Goal: Task Accomplishment & Management: Manage account settings

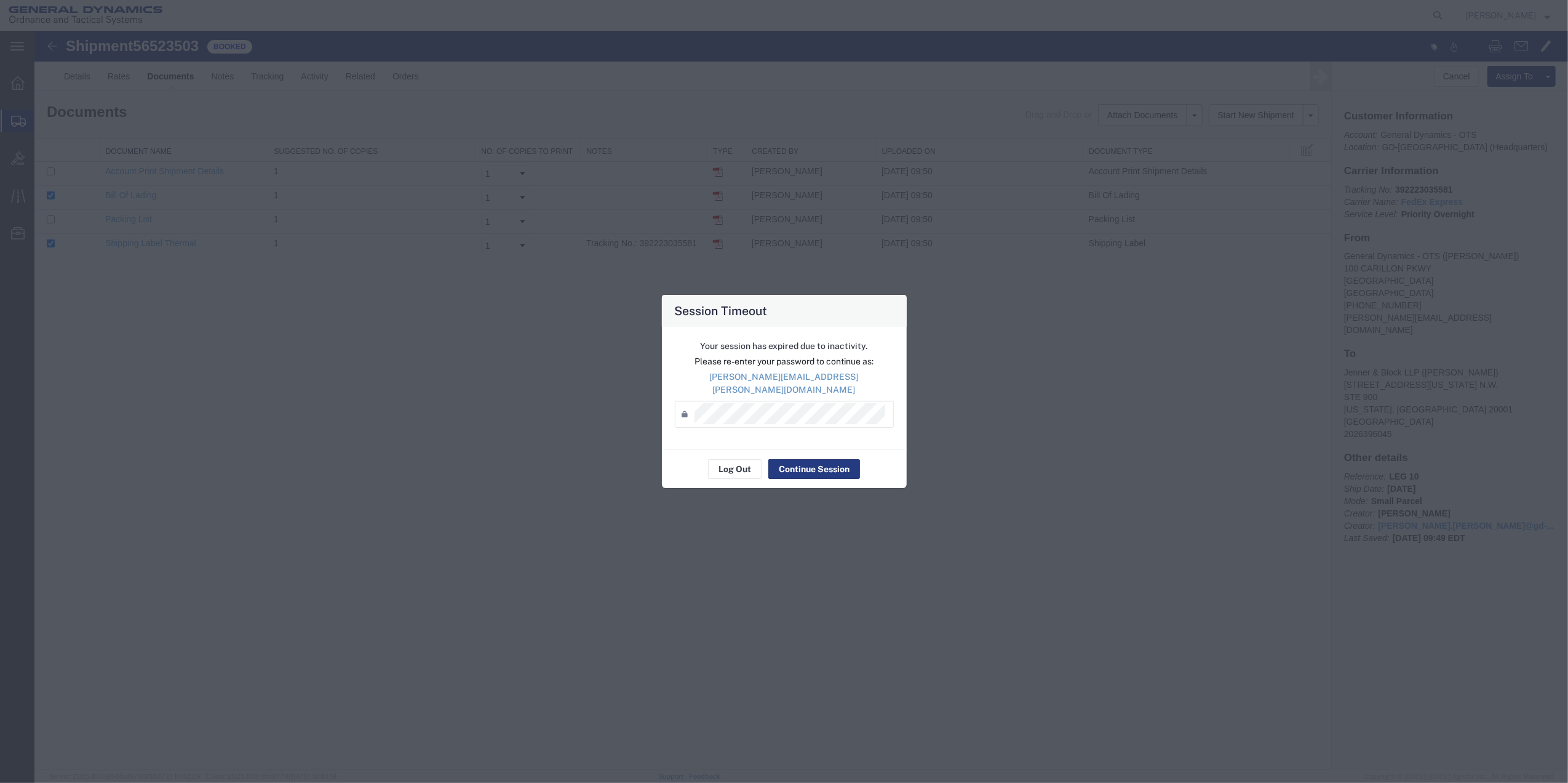
click at [833, 436] on div "Your session has expired due to inactivity. Please re-enter your password to co…" at bounding box center [784, 388] width 245 height 122
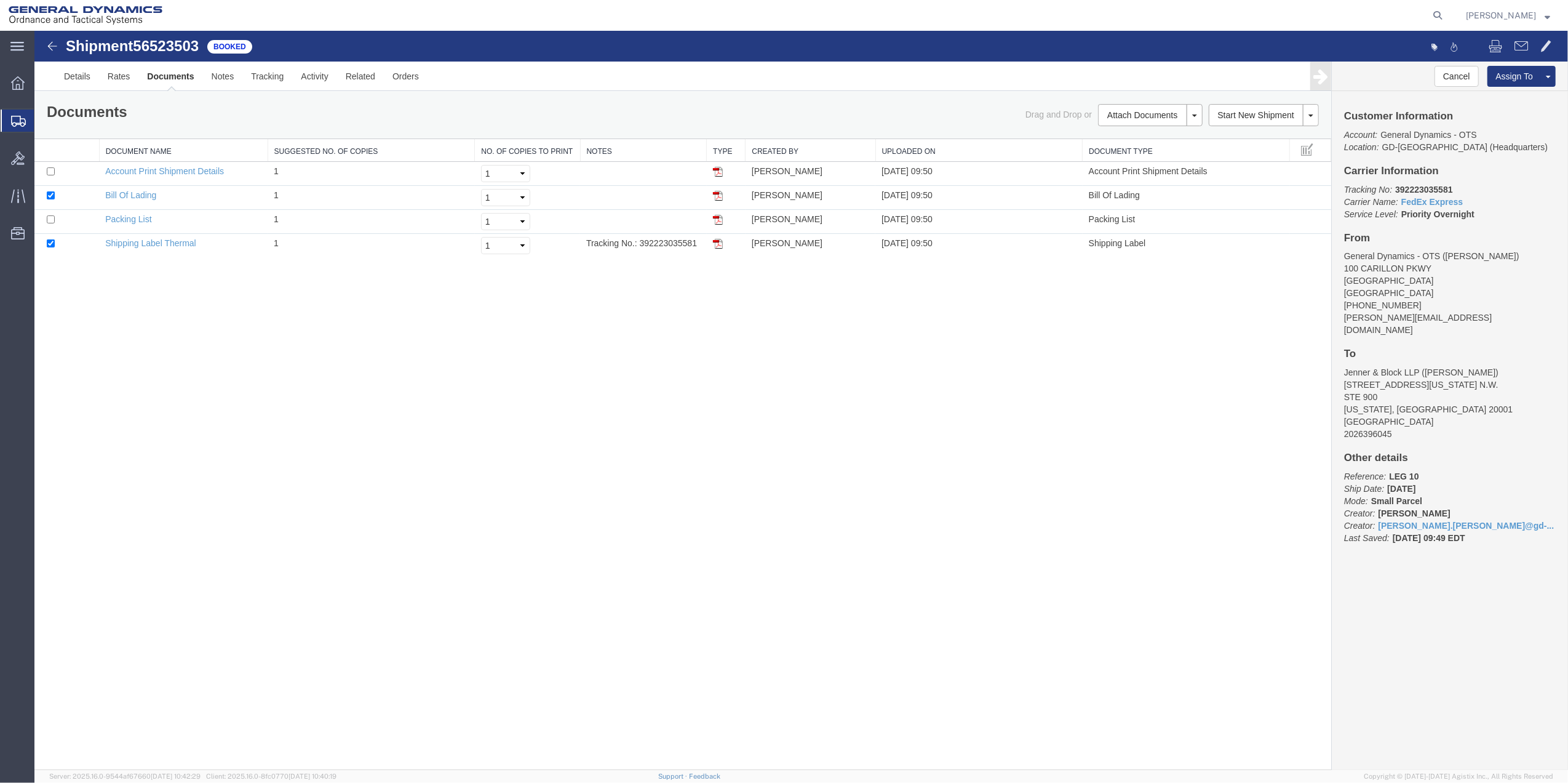
click at [0, 0] on span "Create Shipment" at bounding box center [0, 0] width 0 height 0
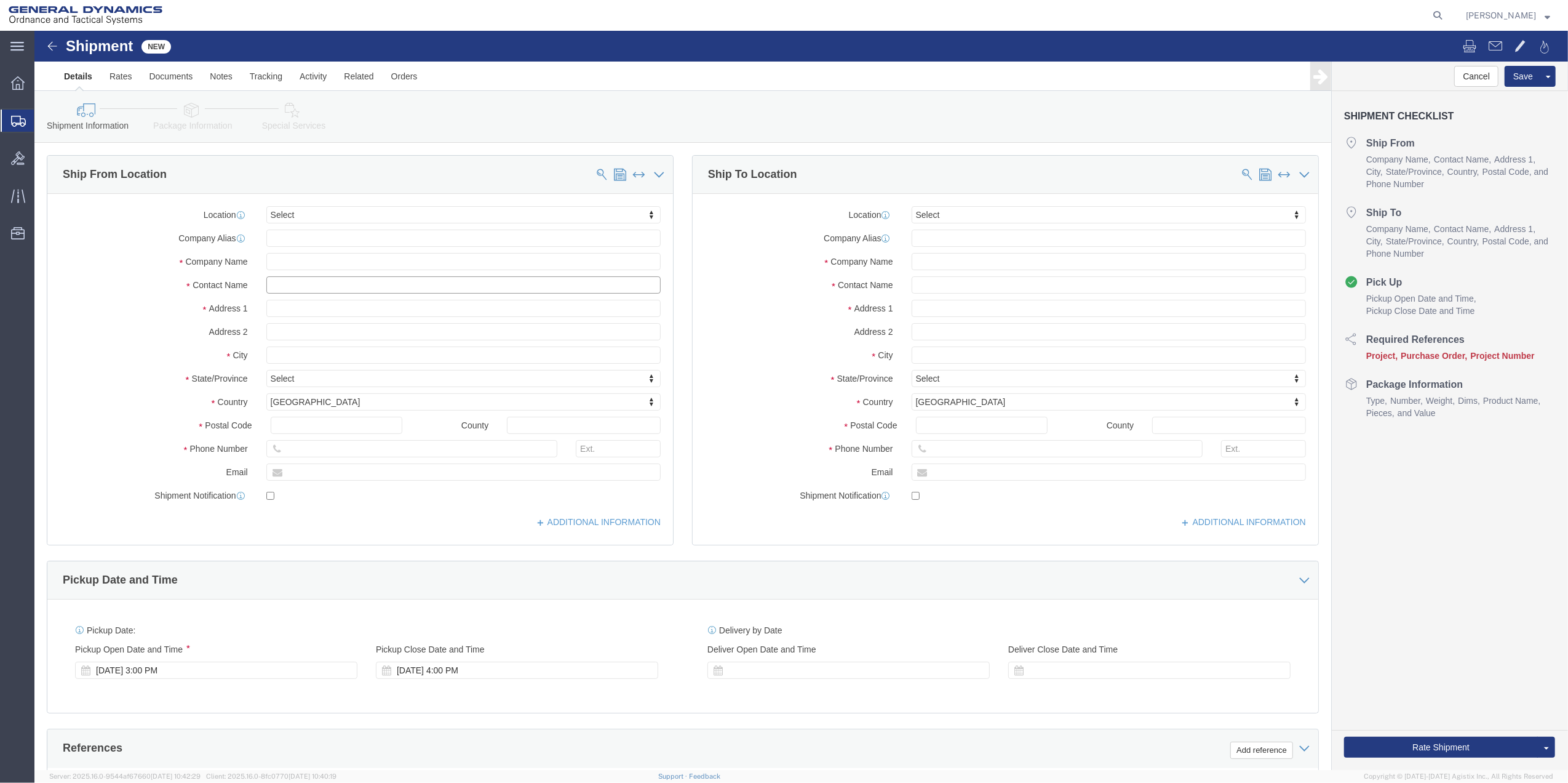
click input "text"
type input "[PERSON_NAME]"
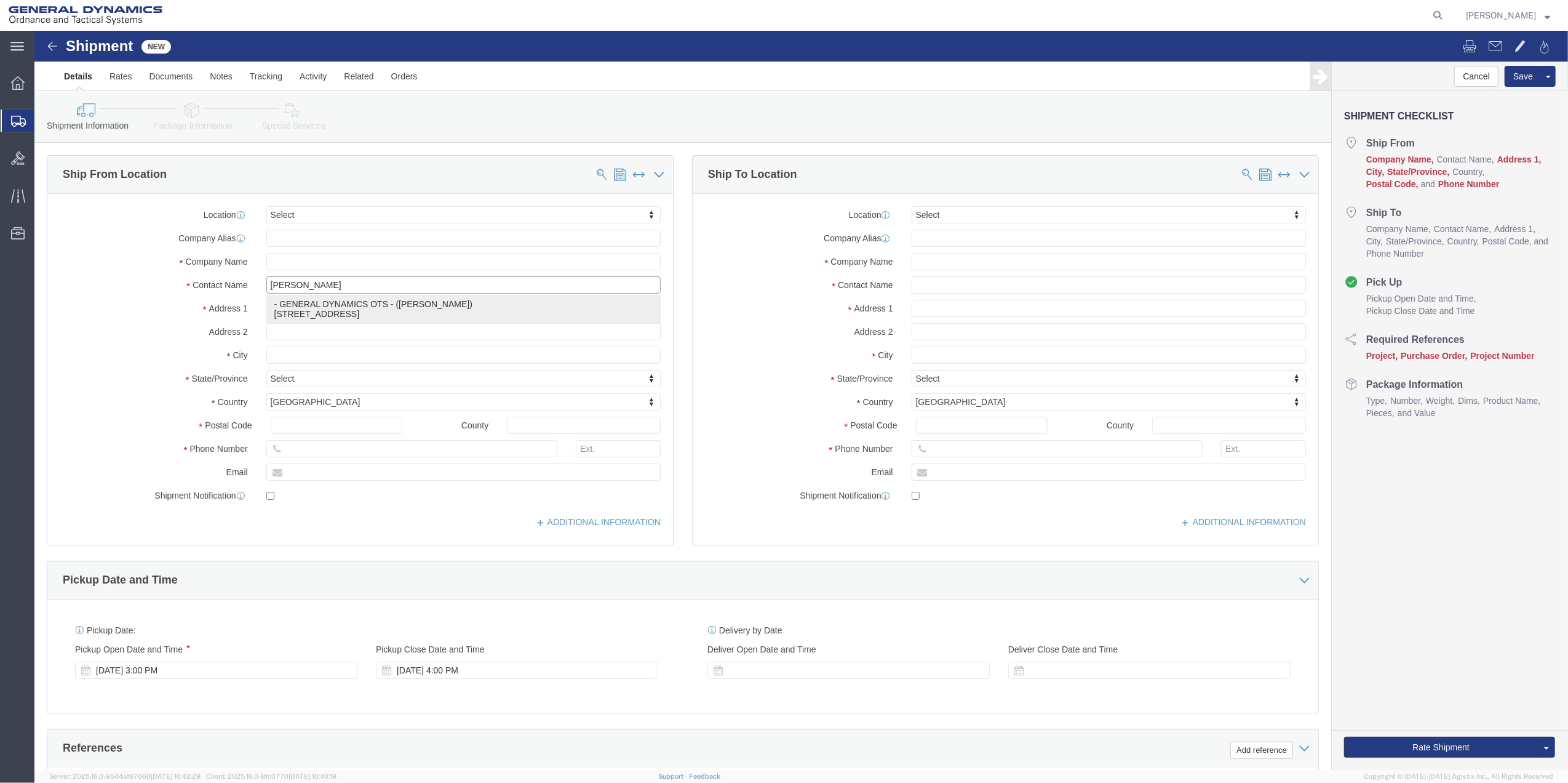
click p "- GENERAL DYNAMICS OTS - ([PERSON_NAME]) [STREET_ADDRESS]"
select select "FL"
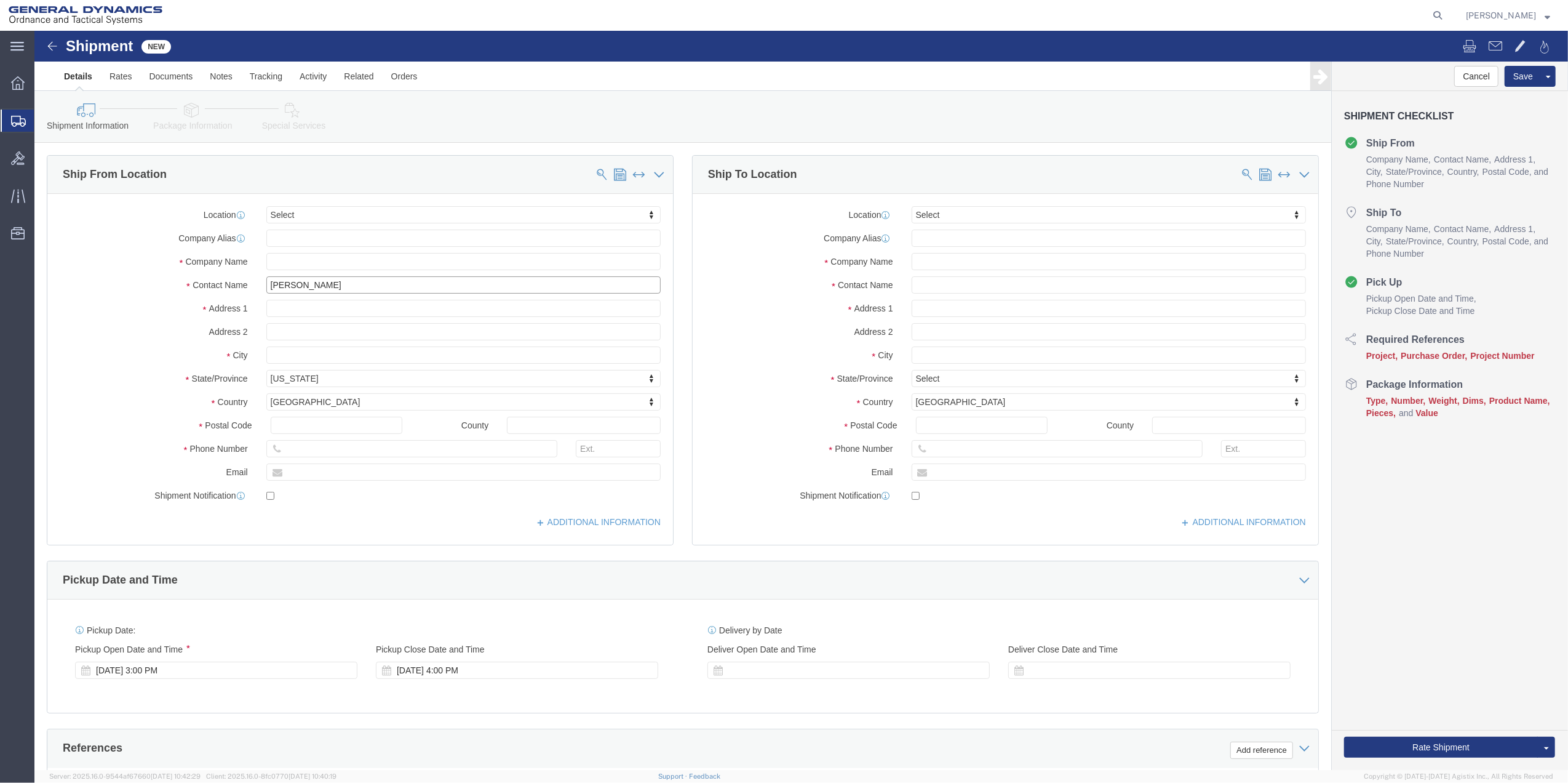
type input "[PERSON_NAME]"
click input "text"
type input "DEFU"
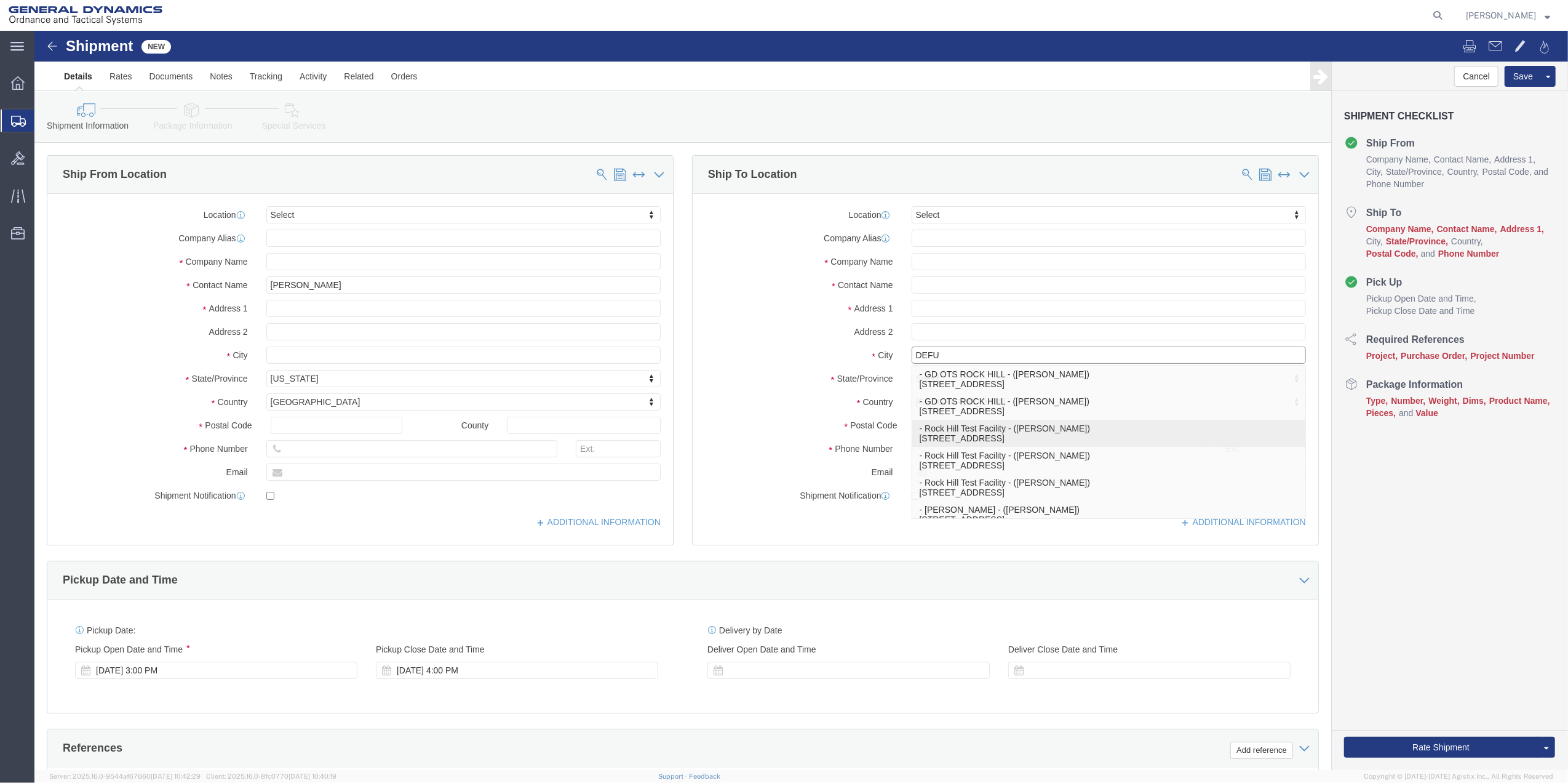
click p "- Rock Hill Test Facility - ([PERSON_NAME]) [STREET_ADDRESS]"
select select "FL"
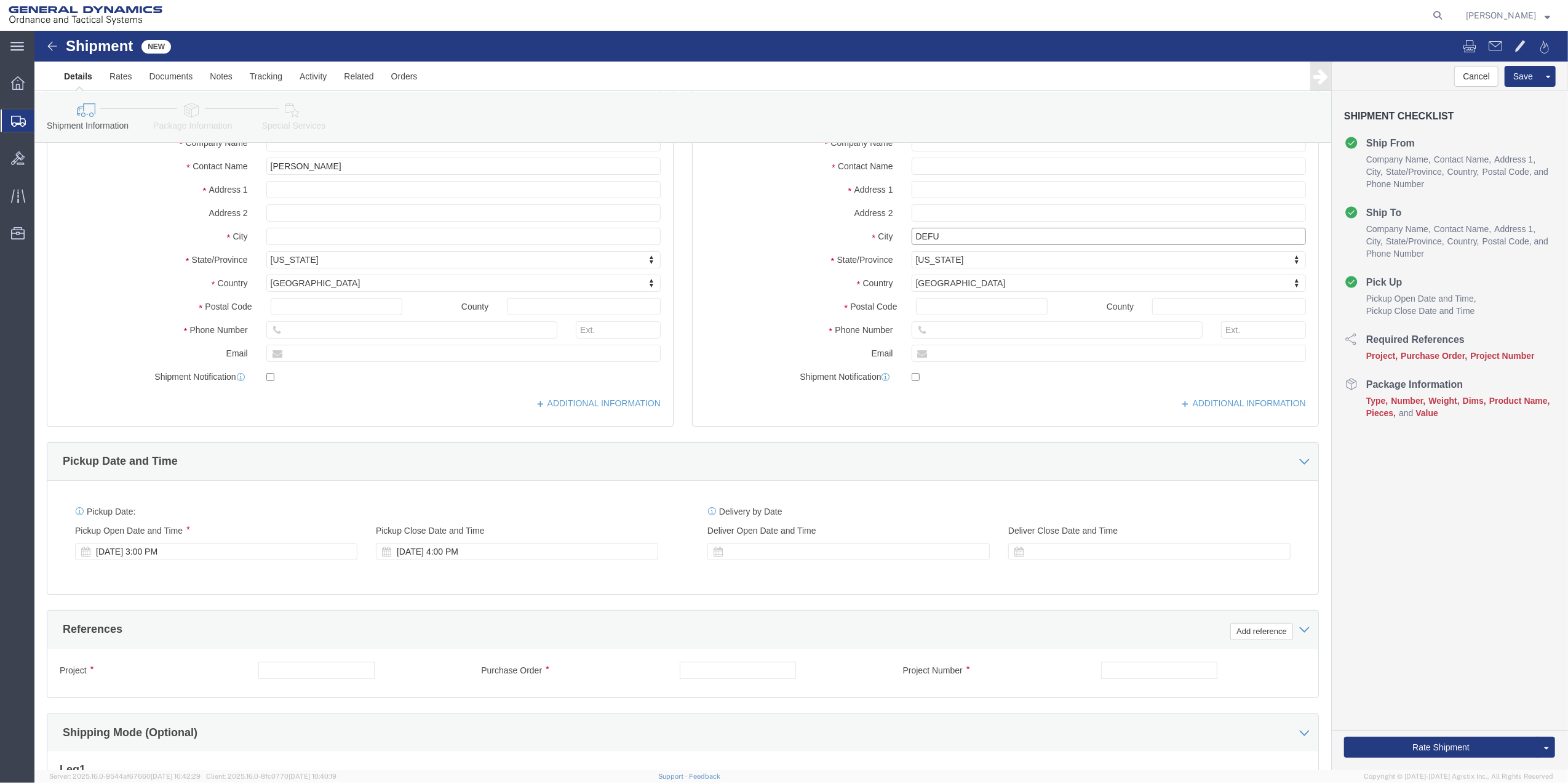
scroll to position [321, 0]
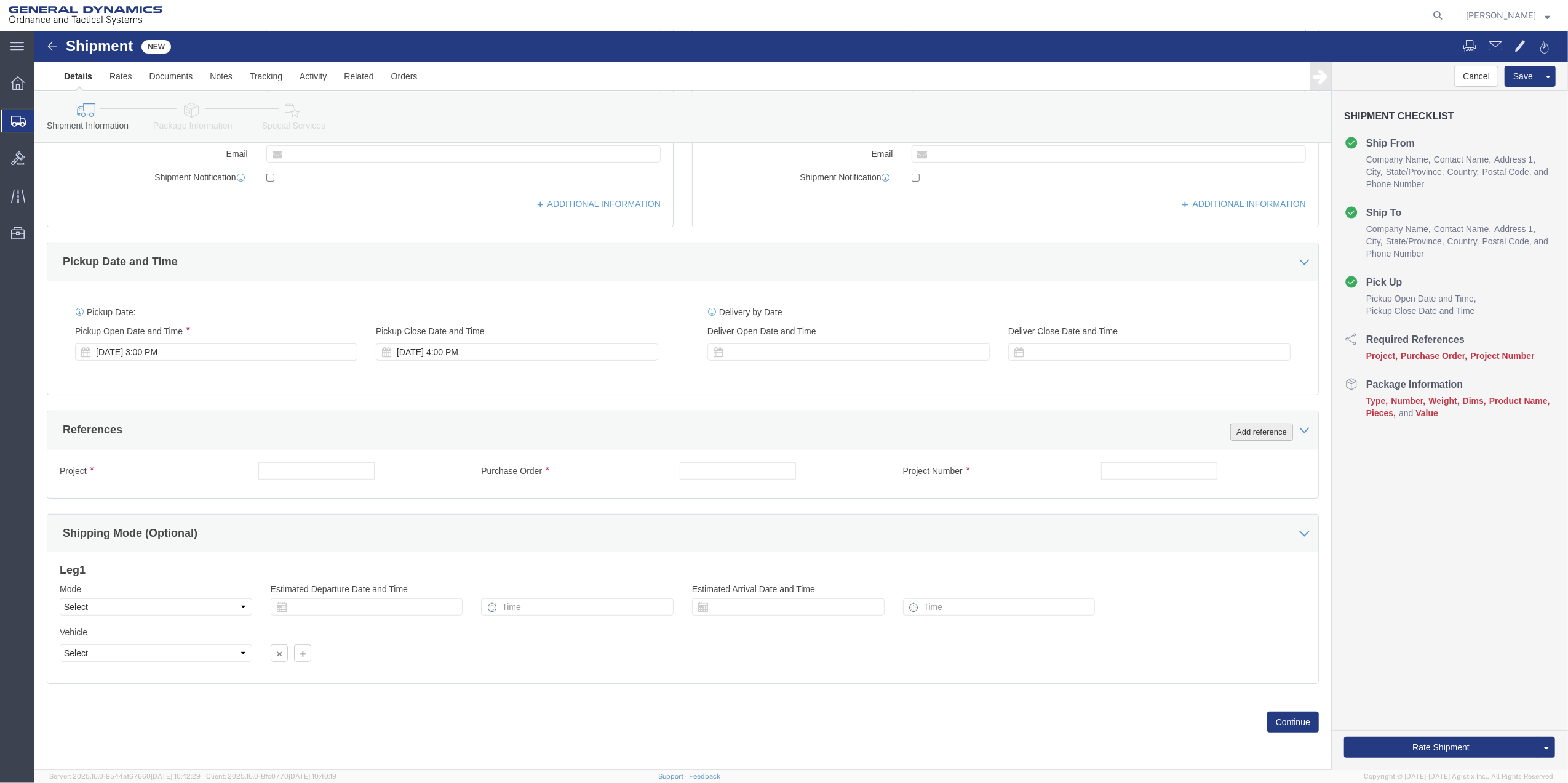
type input "Defuniak Springs"
click button "Add reference"
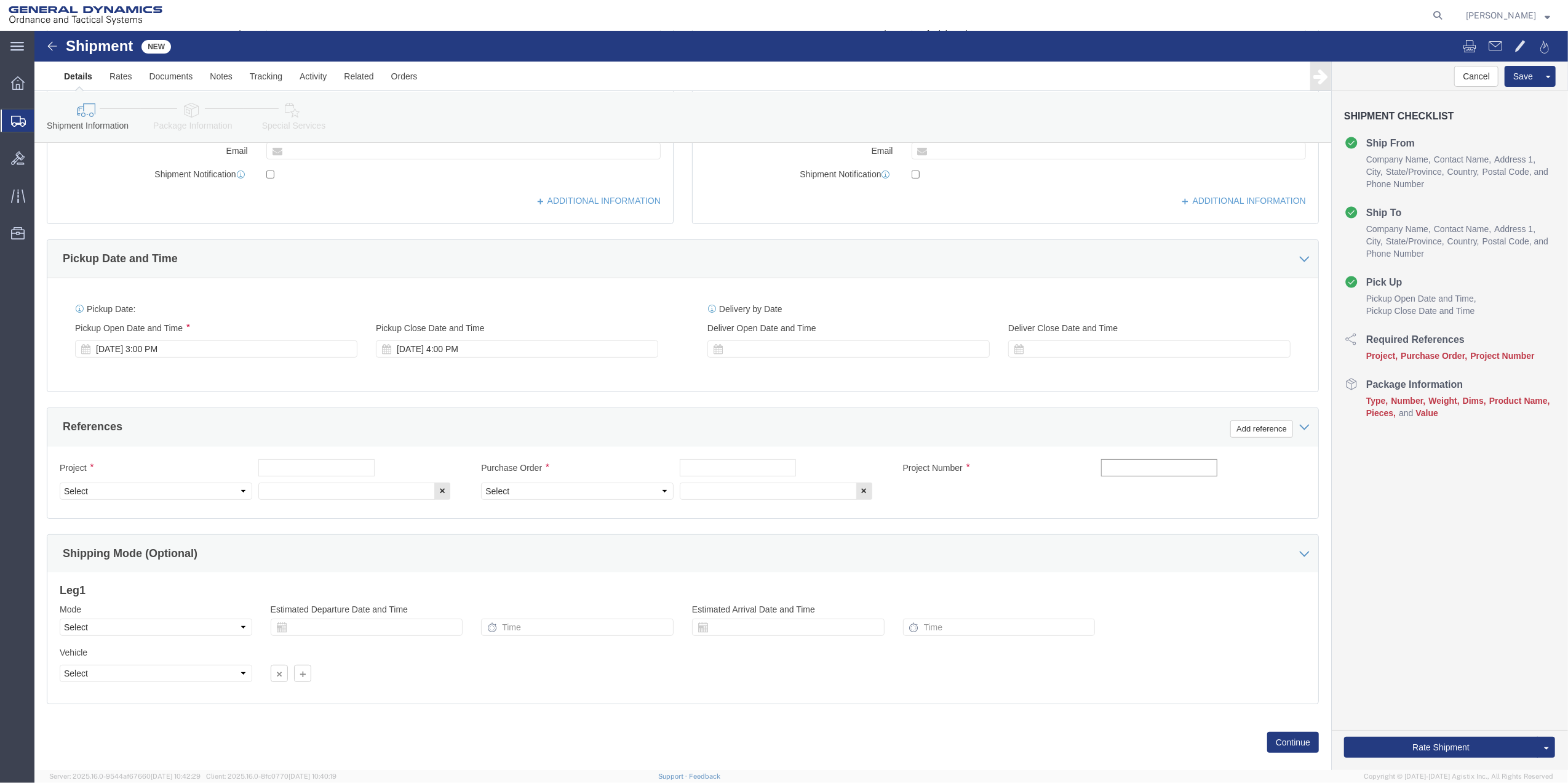
click input "text"
type input "[GEOGRAPHIC_DATA] SITE 40 PTR"
click input "text"
paste input "[GEOGRAPHIC_DATA] SITE 40 PTR"
type input "[GEOGRAPHIC_DATA] SITE 40 PTR"
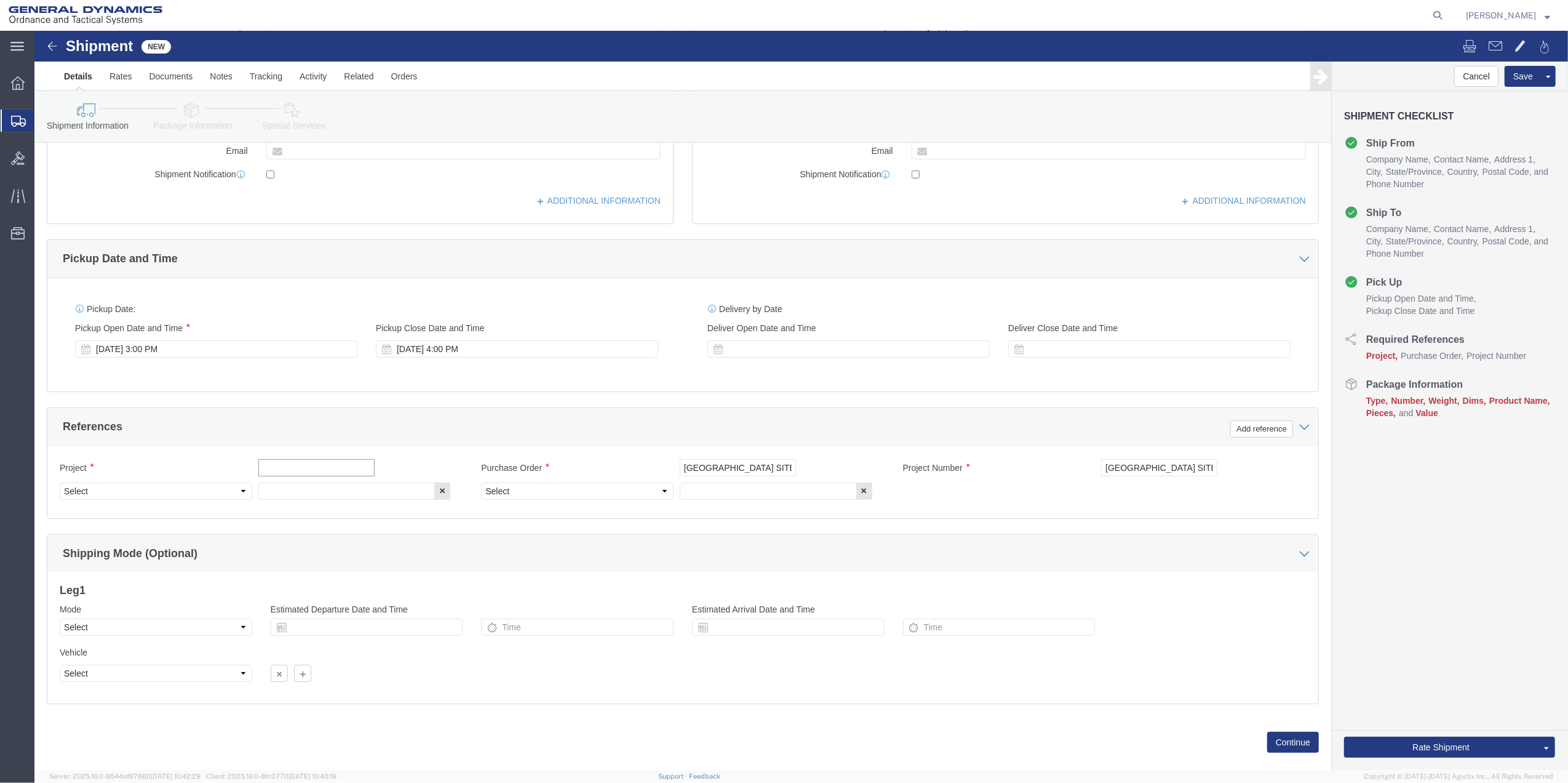
click input "text"
paste input "[GEOGRAPHIC_DATA] SITE 40 PTR"
type input "[GEOGRAPHIC_DATA] SITE 40 PTR"
click input "text"
paste input "[GEOGRAPHIC_DATA] SITE 40 PTR"
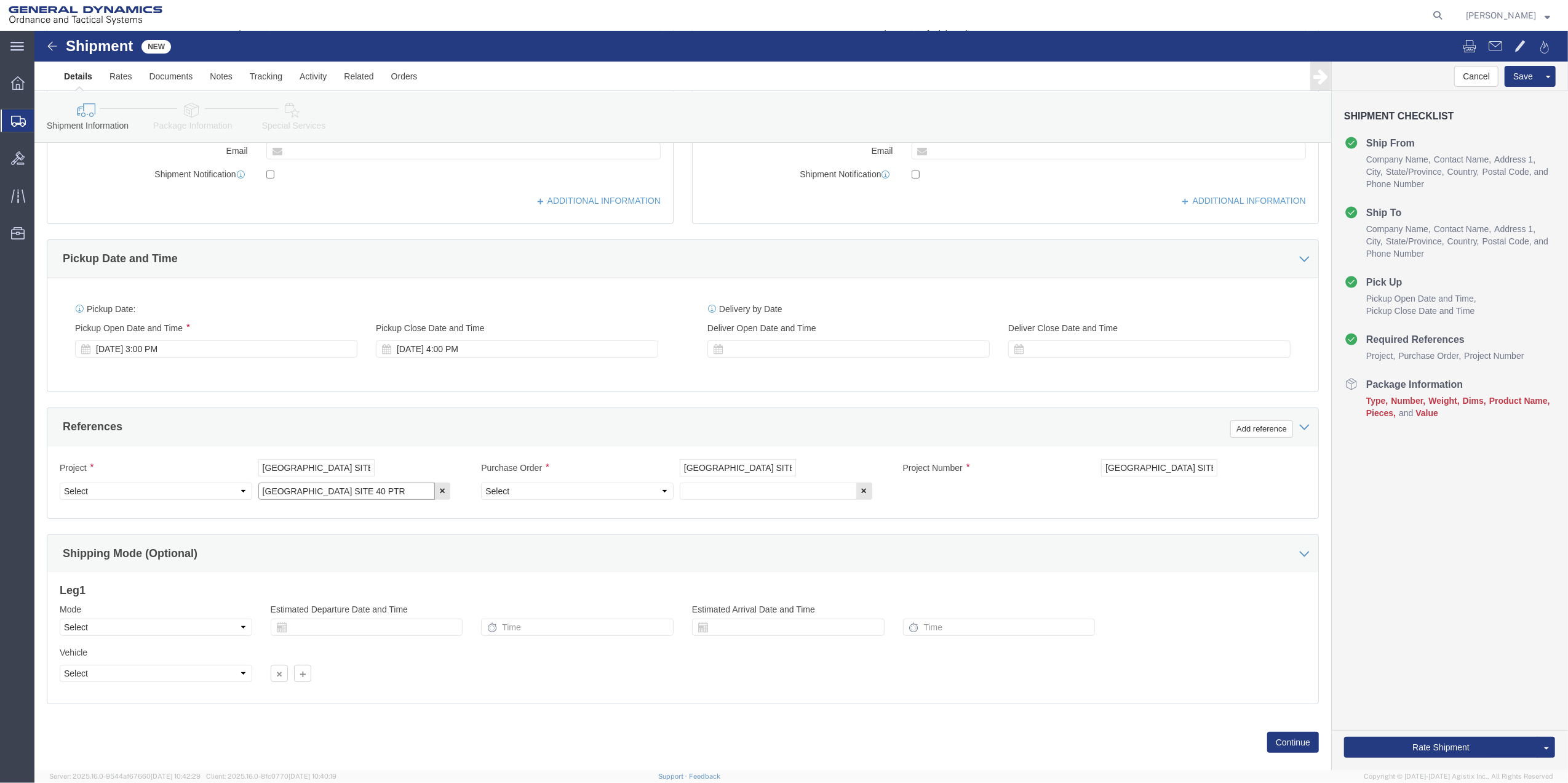
type input "[GEOGRAPHIC_DATA] SITE 40 PTR"
click select "Select Account Type Activity ID Airline Appointment Number ASN Batch Request # …"
select select "DEPT"
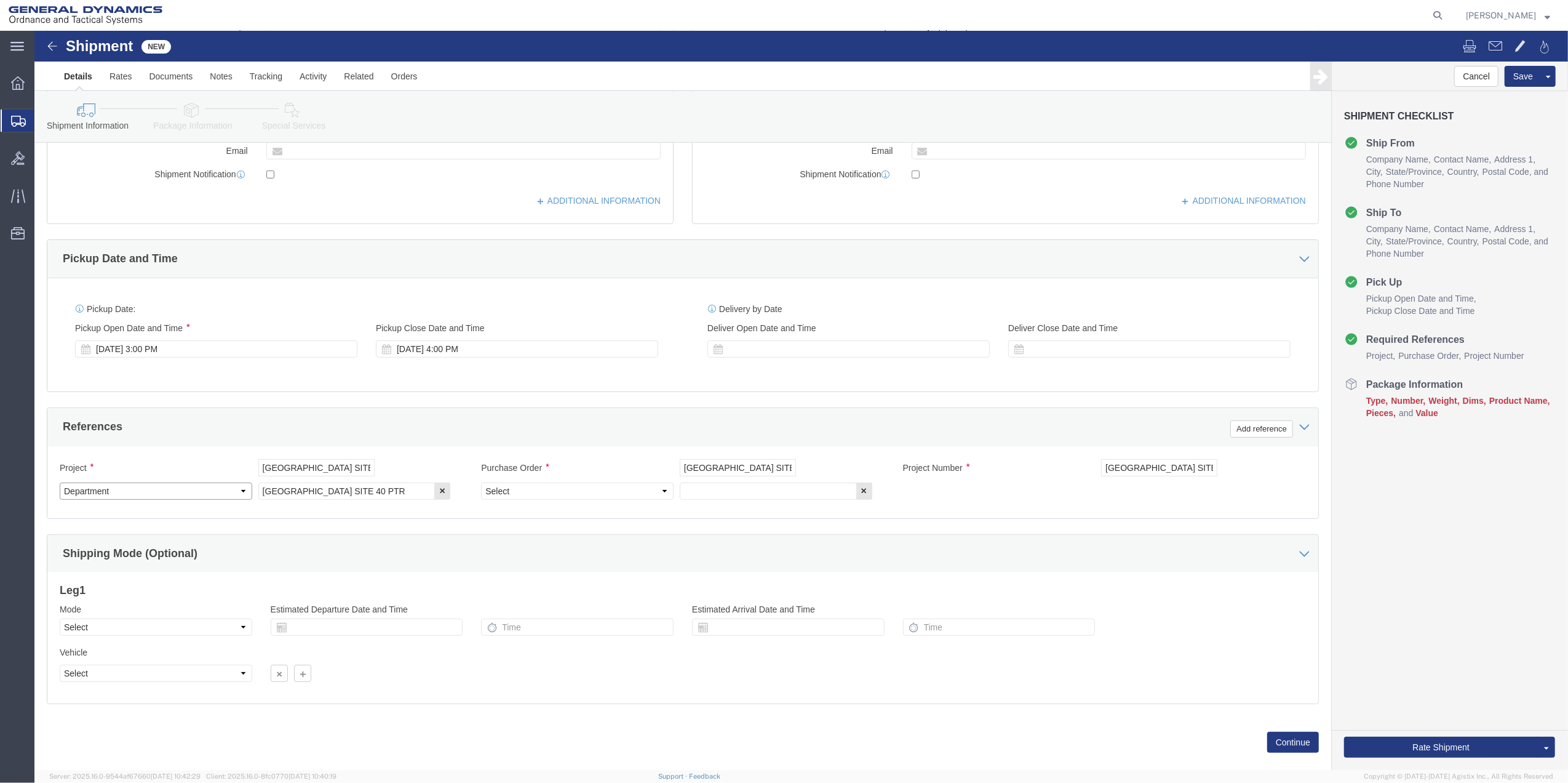
click select "Select Account Type Activity ID Airline Appointment Number ASN Batch Request # …"
click icon
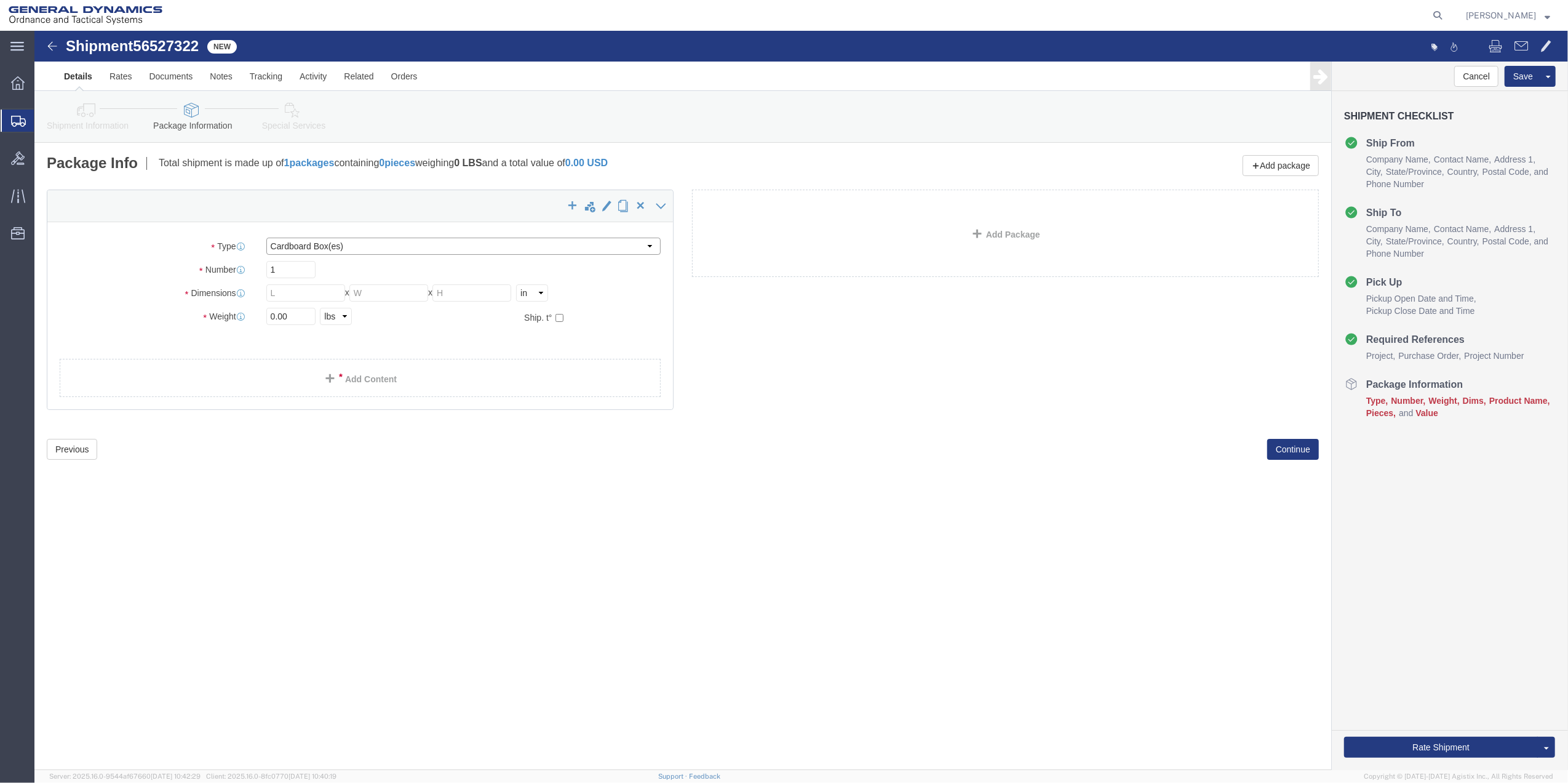
click select "Select Bale(s) Basket(s) Bolt(s) Bottle(s) Buckets Bulk Bundle(s) Can(s) Cardbo…"
select select "ENV"
click select "Select Bale(s) Basket(s) Bolt(s) Bottle(s) Buckets Bulk Bundle(s) Can(s) Cardbo…"
type input "9.50"
type input "12.50"
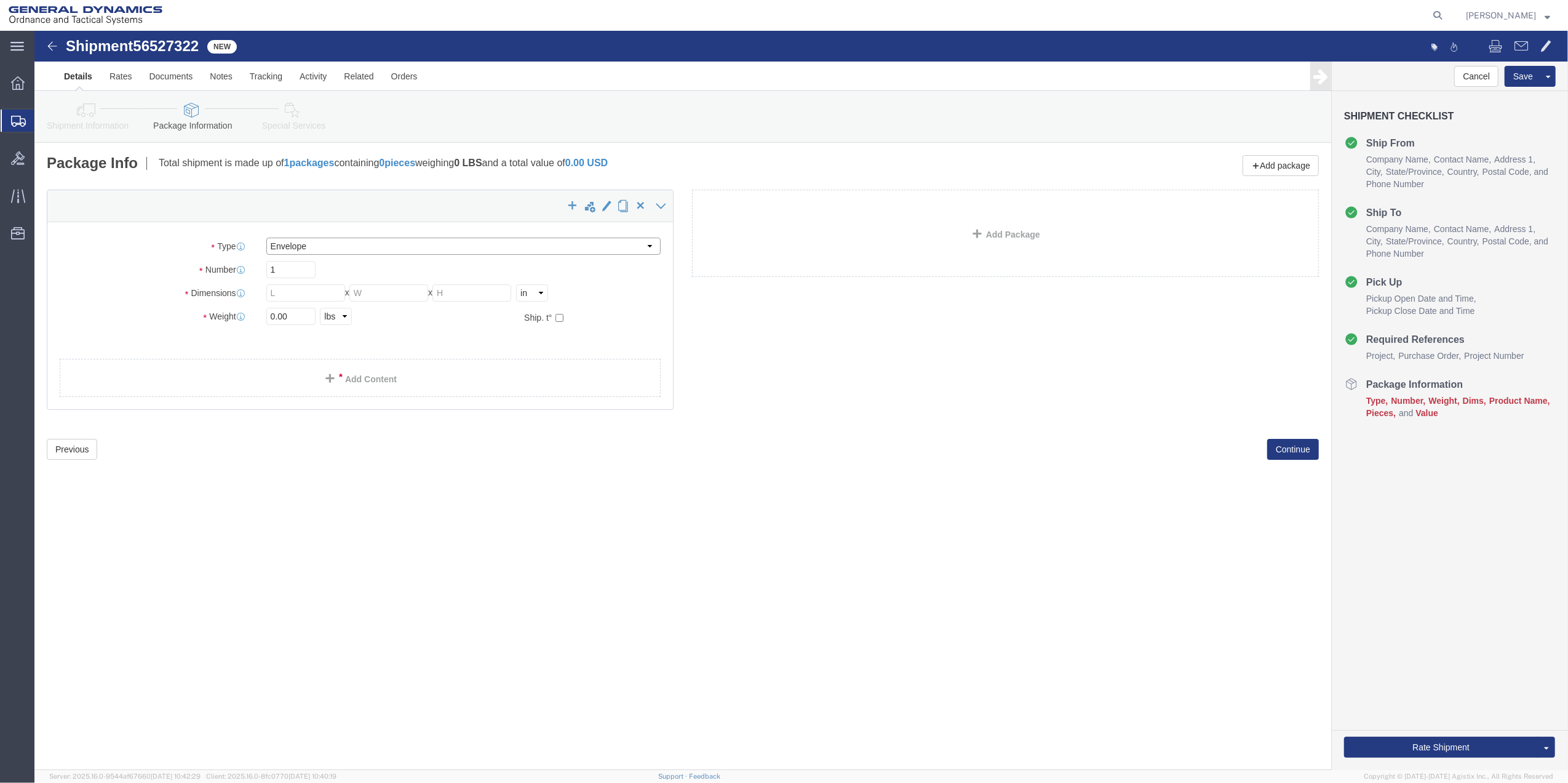
type input "0.25"
type input "1"
click link "Add Content"
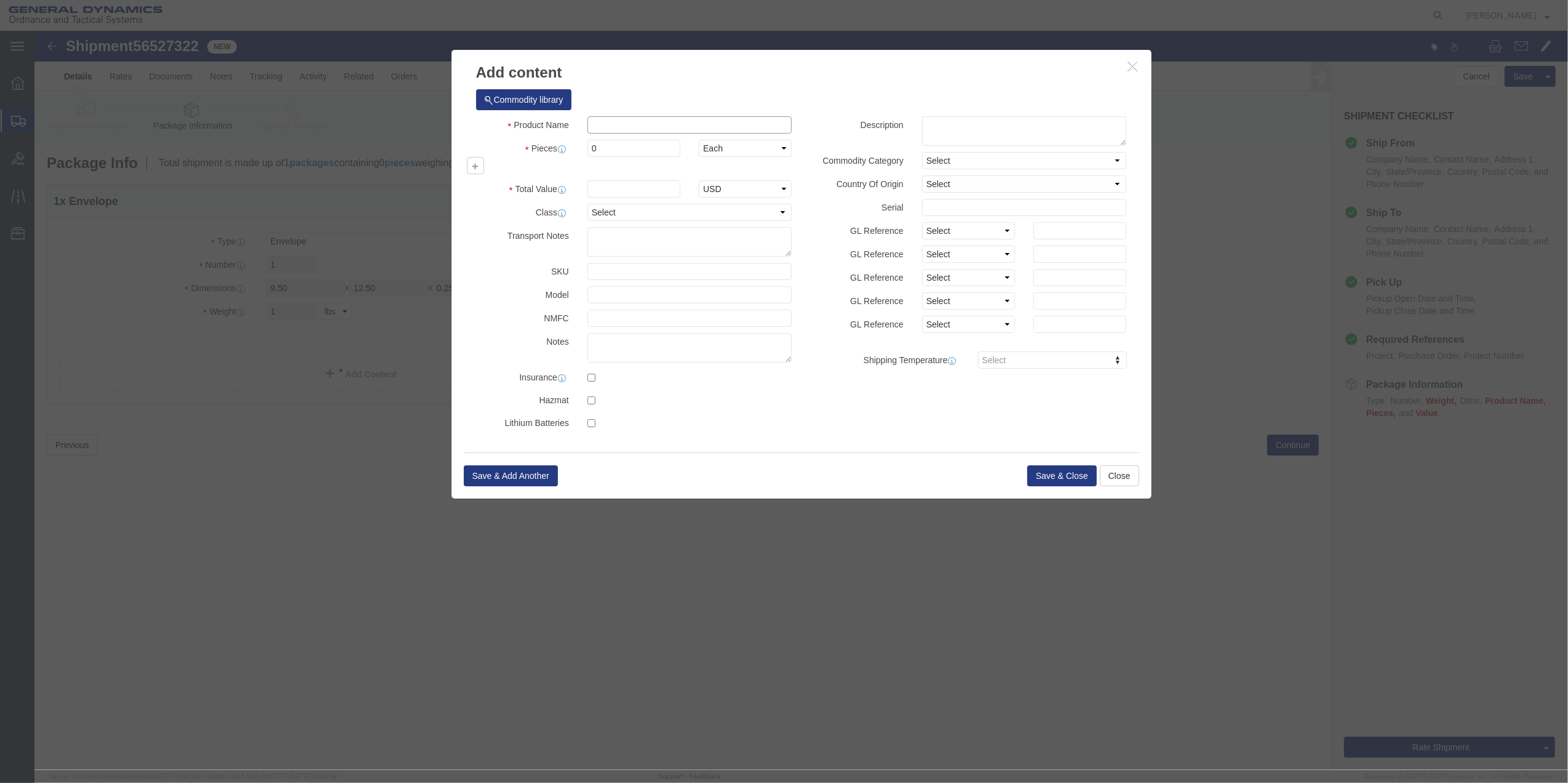
click input "text"
type input "PAPER"
type input "100"
select select "US"
click input "0"
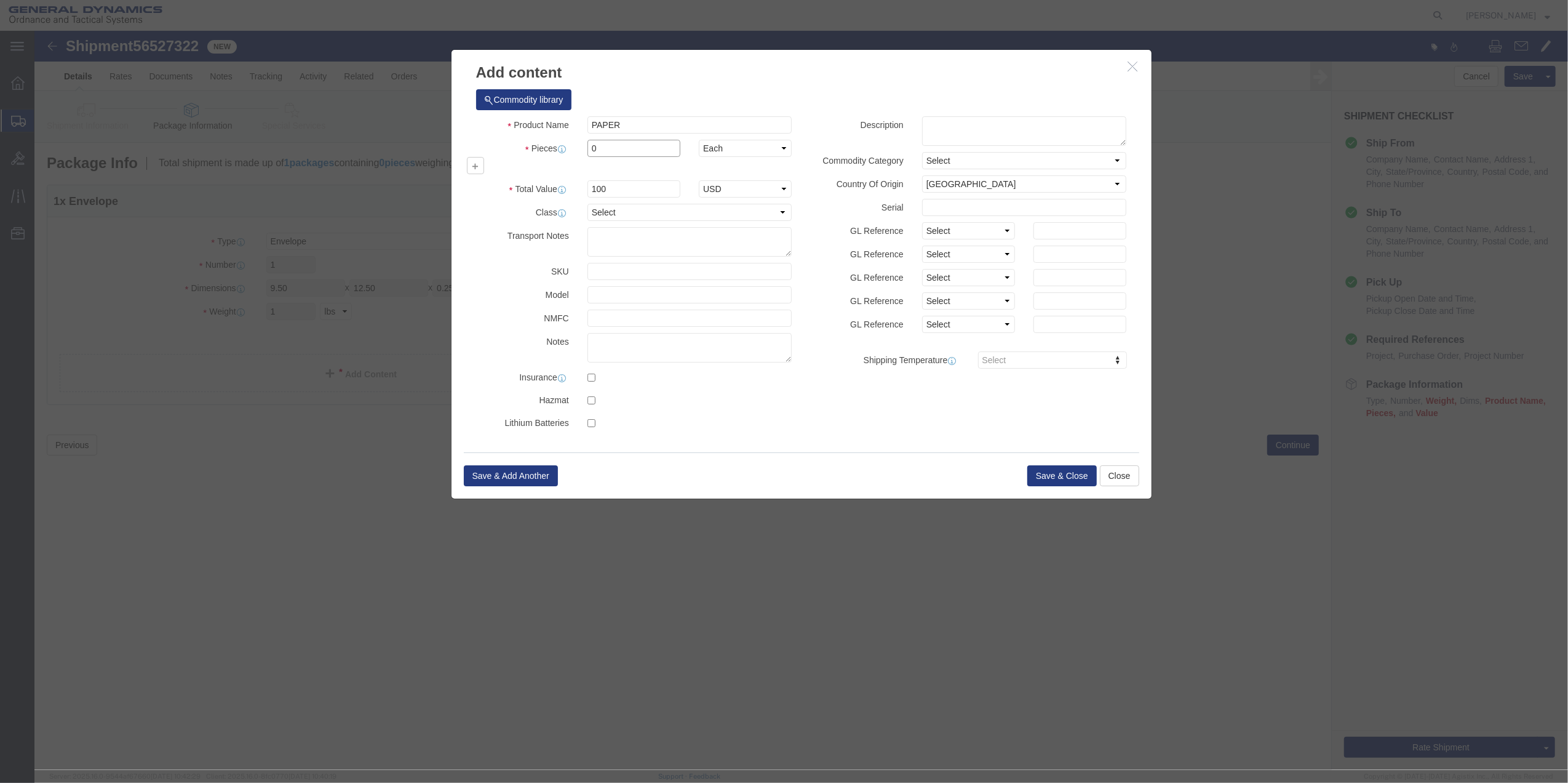
type input "01"
click select "Select 50 55 60 65 70 85 92.5 100 125 175 250 300 400"
select select "70"
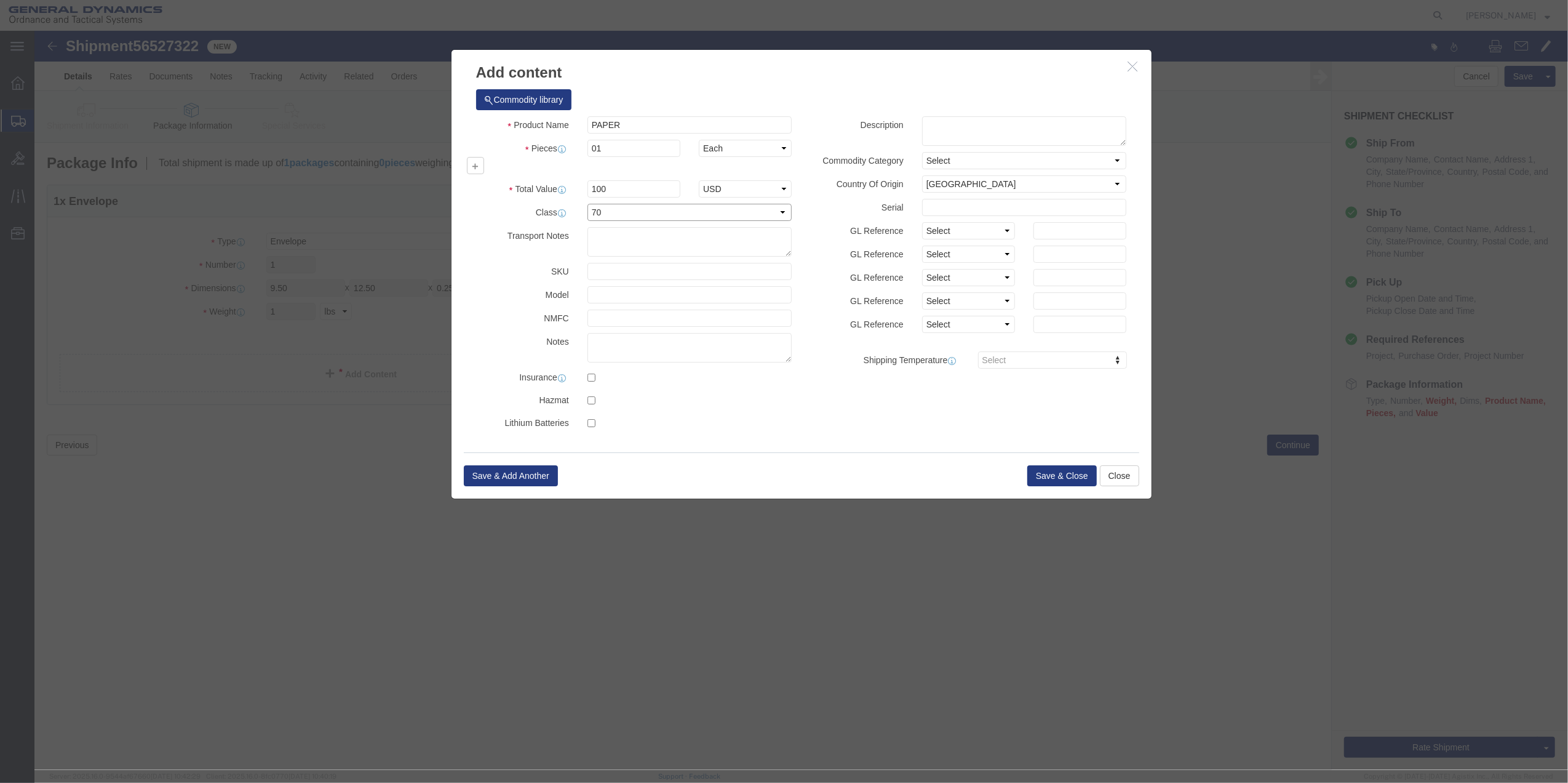
click select "Select 50 55 60 65 70 85 92.5 100 125 175 250 300 400"
click button "Save & Close"
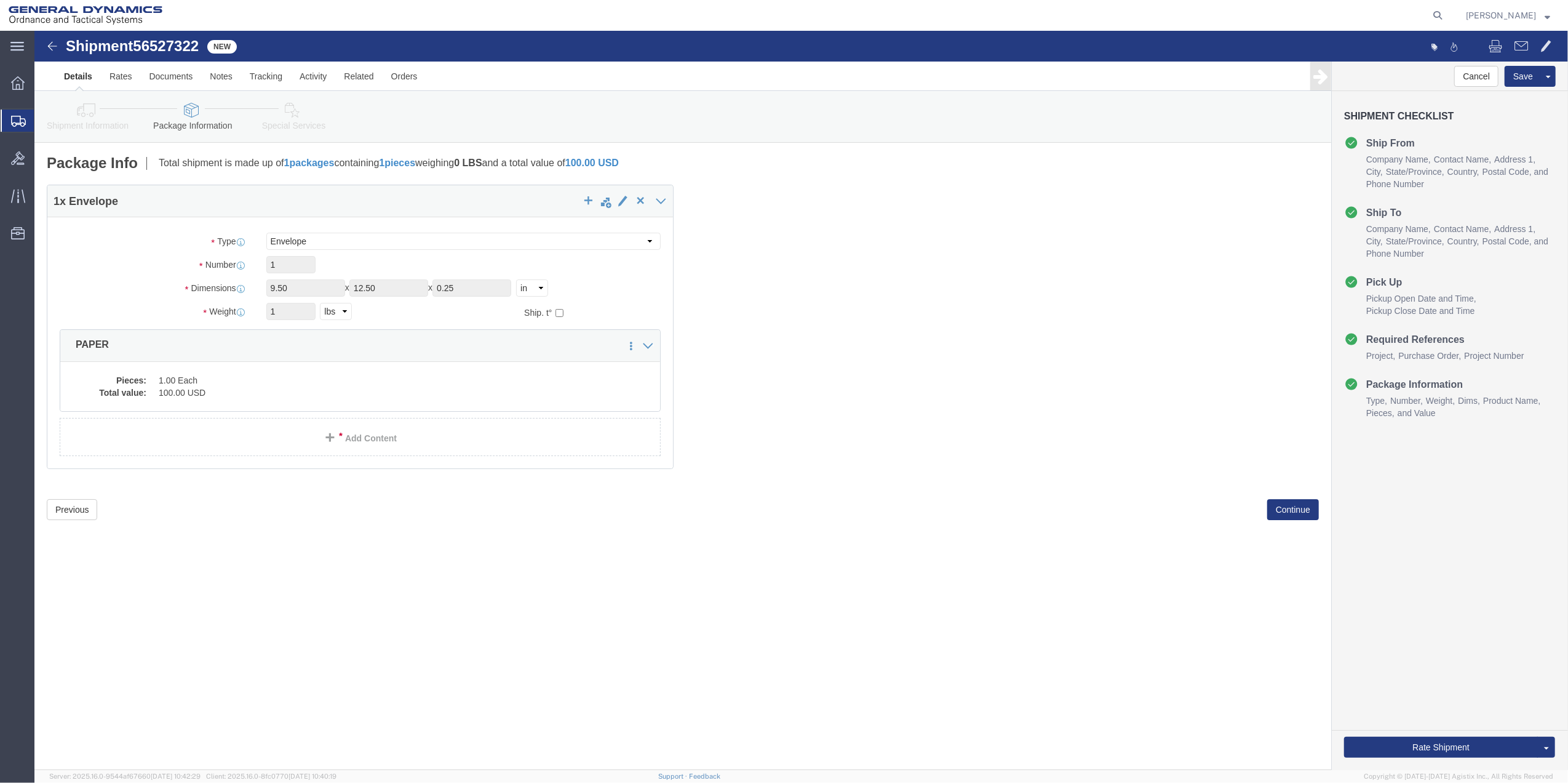
click icon
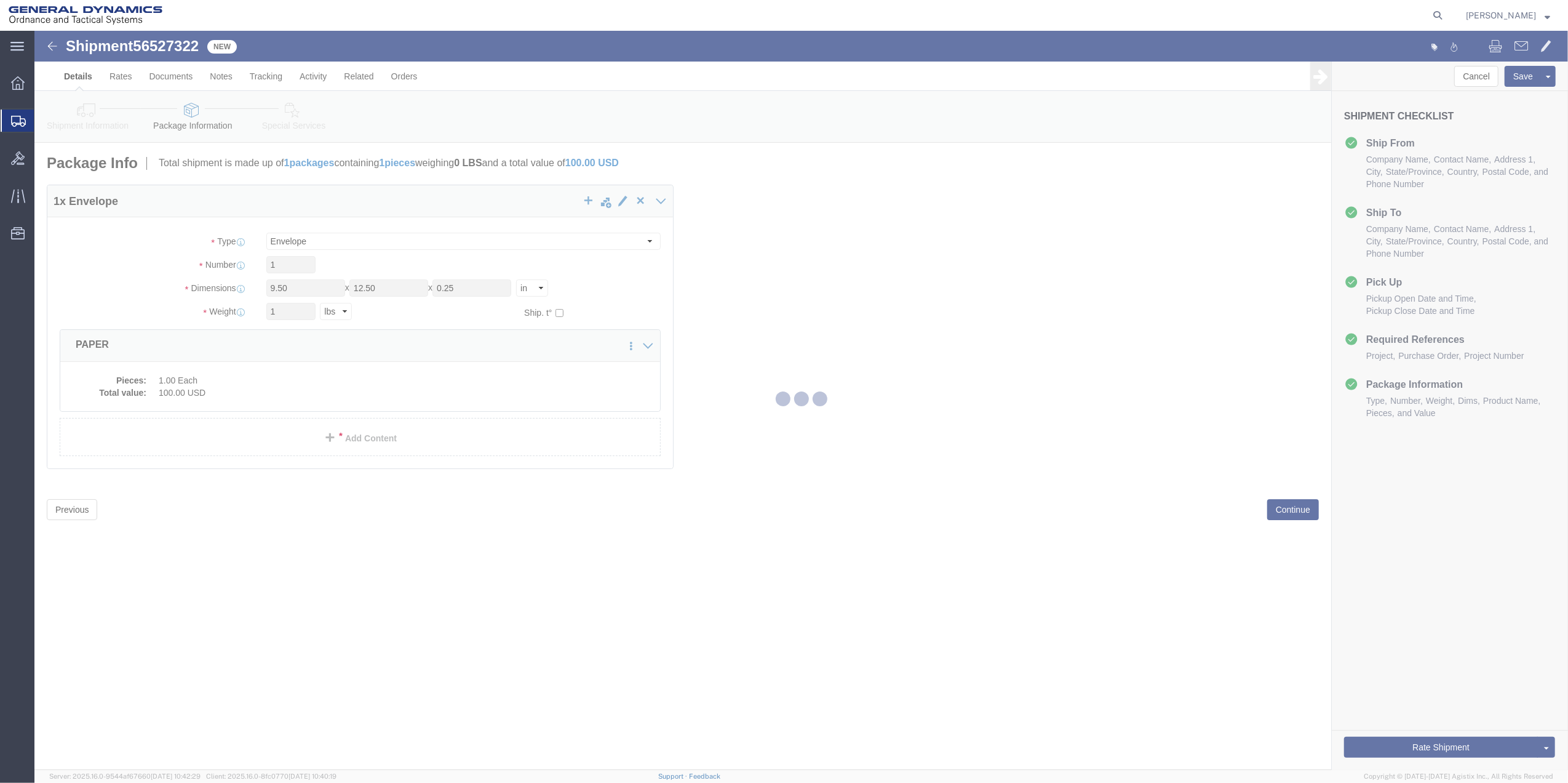
select select
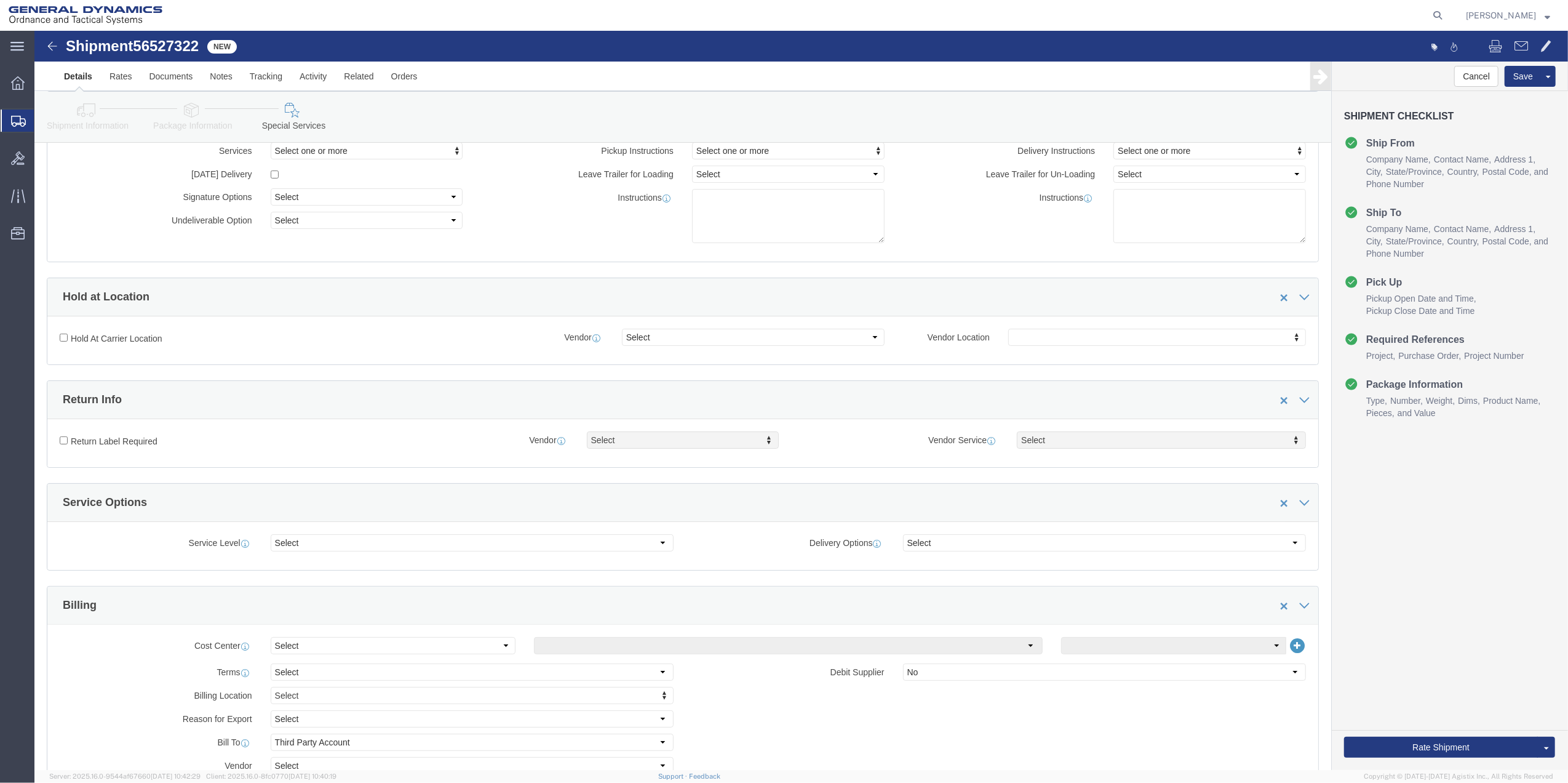
scroll to position [410, 0]
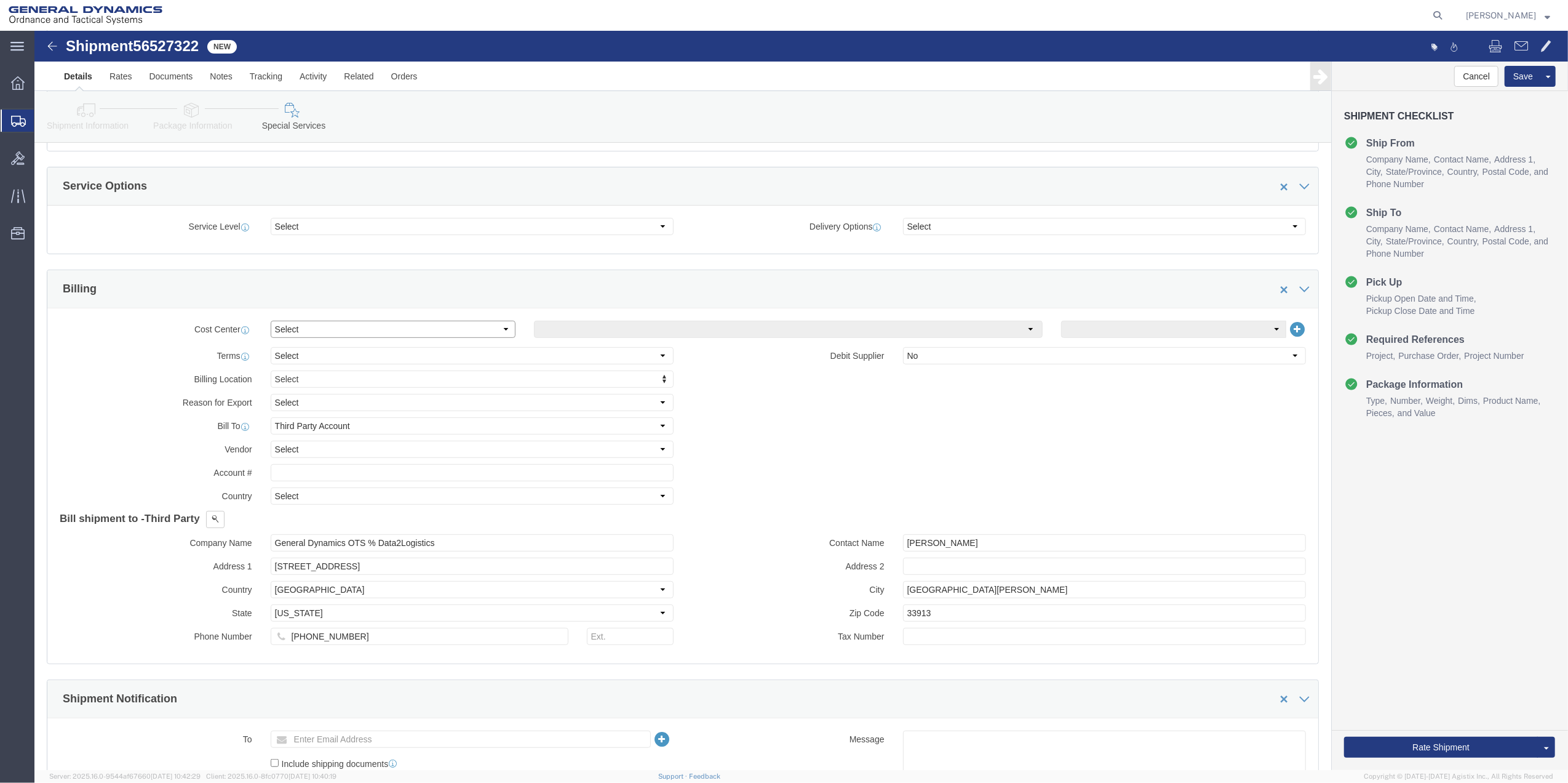
click select "Select Buyer Cost Center Department Operations Number Order Number Sales Person"
select select "DEPARTMENT"
click select "Select Buyer Cost Center Department Operations Number Order Number Sales Person"
click select "Select [GEOGRAPHIC_DATA] [GEOGRAPHIC_DATA] [GEOGRAPHIC_DATA] [GEOGRAPHIC_DATA] …"
select select "1763983"
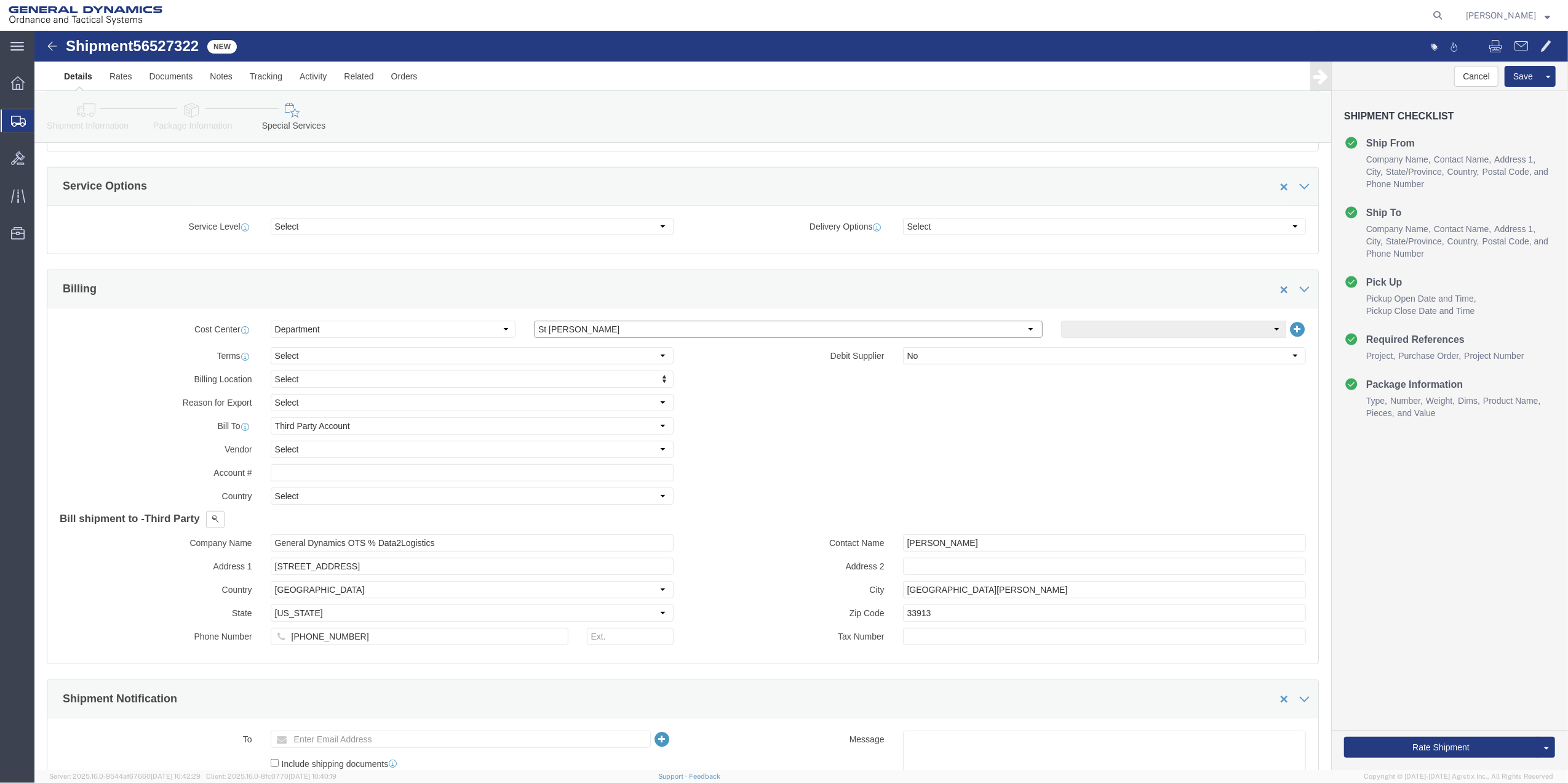
click select "Select [GEOGRAPHIC_DATA] [GEOGRAPHIC_DATA] [GEOGRAPHIC_DATA] [GEOGRAPHIC_DATA] …"
drag, startPoint x: 1045, startPoint y: 303, endPoint x: 1049, endPoint y: 309, distance: 7.2
click select "Select 10AFM 10GAG 10GAH 10GFL 10GFO 10GIE 10GIS 30MABS St [PERSON_NAME] Program"
select select "214681"
click select "Select 10AFM 10GAG 10GAH 10GFL 10GFO 10GIE 10GIS 30MABS St [PERSON_NAME] Program"
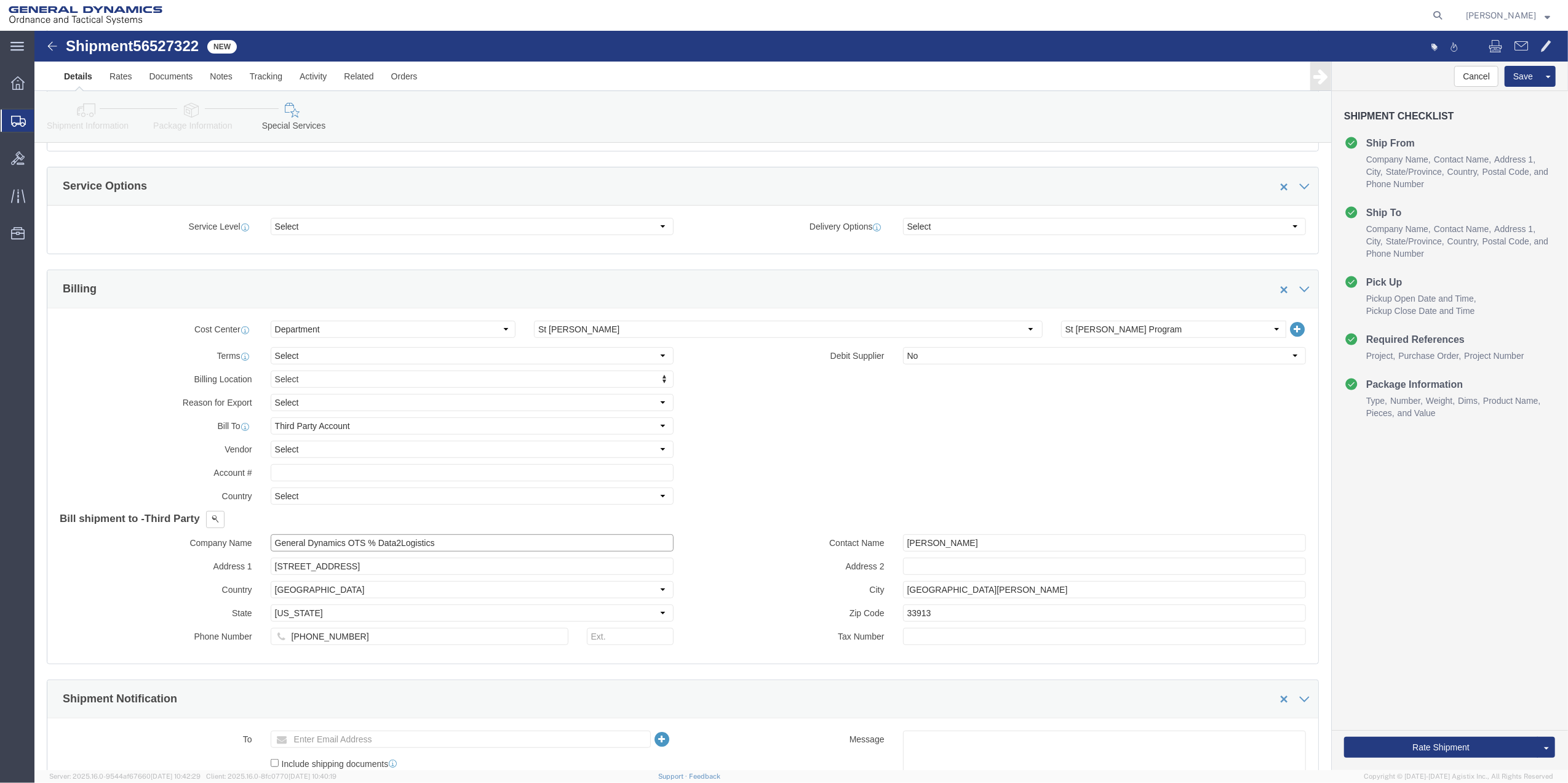
click input "General Dynamics OTS % Data2Logistics"
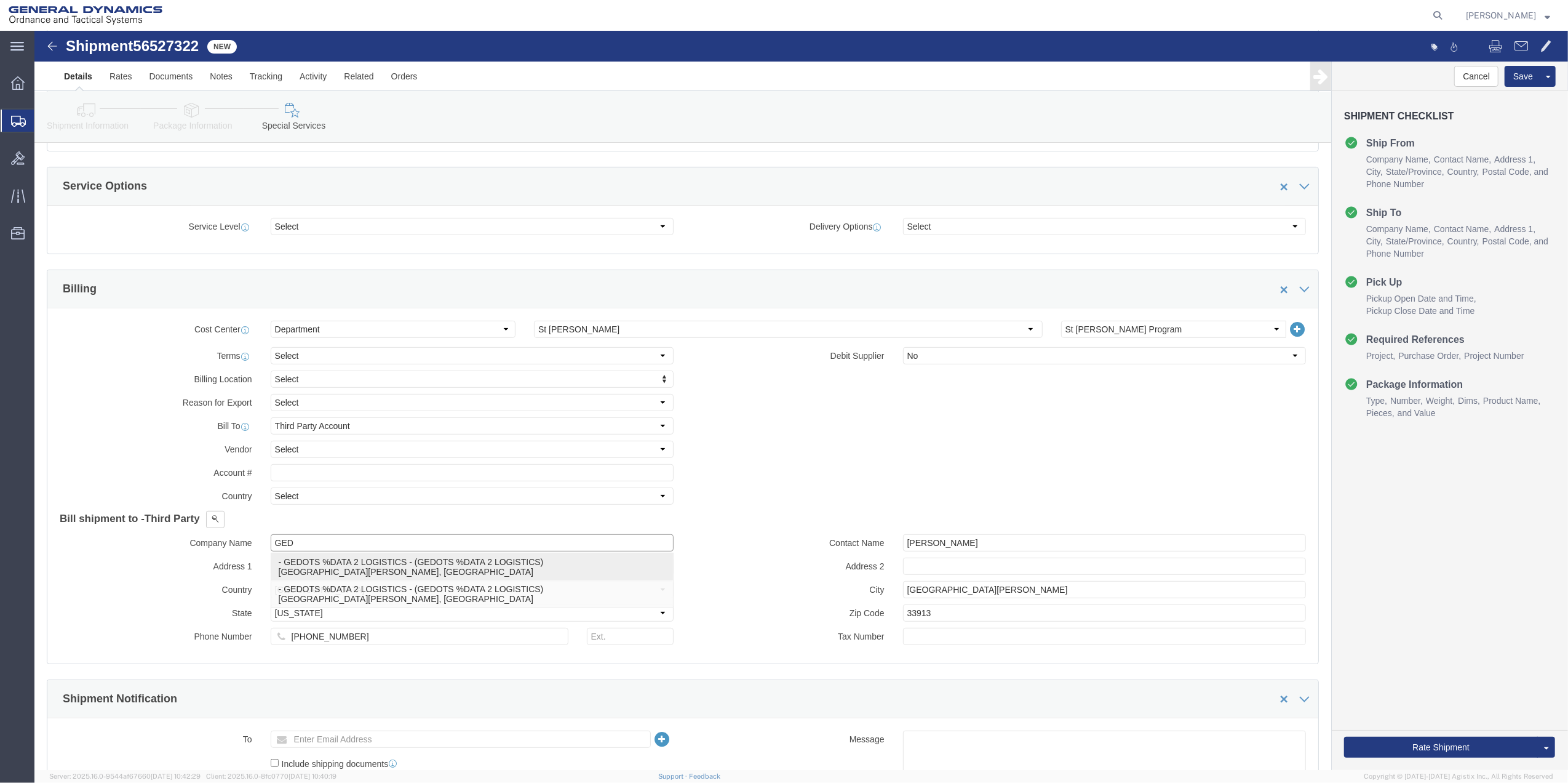
drag, startPoint x: 390, startPoint y: 539, endPoint x: 718, endPoint y: 549, distance: 328.2
click p "- GEDOTS %DATA 2 LOGISTICS - (GEDOTS %DATA 2 LOGISTICS) [GEOGRAPHIC_DATA][PERSO…"
type input "GEDOTS %DATA 2 LOGISTICS"
type input "PO BOX 61050"
type input "GEDOTS %DATA 2 LOGISTICS"
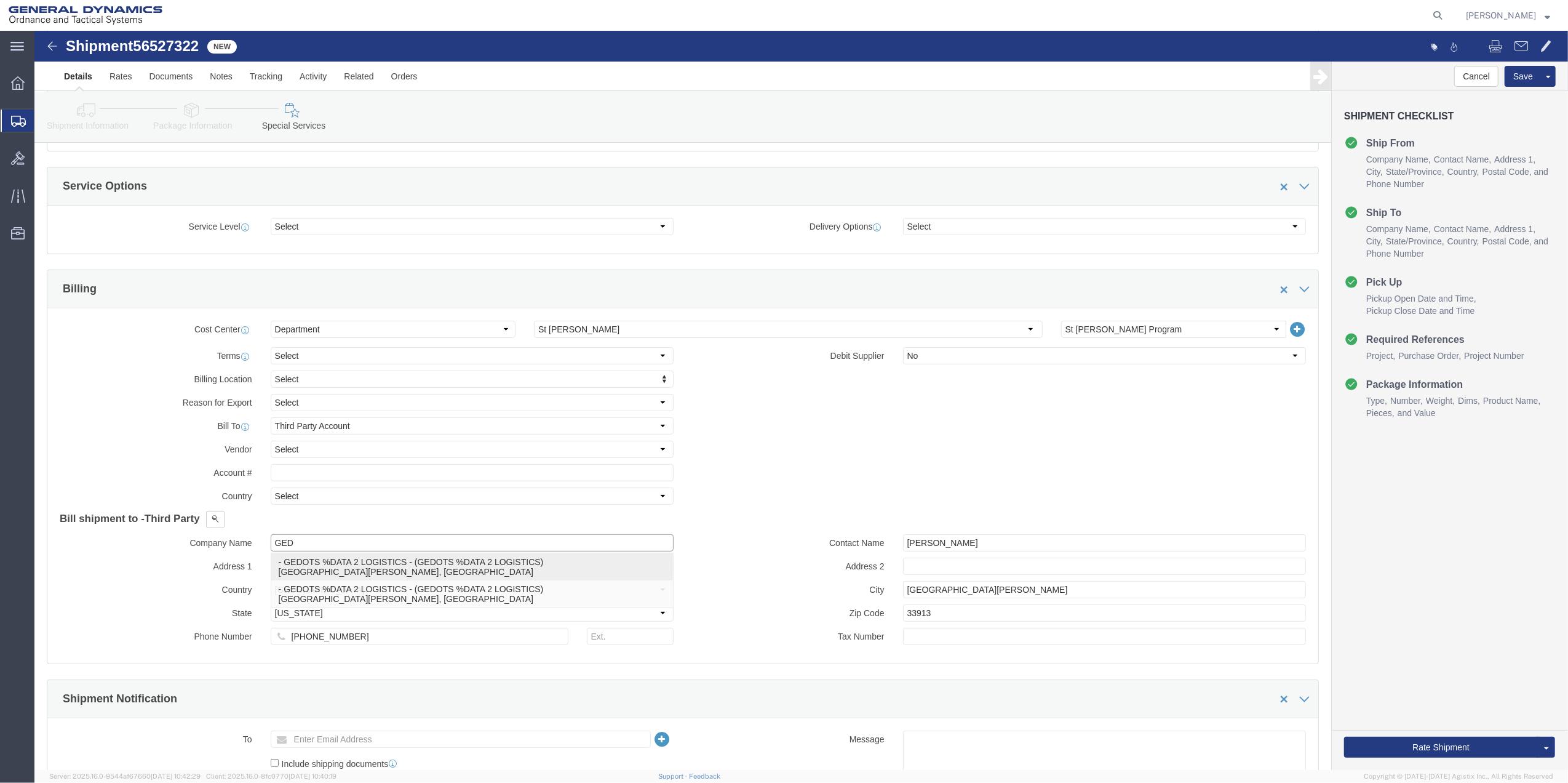
type input "FORT [PERSON_NAME]"
type input "33906"
select select "FL"
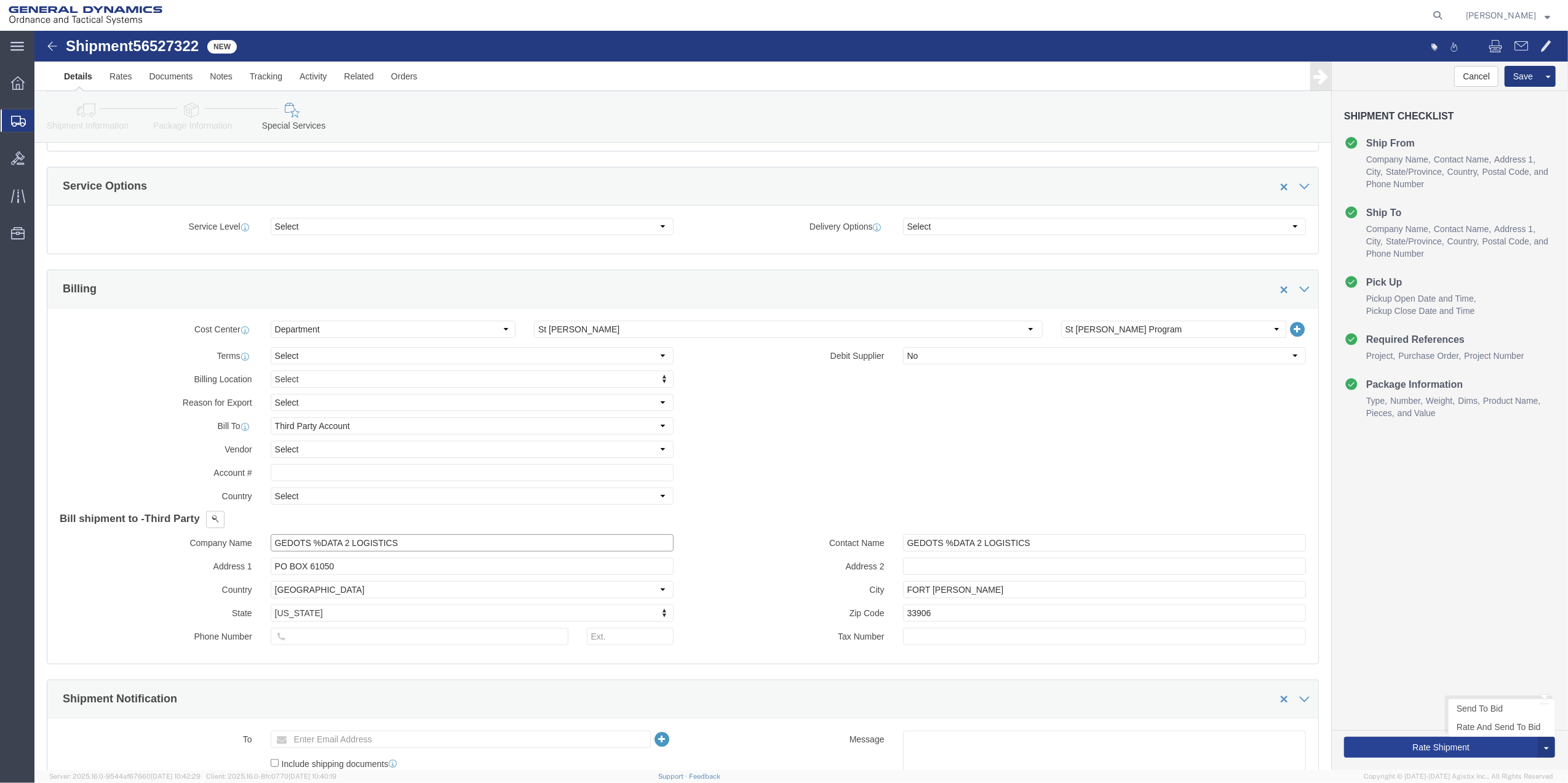
type input "GEDOTS %DATA 2 LOGISTICS"
click button "Rate Shipment"
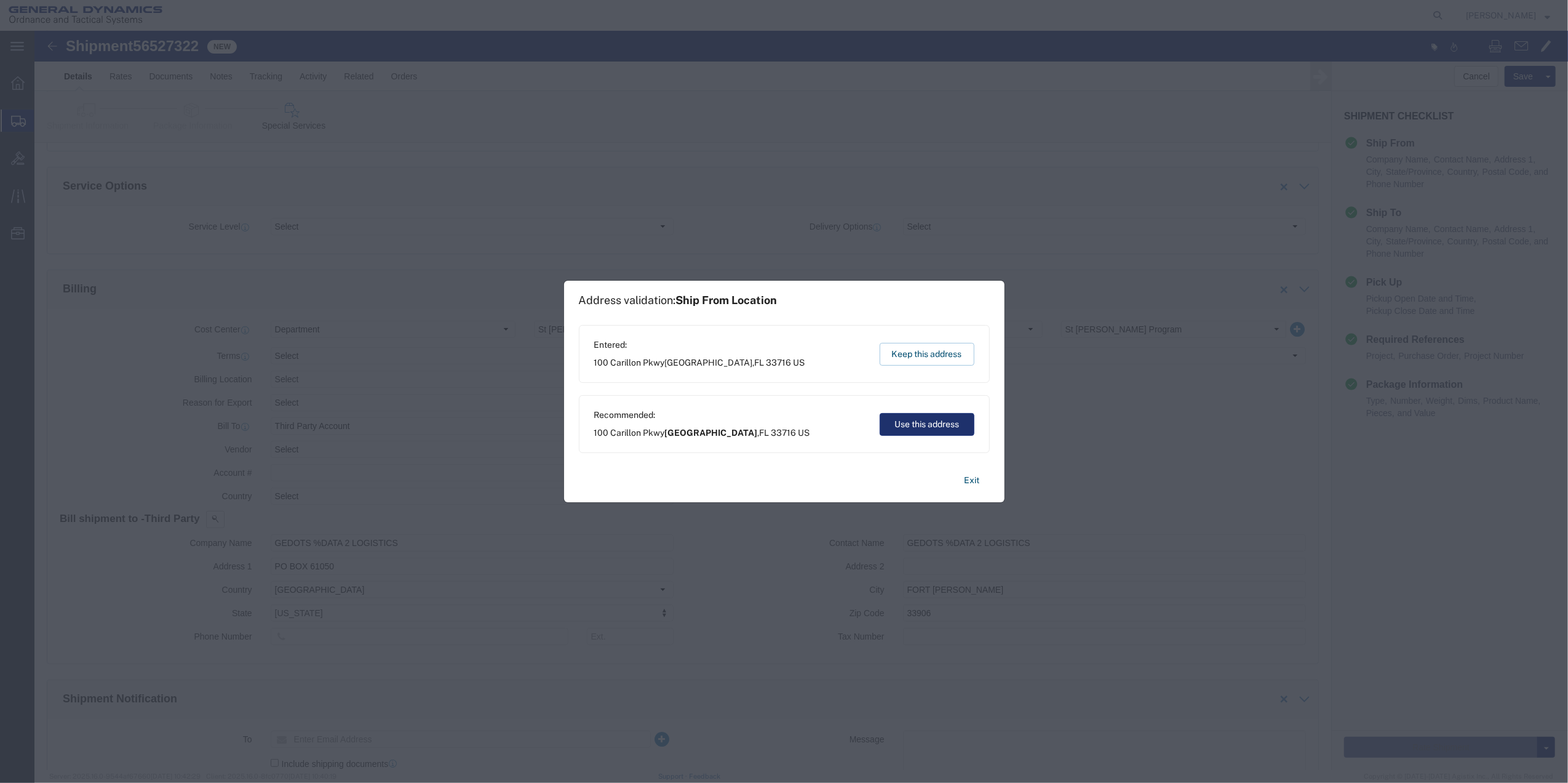
click at [940, 427] on button "Use this address" at bounding box center [927, 424] width 95 height 23
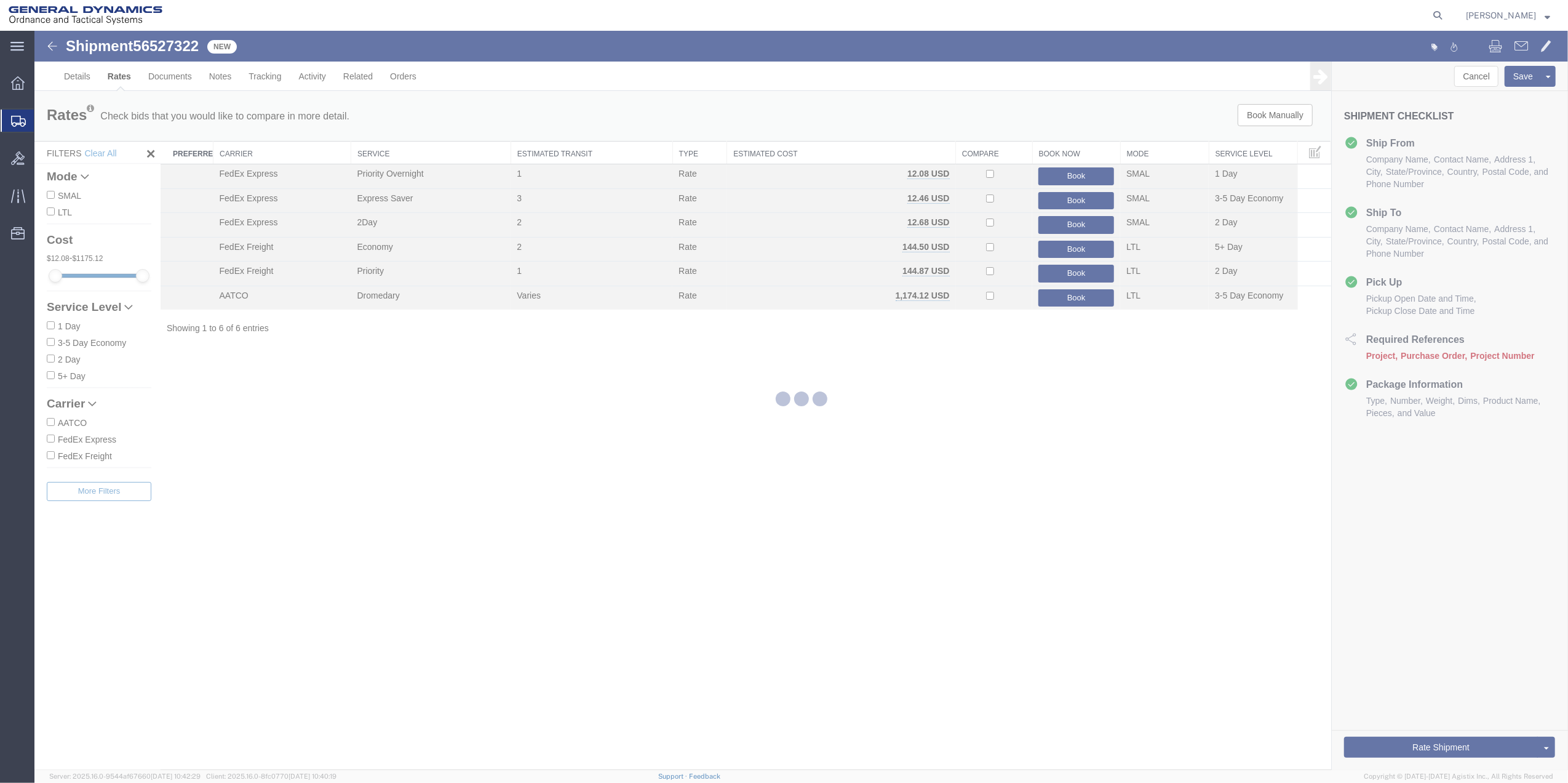
scroll to position [0, 0]
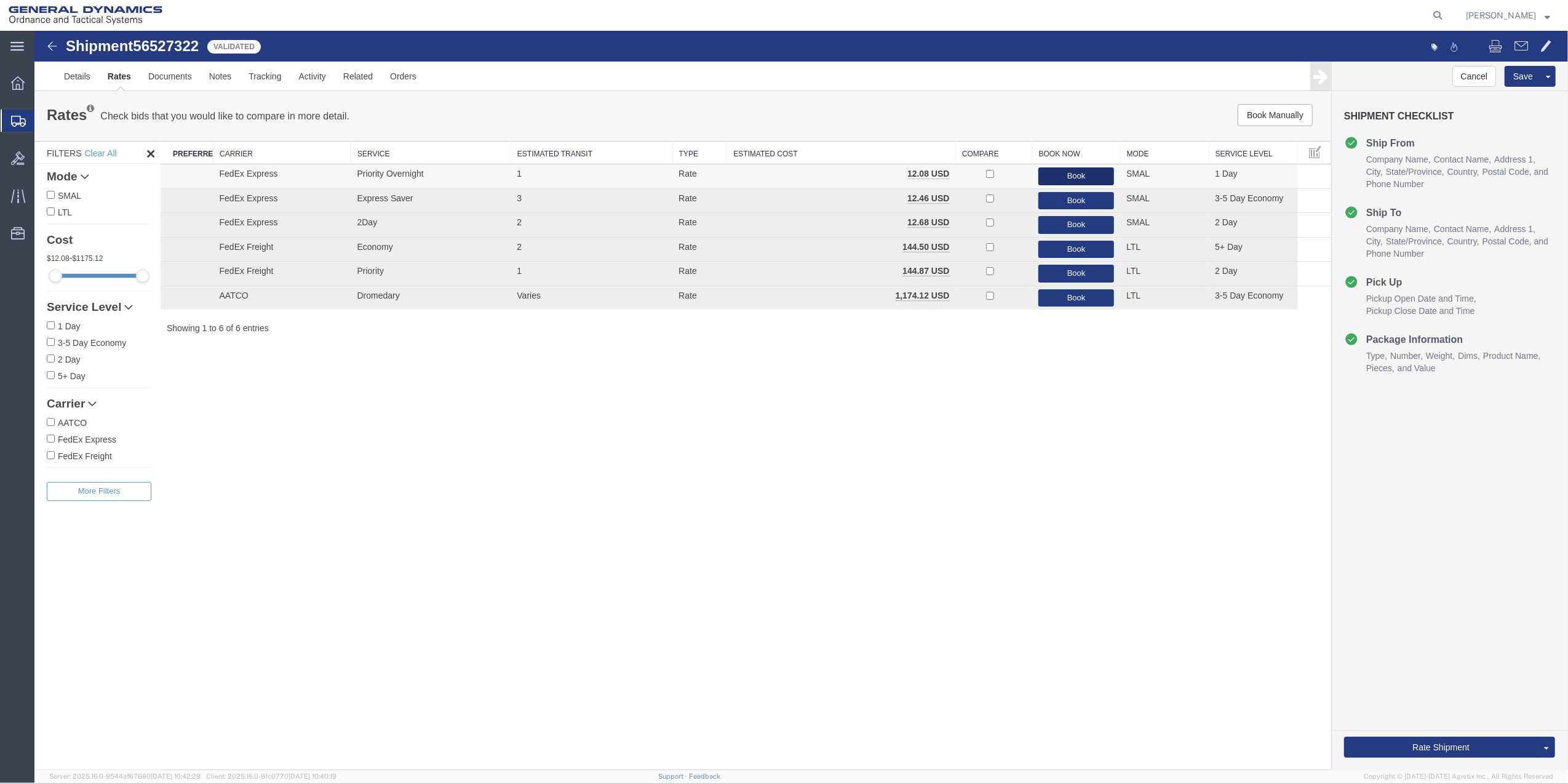
click at [1078, 169] on button "Book" at bounding box center [1076, 176] width 75 height 18
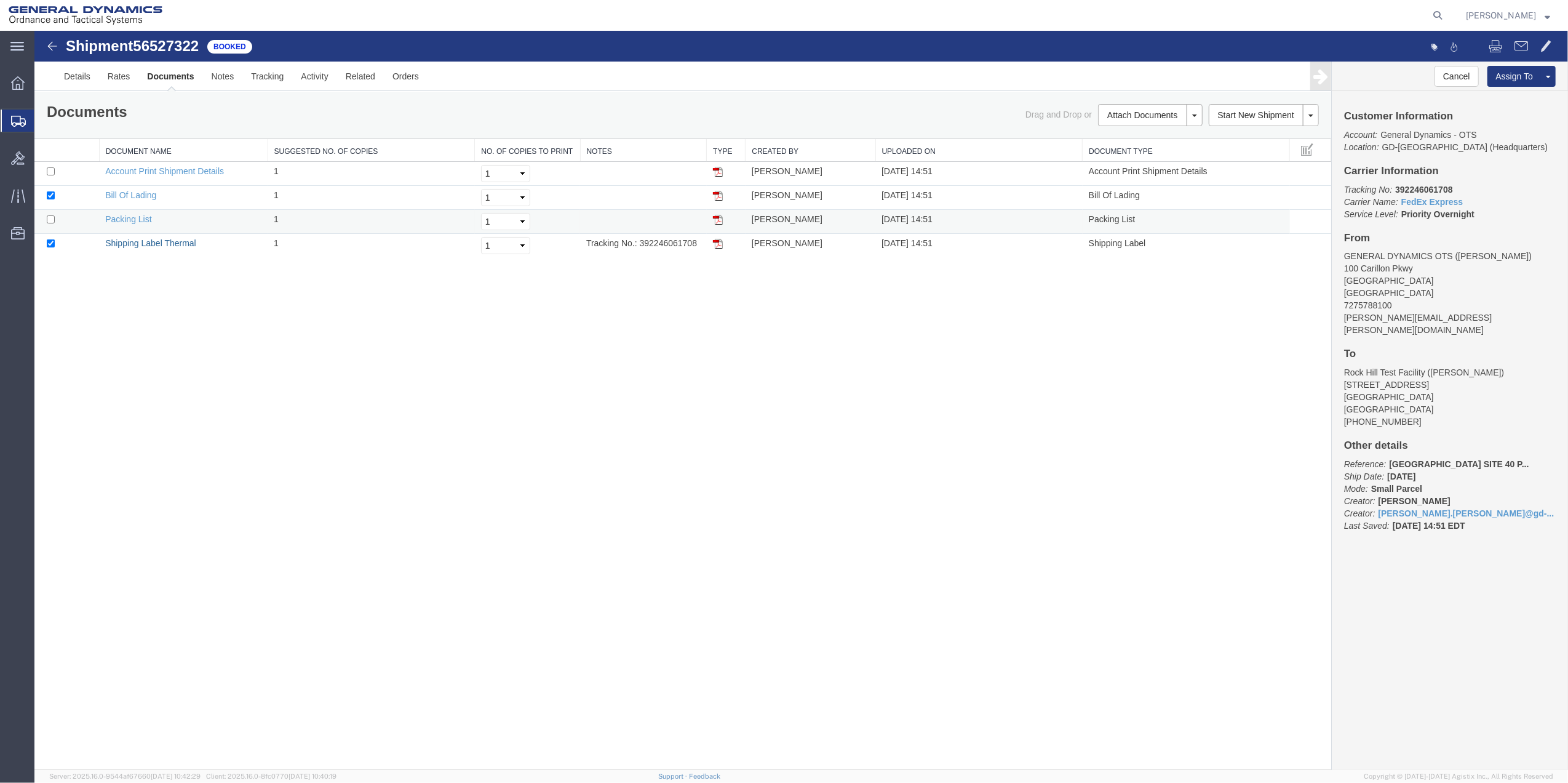
click at [173, 245] on link "Shipping Label Thermal" at bounding box center [150, 243] width 91 height 10
click at [0, 0] on span "Shipment Manager" at bounding box center [0, 0] width 0 height 0
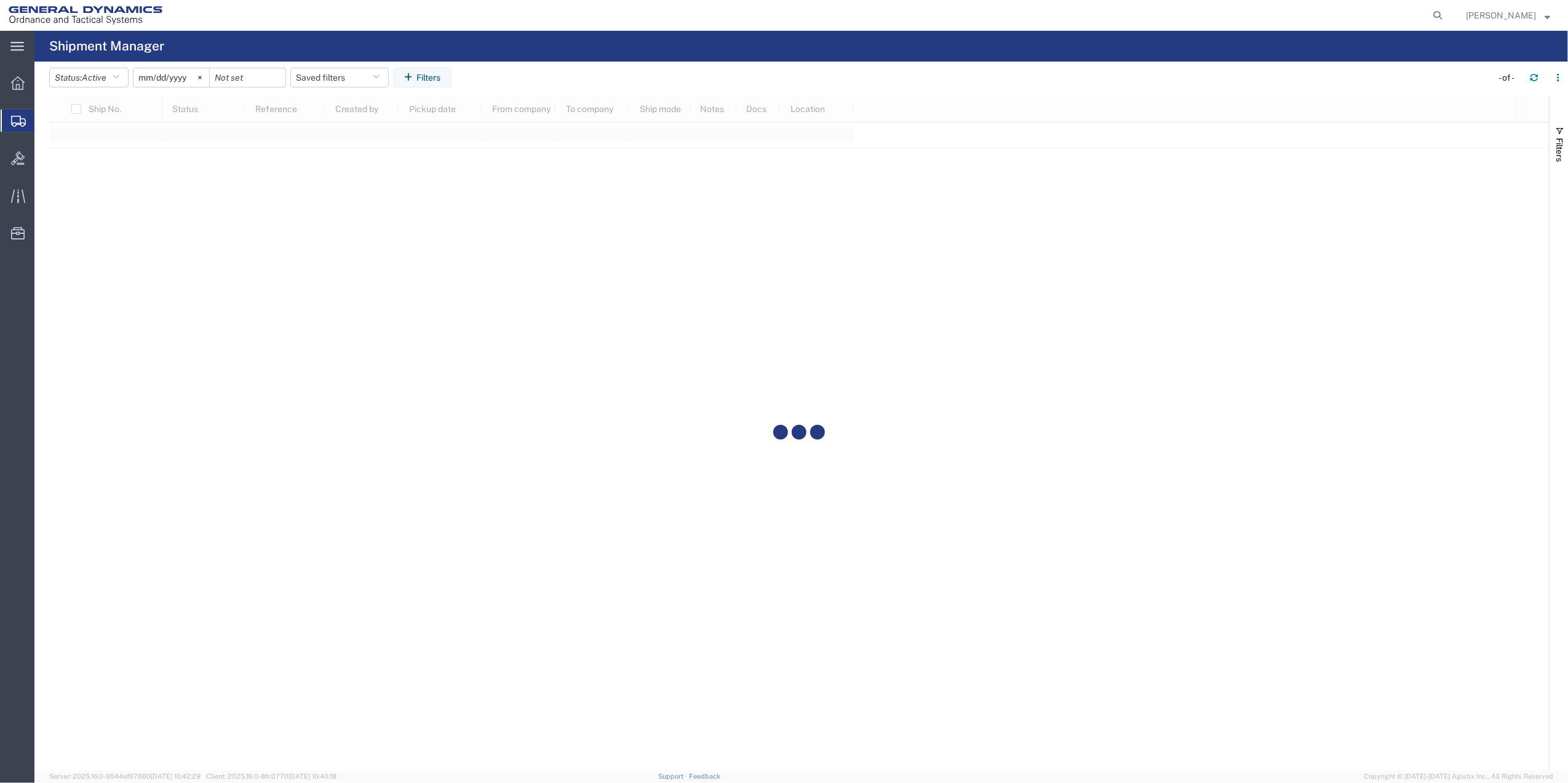
click at [0, 0] on span "Create Shipment" at bounding box center [0, 0] width 0 height 0
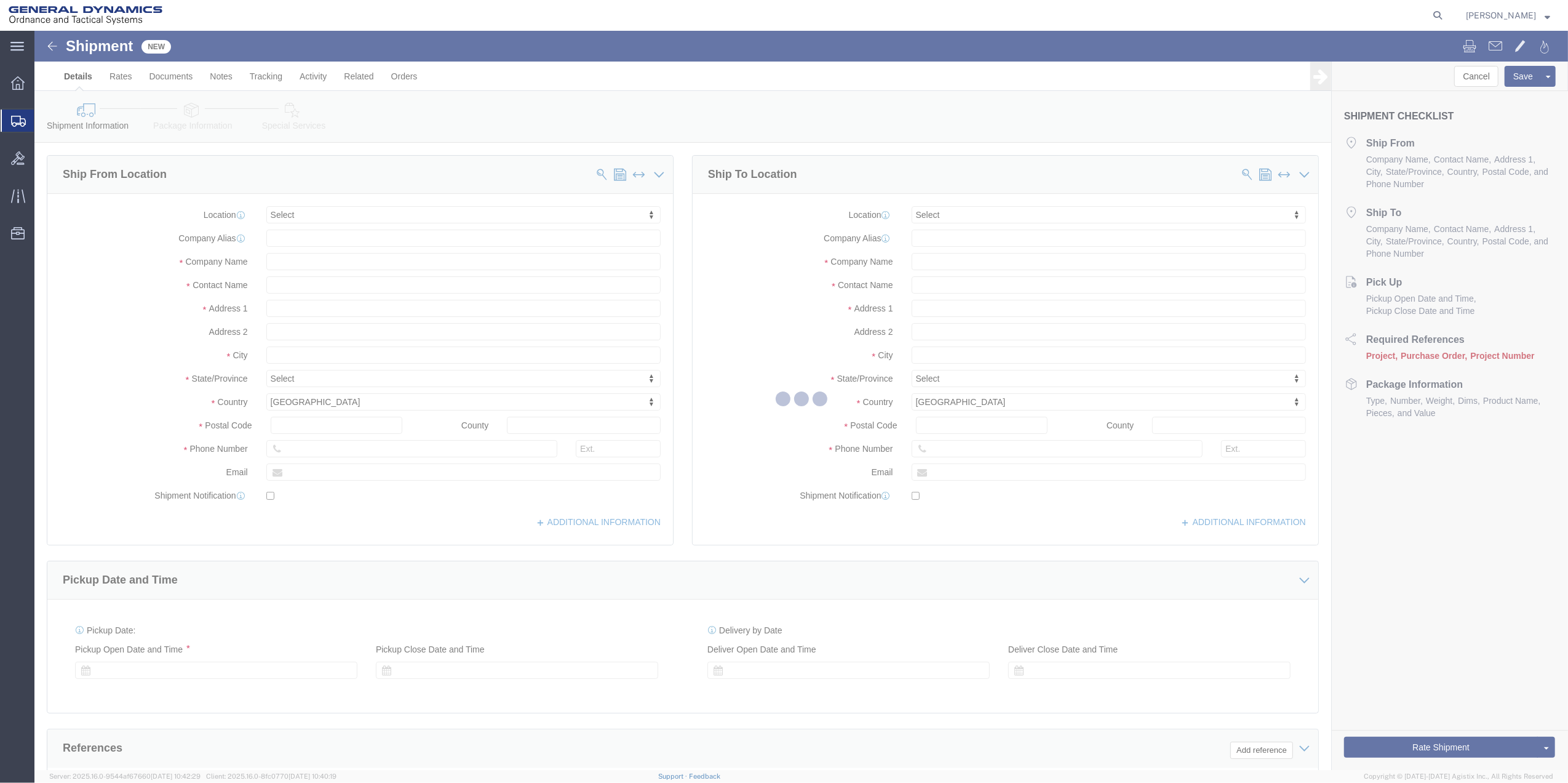
select select
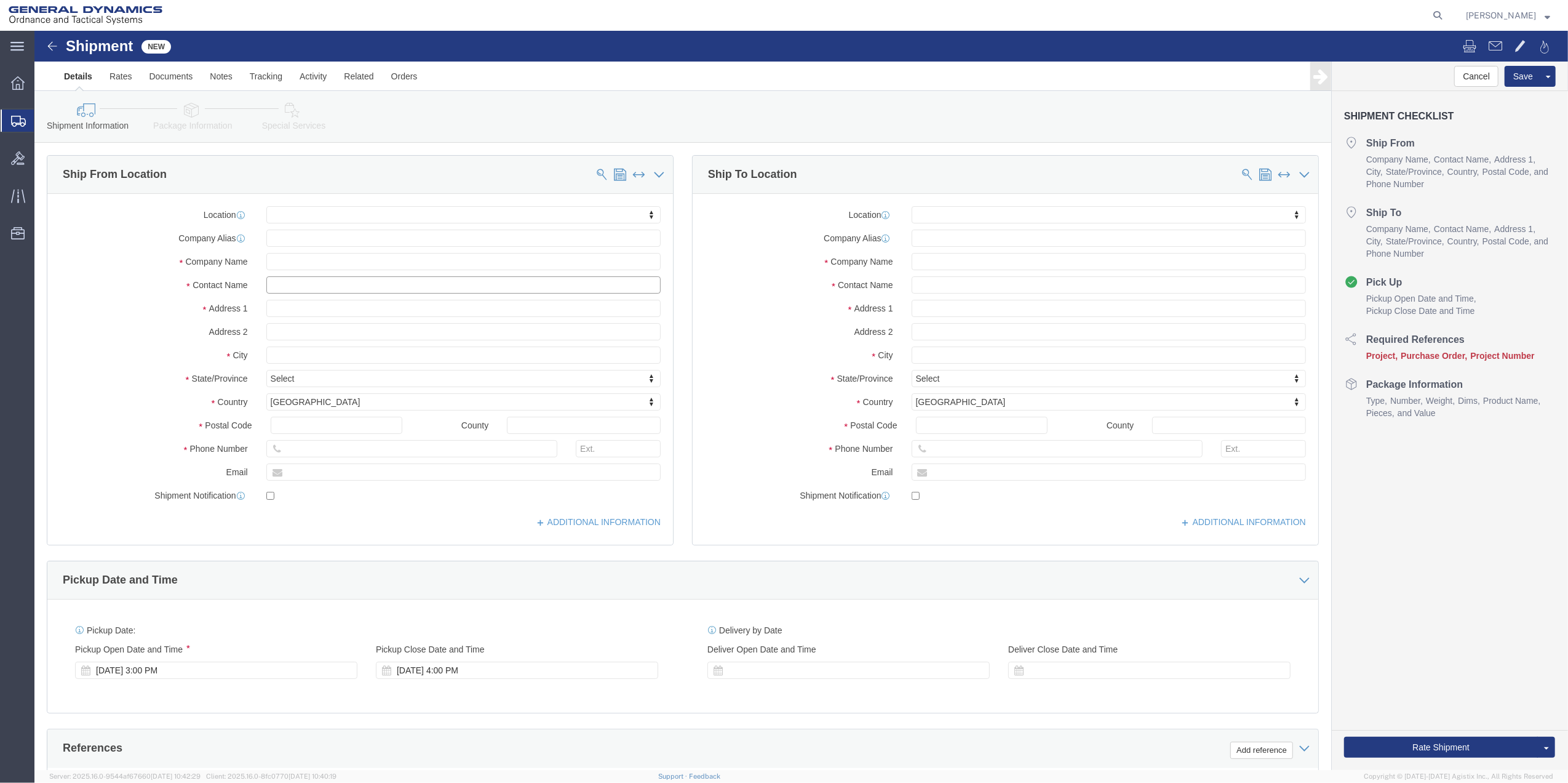
click input "text"
type input "[PERSON_NAME] F"
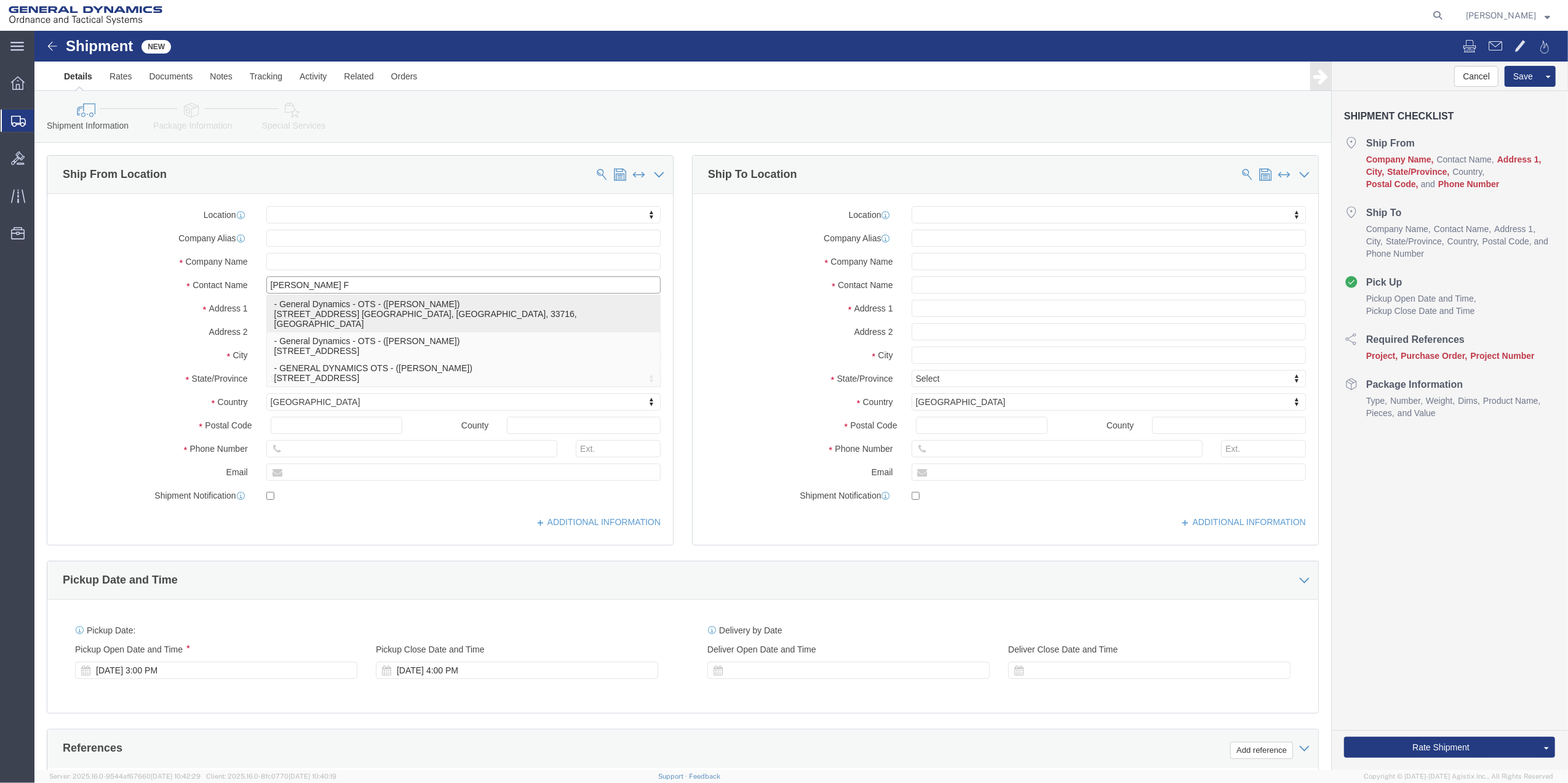
click p "- General Dynamics - OTS - ([PERSON_NAME]) [STREET_ADDRESS] [GEOGRAPHIC_DATA], …"
select select "FL"
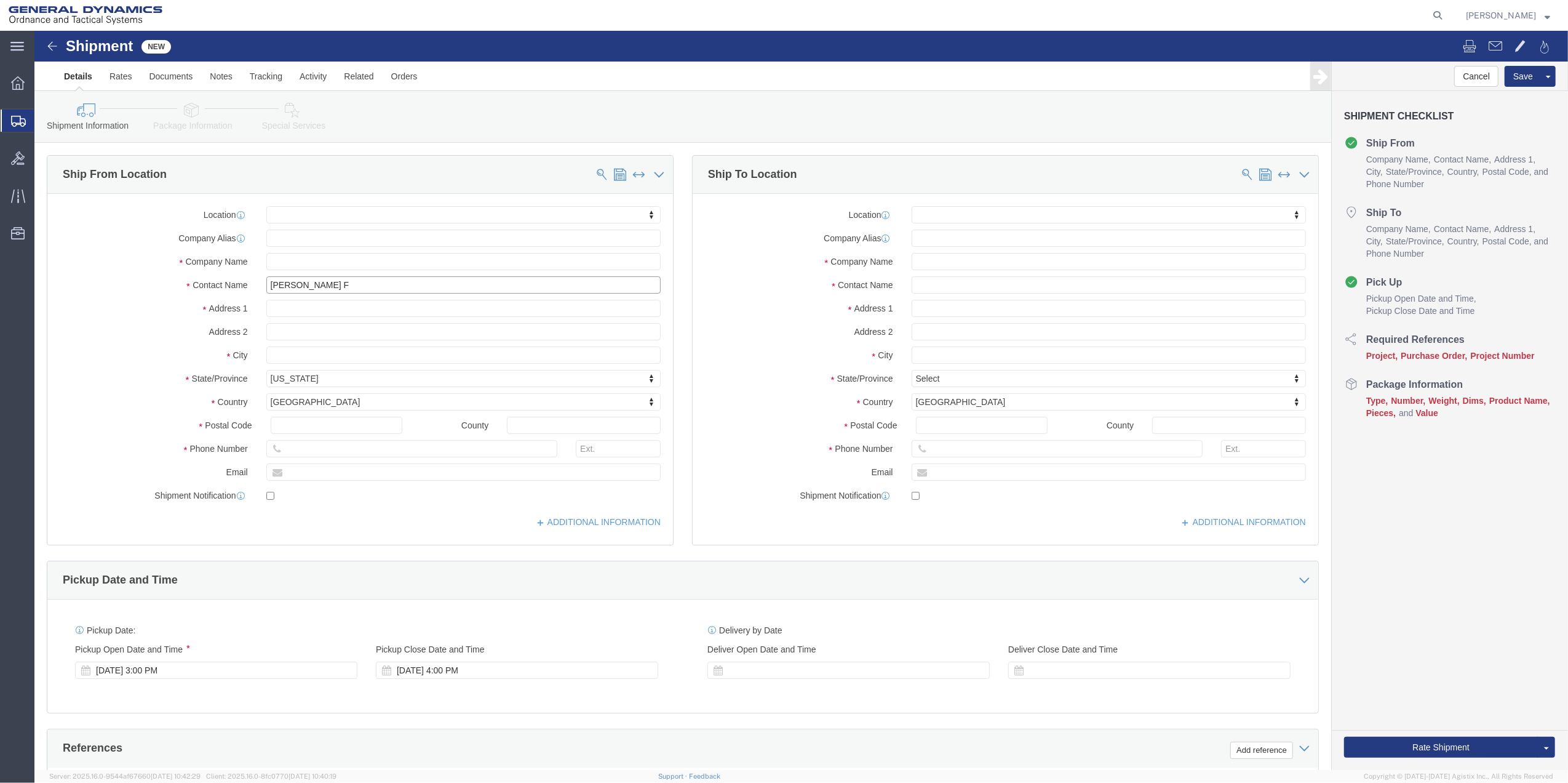
type input "[PERSON_NAME]"
click div "Location My Profile Location GD-OTS [GEOGRAPHIC_DATA] (Commerce) GD-OTS [GEOGRA…"
click input "text"
type input "SANTA [PERSON_NAME]"
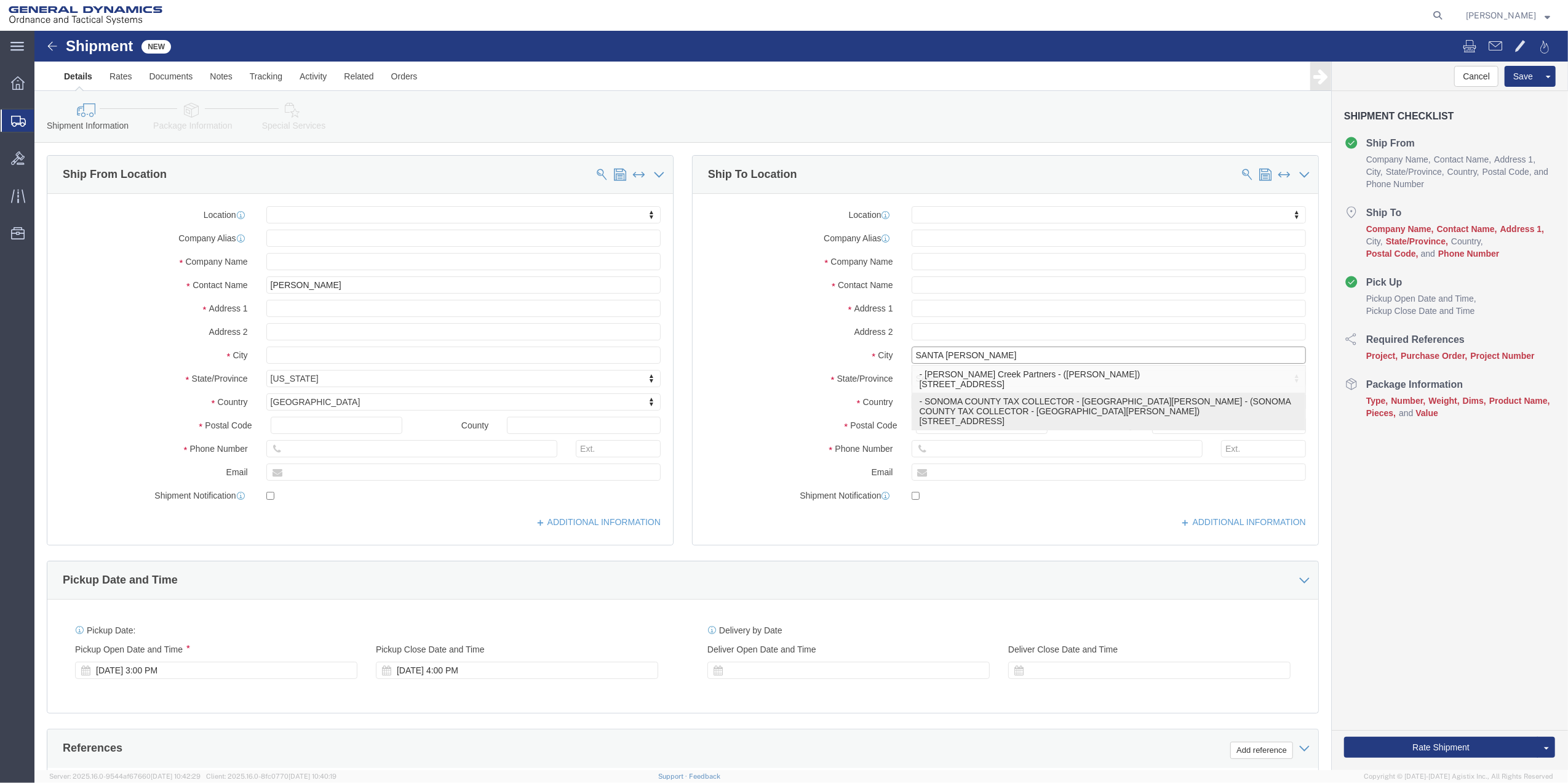
click p "- SONOMA COUNTY TAX COLLECTOR - [GEOGRAPHIC_DATA][PERSON_NAME] - (SONOMA COUNTY…"
select select "CA"
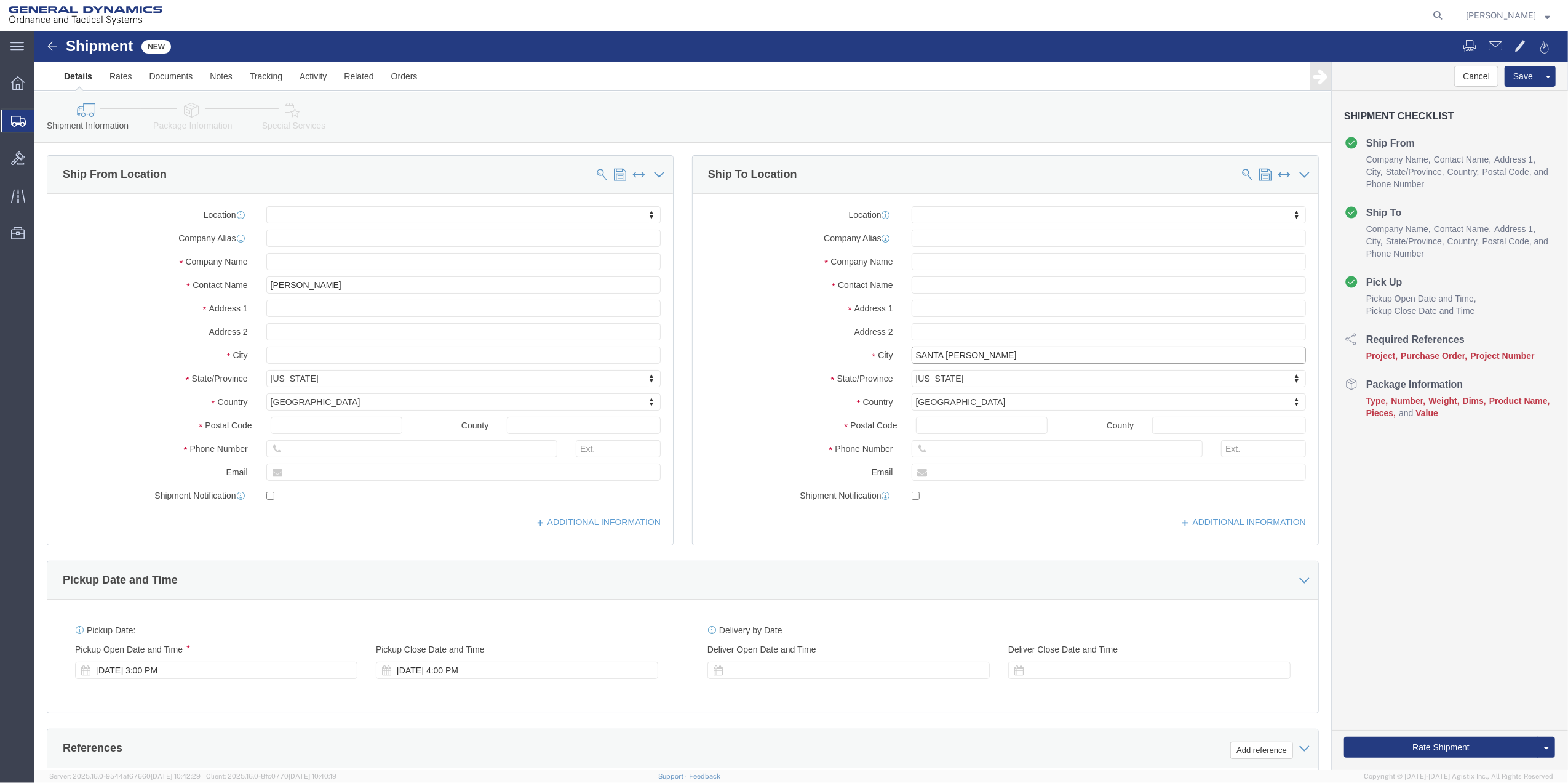
type input "Santa [PERSON_NAME]"
click input "text"
type input "ROMM 100F"
click span
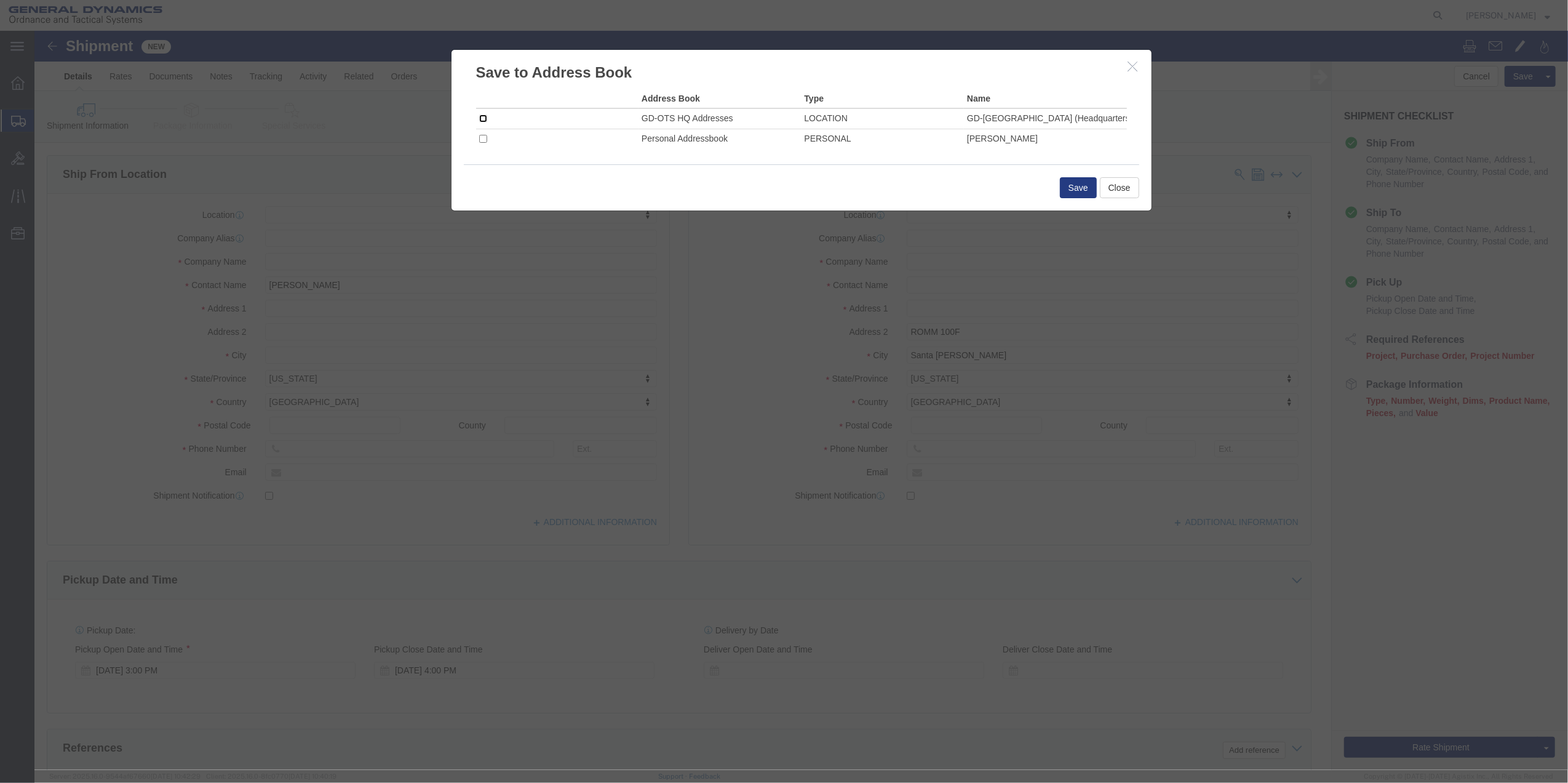
click input "checkbox"
checkbox input "true"
click button "Save"
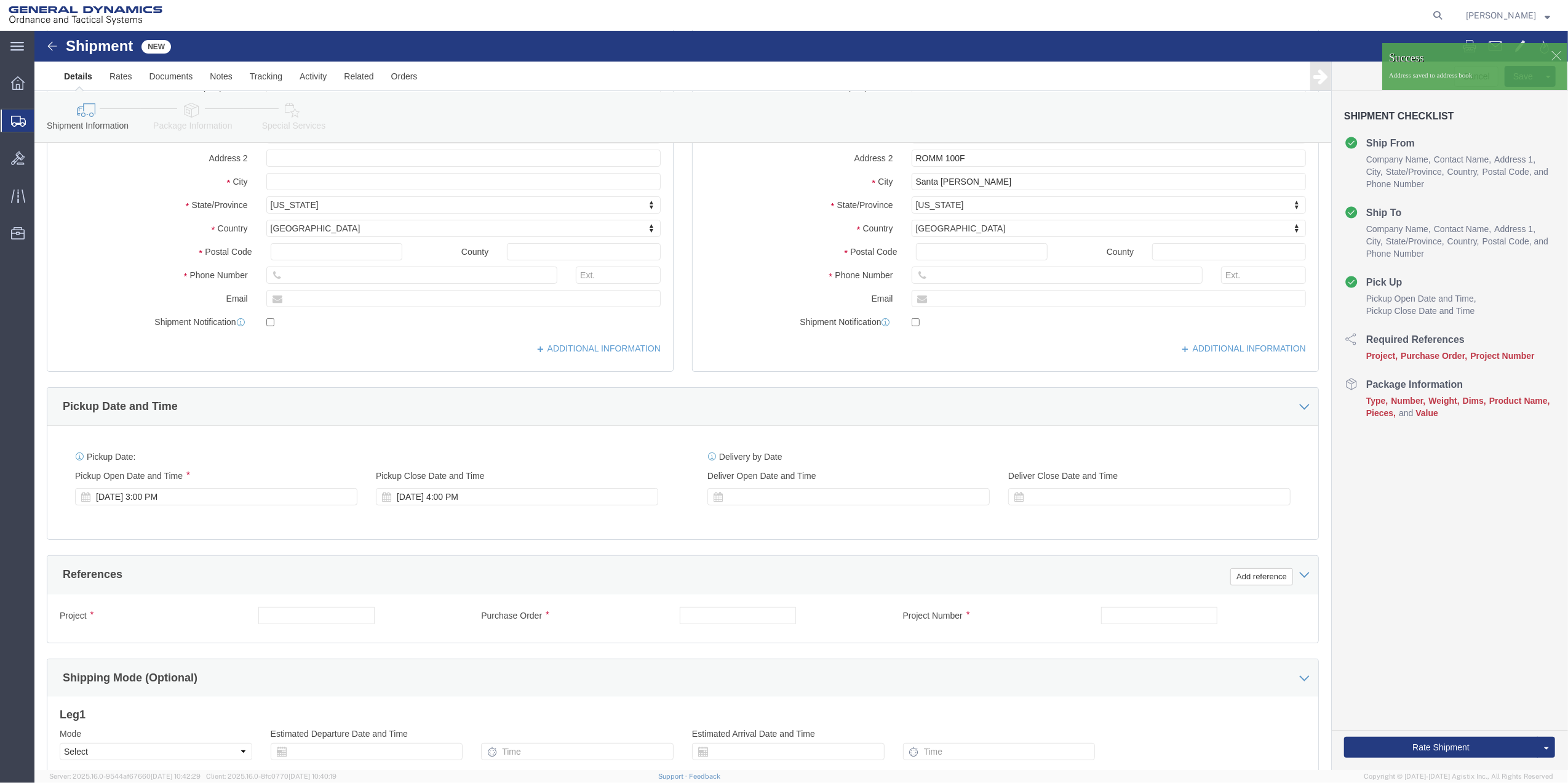
scroll to position [321, 0]
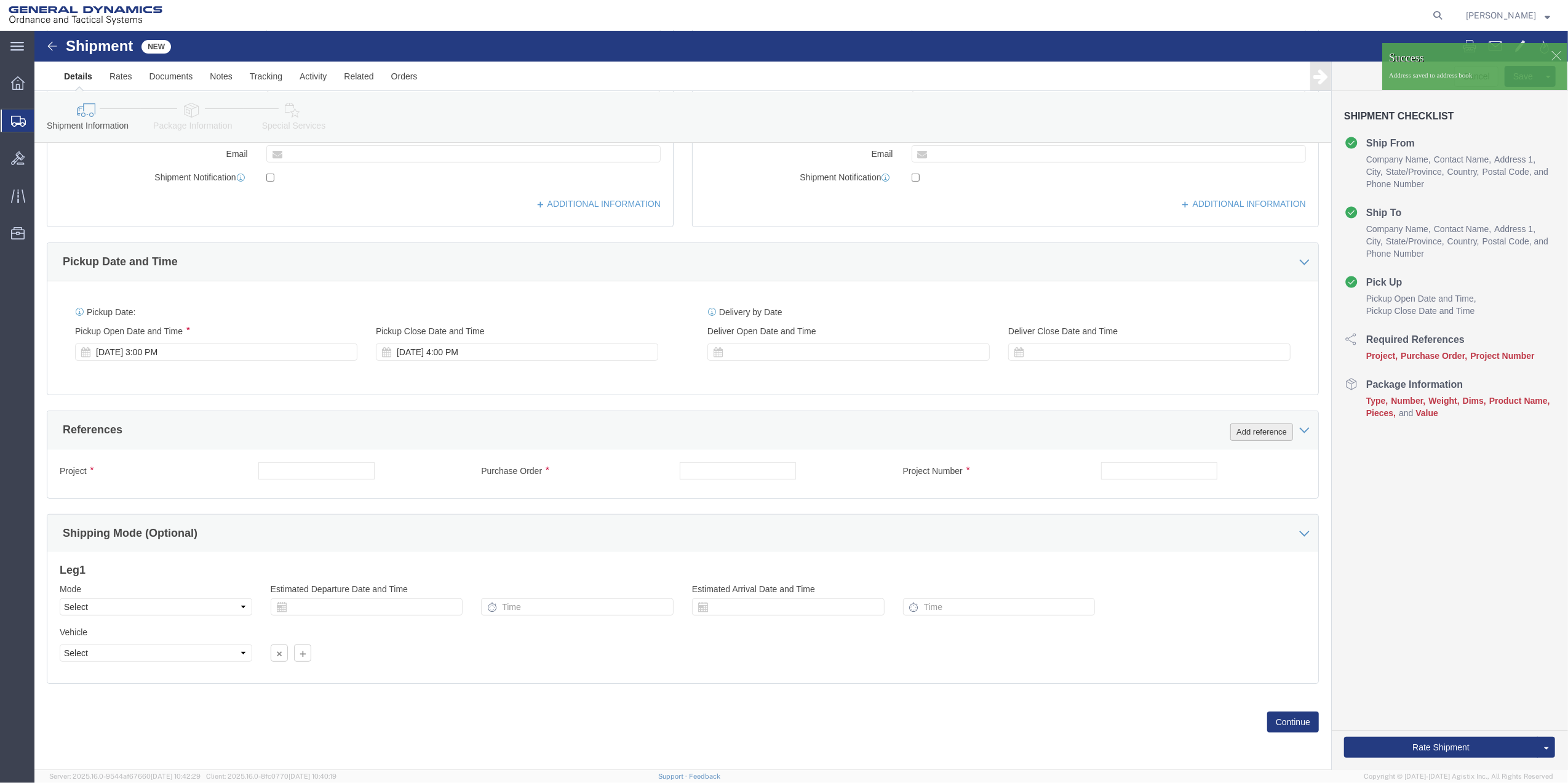
click button "Add reference"
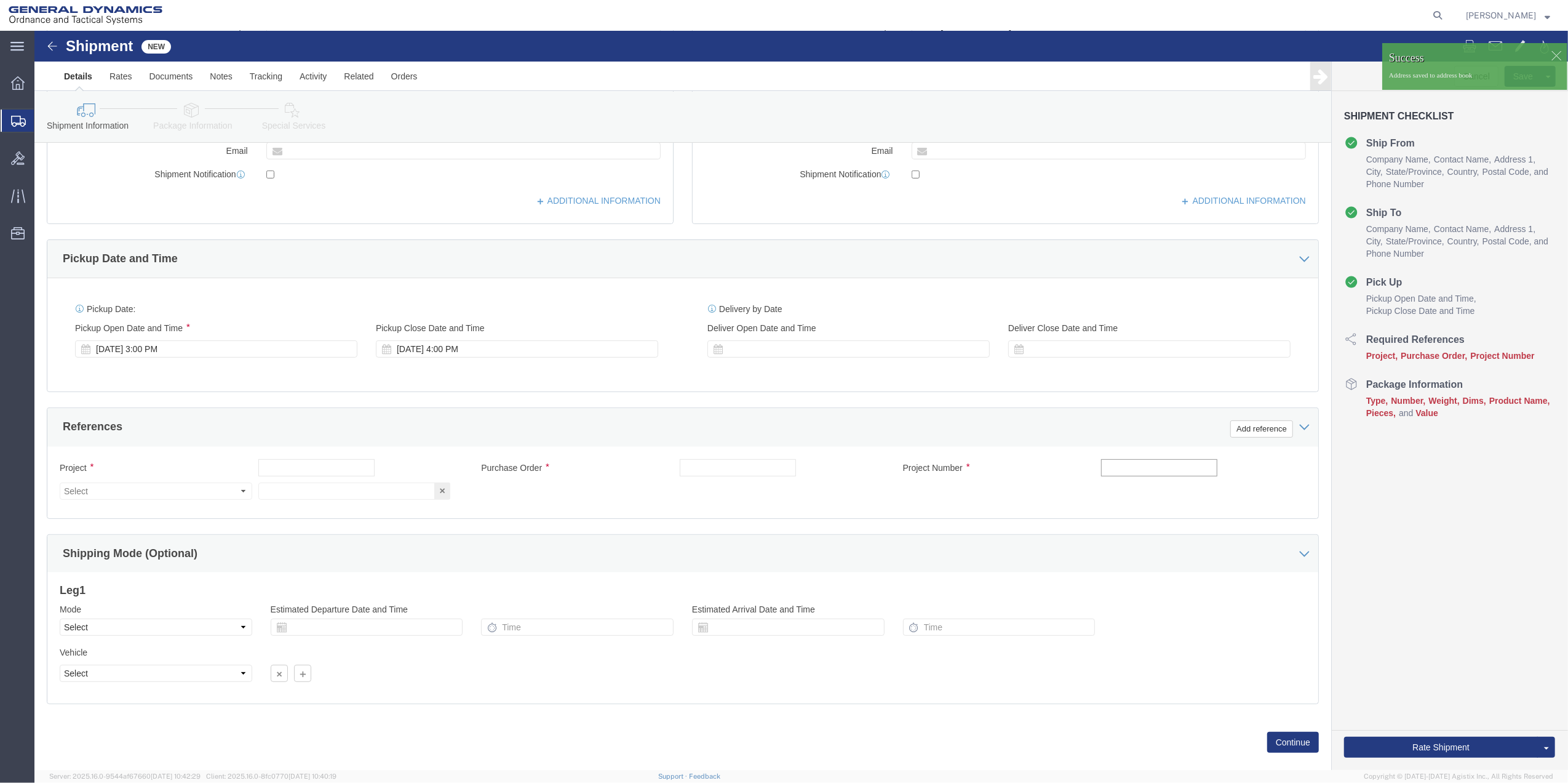
click input "text"
type input "SITE HB 42"
click input "text"
paste input "SITE HB 42"
type input "SITE HB 42"
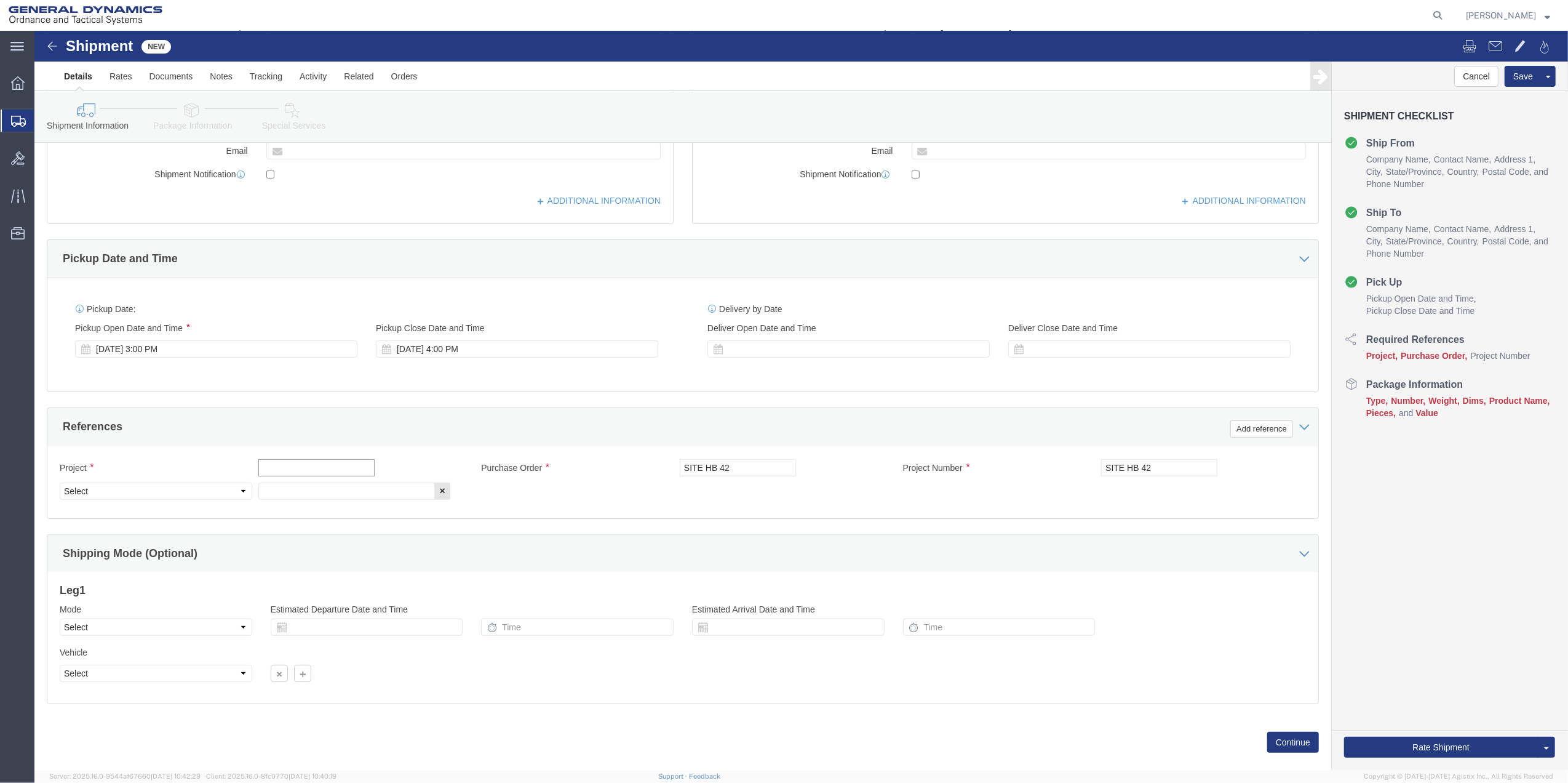
click input "text"
paste input "SITE HB 42"
type input "SITE HB 42"
drag, startPoint x: 274, startPoint y: 462, endPoint x: 208, endPoint y: 463, distance: 66.0
click input "text"
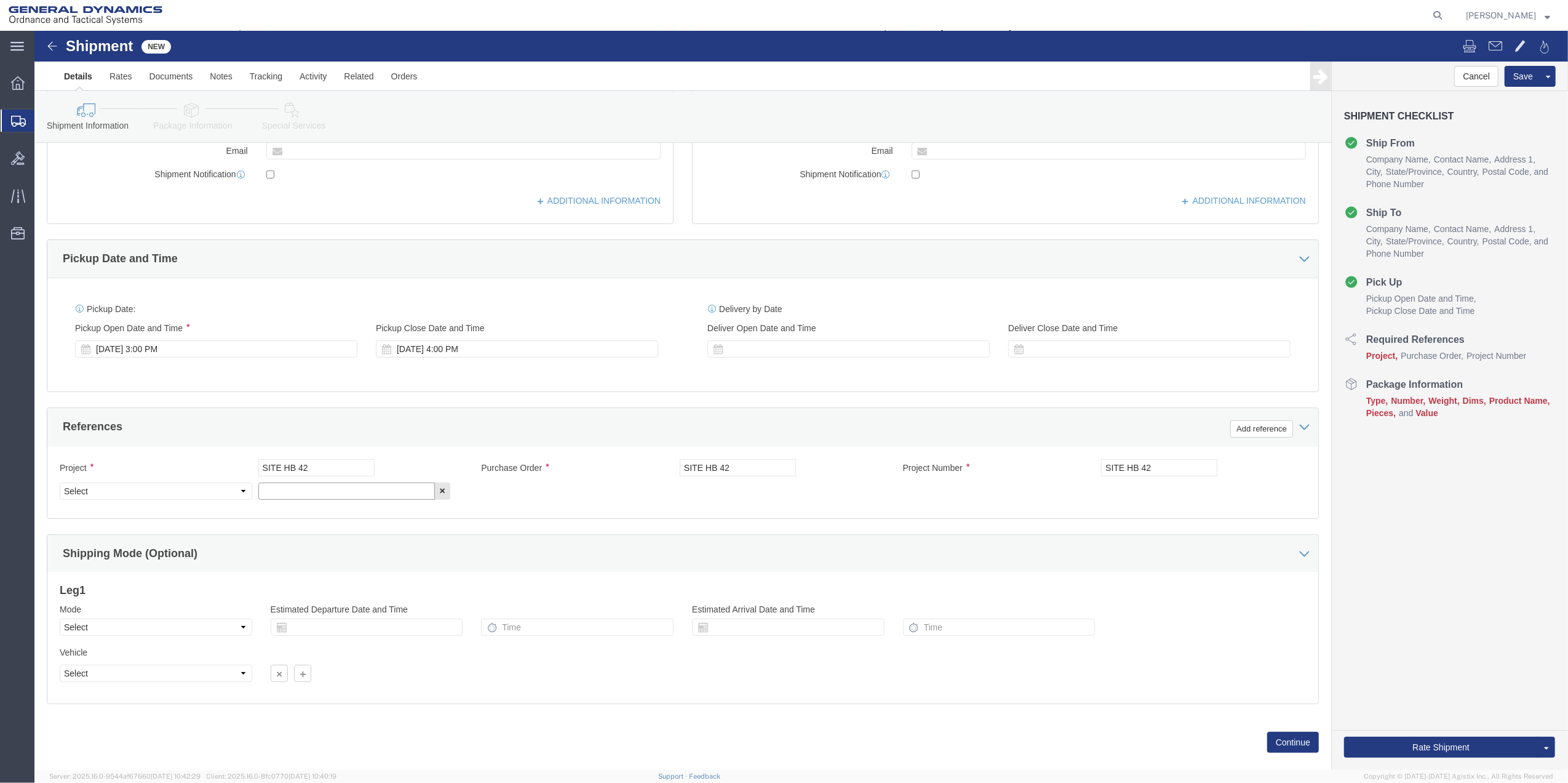
paste input "SITE HB 42"
type input "SITE HB 42"
drag, startPoint x: 175, startPoint y: 457, endPoint x: 168, endPoint y: 451, distance: 9.2
click select "Select Account Type Activity ID Airline Appointment Number ASN Batch Request # …"
select select "DEPT"
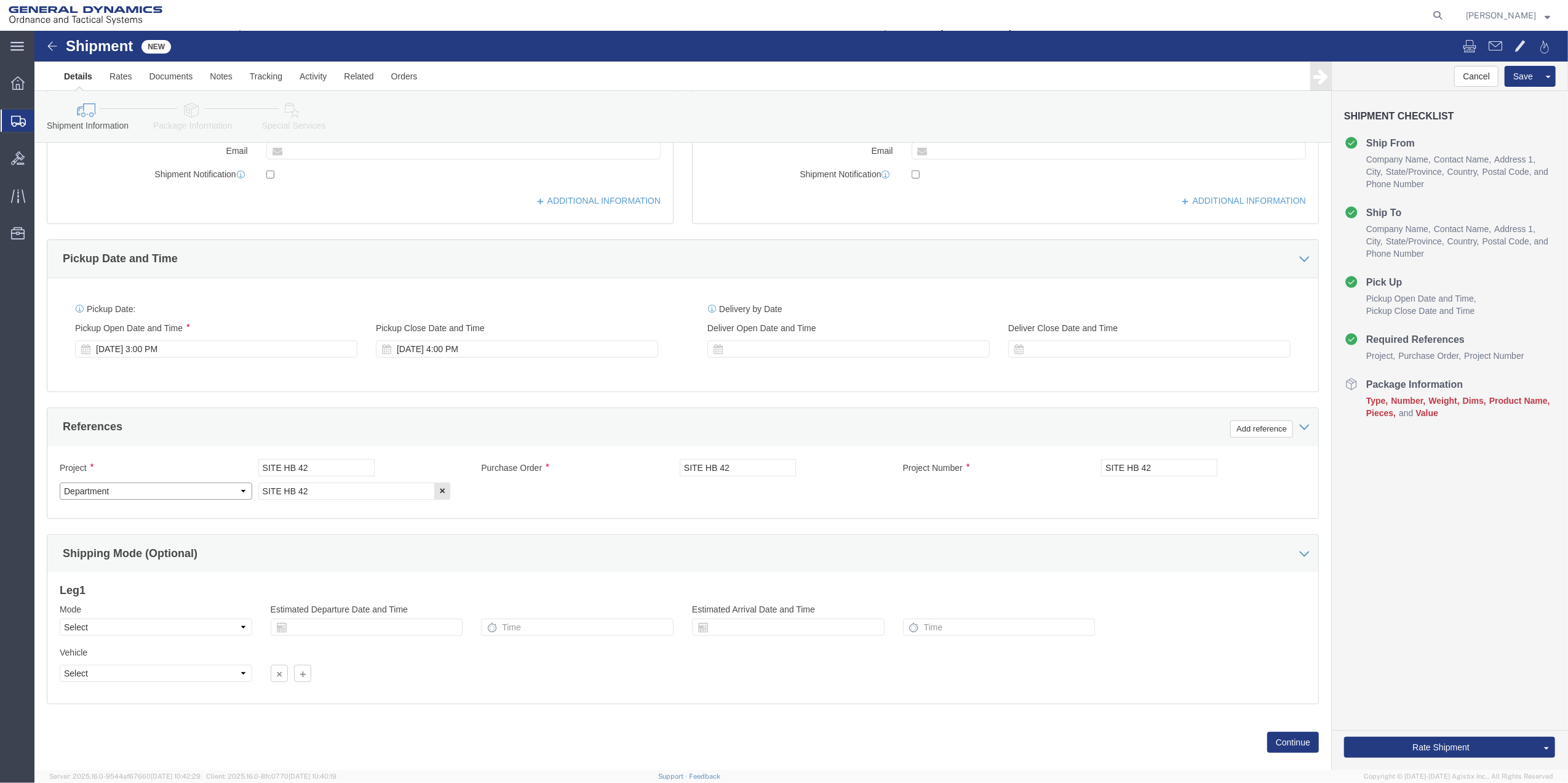
click select "Select Account Type Activity ID Airline Appointment Number ASN Batch Request # …"
click icon
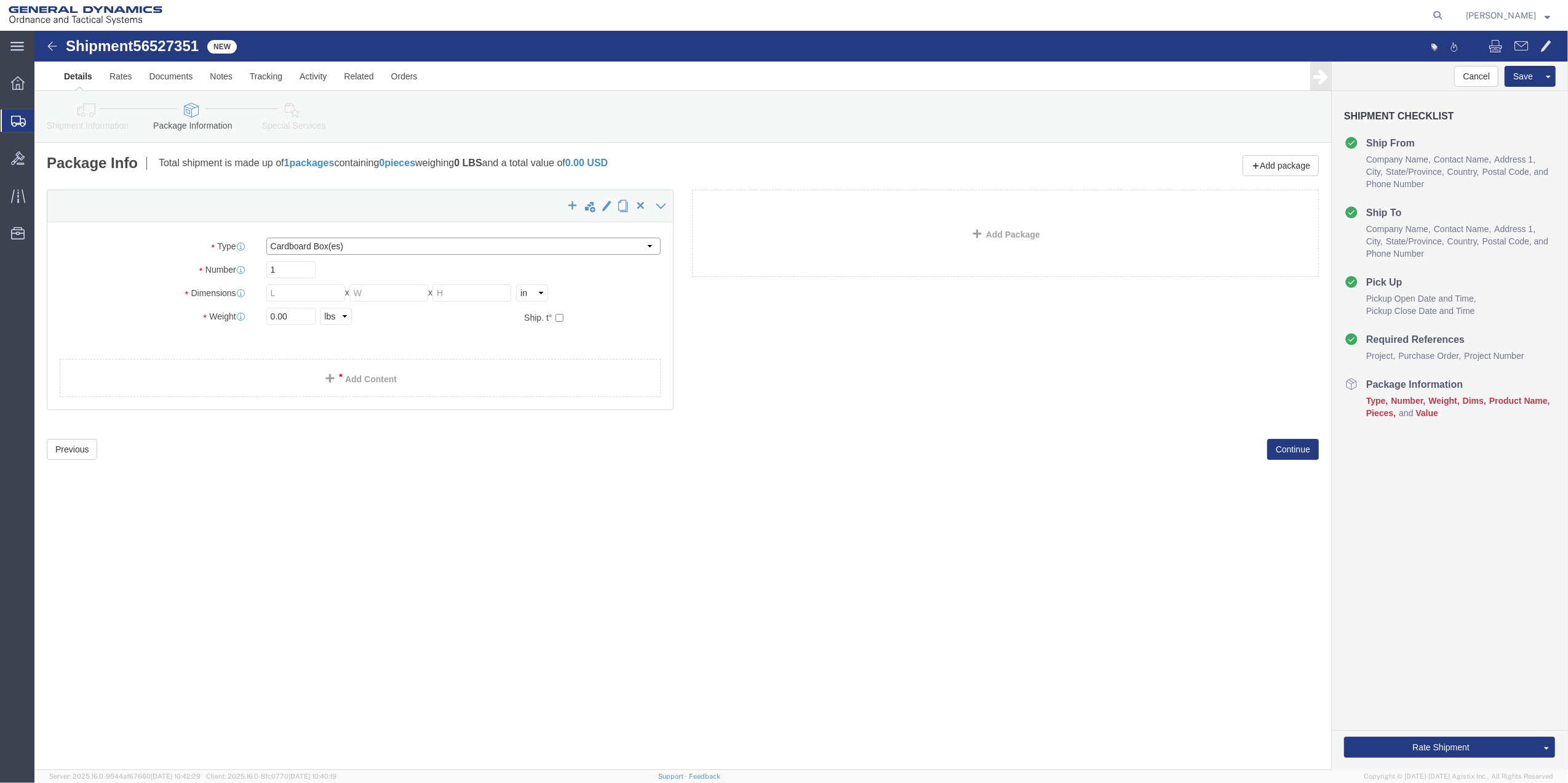
drag, startPoint x: 258, startPoint y: 216, endPoint x: 254, endPoint y: 226, distance: 10.8
click select "Select Bale(s) Basket(s) Bolt(s) Bottle(s) Buckets Bulk Bundle(s) Can(s) Cardbo…"
select select "ENV"
click select "Select Bale(s) Basket(s) Bolt(s) Bottle(s) Buckets Bulk Bundle(s) Can(s) Cardbo…"
type input "9.50"
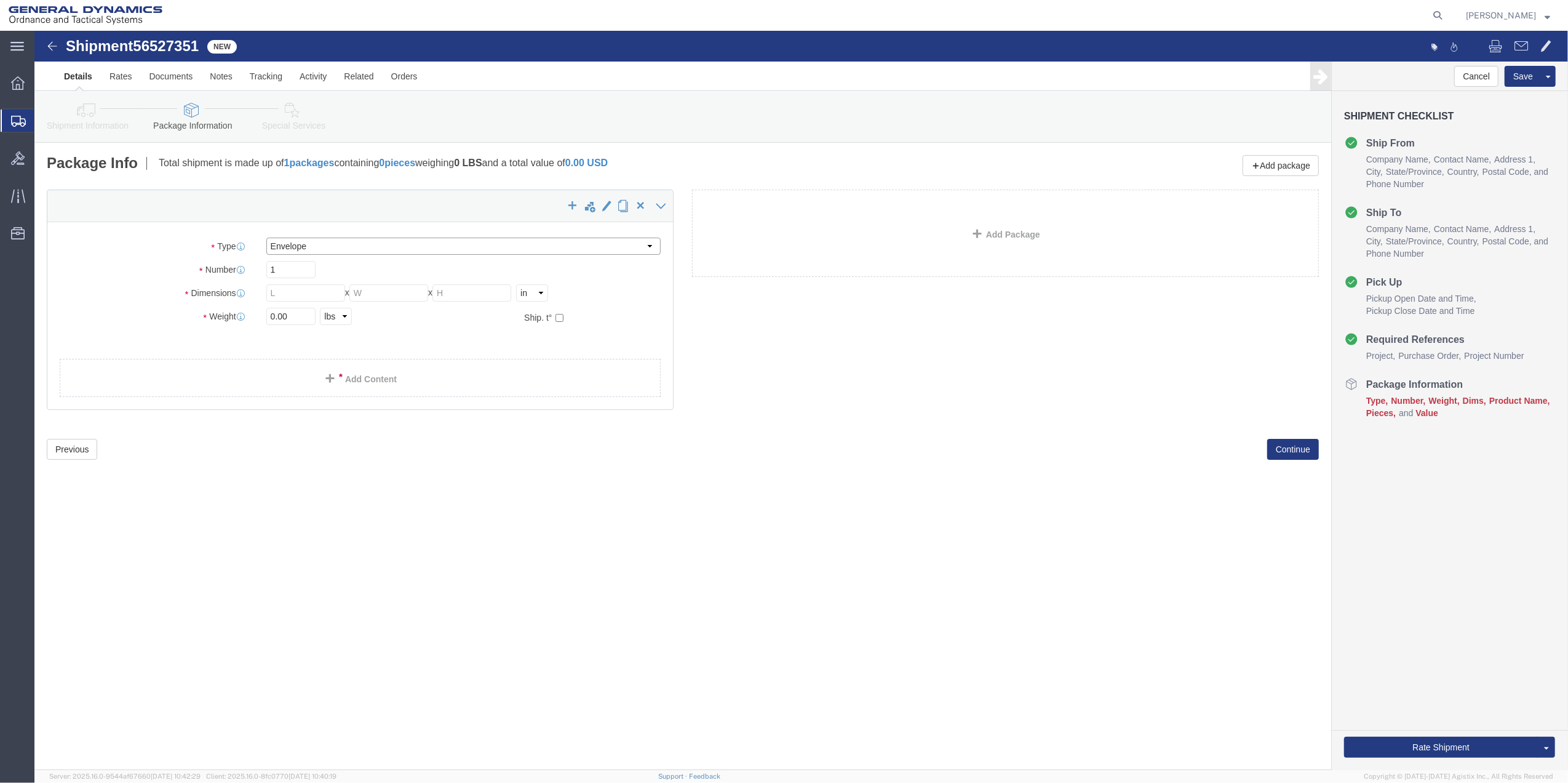
type input "12.50"
type input "0.25"
type input "1"
click link "Add Content"
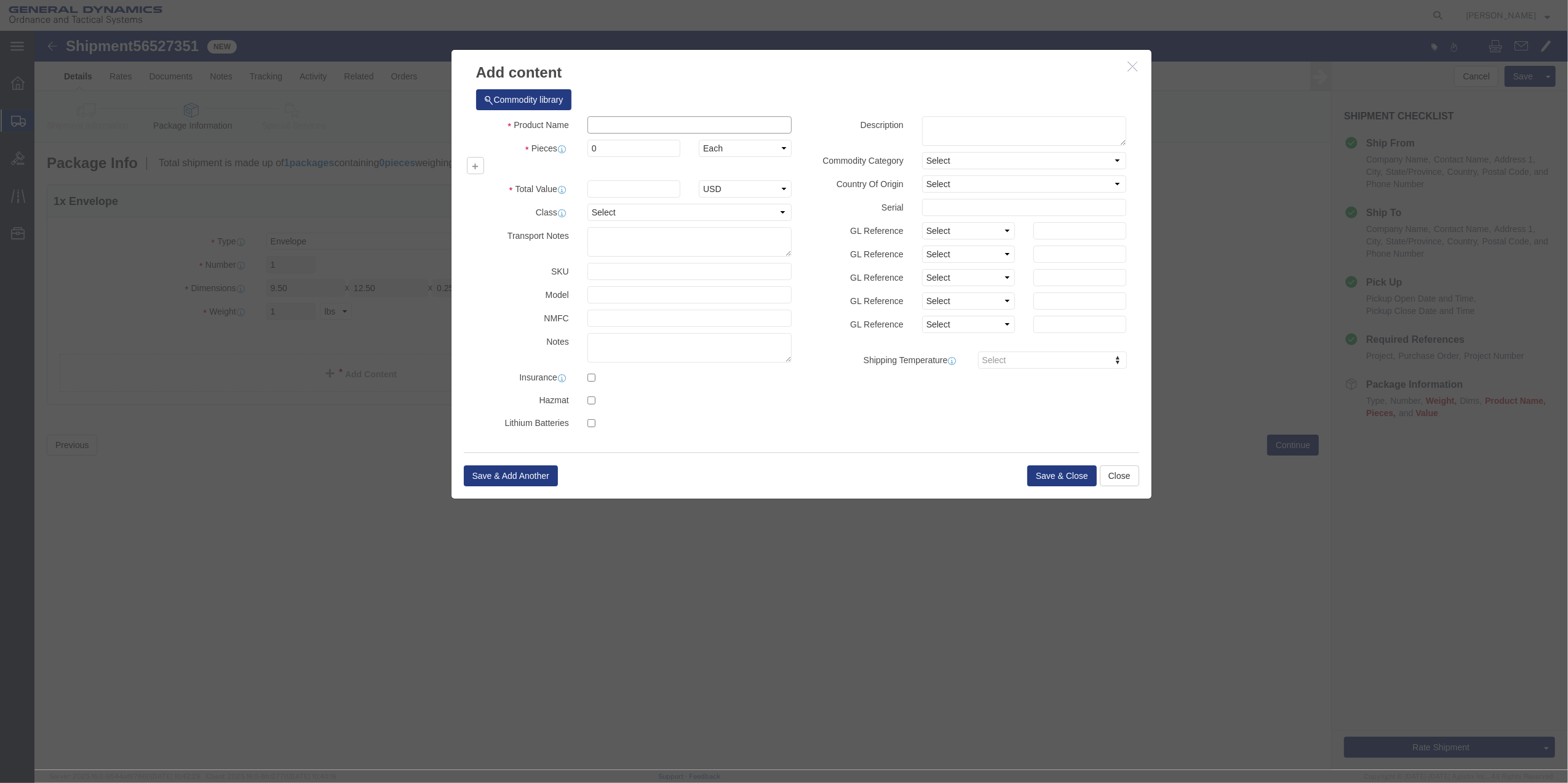
click input "text"
type input "PAPER"
type input "100"
select select "US"
click input "0"
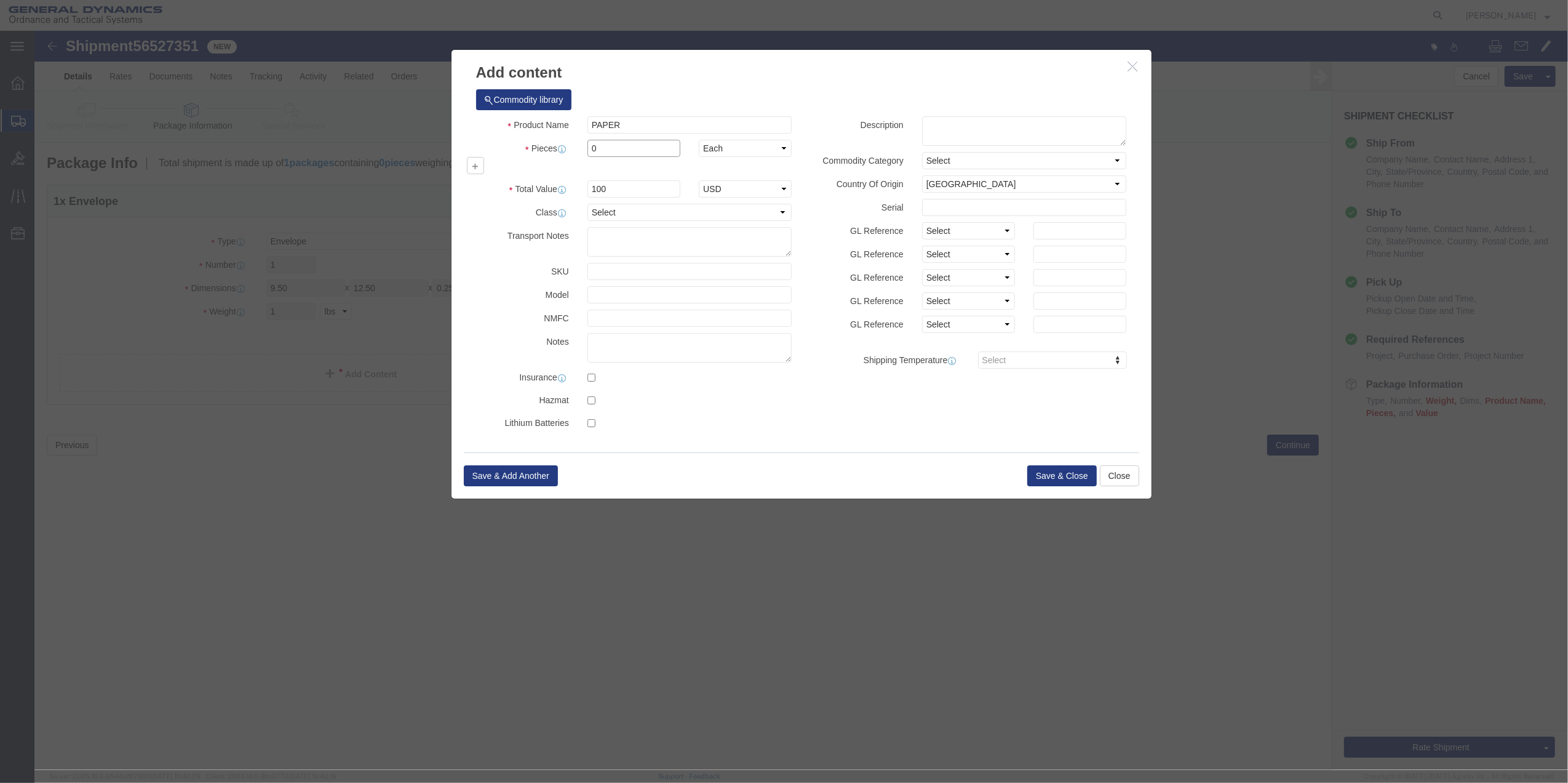
type input "01"
click select "Select 50 55 60 65 70 85 92.5 100 125 175 250 300 400"
select select "70"
click select "Select 50 55 60 65 70 85 92.5 100 125 175 250 300 400"
click button "Save & Close"
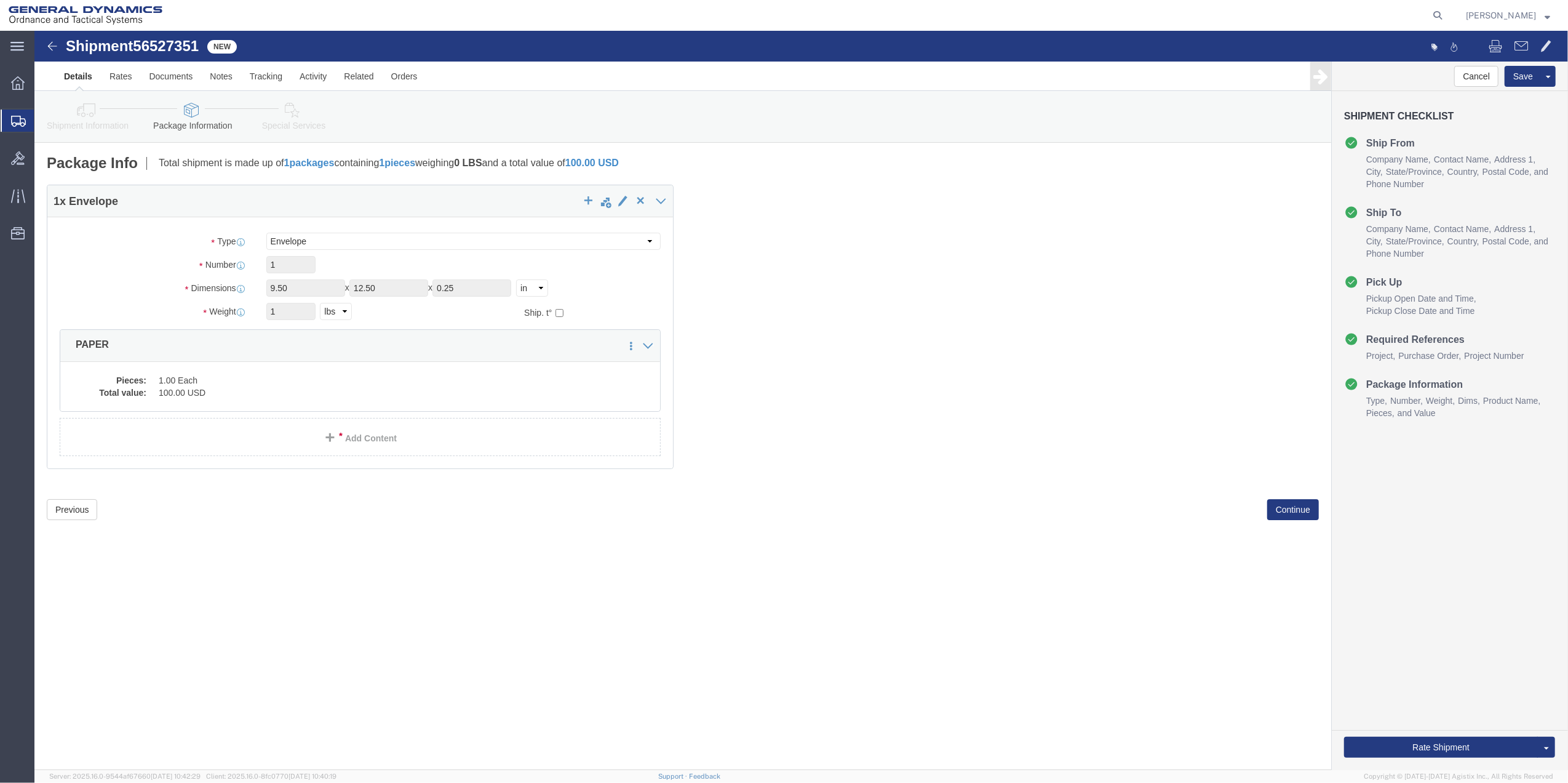
click icon
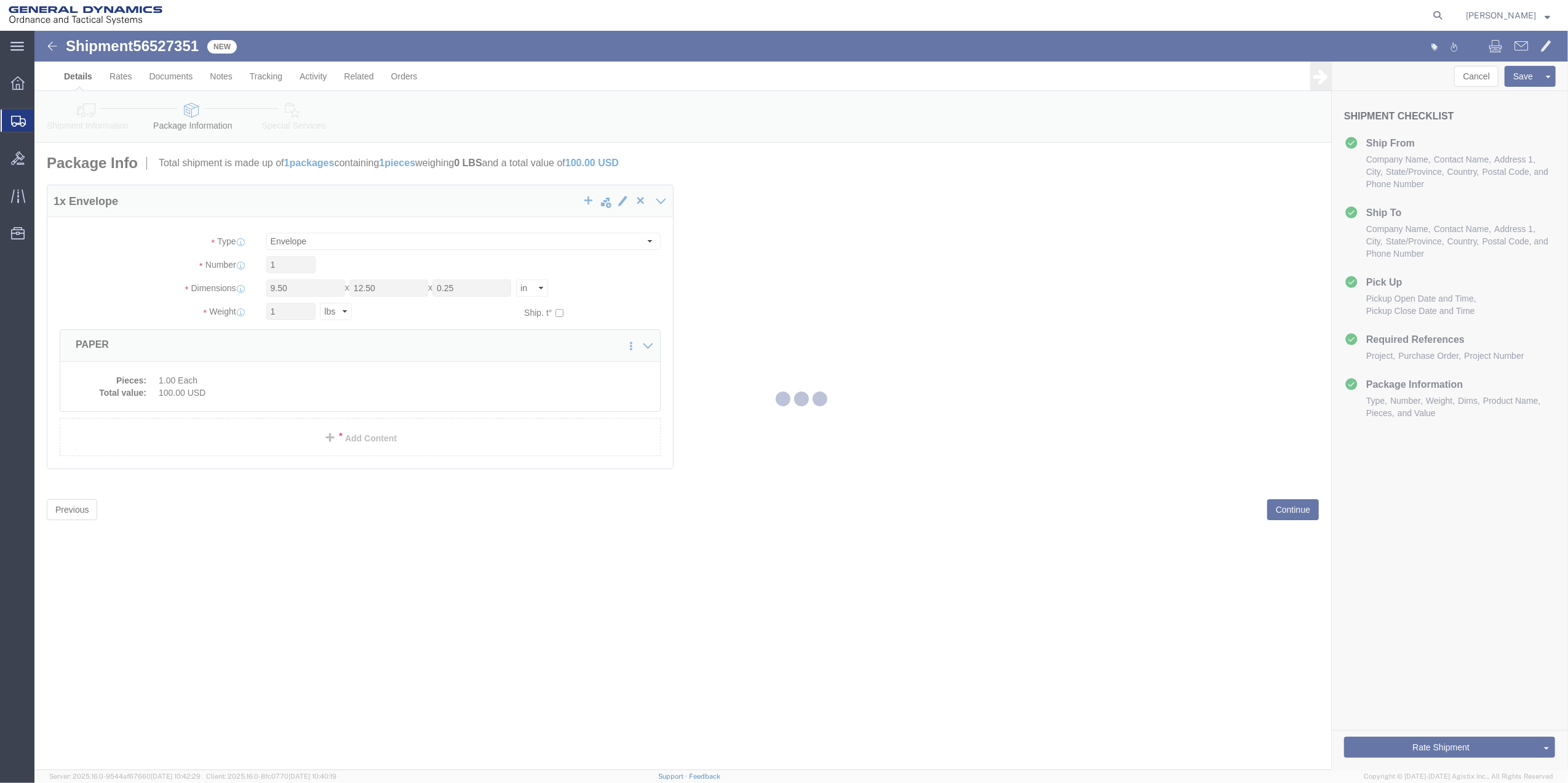
select select
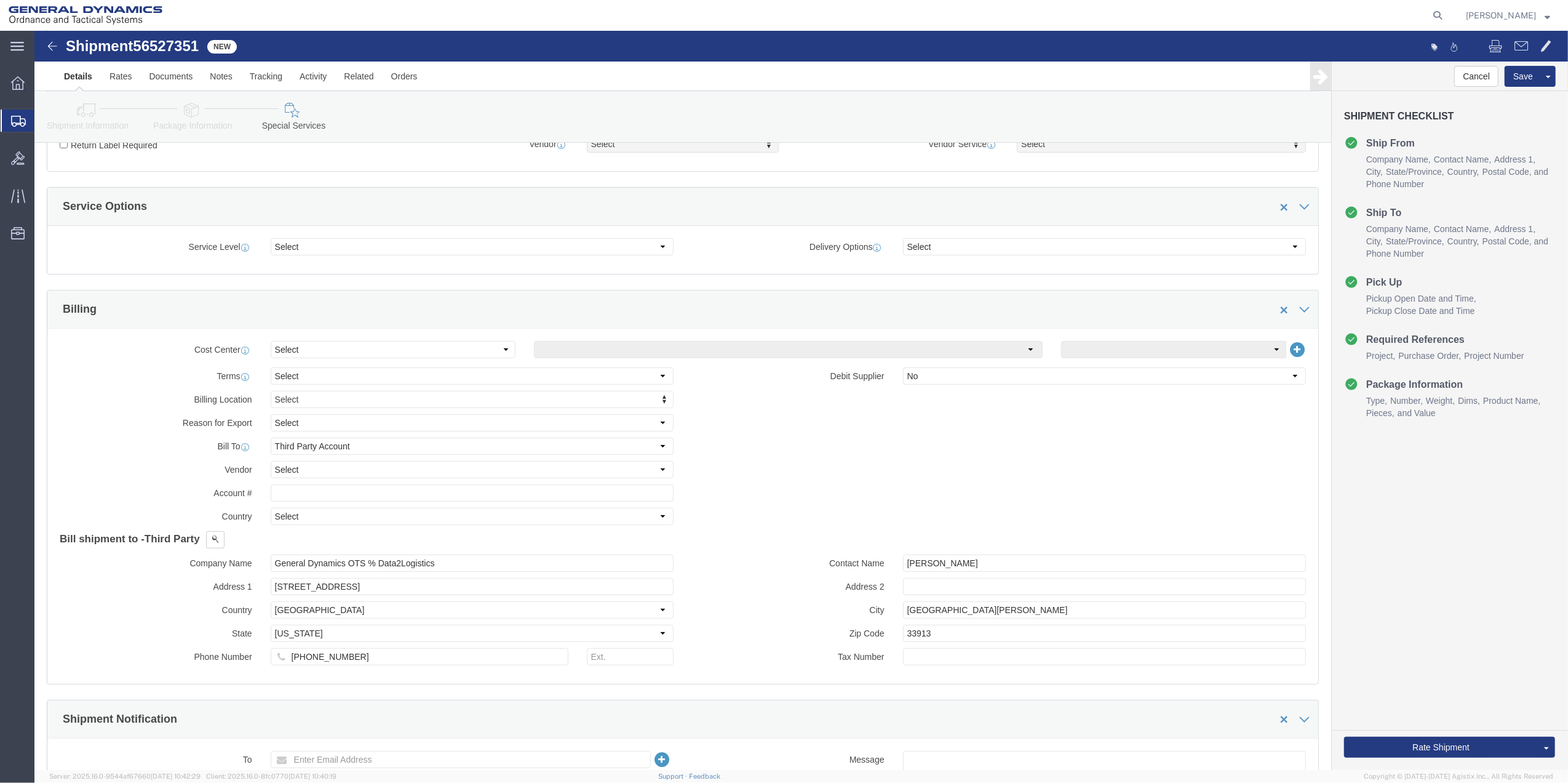
scroll to position [410, 0]
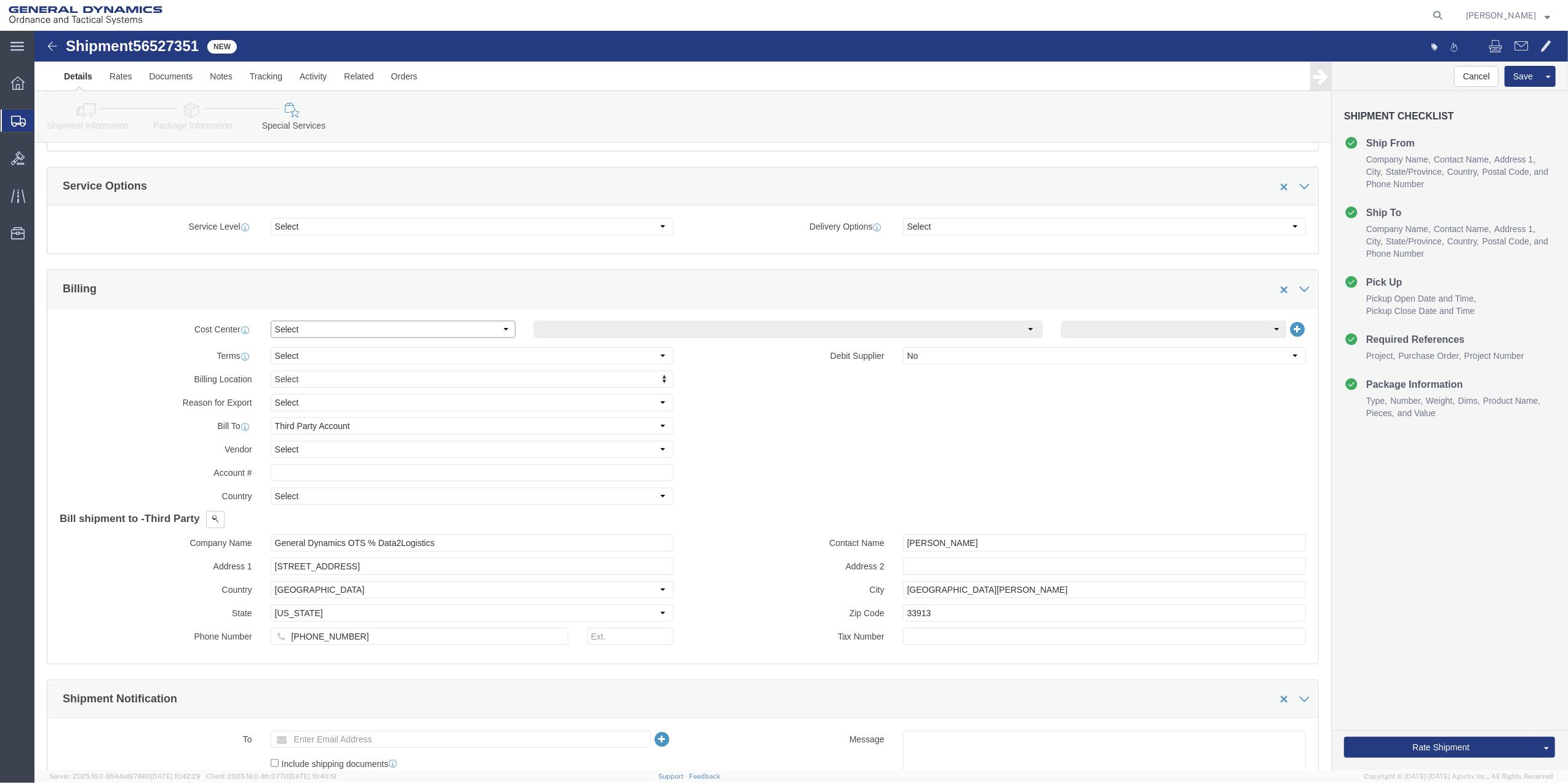
click select "Select Buyer Cost Center Department Operations Number Order Number Sales Person"
select select "DEPARTMENT"
click select "Select Buyer Cost Center Department Operations Number Order Number Sales Person"
click select "Select [GEOGRAPHIC_DATA] [GEOGRAPHIC_DATA] [GEOGRAPHIC_DATA] [GEOGRAPHIC_DATA] …"
select select "1763983"
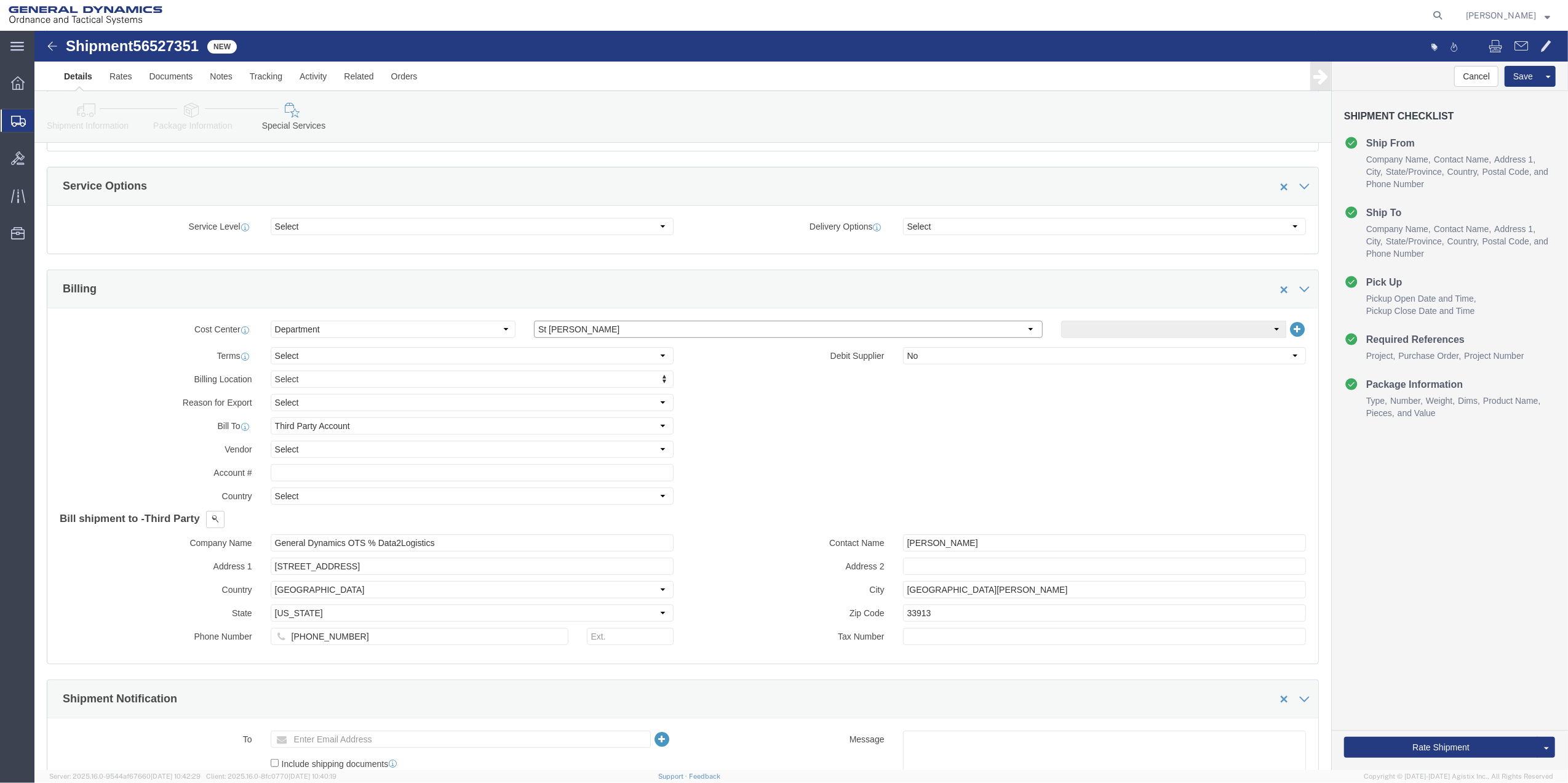
click select "Select [GEOGRAPHIC_DATA] [GEOGRAPHIC_DATA] [GEOGRAPHIC_DATA] [GEOGRAPHIC_DATA] …"
click select "Select 10AFM 10GAG 10GAH 10GFL 10GFO 10GIE 10GIS 30MABS St [PERSON_NAME] Program"
select select "214681"
click select "Select 10AFM 10GAG 10GAH 10GFL 10GFO 10GIE 10GIS 30MABS St [PERSON_NAME] Program"
click input "General Dynamics OTS % Data2Logistics"
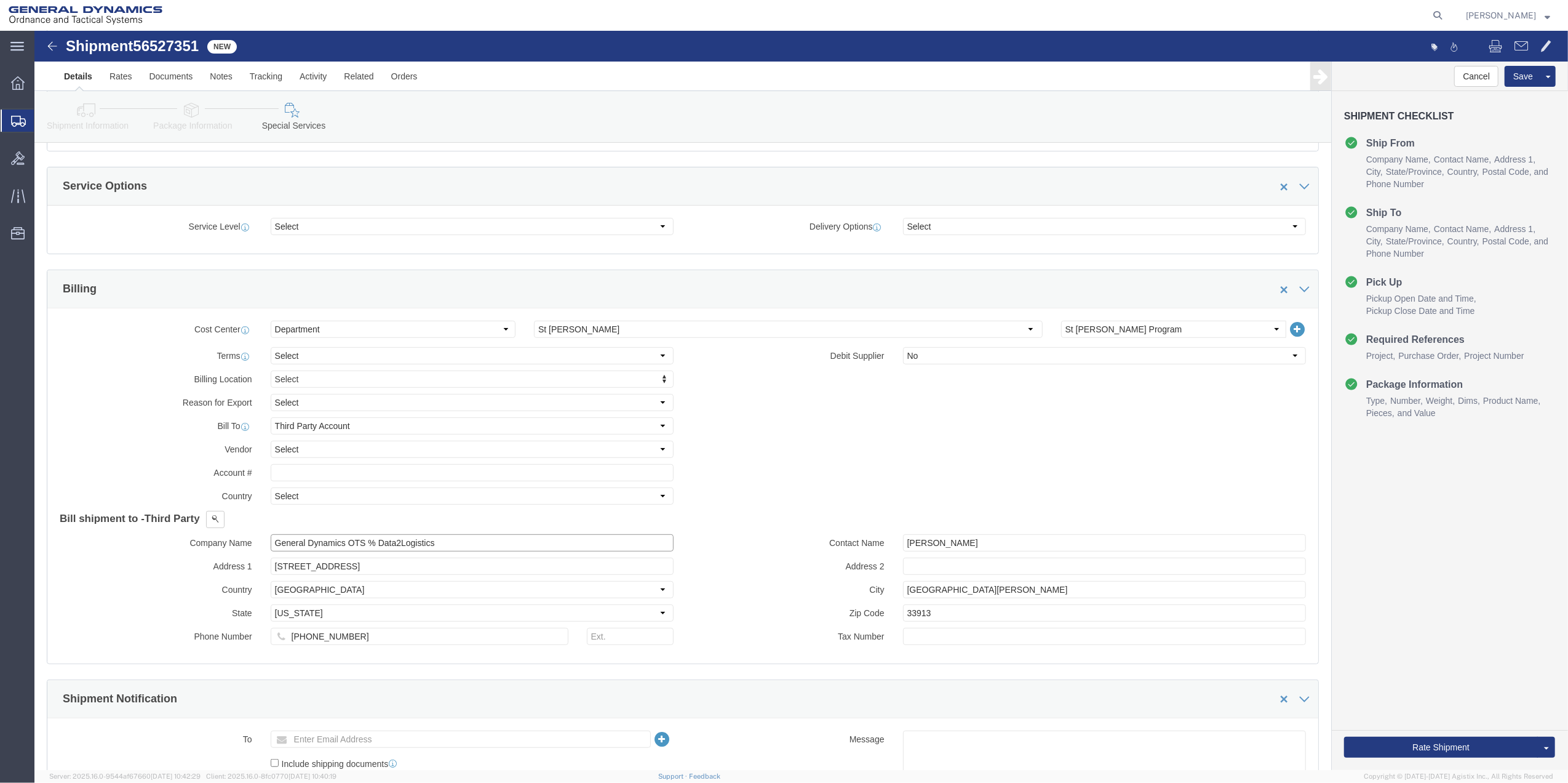
click input "General Dynamics OTS % Data2Logistics"
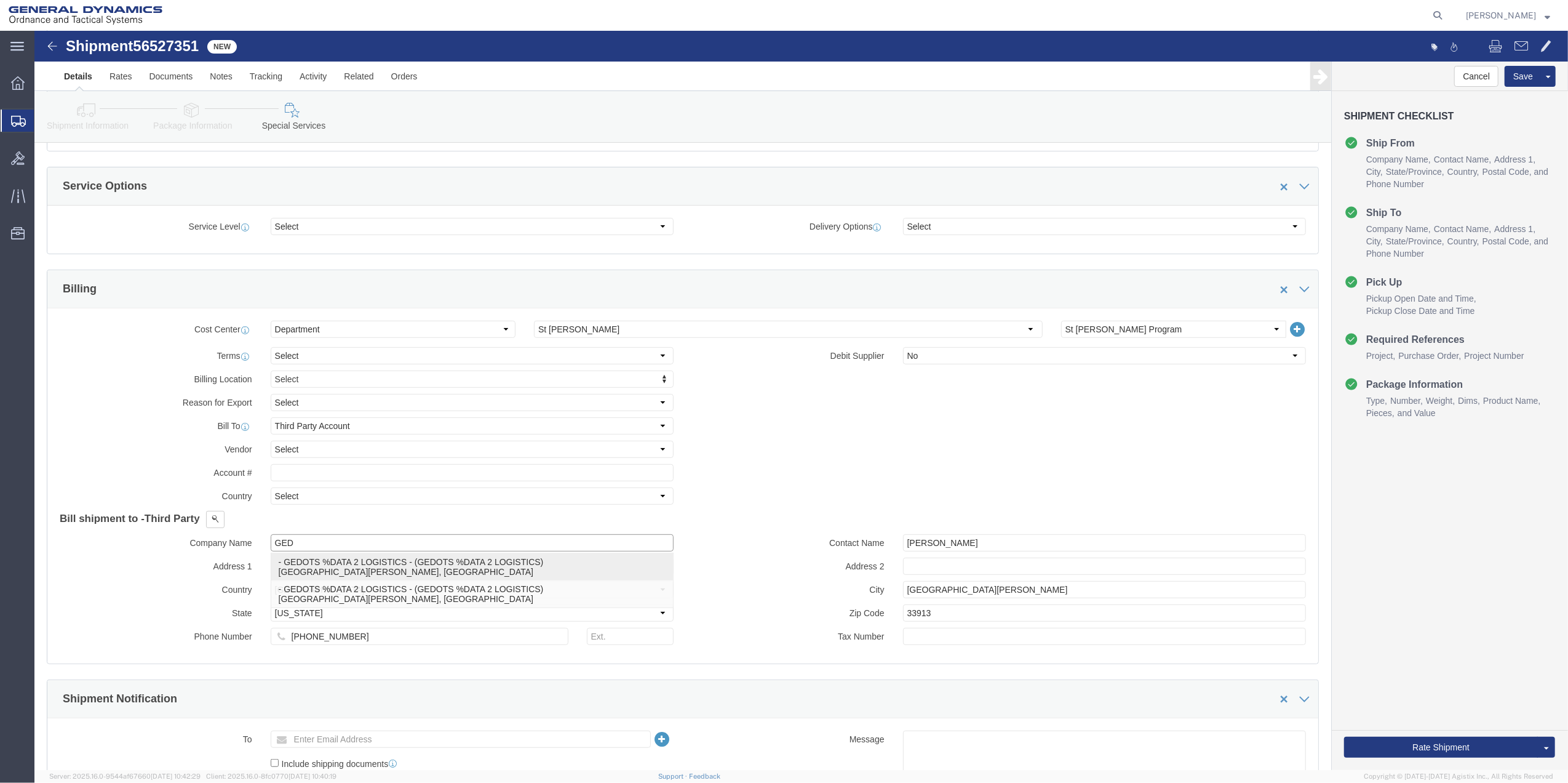
drag, startPoint x: 390, startPoint y: 542, endPoint x: 785, endPoint y: 579, distance: 396.7
click p "- GEDOTS %DATA 2 LOGISTICS - (GEDOTS %DATA 2 LOGISTICS) [GEOGRAPHIC_DATA][PERSO…"
type input "GEDOTS %DATA 2 LOGISTICS"
type input "PO BOX 61050"
type input "GEDOTS %DATA 2 LOGISTICS"
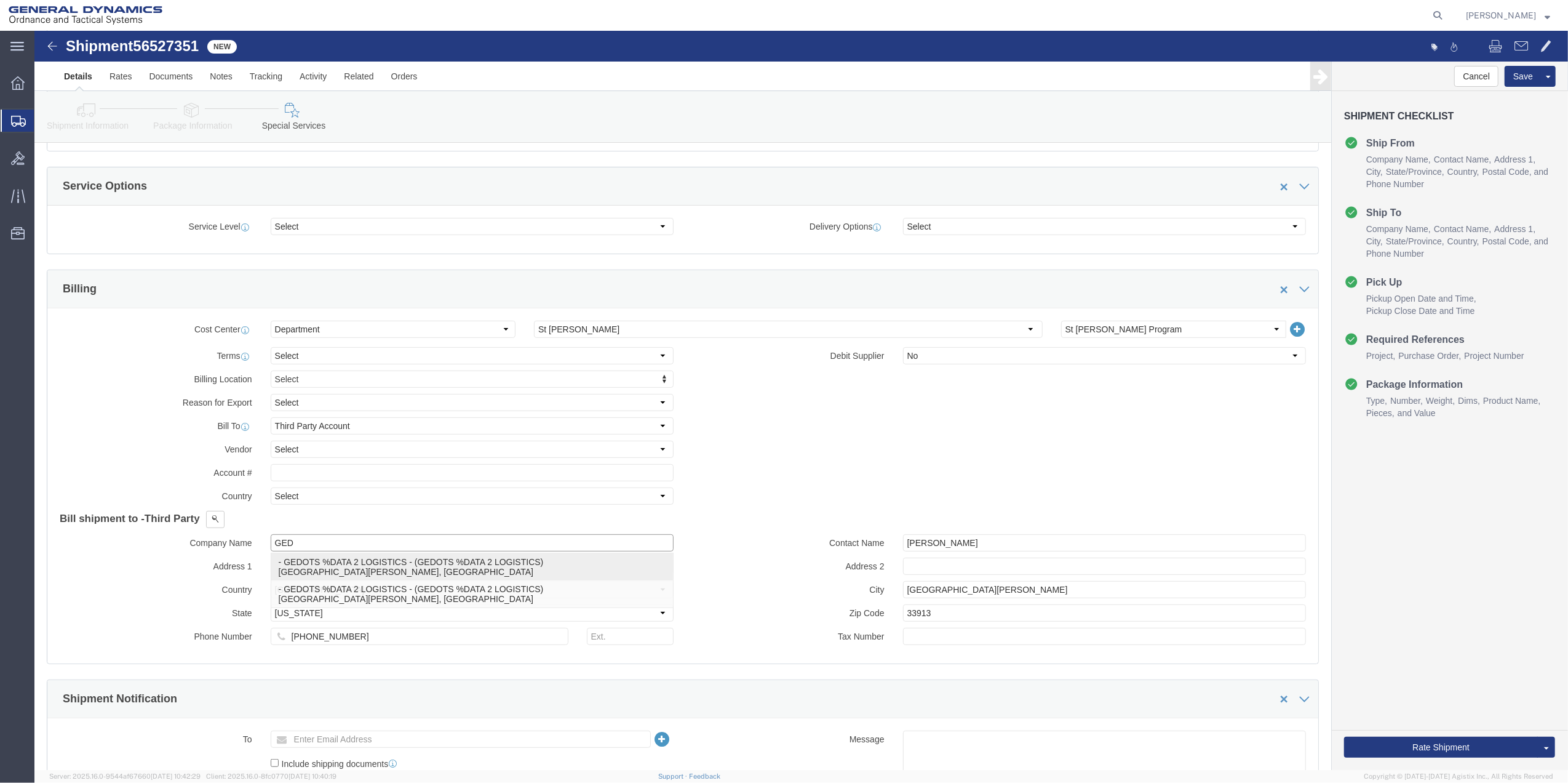
type input "FORT [PERSON_NAME]"
type input "33906"
select select "FL"
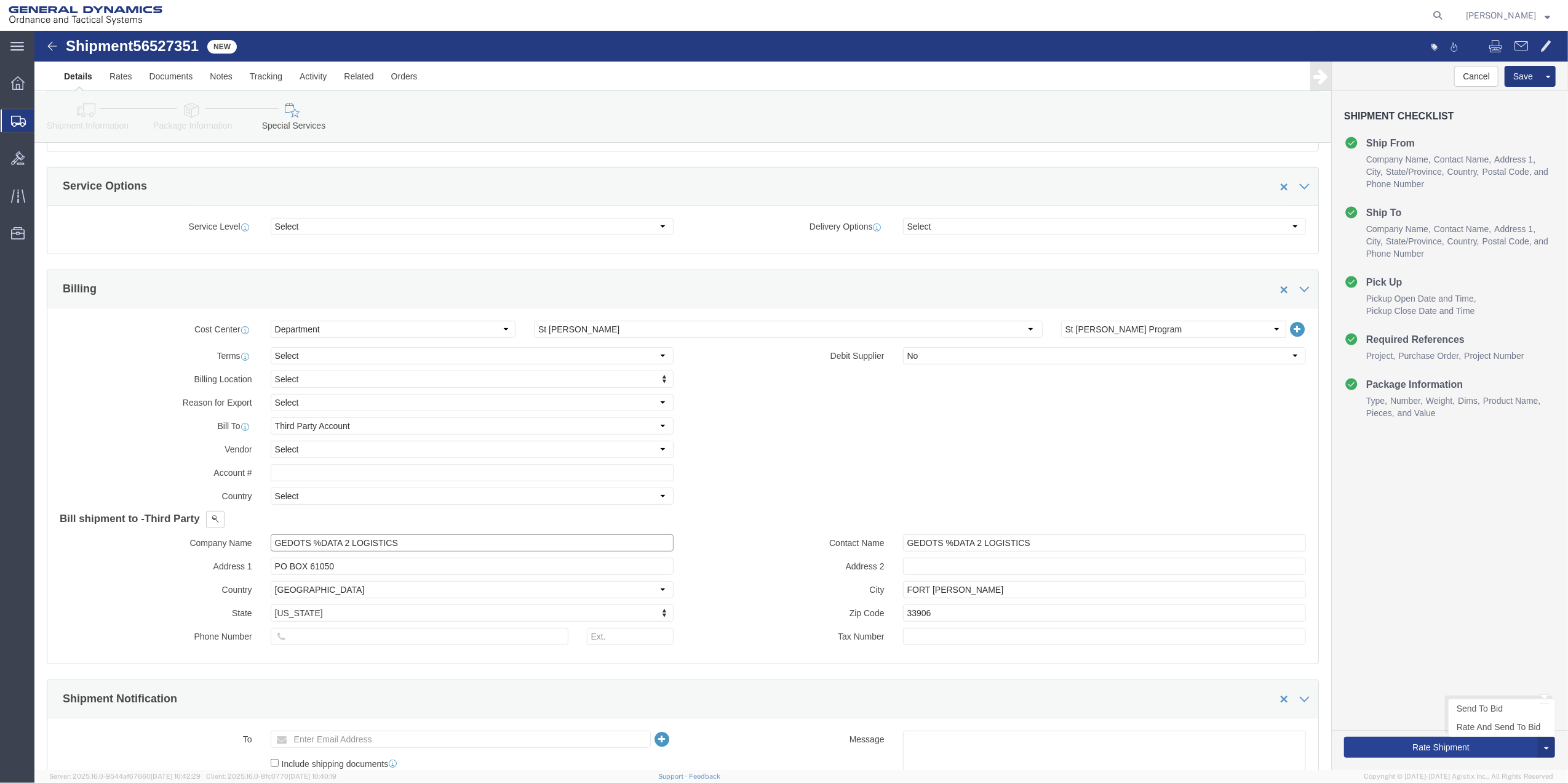
type input "GEDOTS %DATA 2 LOGISTICS"
click button "Rate Shipment"
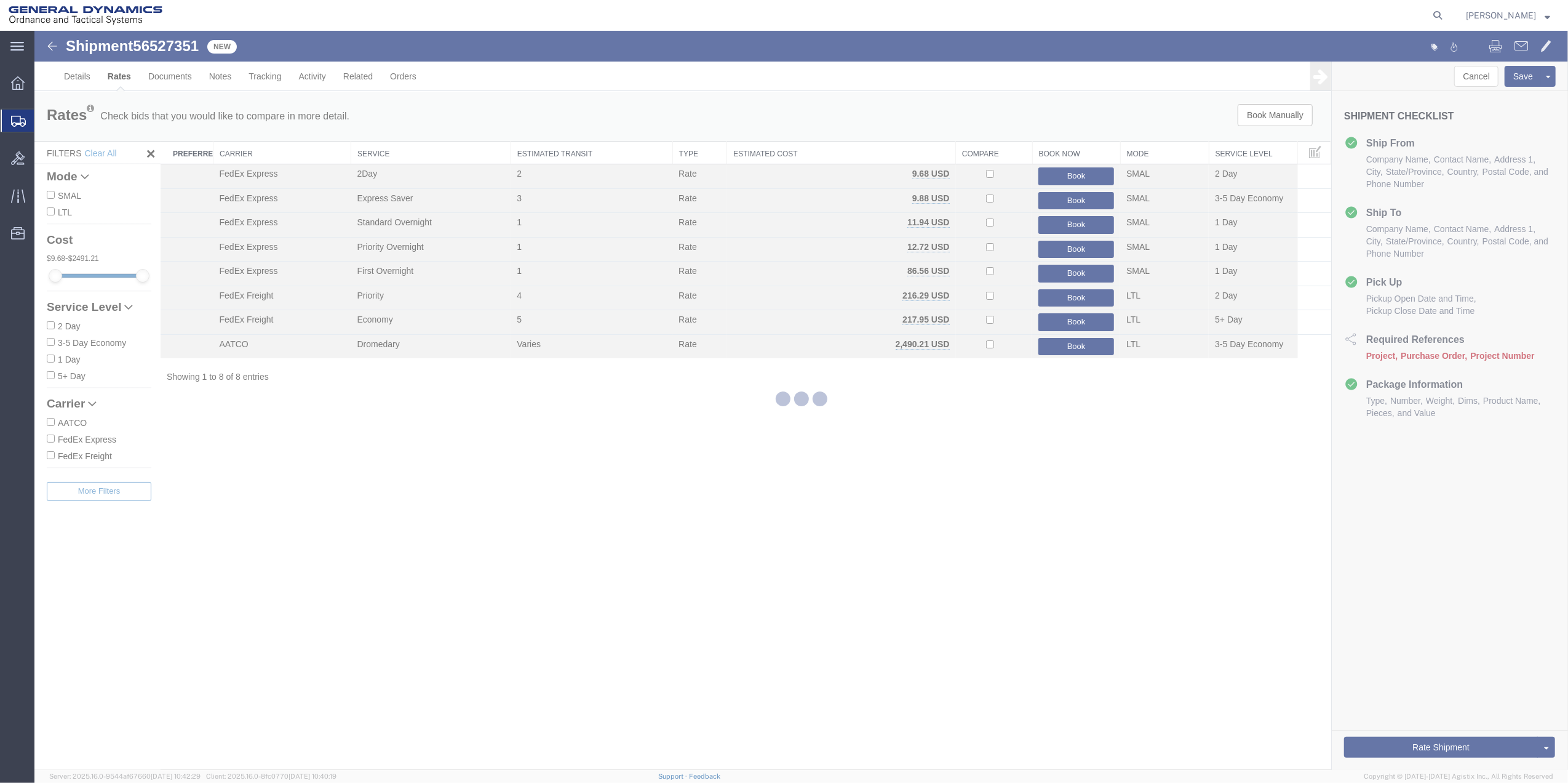
scroll to position [0, 0]
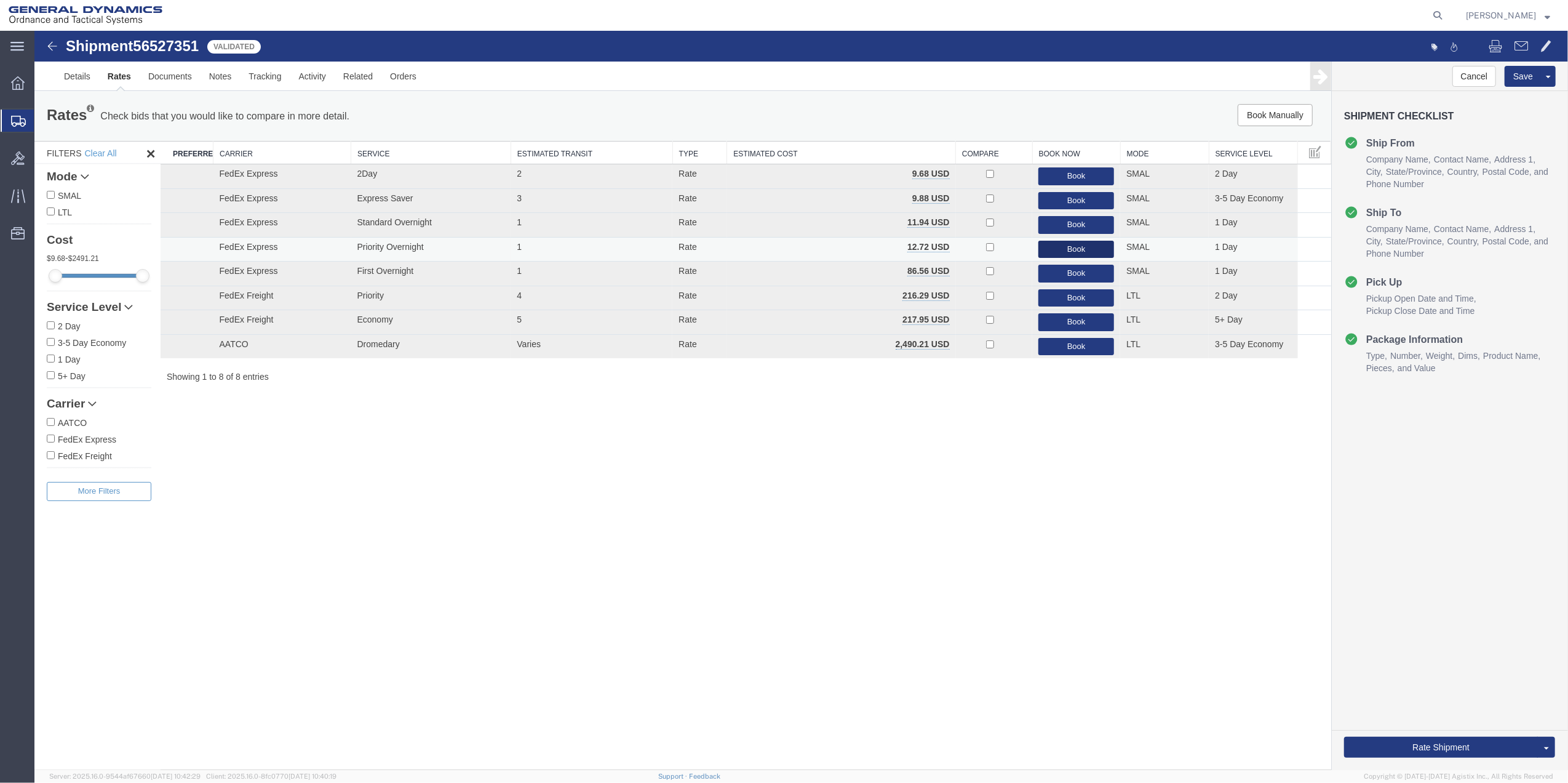
click at [1086, 245] on button "Book" at bounding box center [1076, 249] width 75 height 18
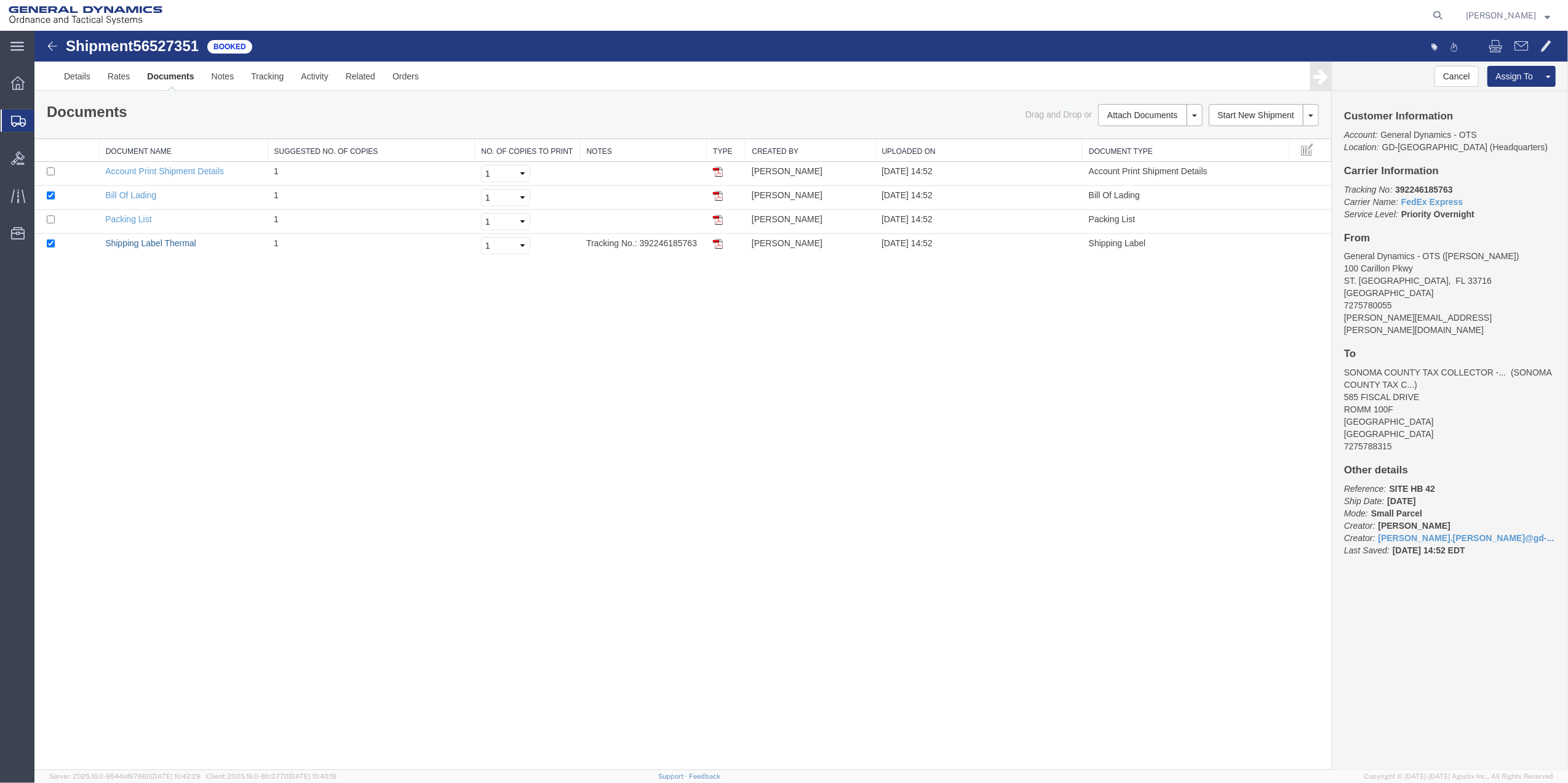
drag, startPoint x: 134, startPoint y: 246, endPoint x: 753, endPoint y: 301, distance: 621.4
click at [134, 246] on link "Shipping Label Thermal" at bounding box center [150, 243] width 91 height 10
click at [0, 0] on span "Create Shipment" at bounding box center [0, 0] width 0 height 0
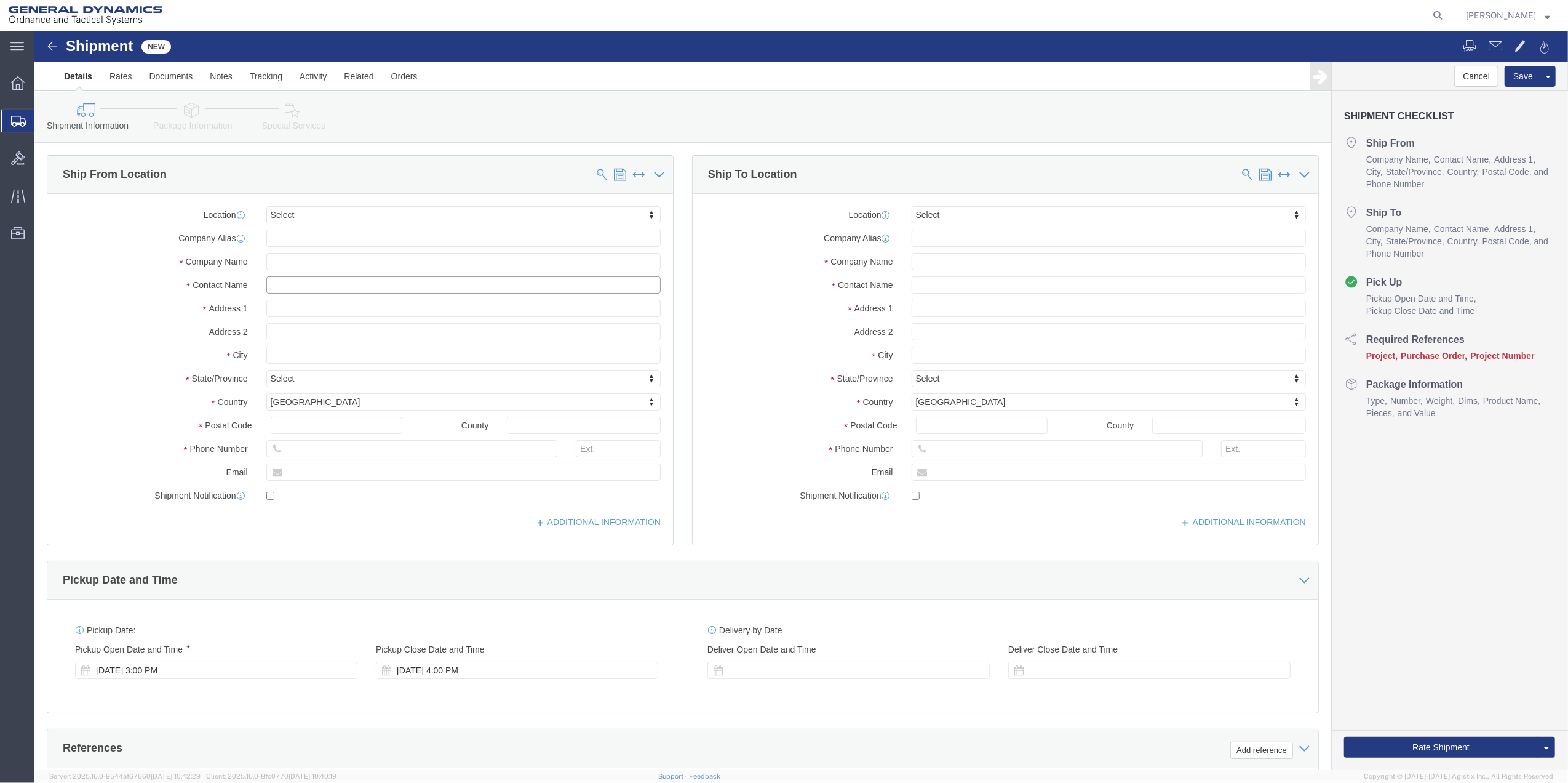
click input "text"
type input "KEIS"
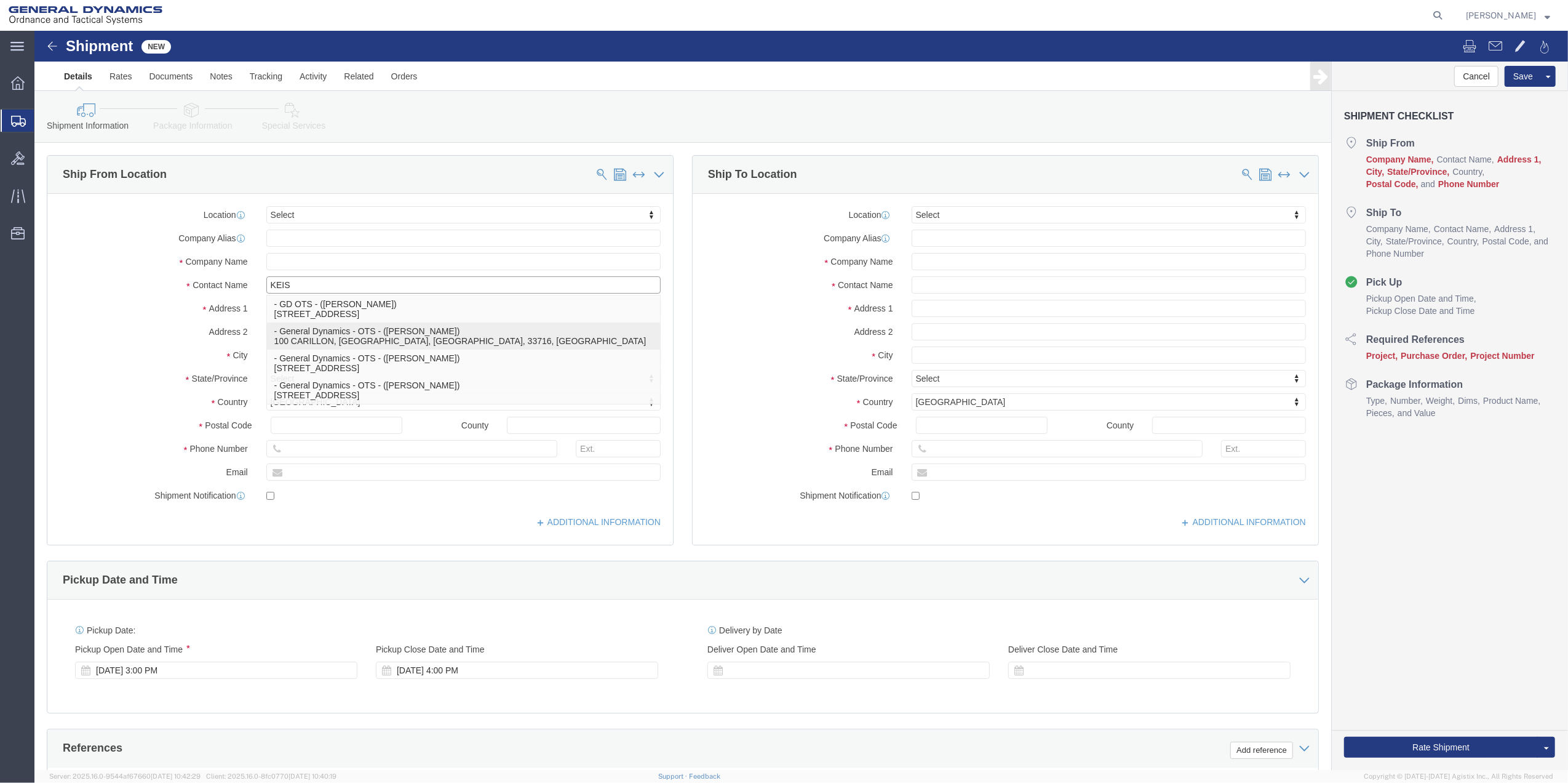
click p "- General Dynamics - OTS - ([PERSON_NAME]) 100 CARILLON, [GEOGRAPHIC_DATA], [GE…"
select select "FL"
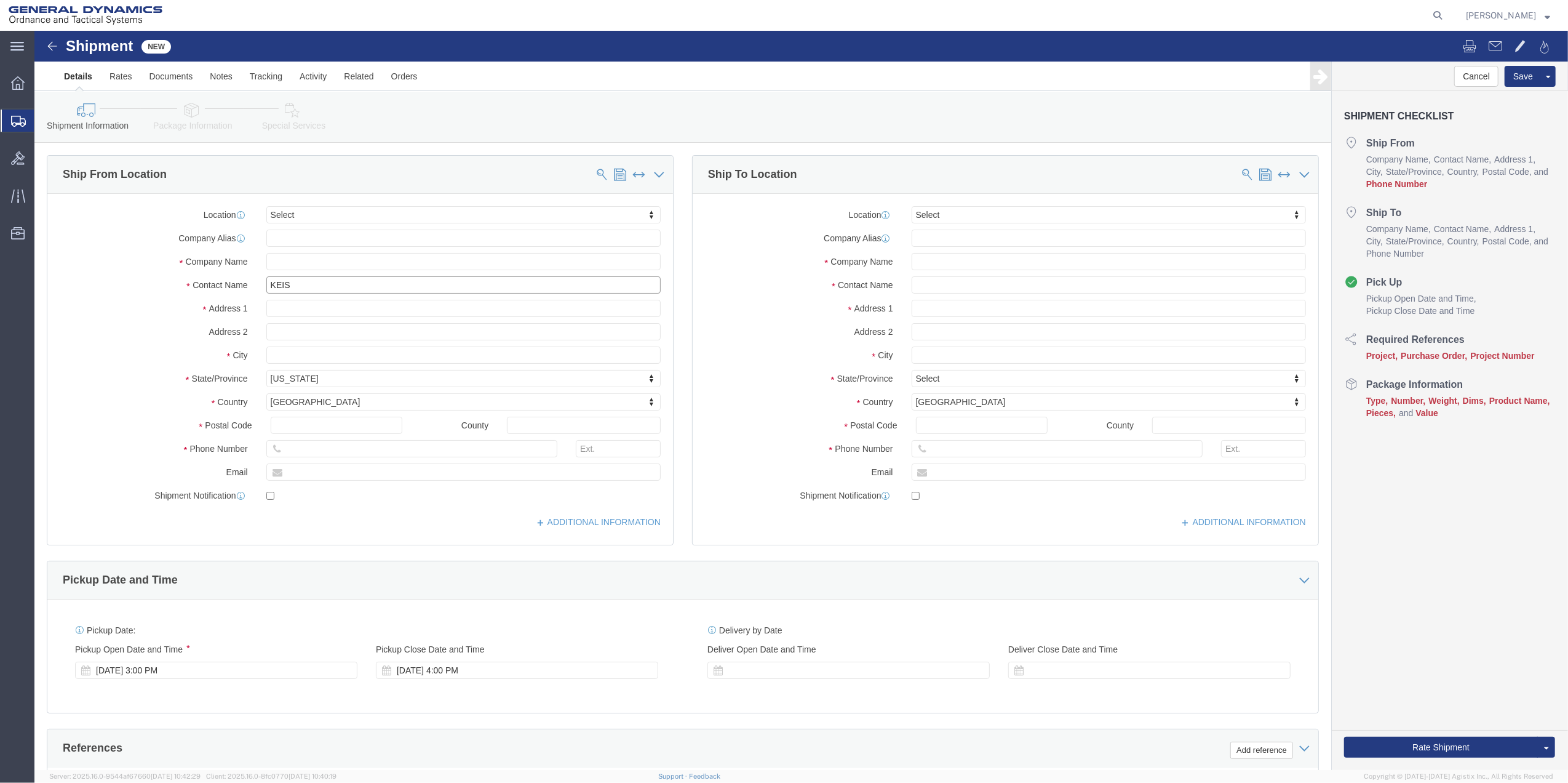
drag, startPoint x: 309, startPoint y: 253, endPoint x: 158, endPoint y: 255, distance: 151.0
click input "KEIS"
click label "Contact Name"
drag, startPoint x: 158, startPoint y: 255, endPoint x: 342, endPoint y: 255, distance: 184.0
click input "[PERSON_NAME]"
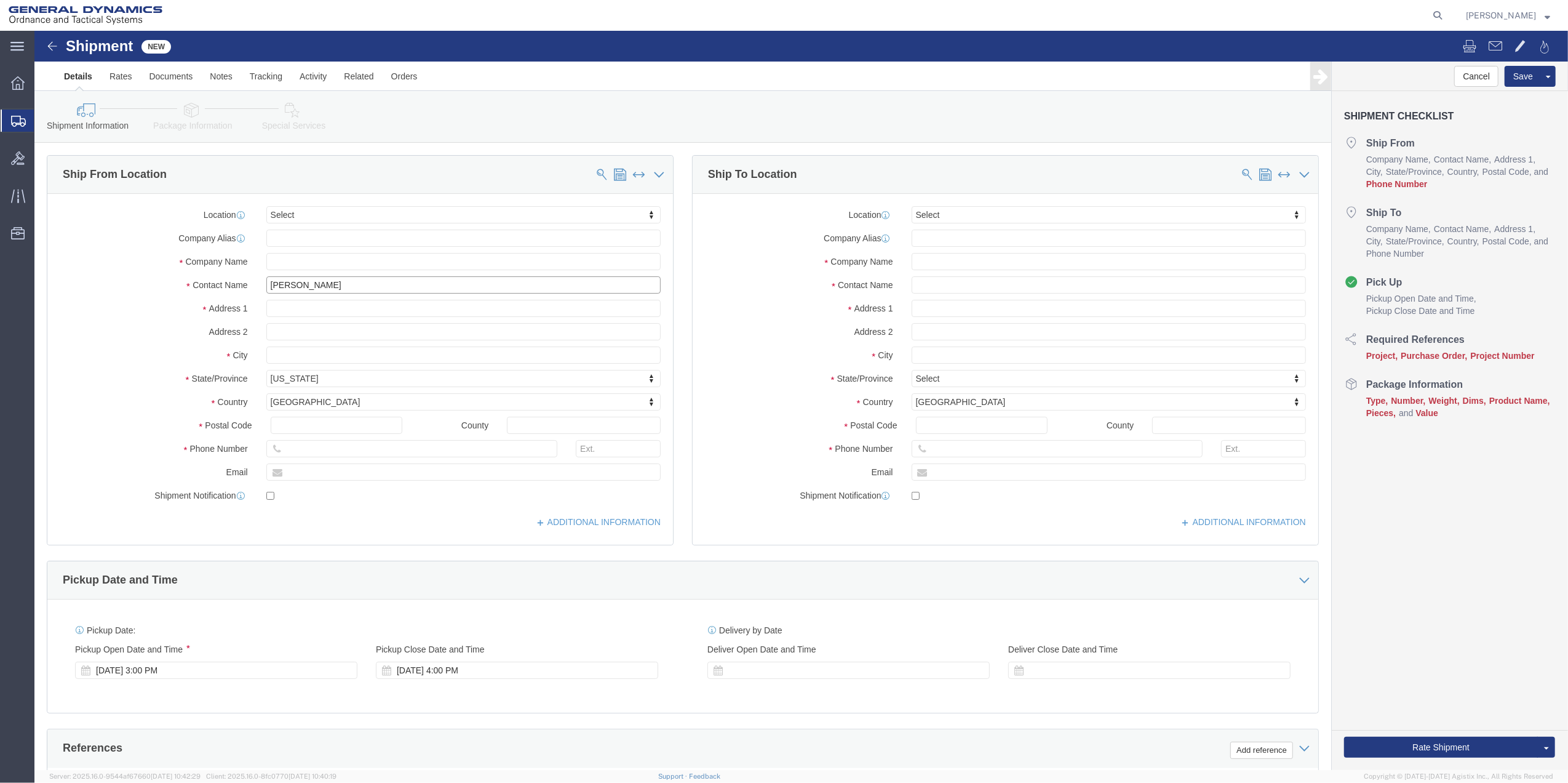
click input "[PERSON_NAME]"
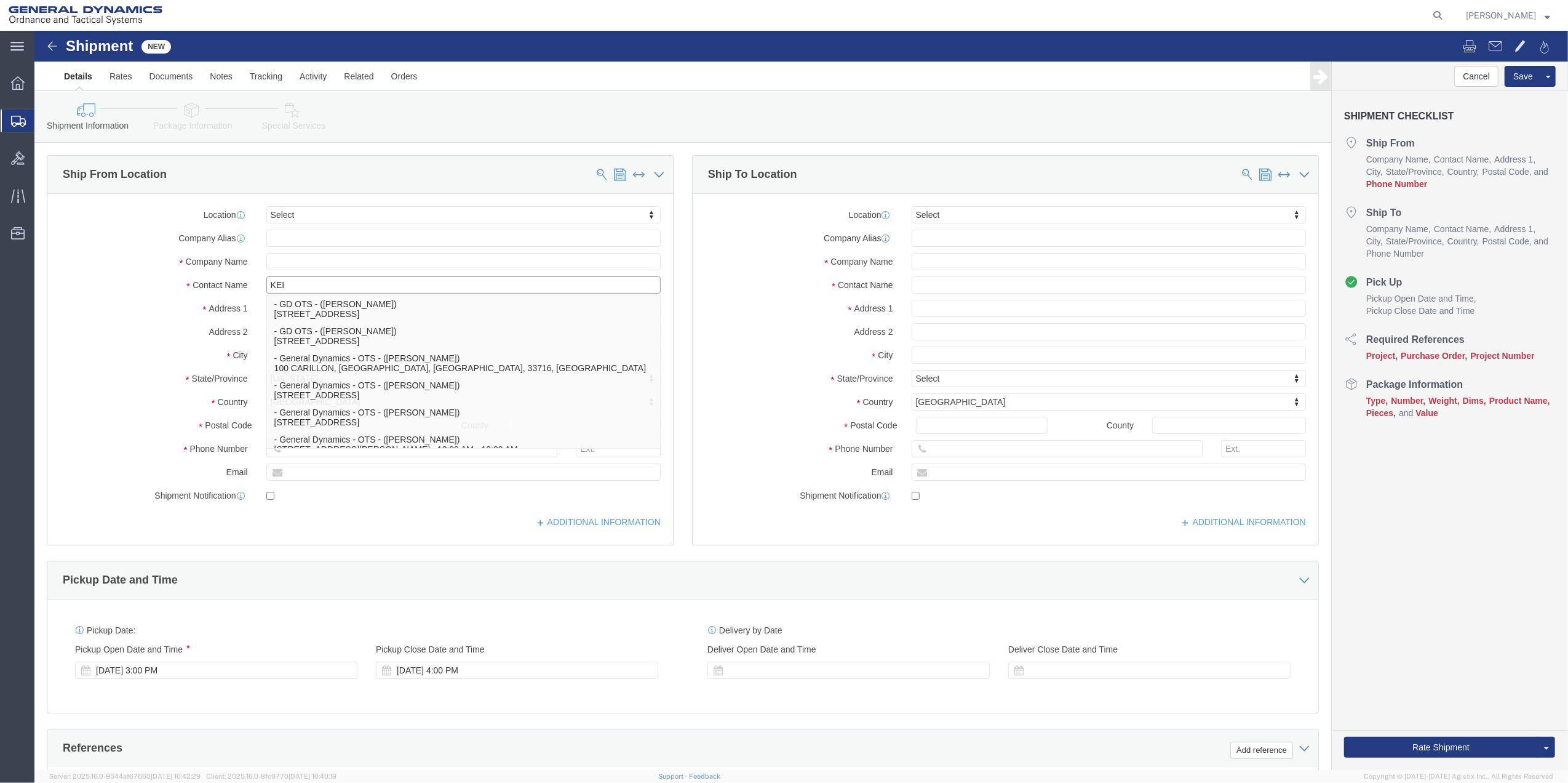
type input "KEIS"
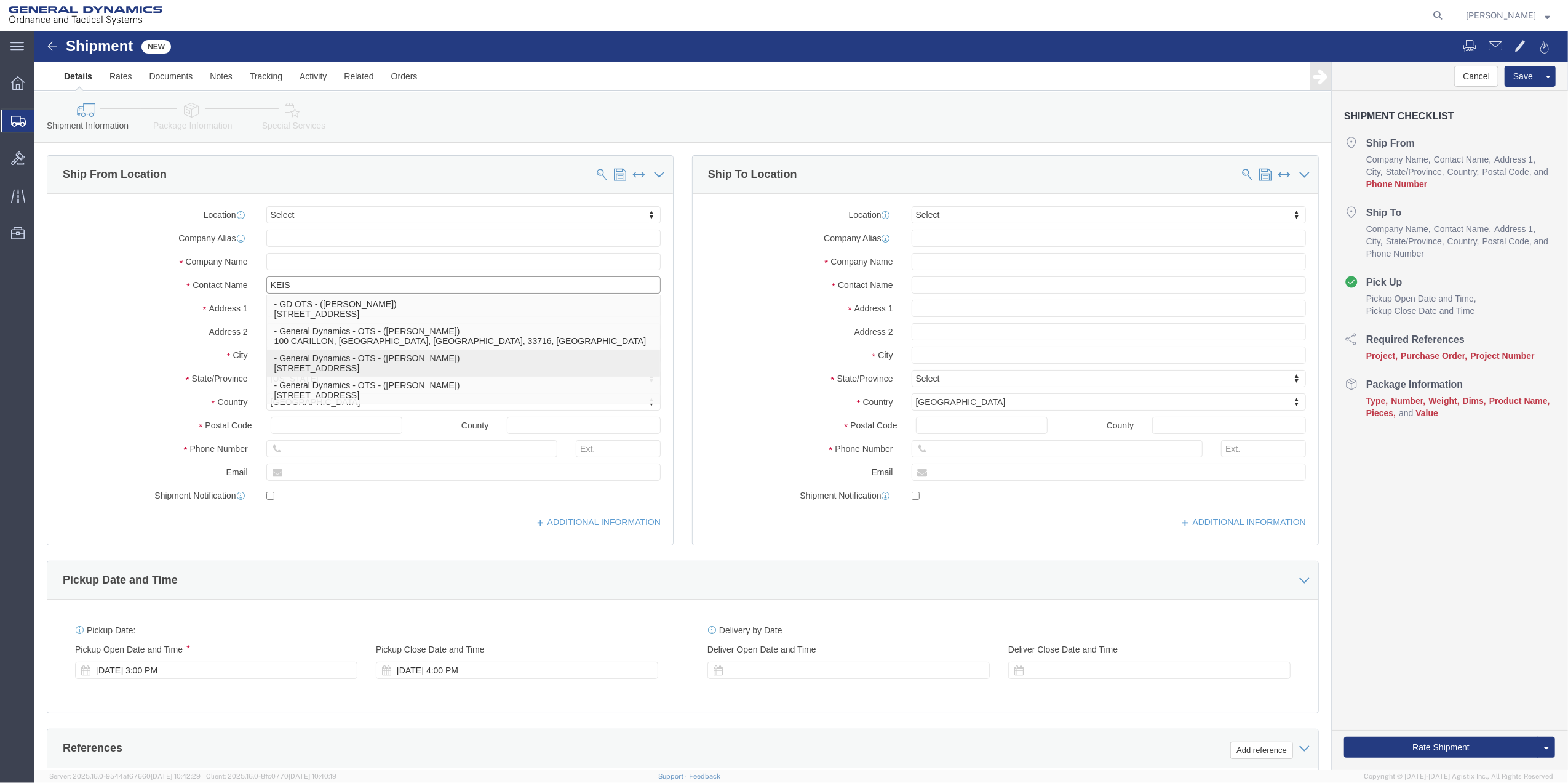
click p "- General Dynamics - OTS - ([PERSON_NAME]) [STREET_ADDRESS]"
select select "FL"
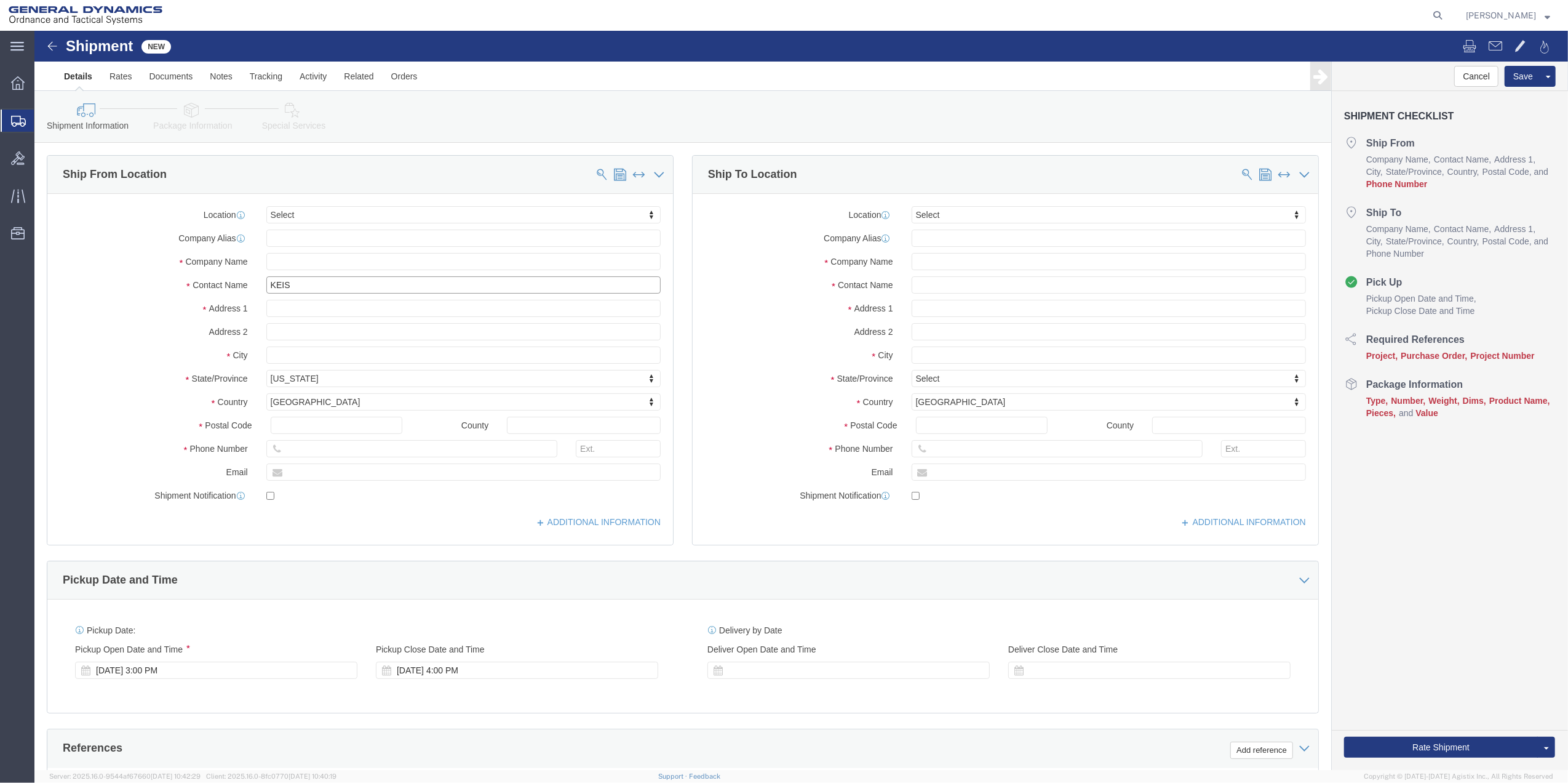
click input "KEIS"
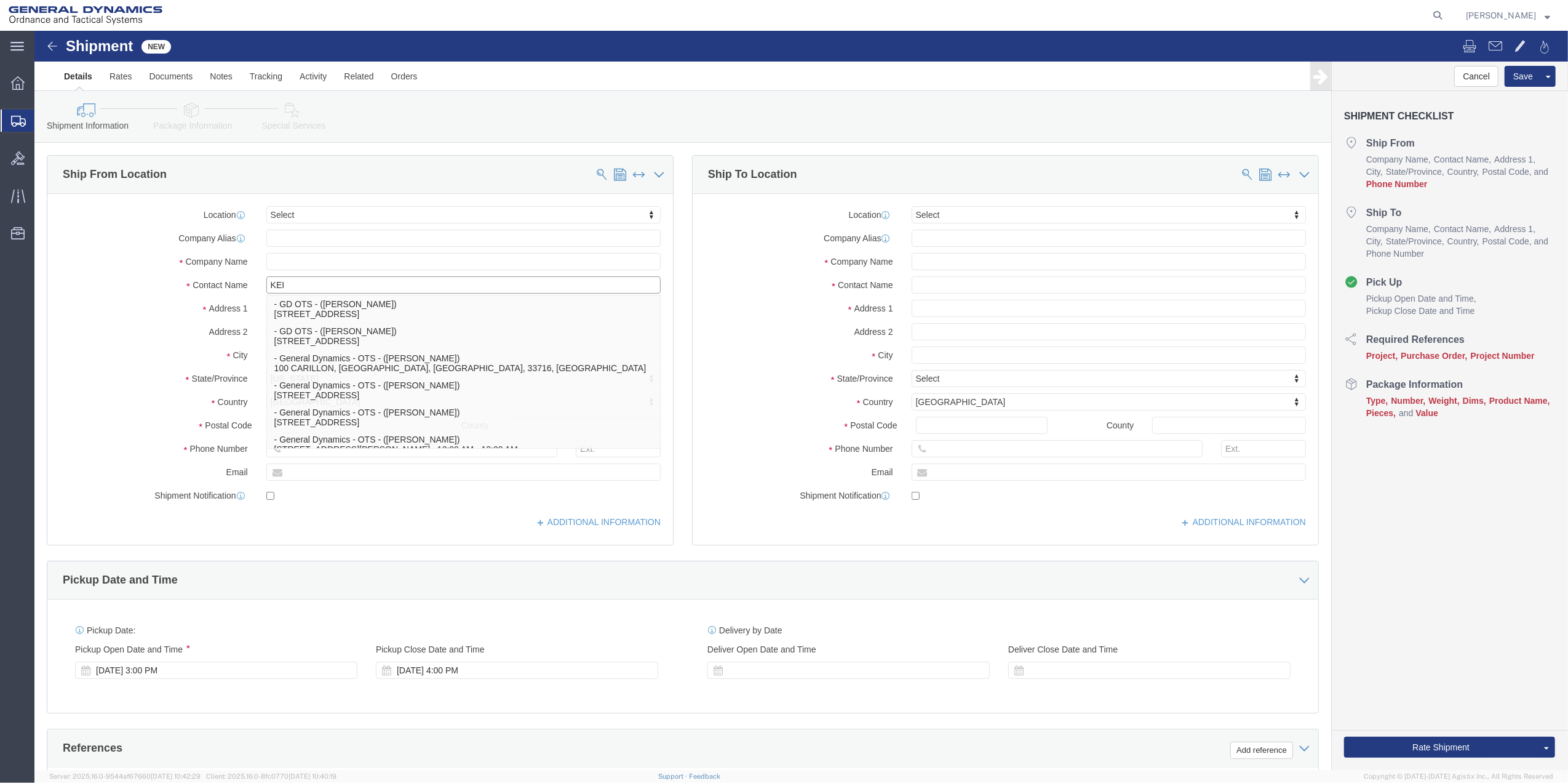
type input "KEIS"
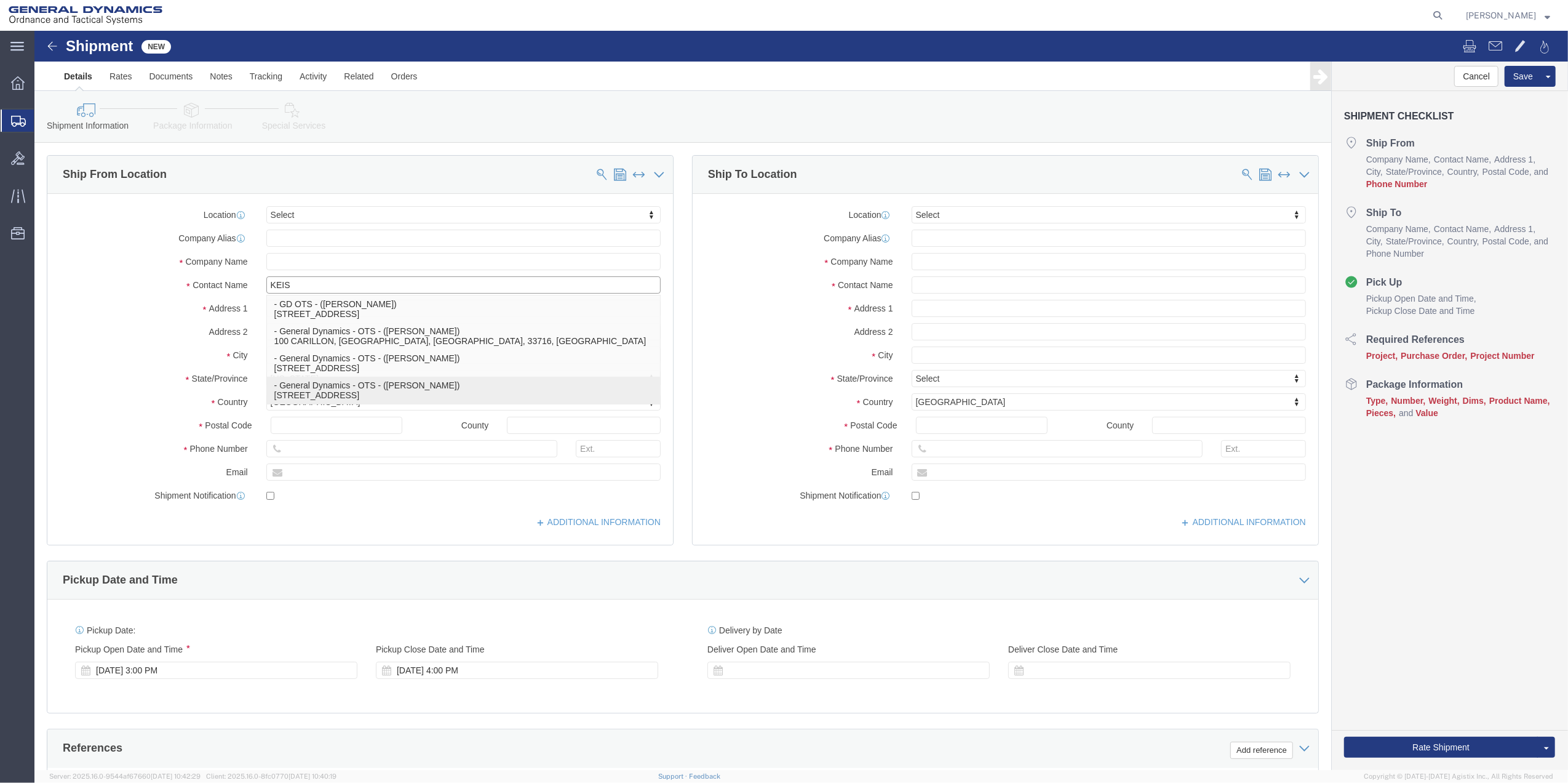
click p "- General Dynamics - OTS - ([PERSON_NAME]) [STREET_ADDRESS]"
select select "FL"
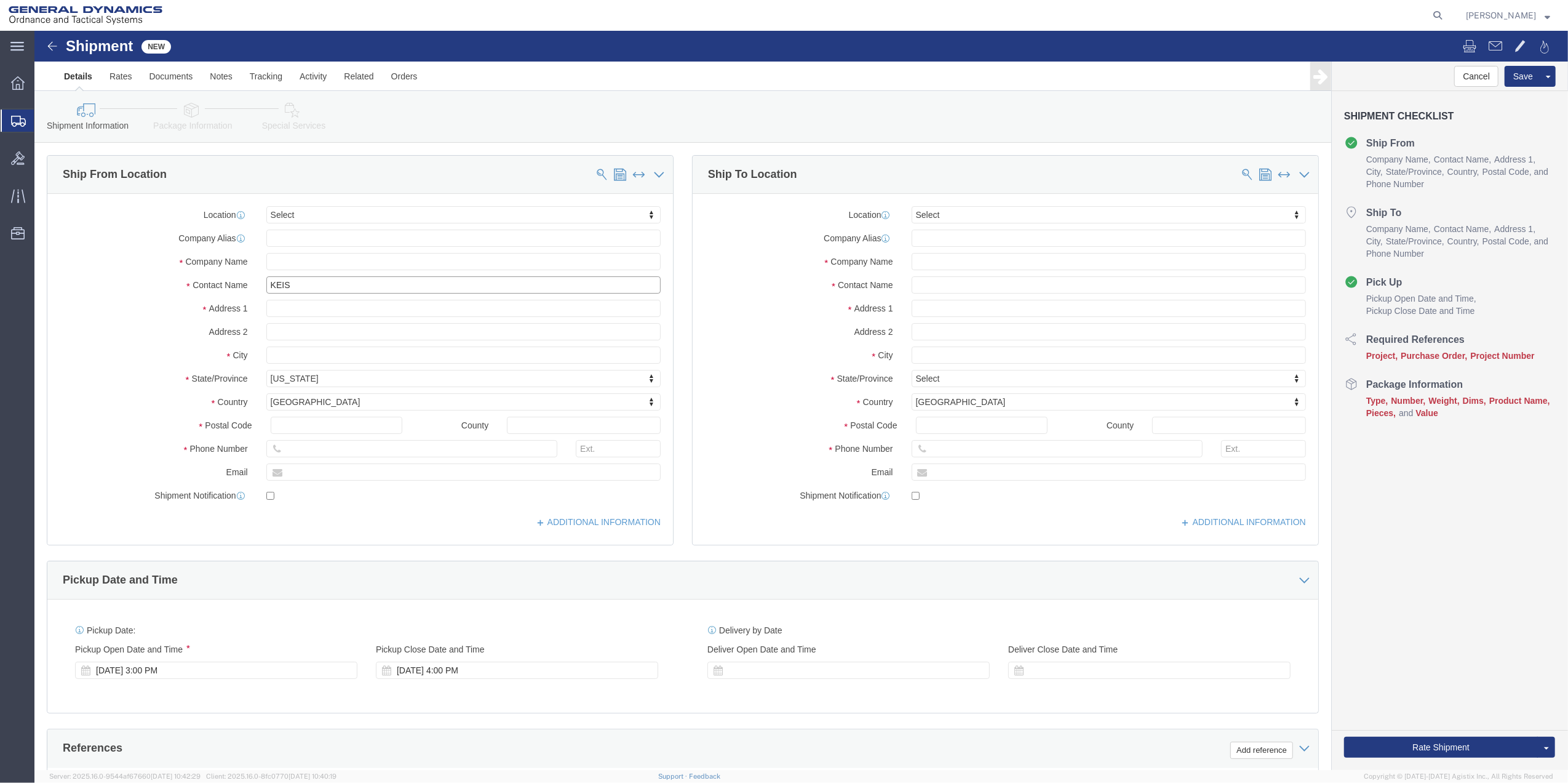
click input "KEIS"
type input "[PERSON_NAME]"
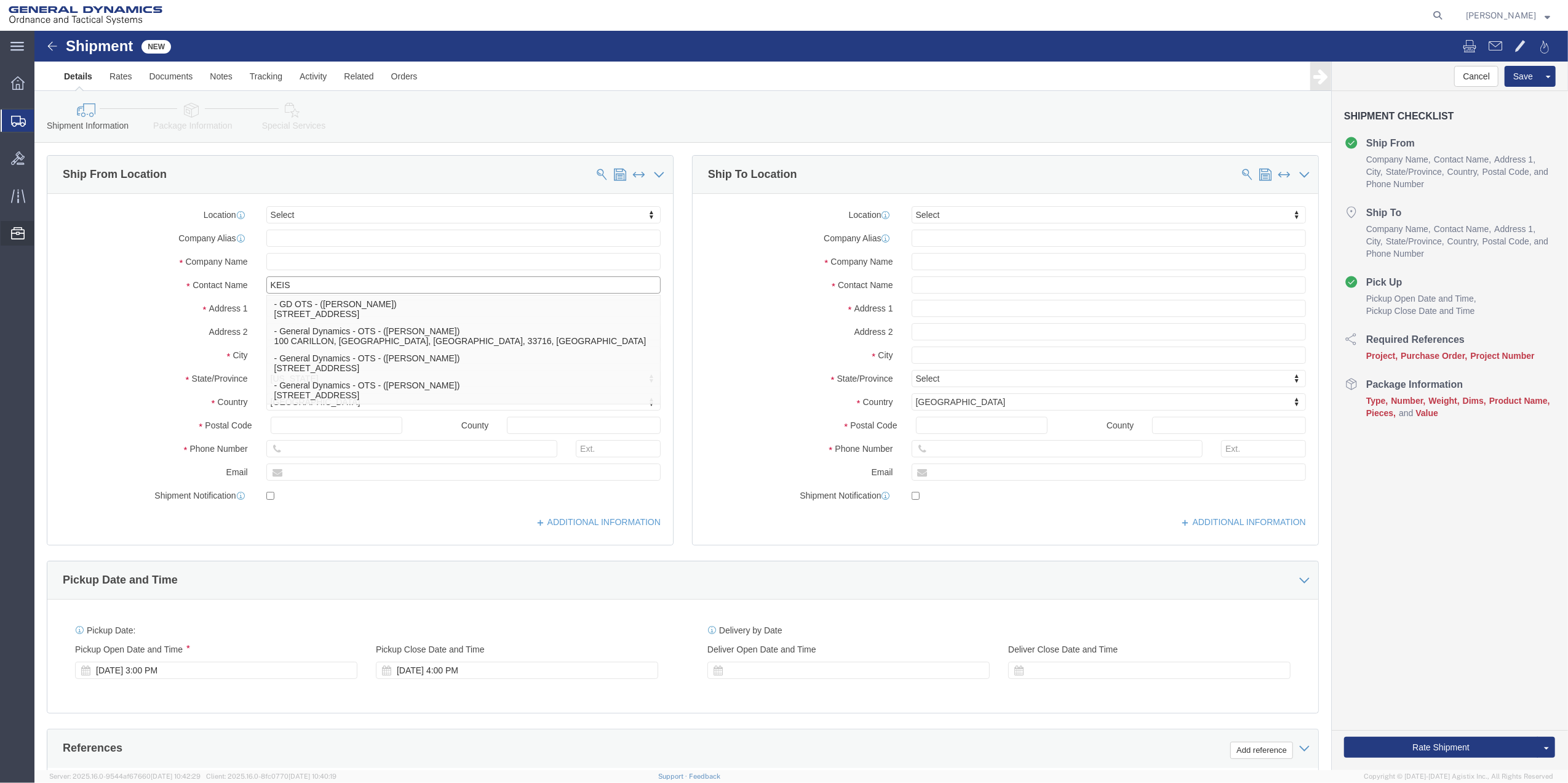
type input "KEIS"
click at [0, 0] on span "Address Book" at bounding box center [0, 0] width 0 height 0
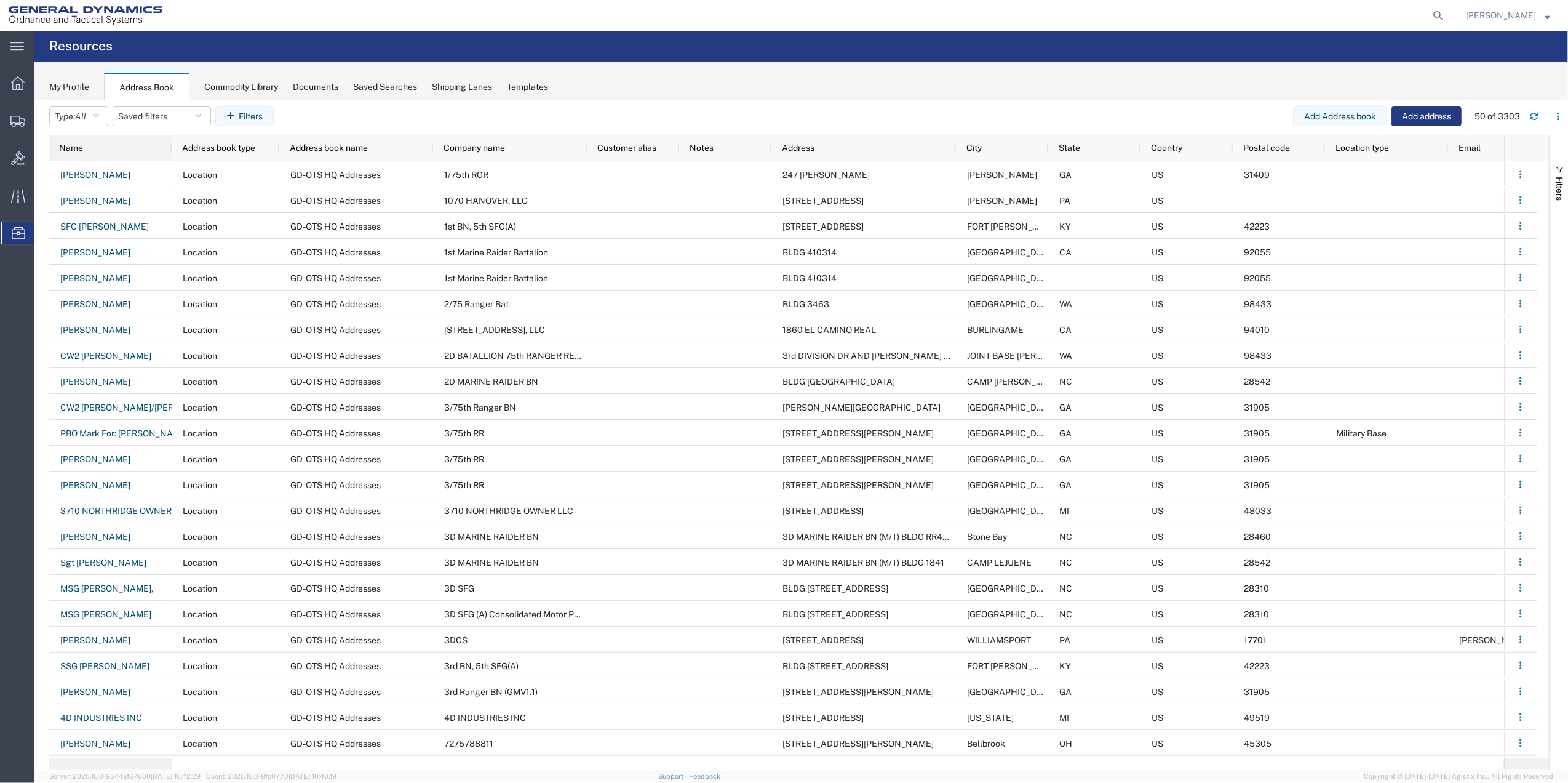
click at [109, 136] on div "Name" at bounding box center [114, 147] width 108 height 25
click at [104, 148] on div "Name" at bounding box center [114, 147] width 108 height 19
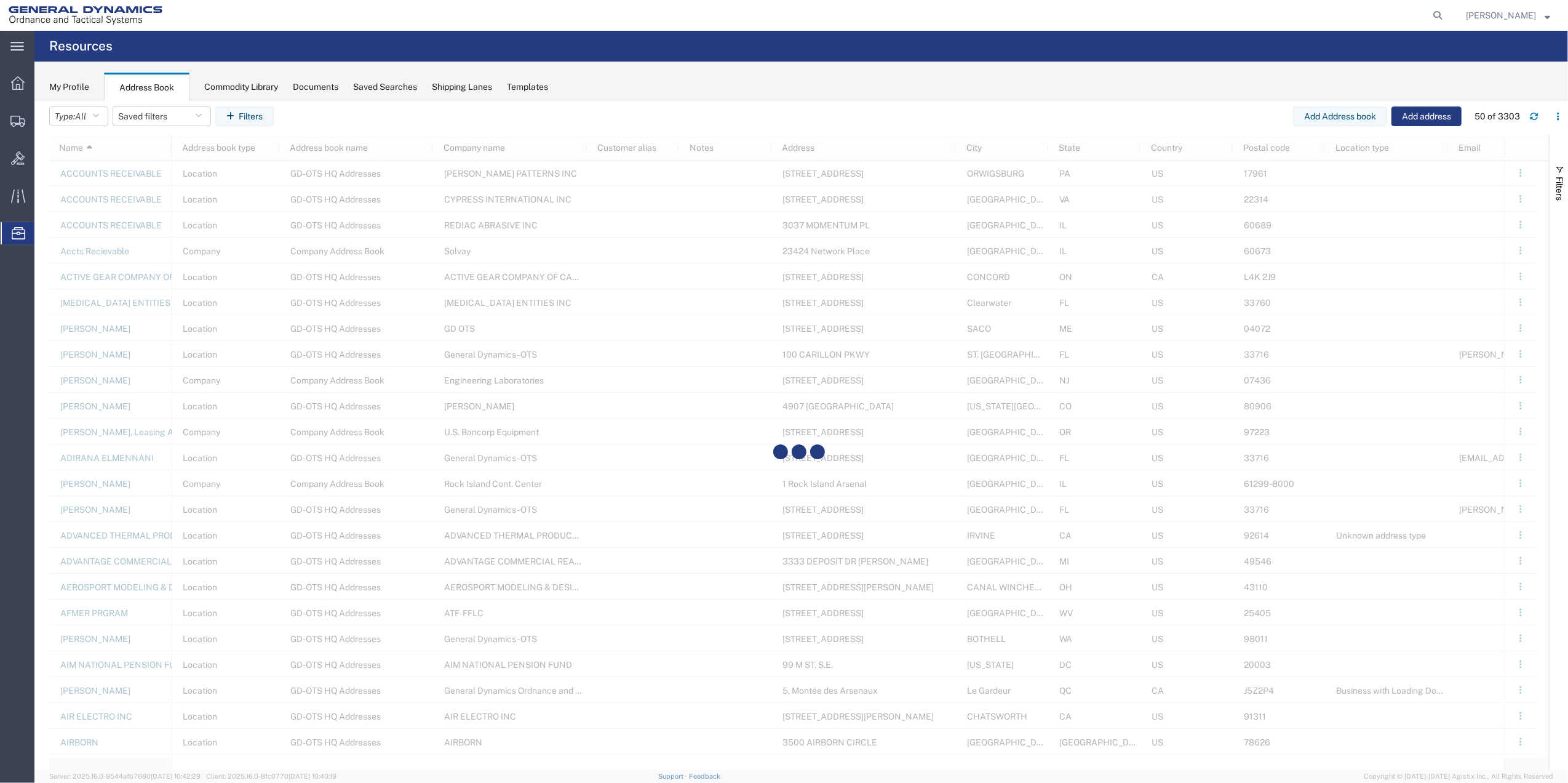
scroll to position [990, 0]
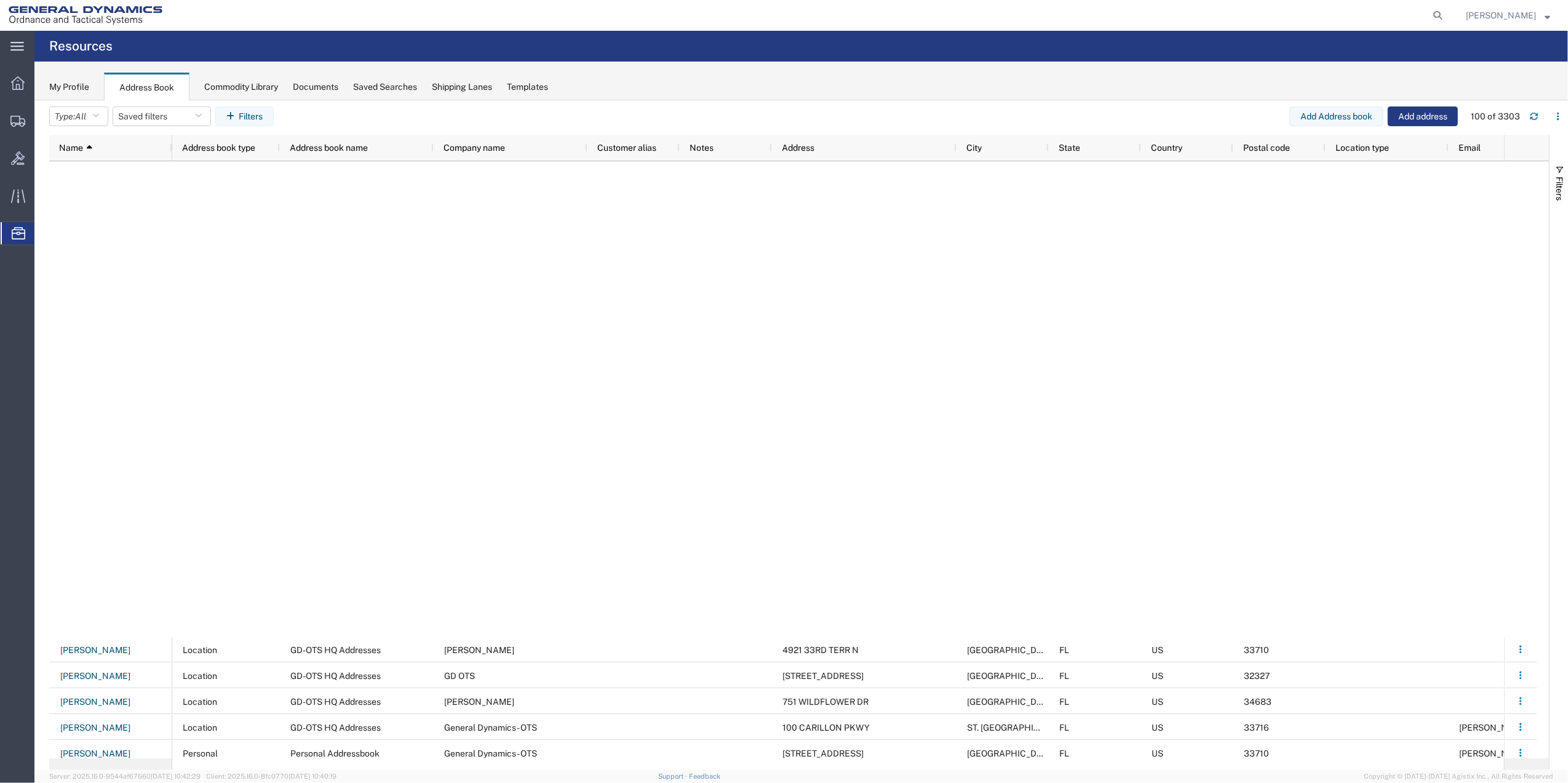
scroll to position [1969, 0]
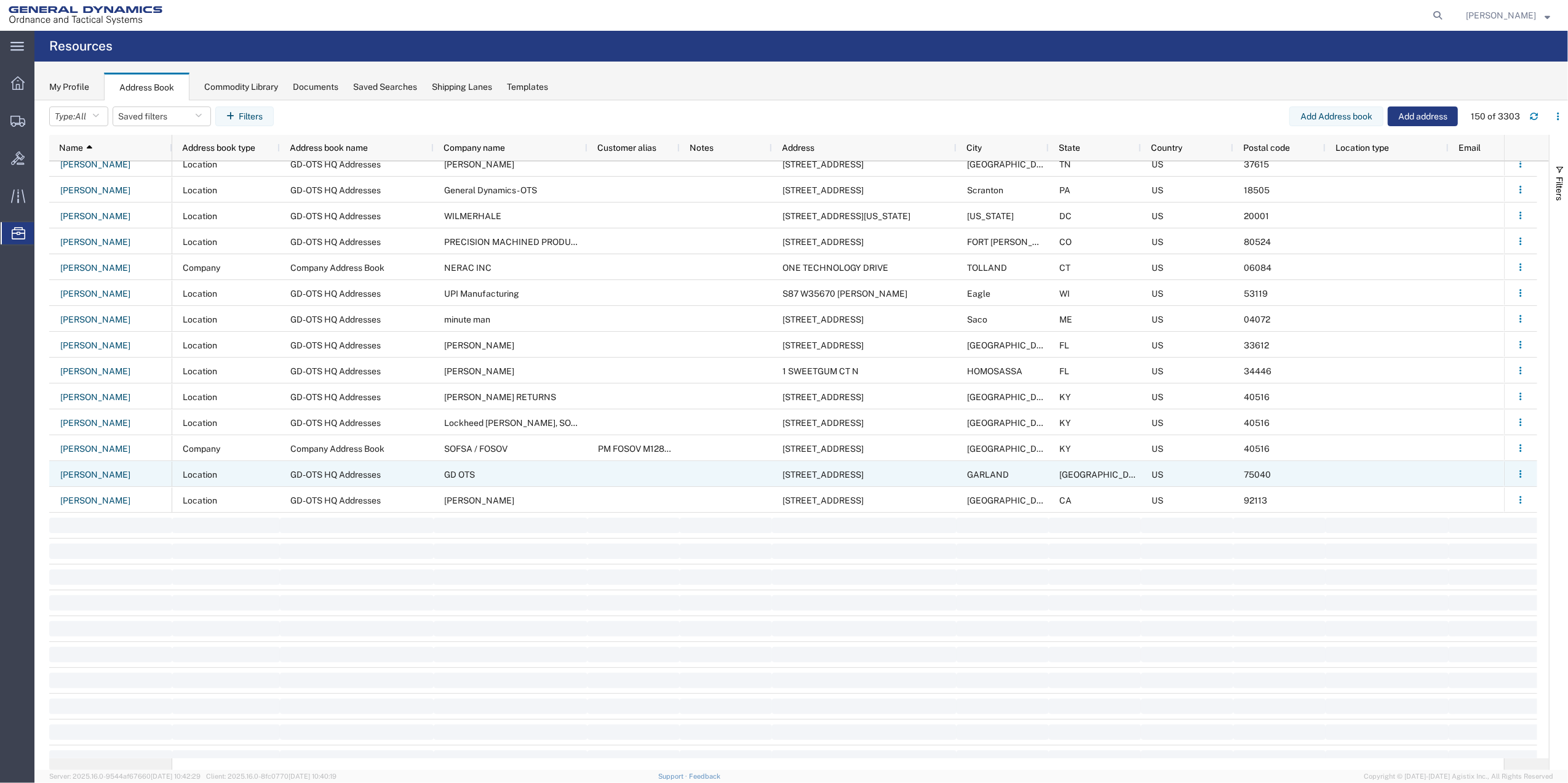
scroll to position [3528, 0]
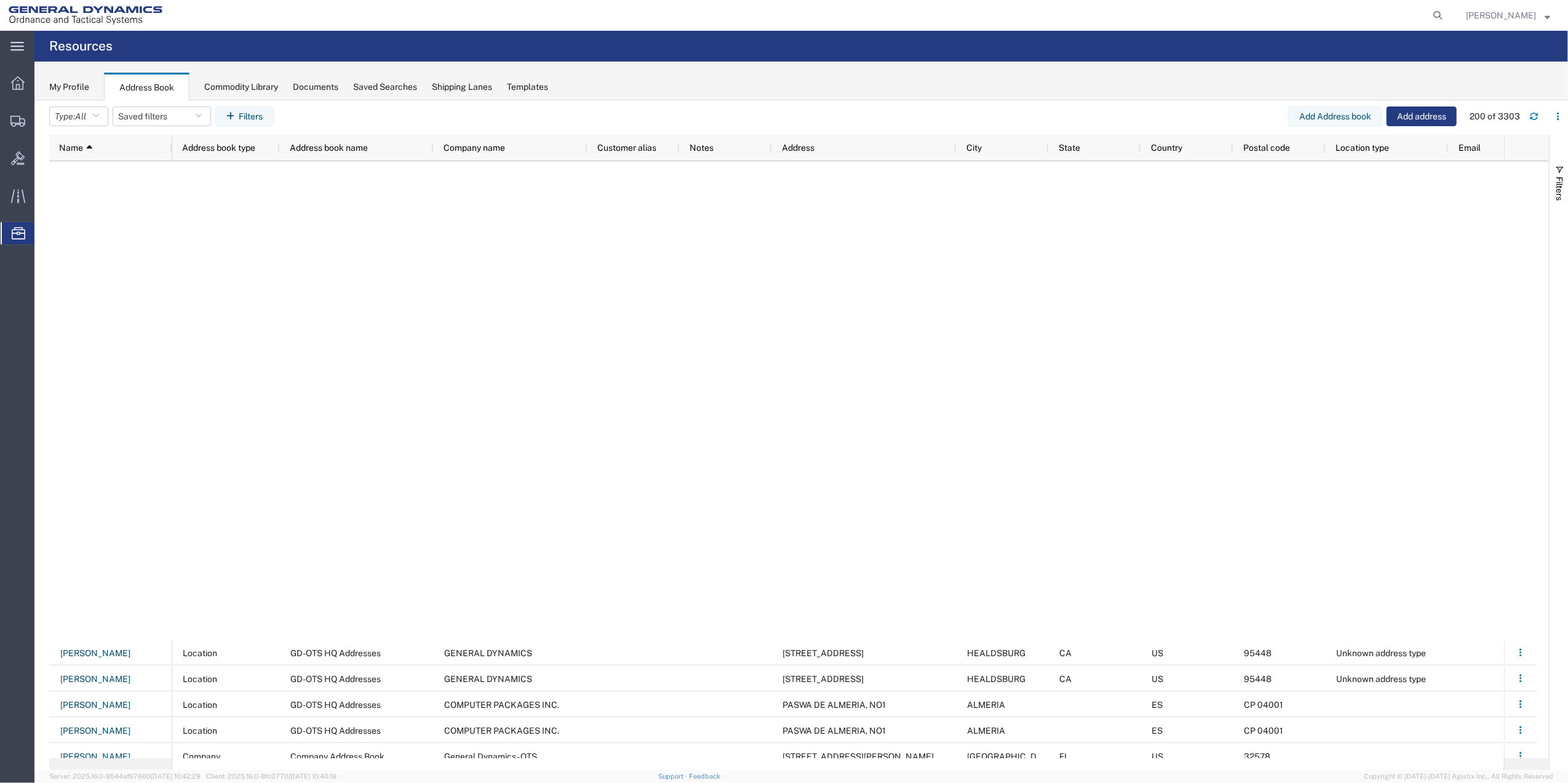
scroll to position [4266, 0]
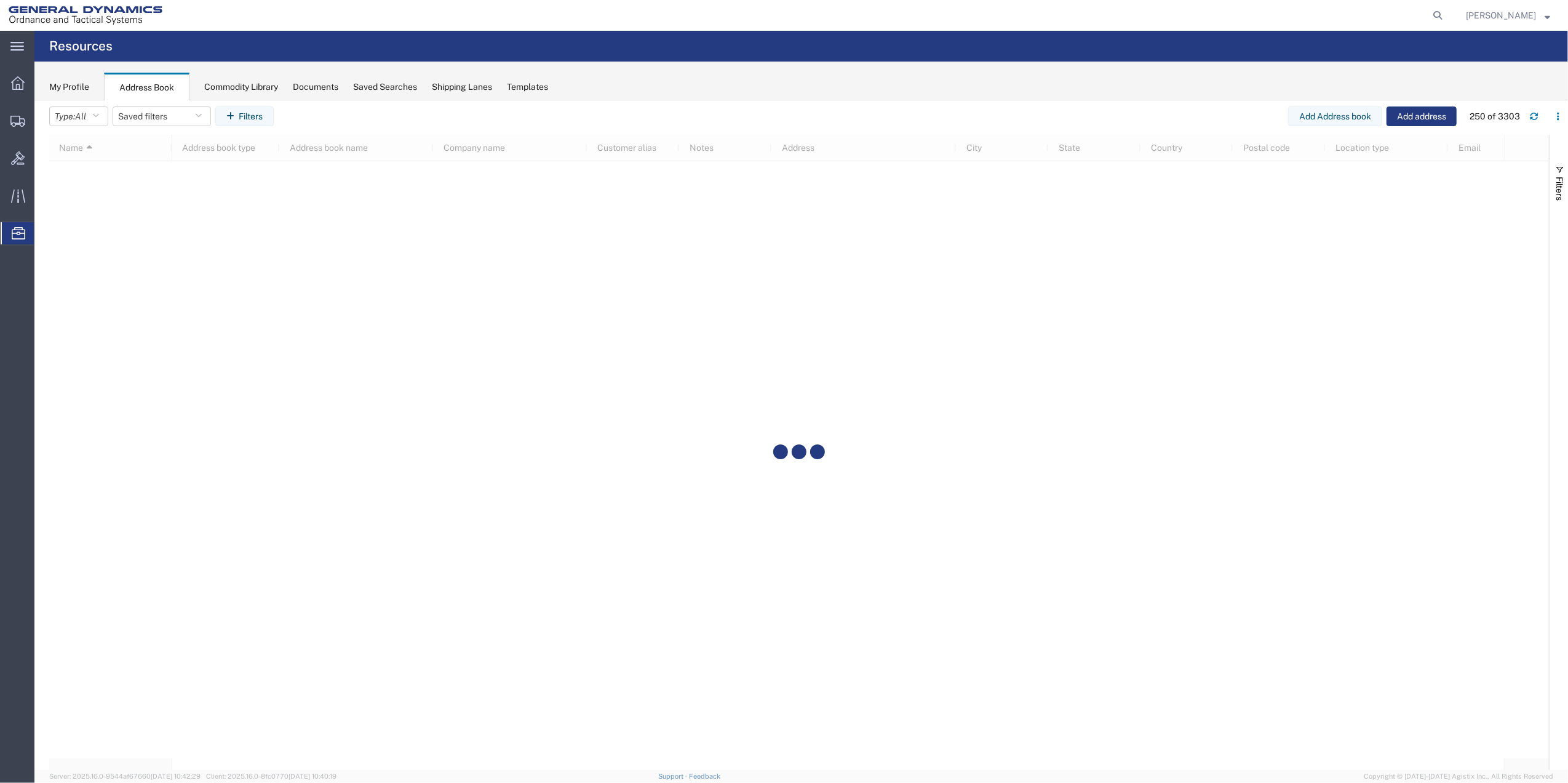
scroll to position [27626, 0]
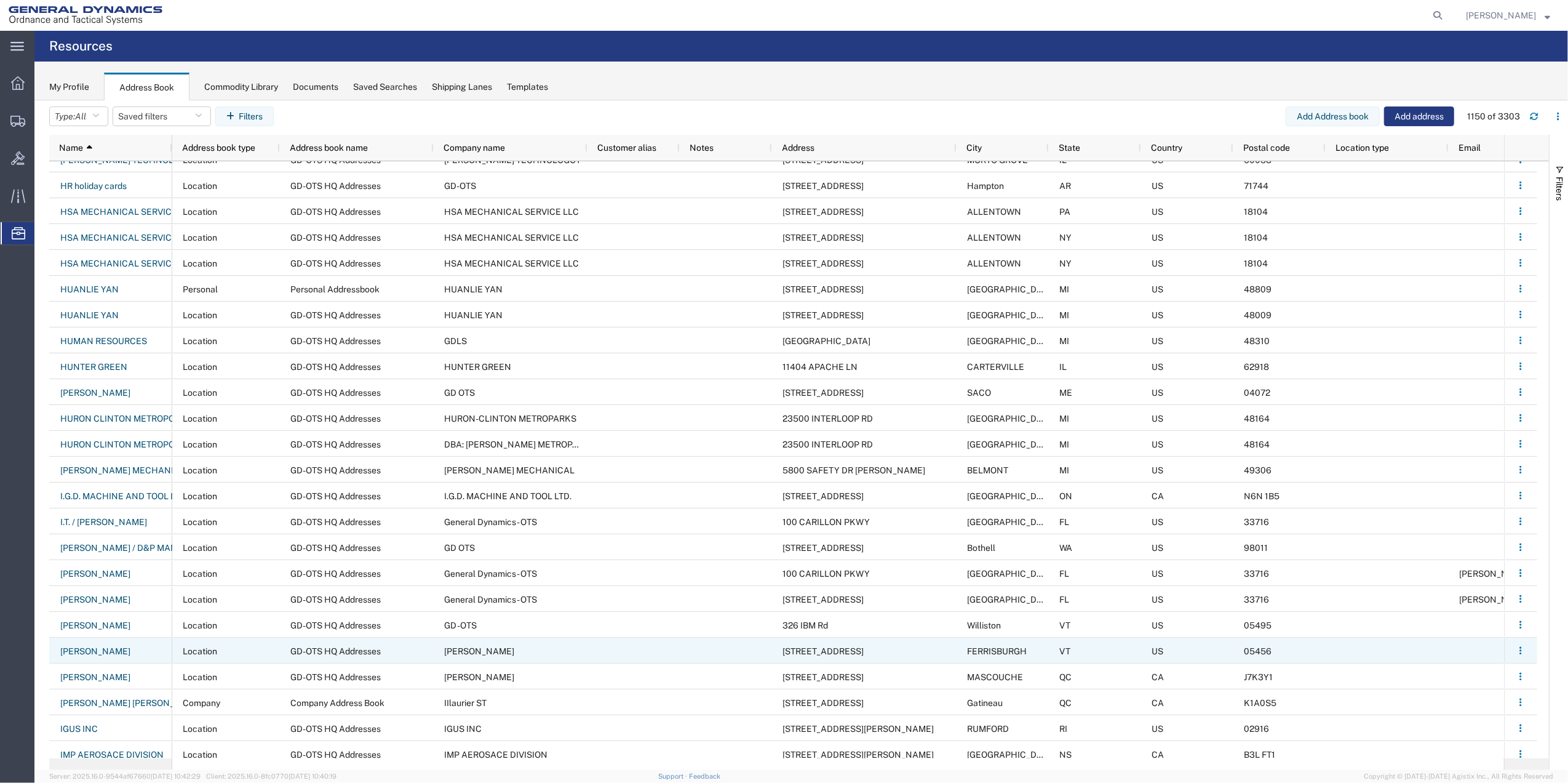
scroll to position [29103, 0]
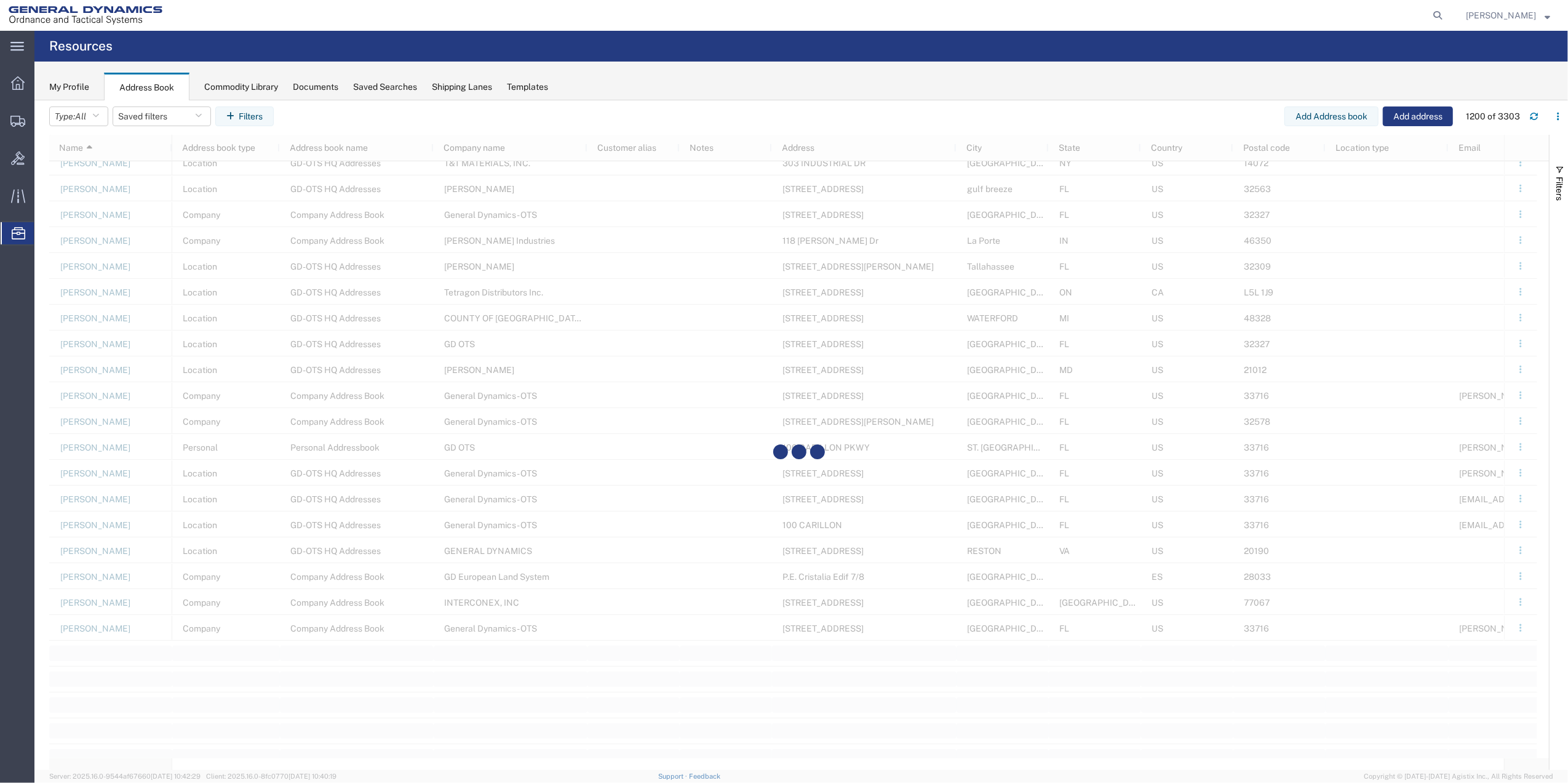
scroll to position [30580, 0]
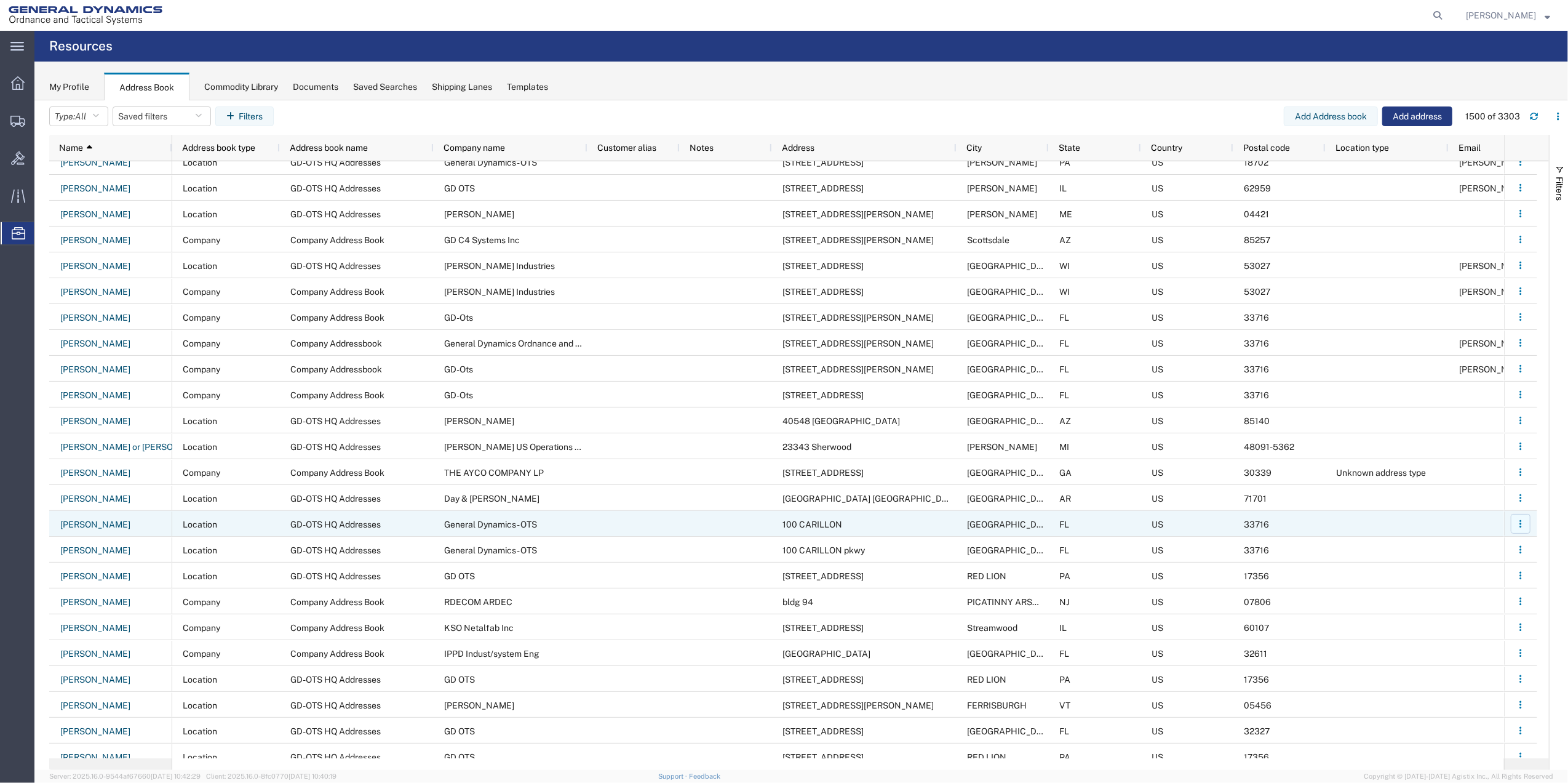
click at [1516, 522] on icon "button" at bounding box center [1521, 524] width 8 height 8
click at [1469, 577] on link "Remove" at bounding box center [1470, 576] width 91 height 22
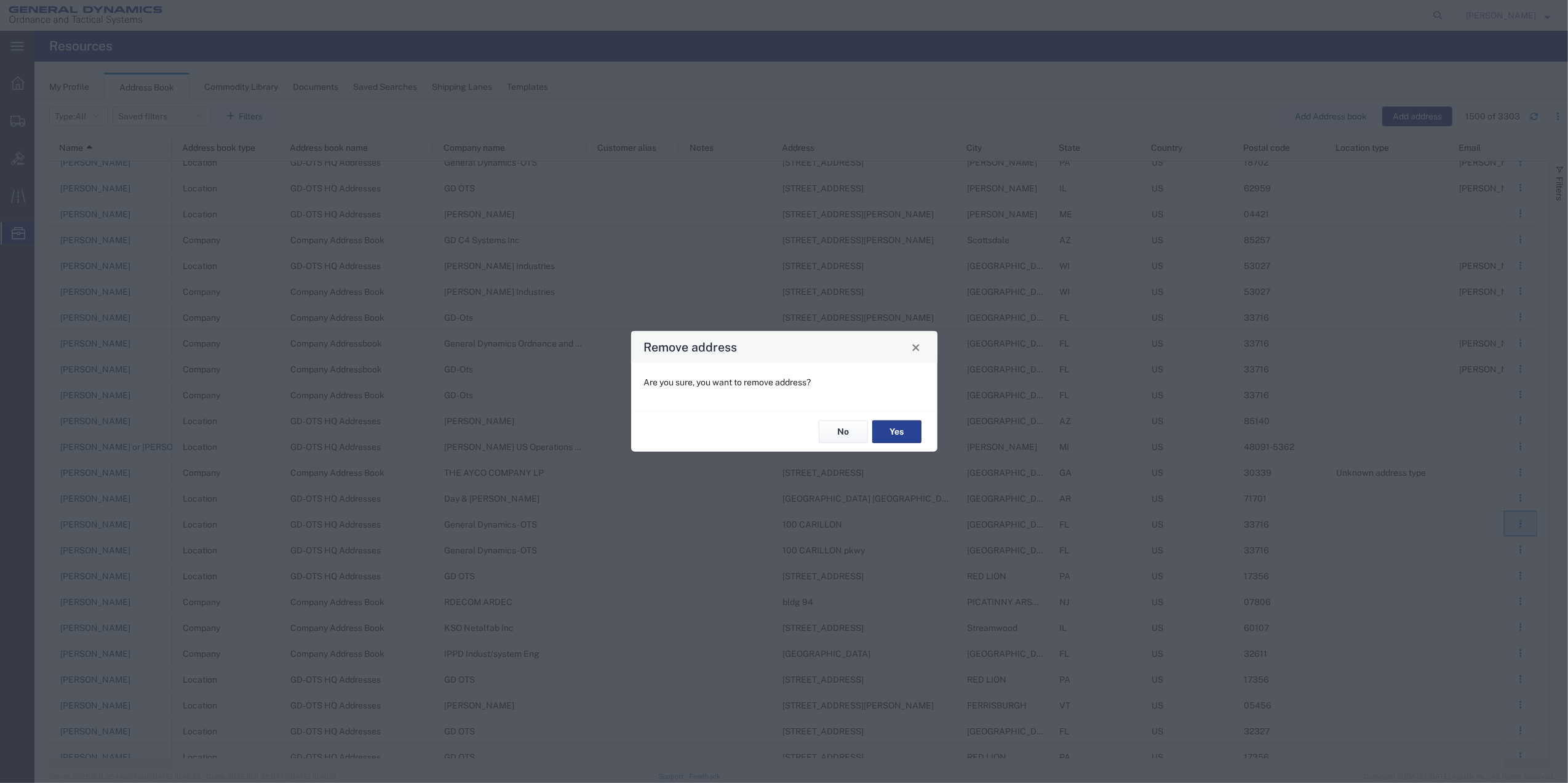
click at [894, 426] on button "Yes" at bounding box center [897, 431] width 49 height 23
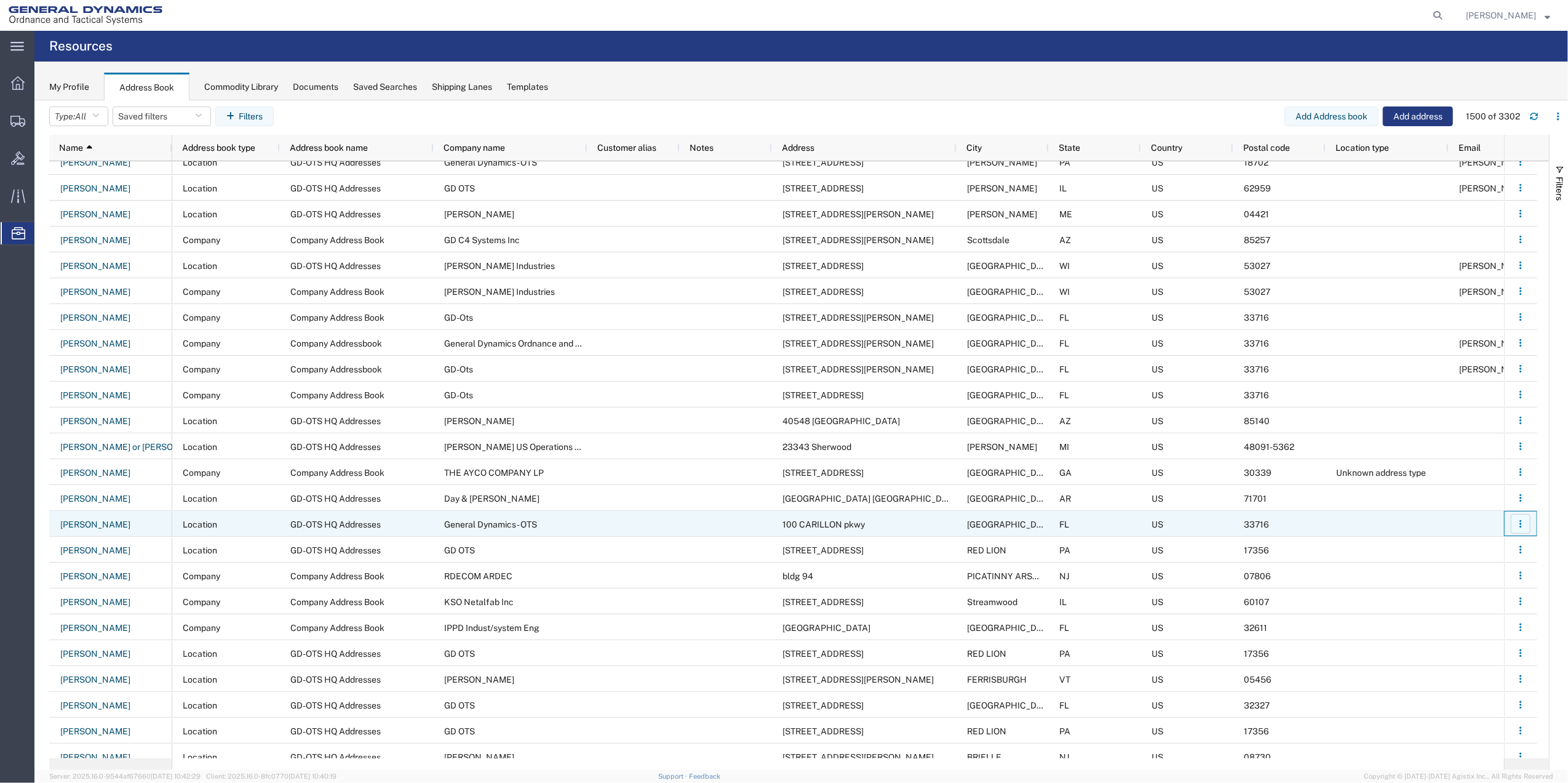
click at [1521, 519] on icon "button" at bounding box center [1521, 524] width 8 height 8
click at [1477, 569] on link "Remove" at bounding box center [1470, 576] width 91 height 22
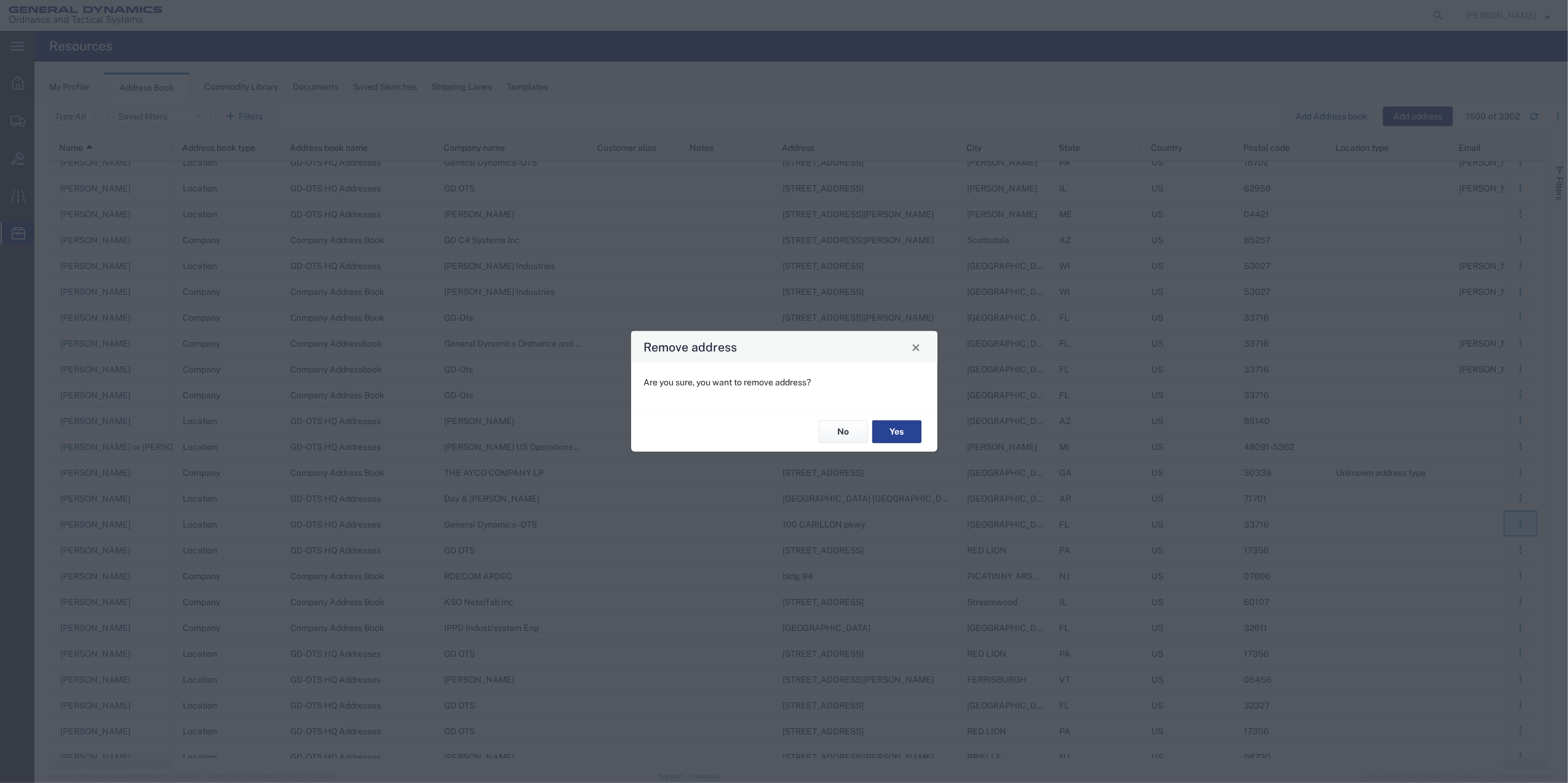
click at [884, 424] on button "Yes" at bounding box center [897, 431] width 49 height 23
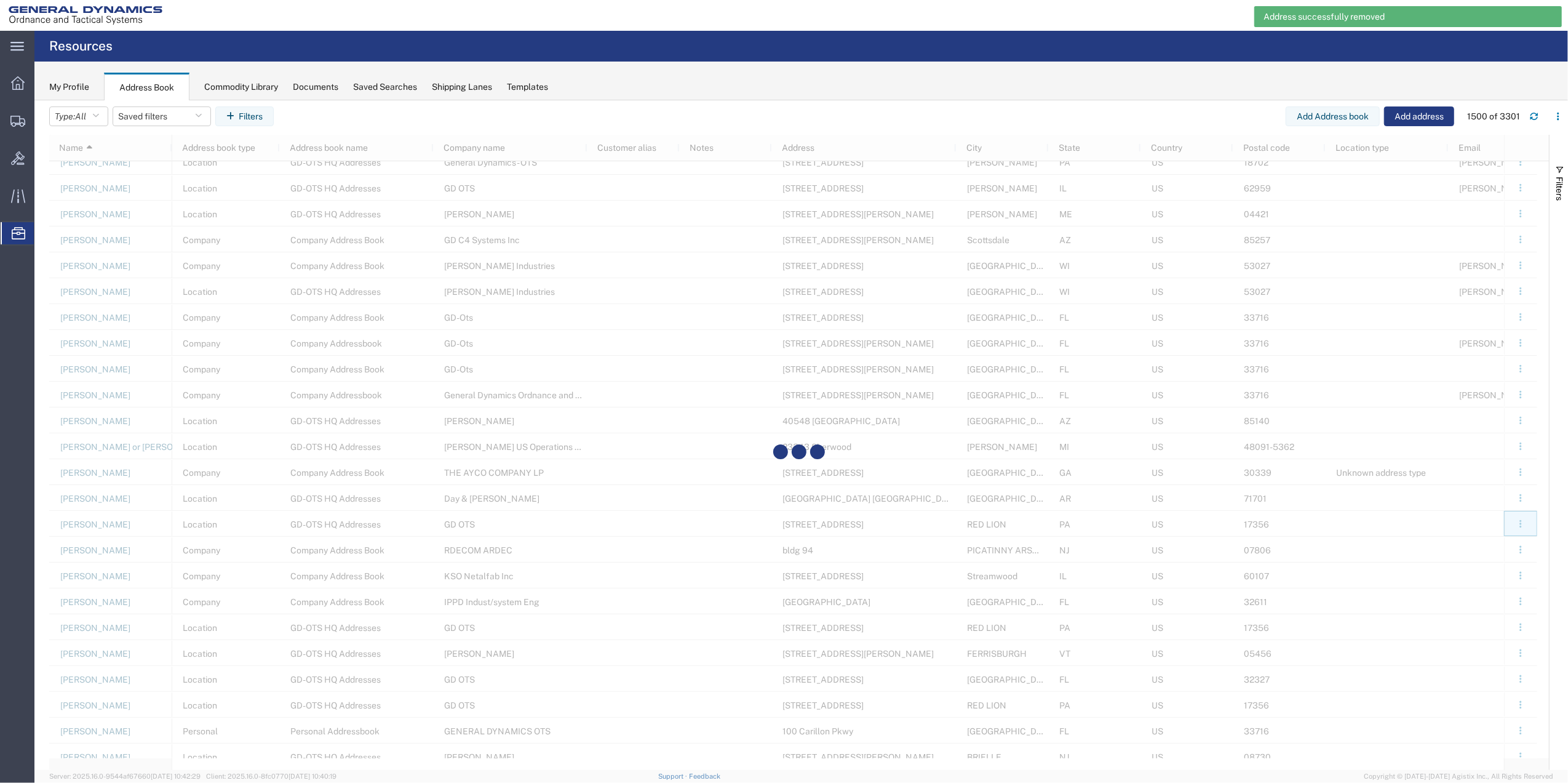
drag, startPoint x: 72, startPoint y: 168, endPoint x: 1144, endPoint y: 1, distance: 1084.9
click at [0, 0] on span "Create Shipment" at bounding box center [0, 0] width 0 height 0
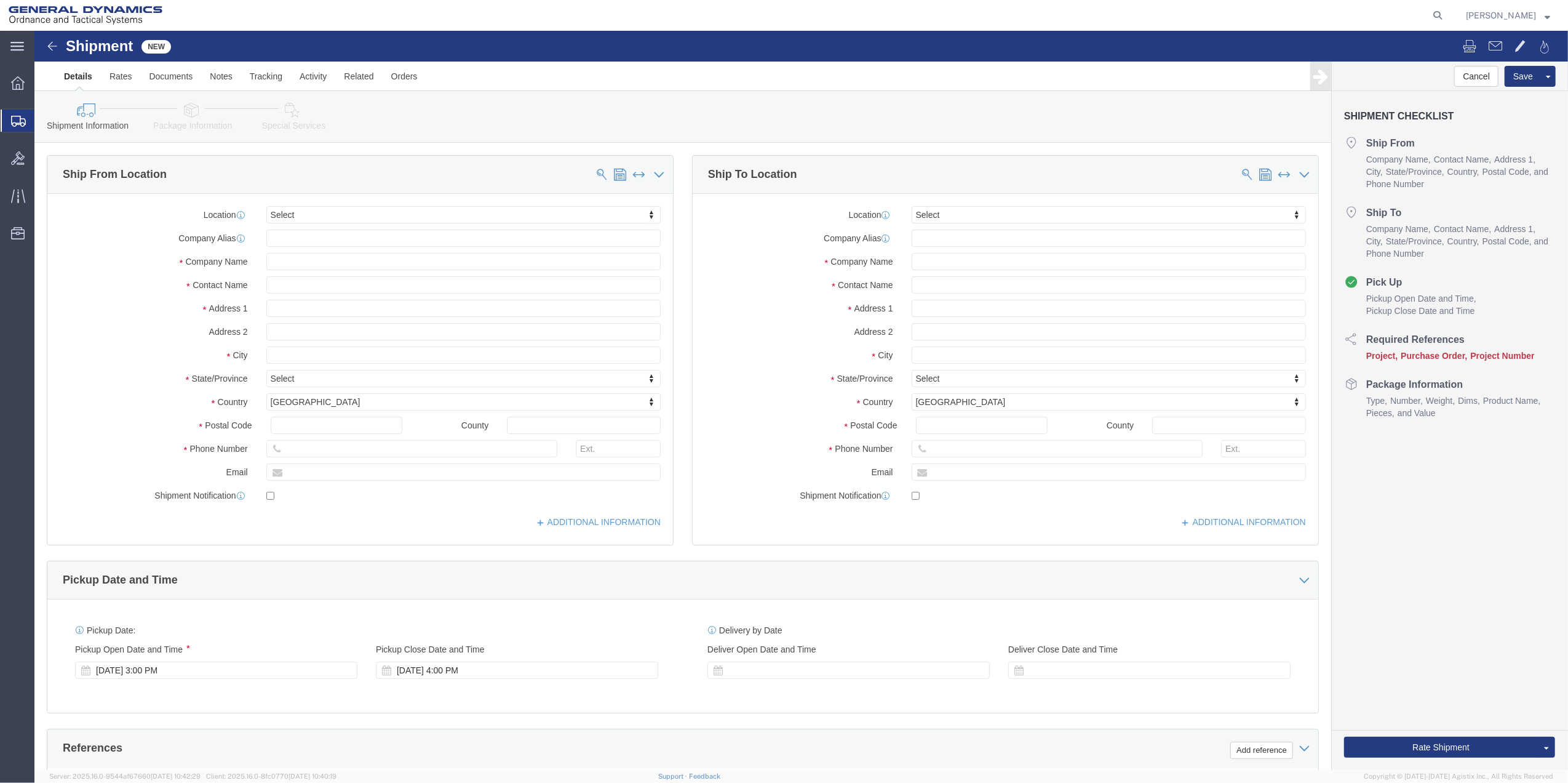
select select
click input "text"
type input "[PERSON_NAME]"
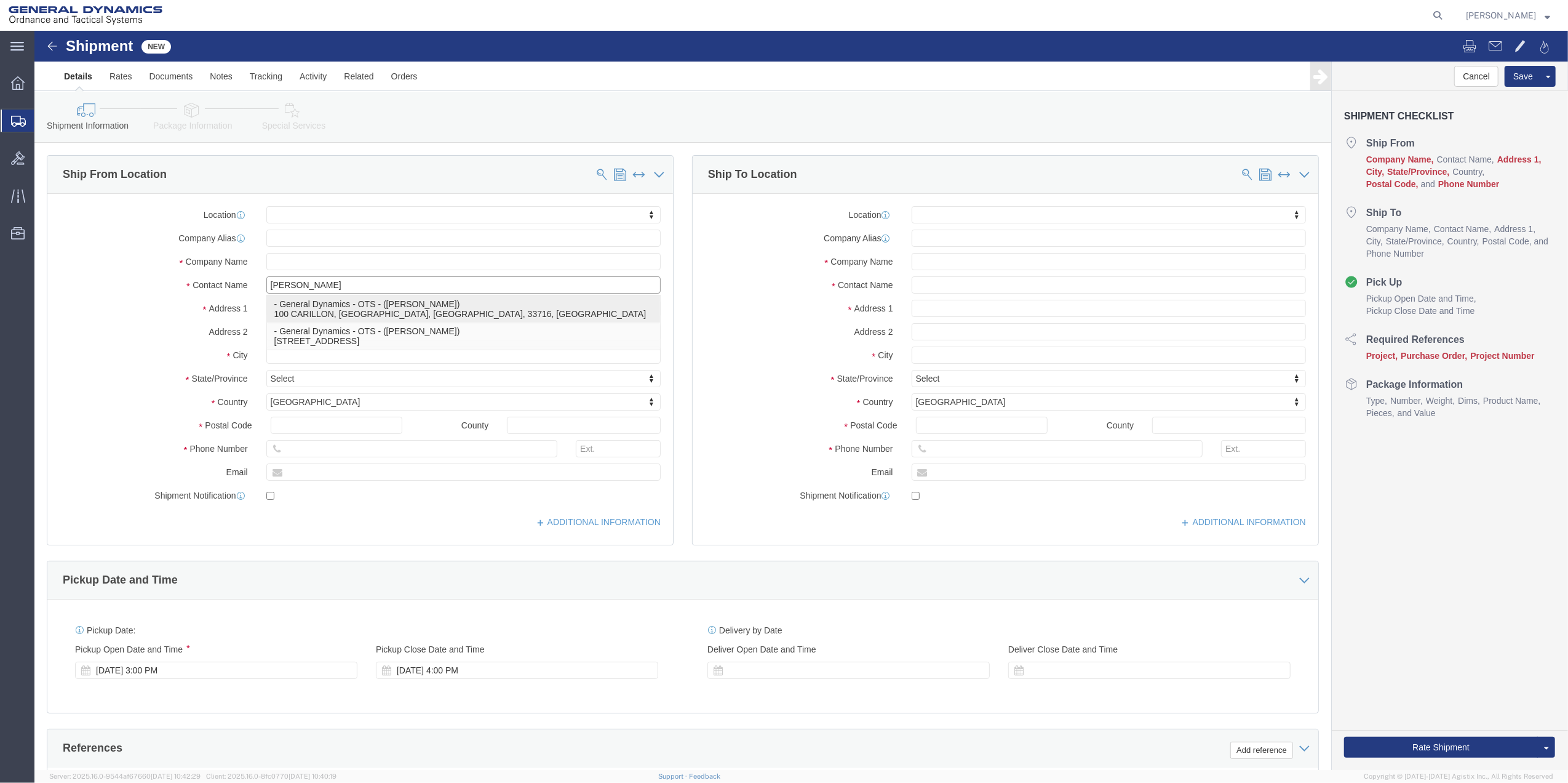
drag, startPoint x: 263, startPoint y: 285, endPoint x: 430, endPoint y: 269, distance: 167.8
click p "- General Dynamics - OTS - ([PERSON_NAME]) 100 CARILLON, [GEOGRAPHIC_DATA], [GE…"
select select "FL"
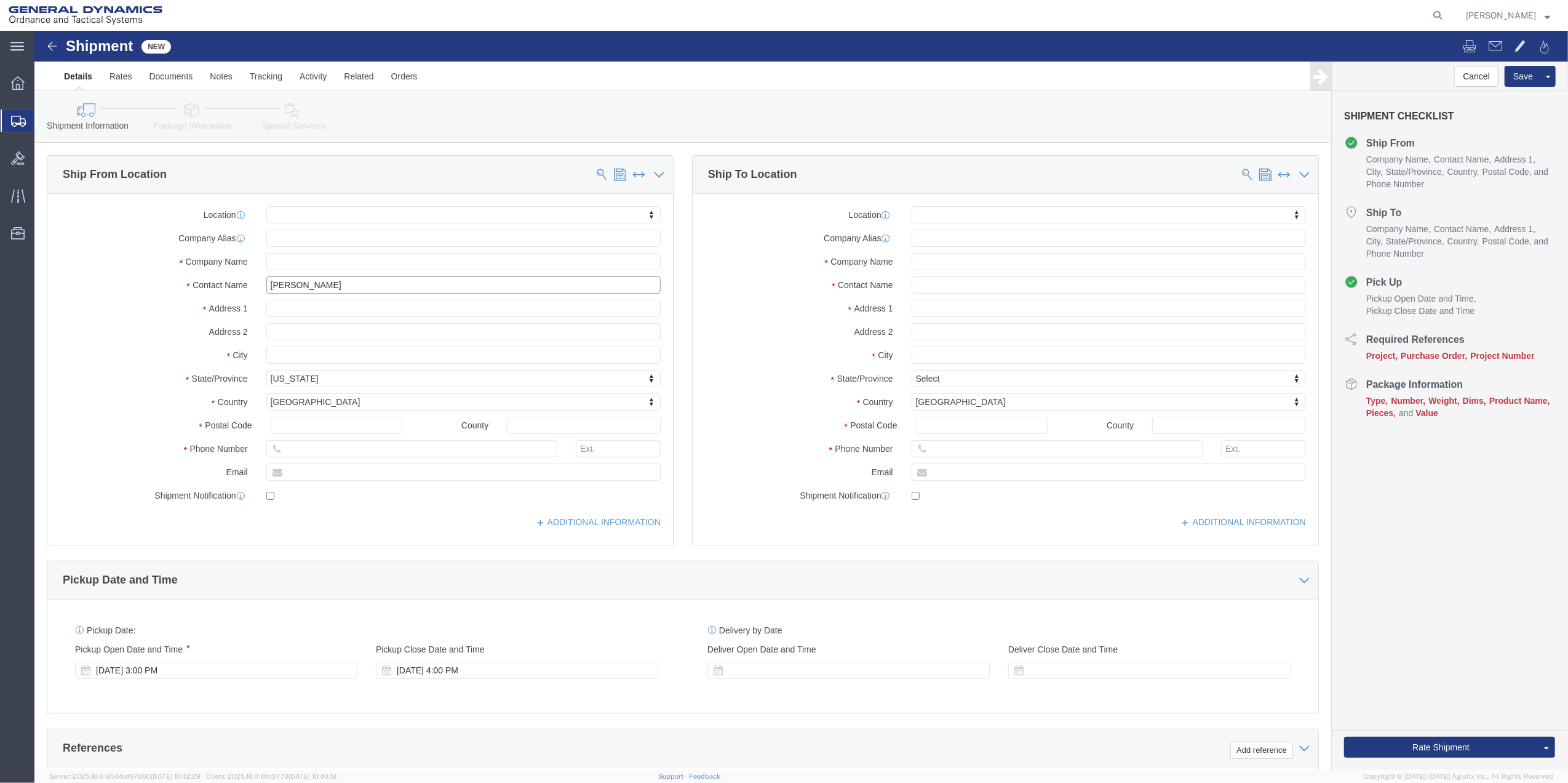
type input "[PERSON_NAME]"
click input "text"
type input "100 CARILLON PKWY"
click input "text"
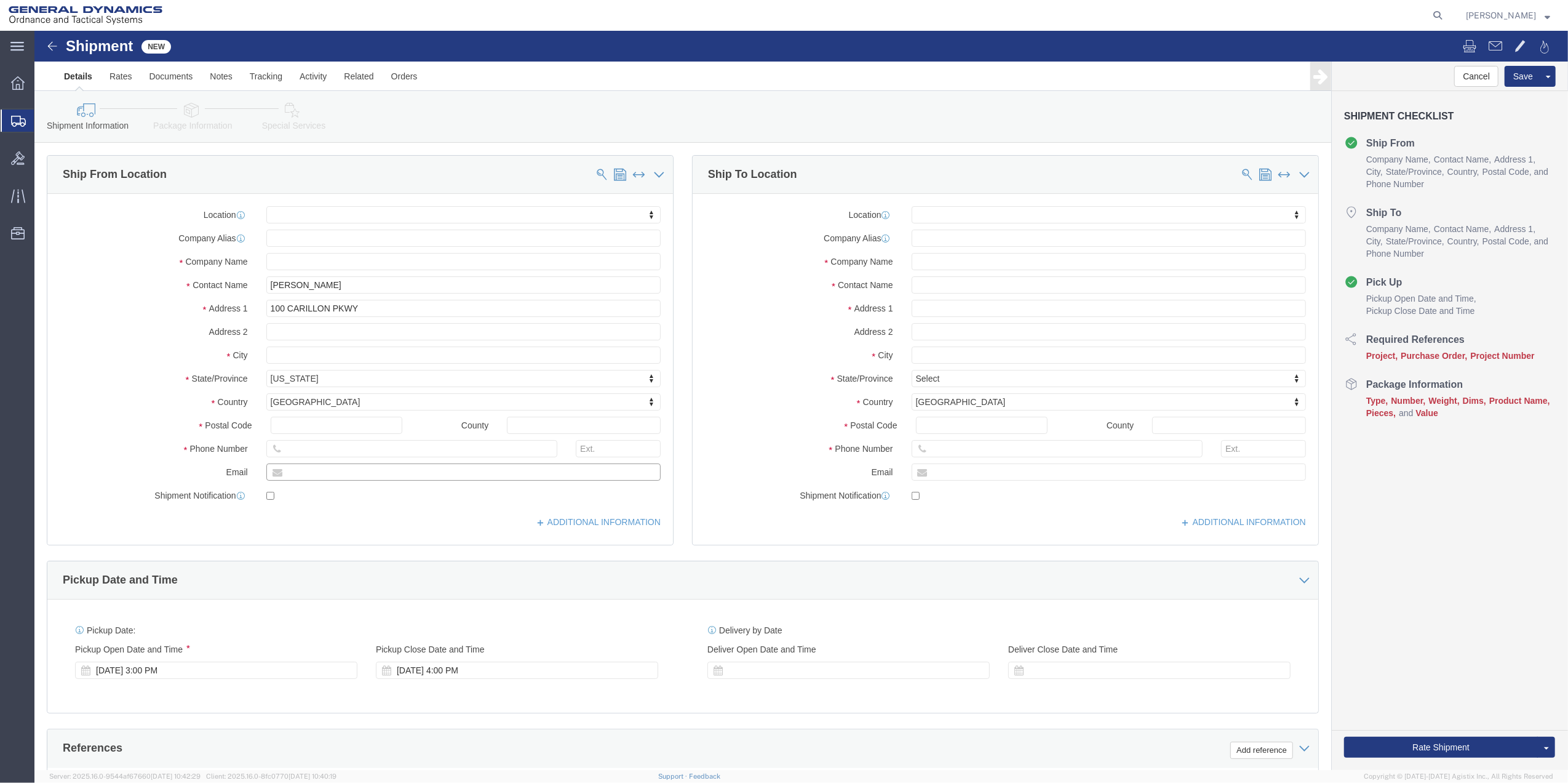
click input "text"
paste input "Keis.[PERSON_NAME]"
click input "[EMAIL_ADDRESS][PERSON_NAME][DOMAIN_NAME]"
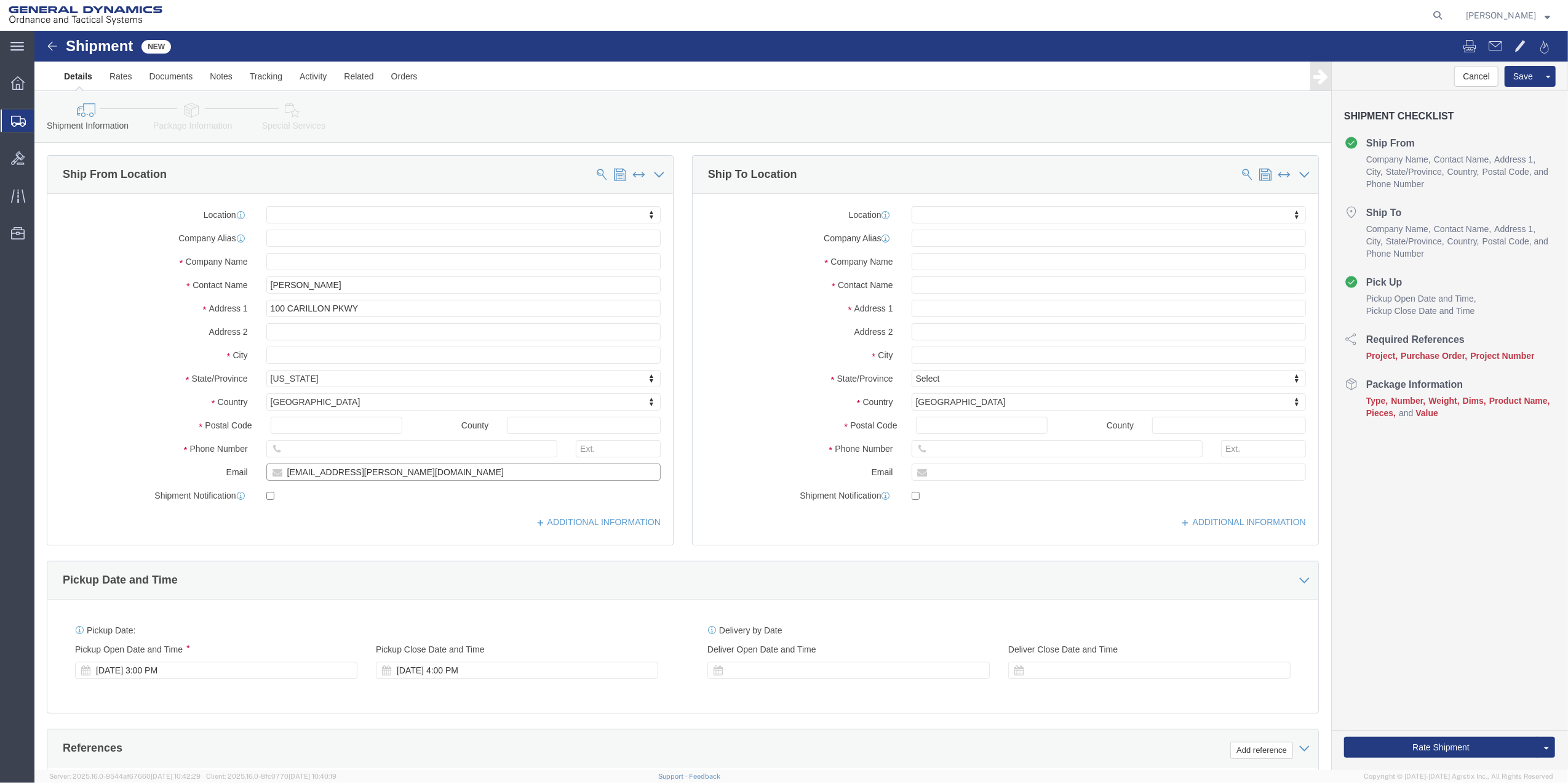
click input "[EMAIL_ADDRESS][PERSON_NAME][DOMAIN_NAME]"
drag, startPoint x: 294, startPoint y: 440, endPoint x: 222, endPoint y: 445, distance: 72.2
click div "[EMAIL_ADDRESS][PERSON_NAME][DOMAIN_NAME]"
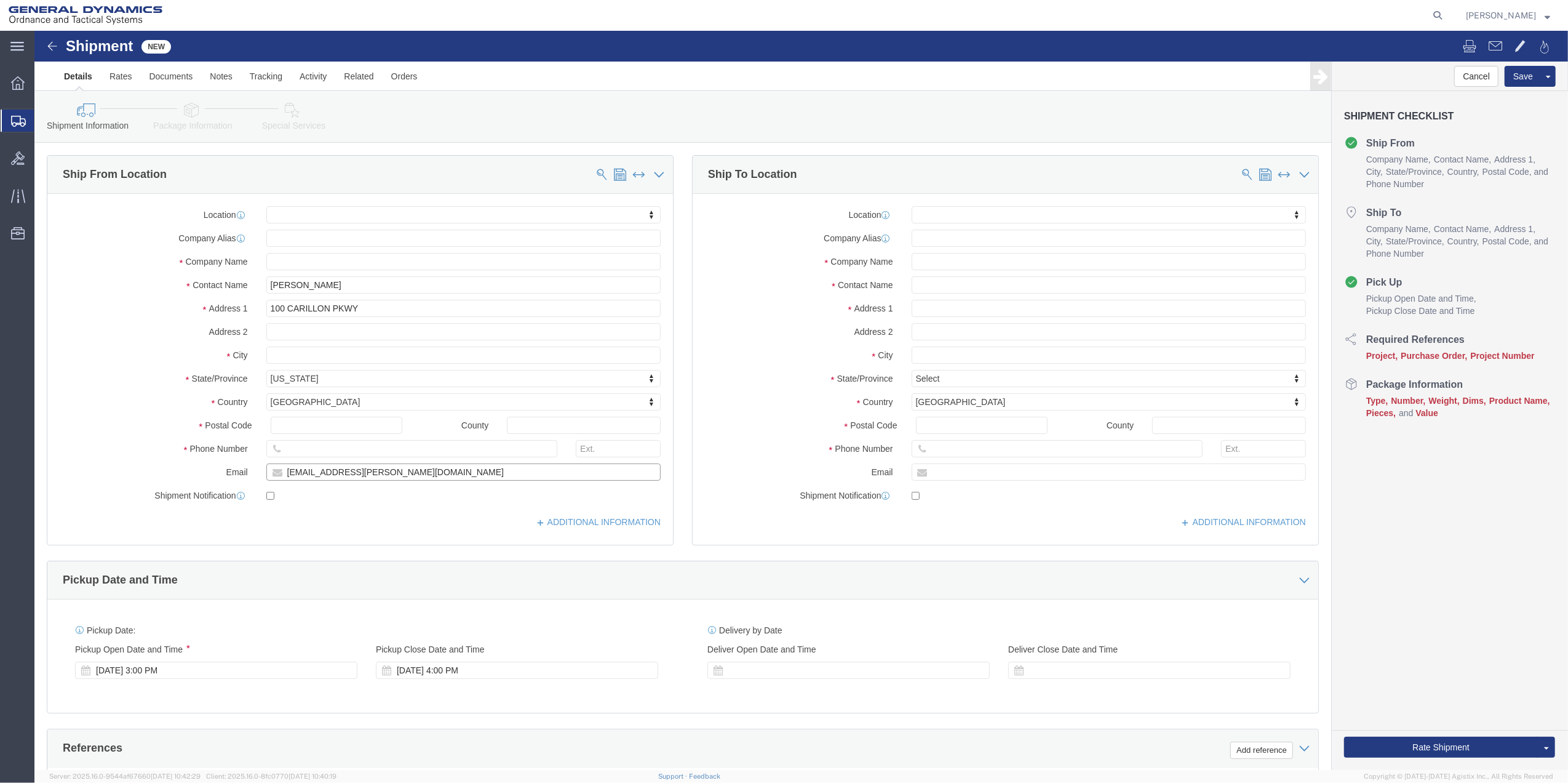
type input "[EMAIL_ADDRESS][PERSON_NAME][DOMAIN_NAME]"
click input "[PERSON_NAME]"
paste input "Keis.[PERSON_NAME]"
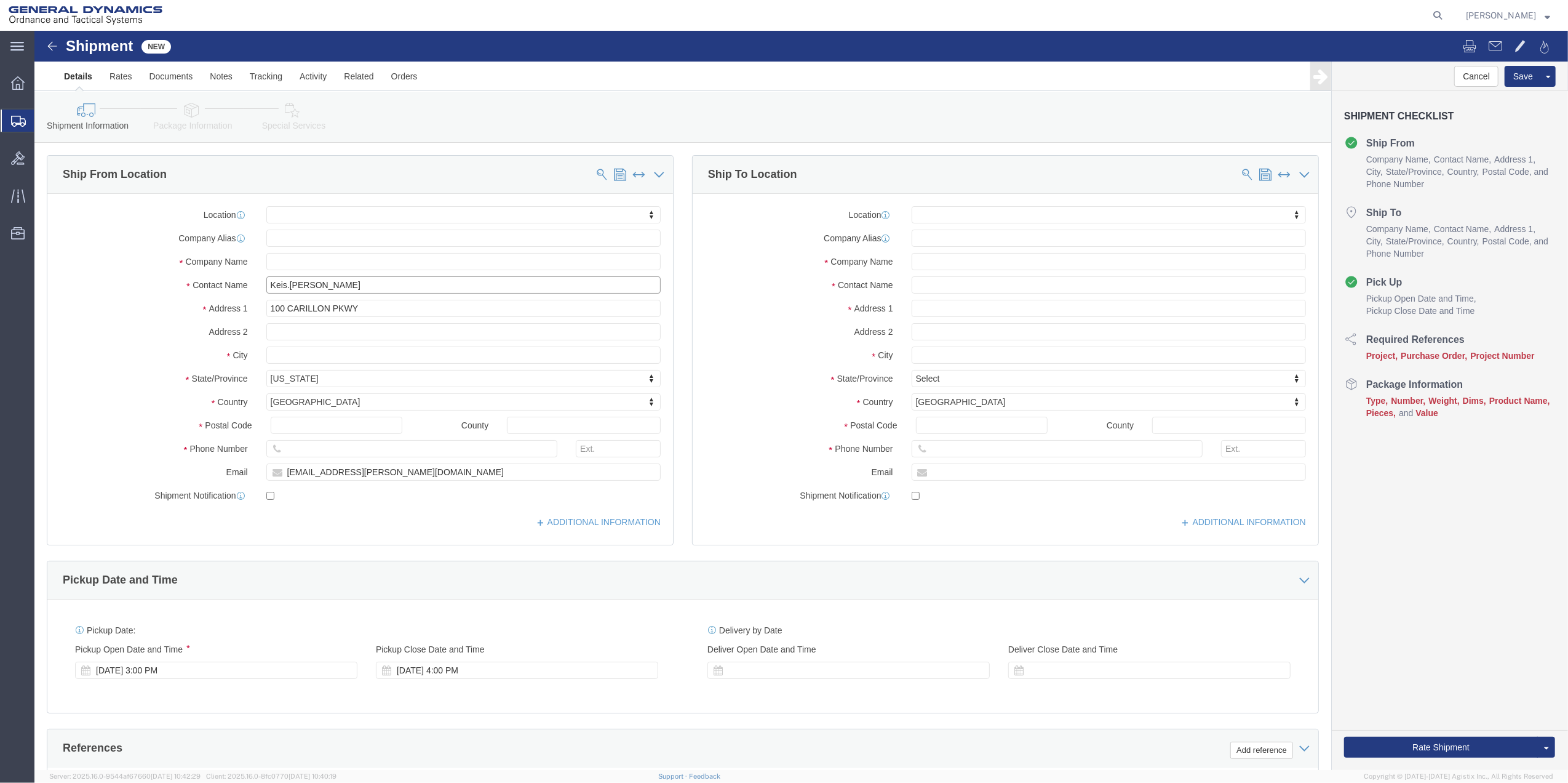
click input "Keis.[PERSON_NAME]"
type input "[PERSON_NAME]"
click input "text"
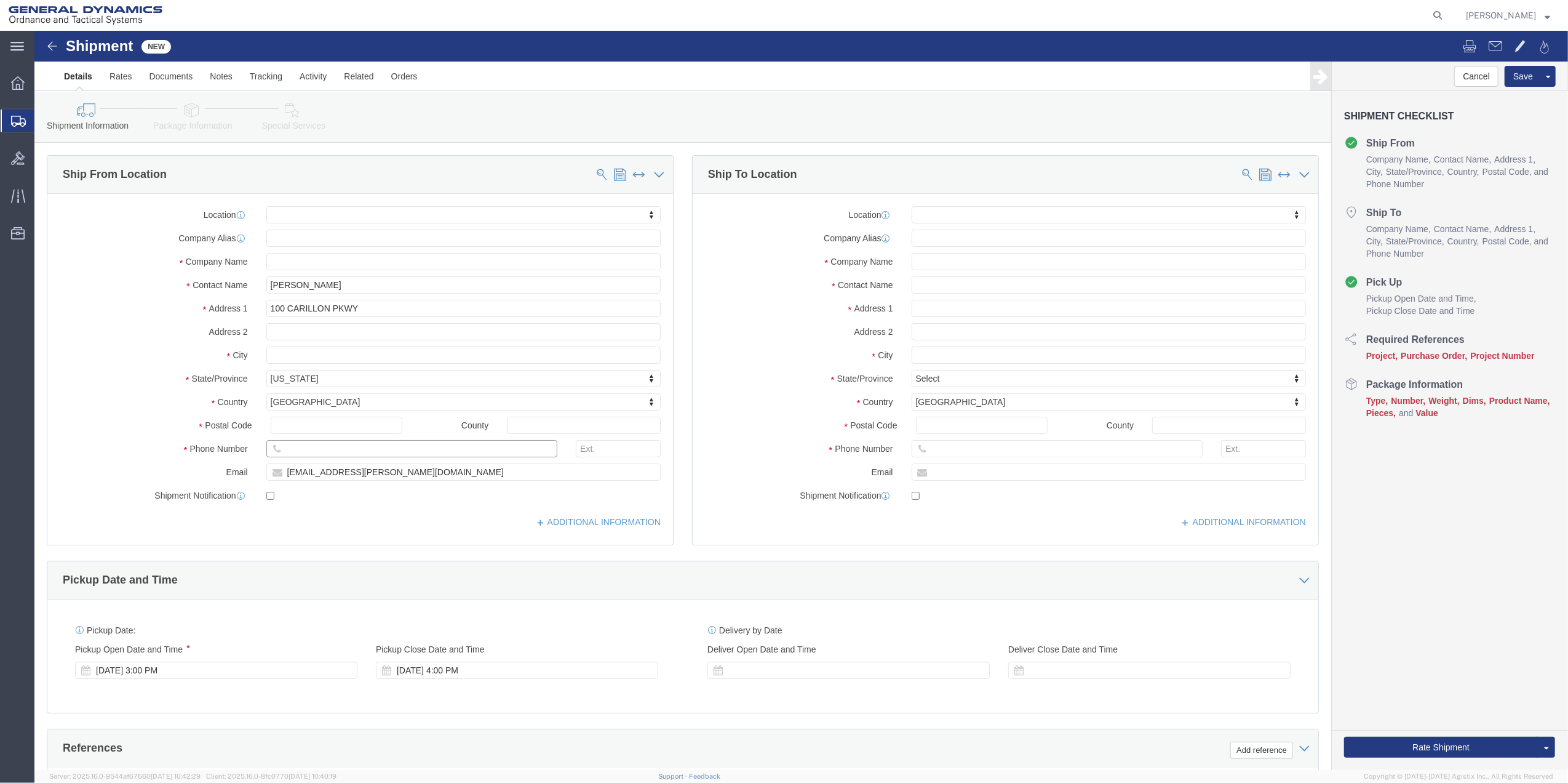
click input "text"
paste input "290-1127"
type input "[PHONE_NUMBER]"
click span
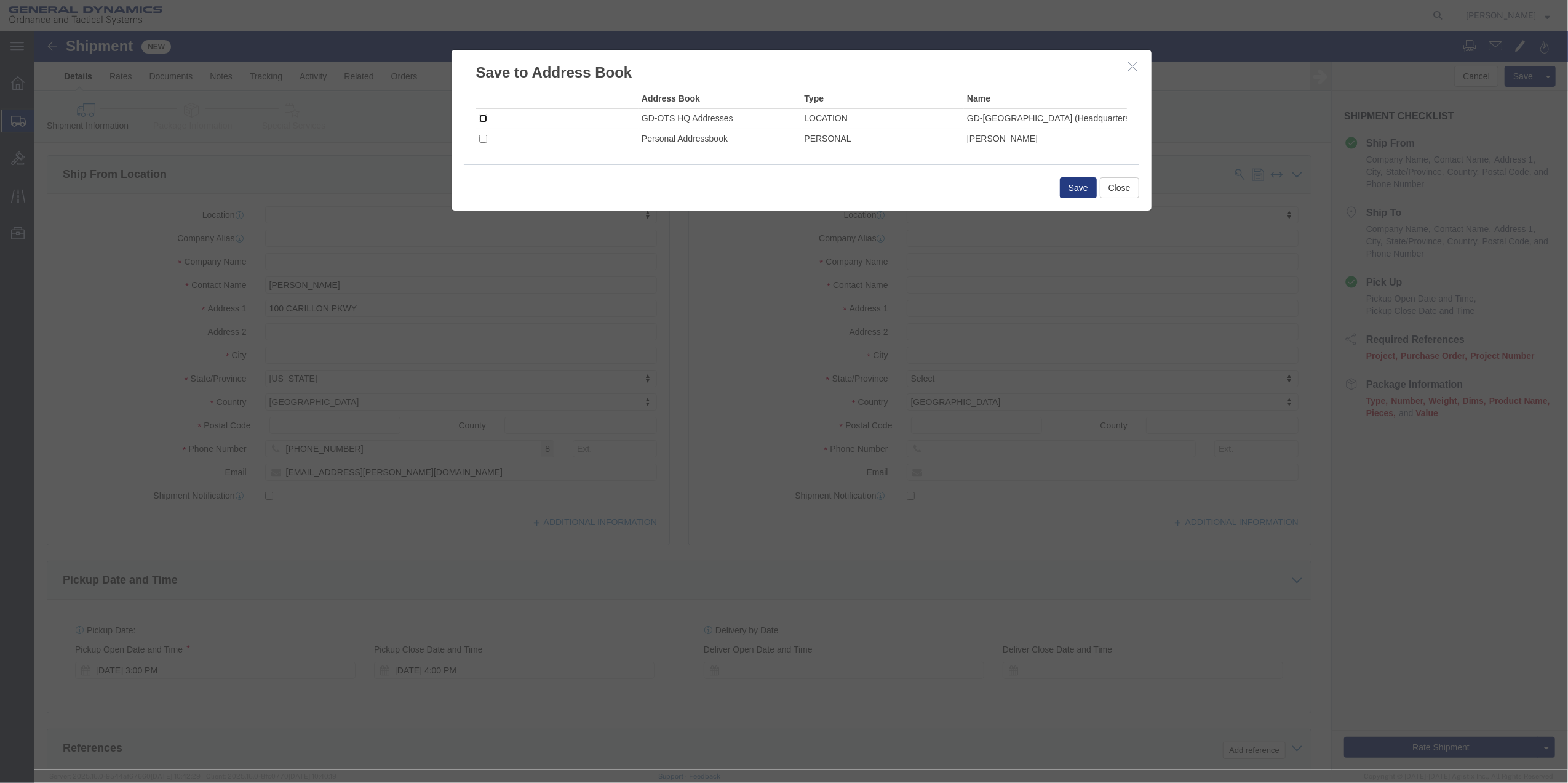
click input "checkbox"
checkbox input "true"
click button "Save"
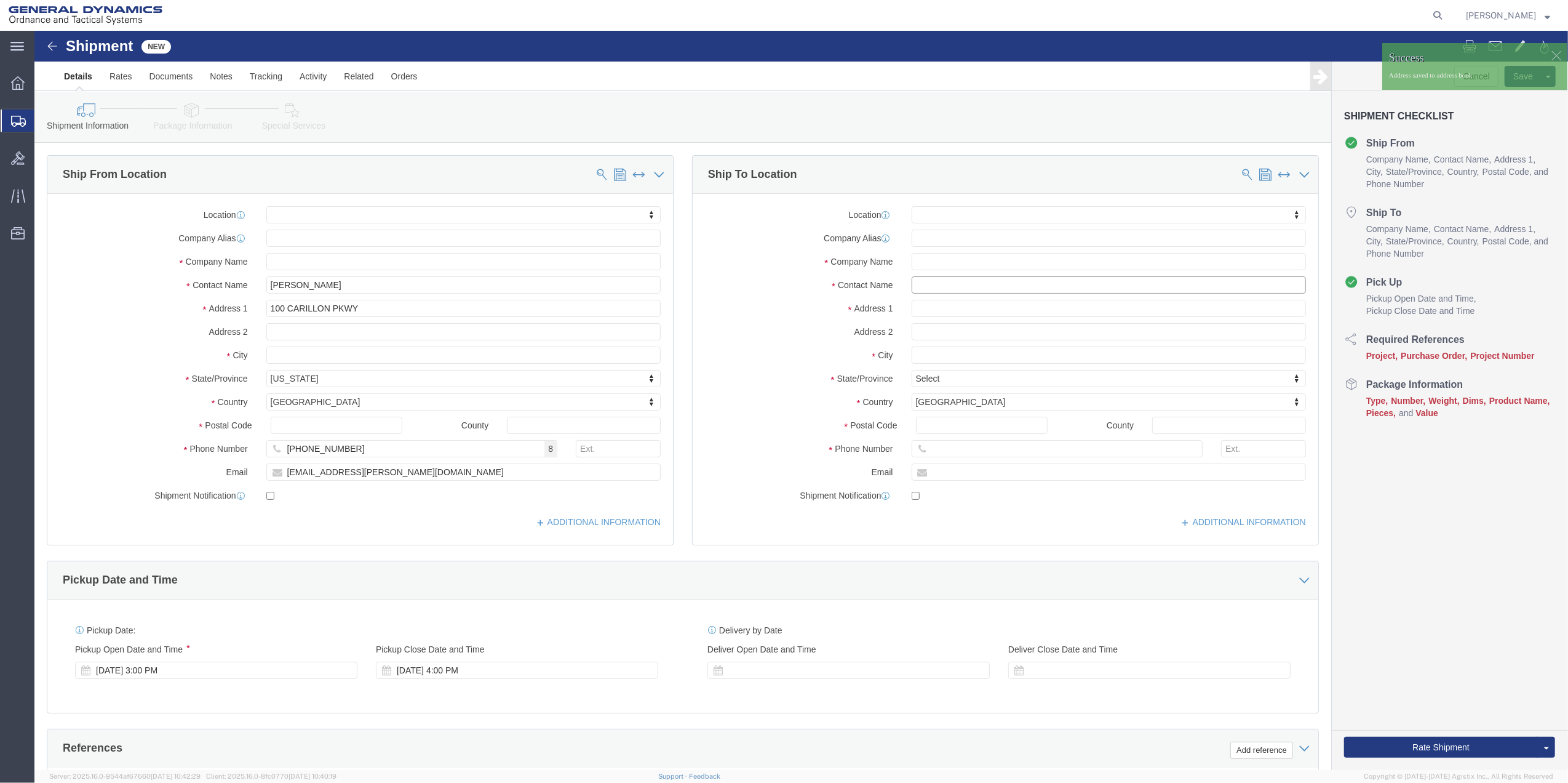
click input "text"
type input "YPS"
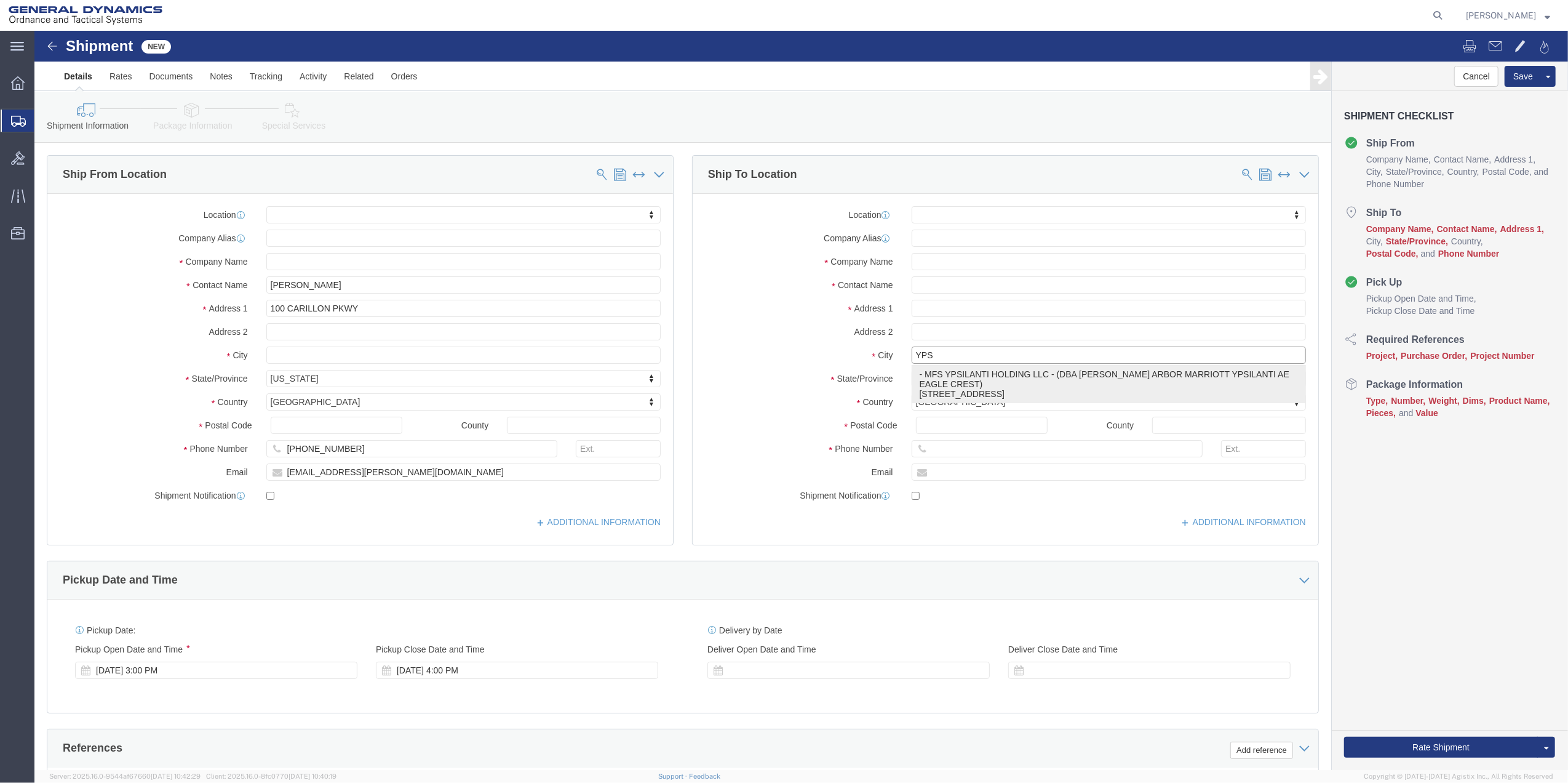
click p "- MFS YPSILANTI HOLDING LLC - (DBA [PERSON_NAME] ARBOR MARRIOTT YPSILANTI AE EA…"
select select "MI"
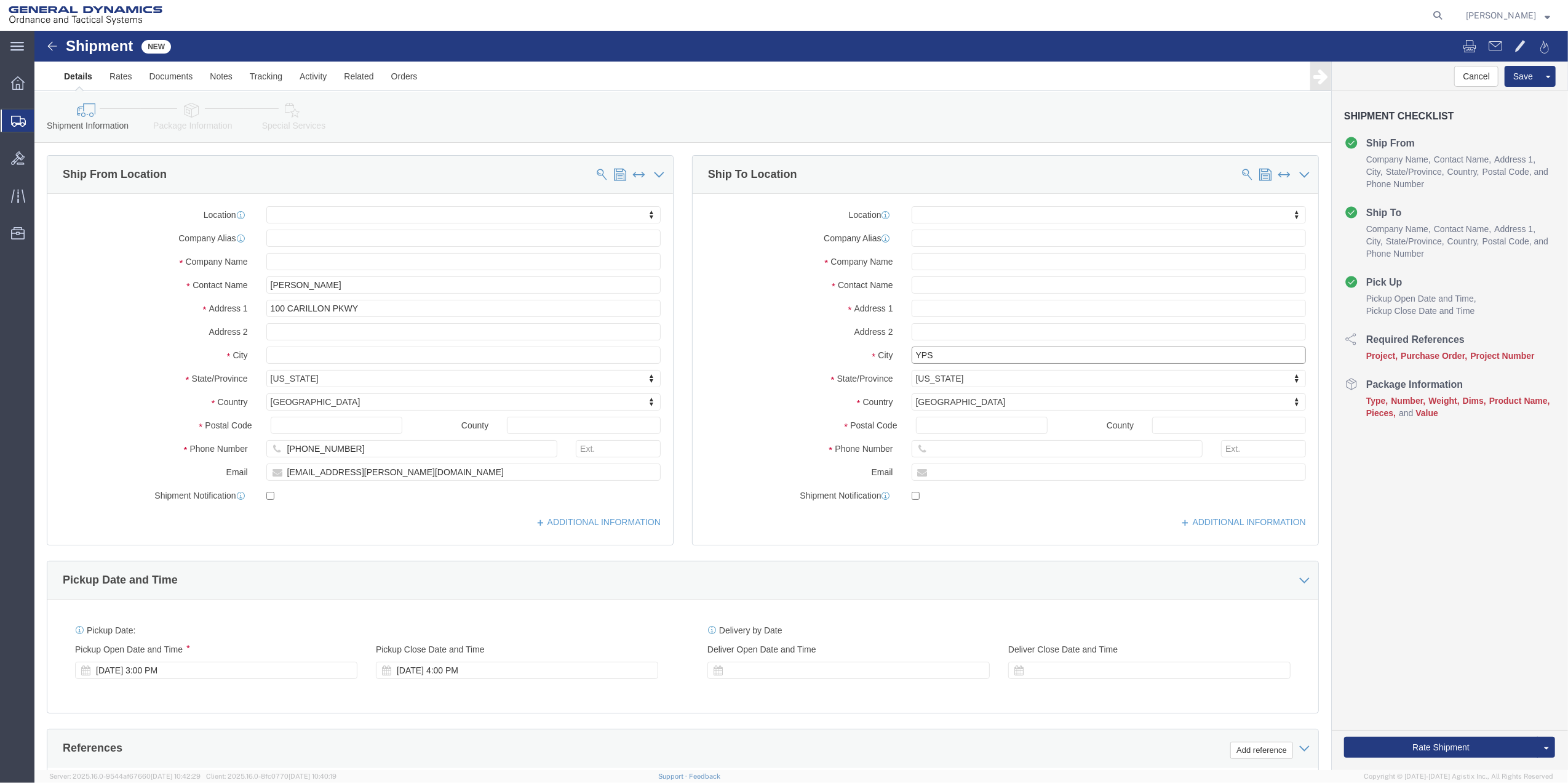
type input "YPSILANTI"
drag, startPoint x: 1042, startPoint y: 253, endPoint x: 1108, endPoint y: 253, distance: 66.0
click input "text"
drag, startPoint x: 1108, startPoint y: 253, endPoint x: 1135, endPoint y: 255, distance: 27.1
click input "text"
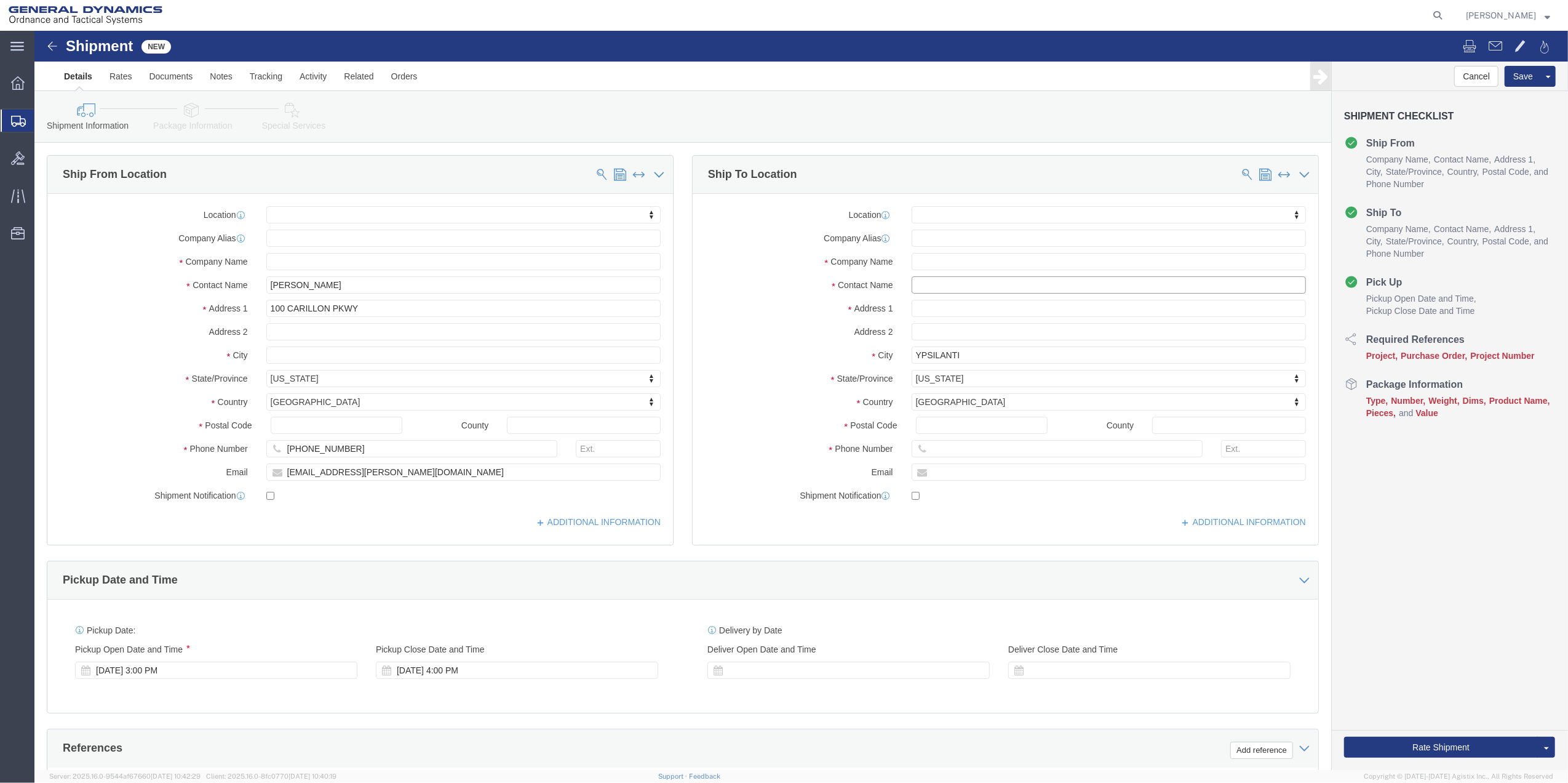
click input "text"
click input "DBA [PERSON_NAME] ARBOR MARRIOTT YPSILANTI"
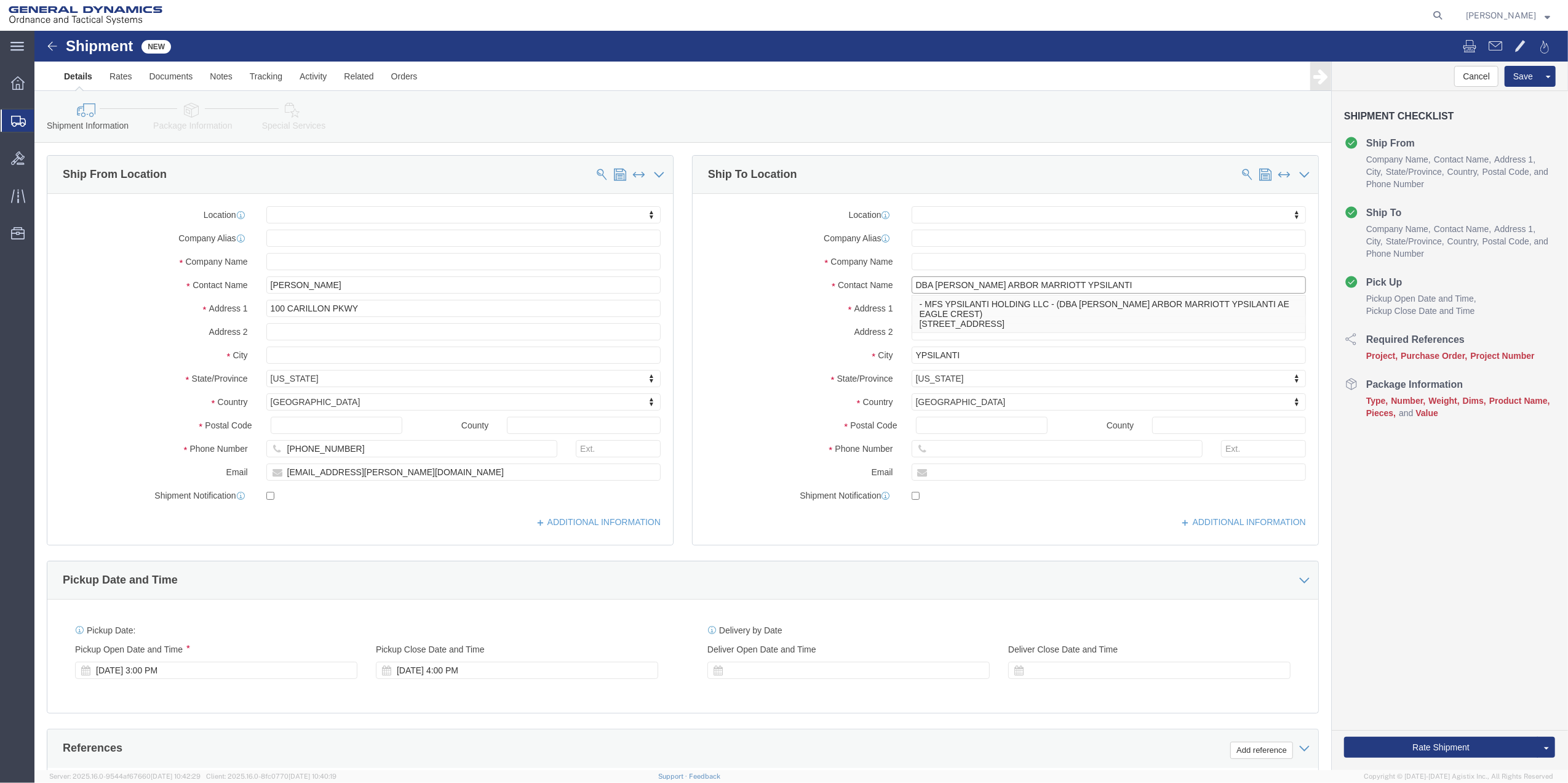
click input "DBA [PERSON_NAME] ARBOR MARRIOTT YPSILANTI"
type input "DBA [PERSON_NAME] ARBOR MARRIOTT YPSILANTI"
click input "text"
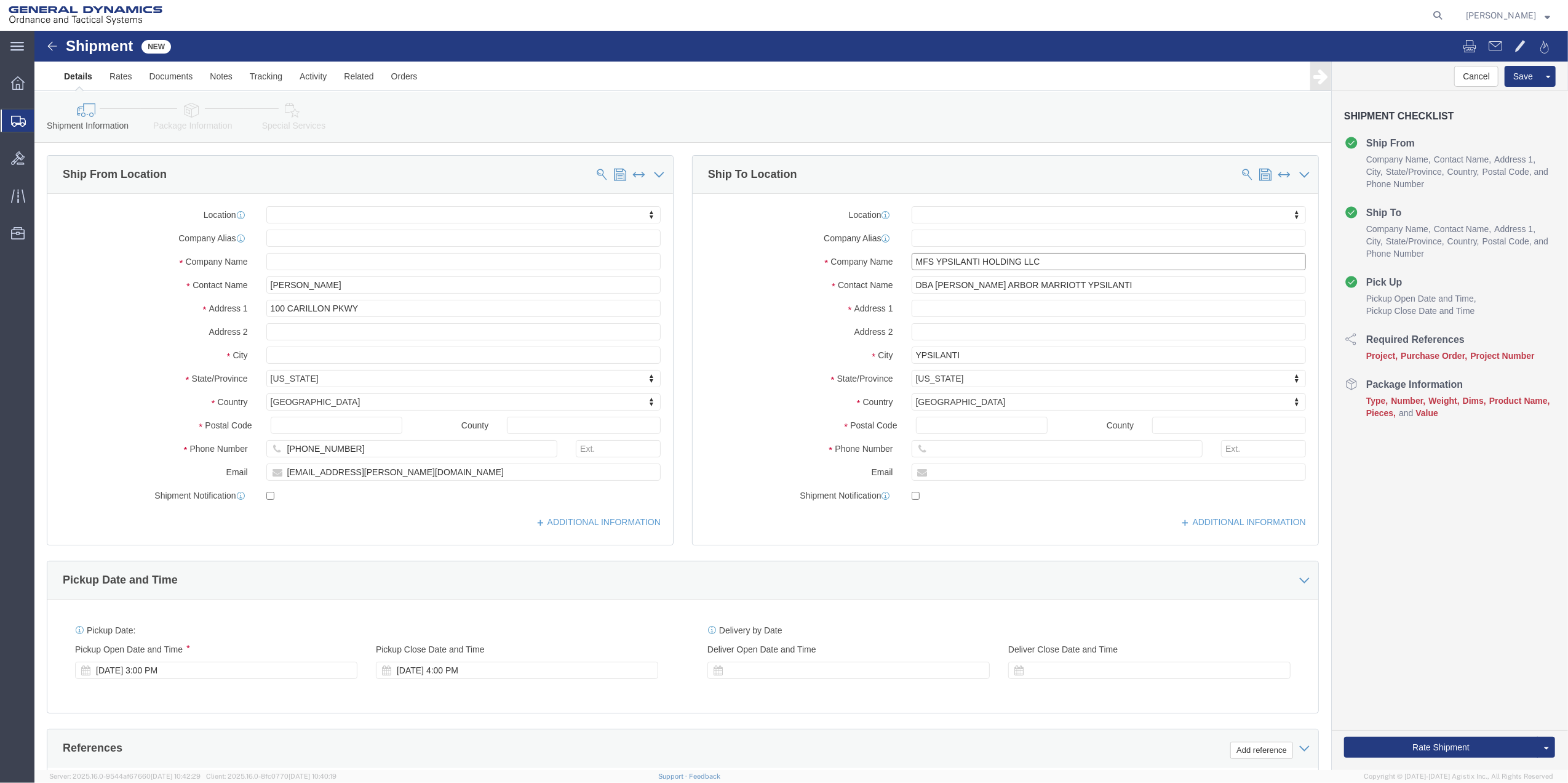
click input "MFS YPSILANTI HOLDING LLC"
paste input "DBA [PERSON_NAME] ARBOR MARRIOTT YPSILANTI"
type input "DBA [PERSON_NAME] ARBOR MARRIOTT YPSILANTI"
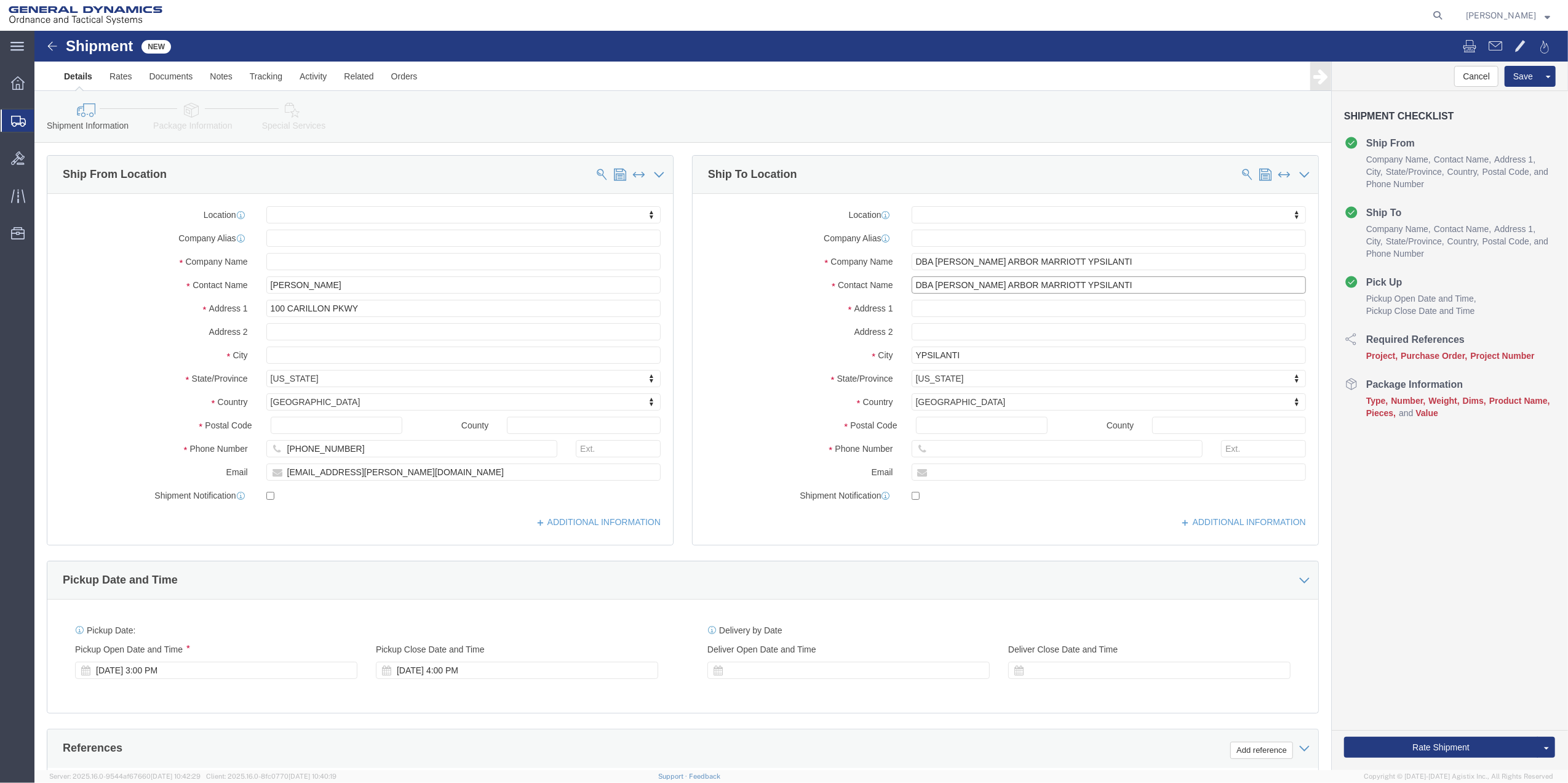
click input "DBA [PERSON_NAME] ARBOR MARRIOTT YPSILANTI"
click input "[PERSON_NAME]"
type input "[PERSON_NAME]"
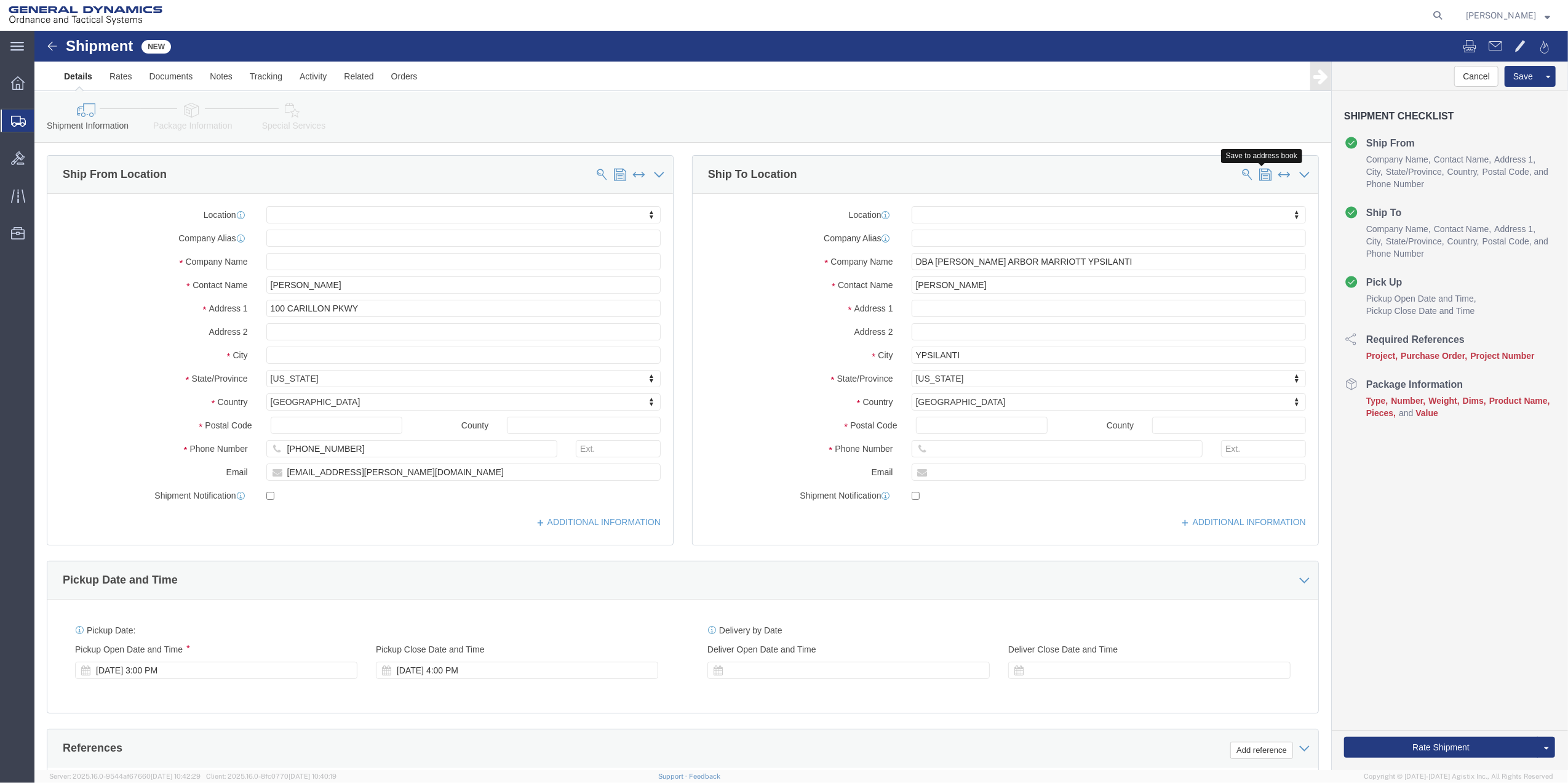
click span
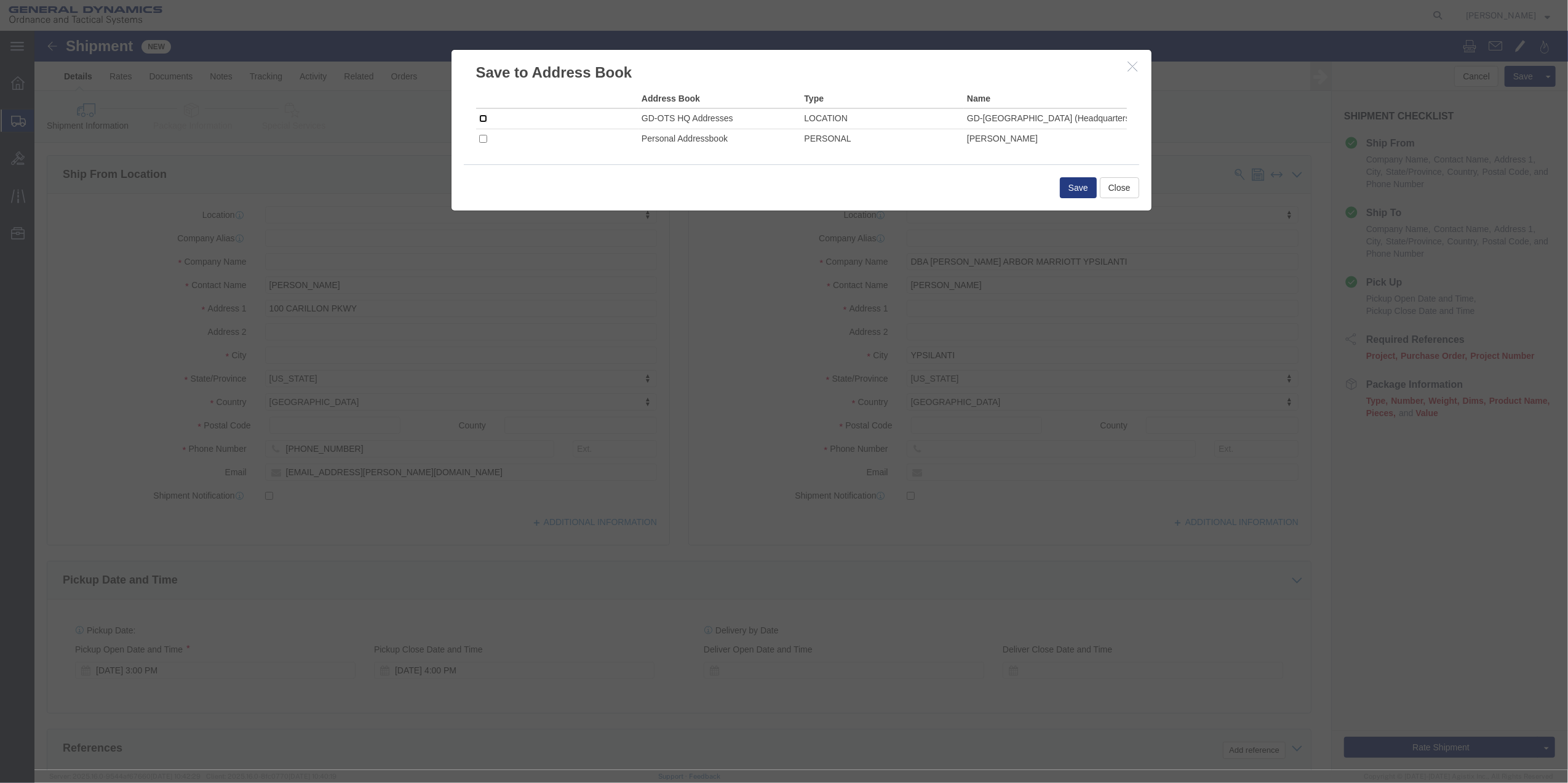
click input "checkbox"
checkbox input "true"
click button "Save"
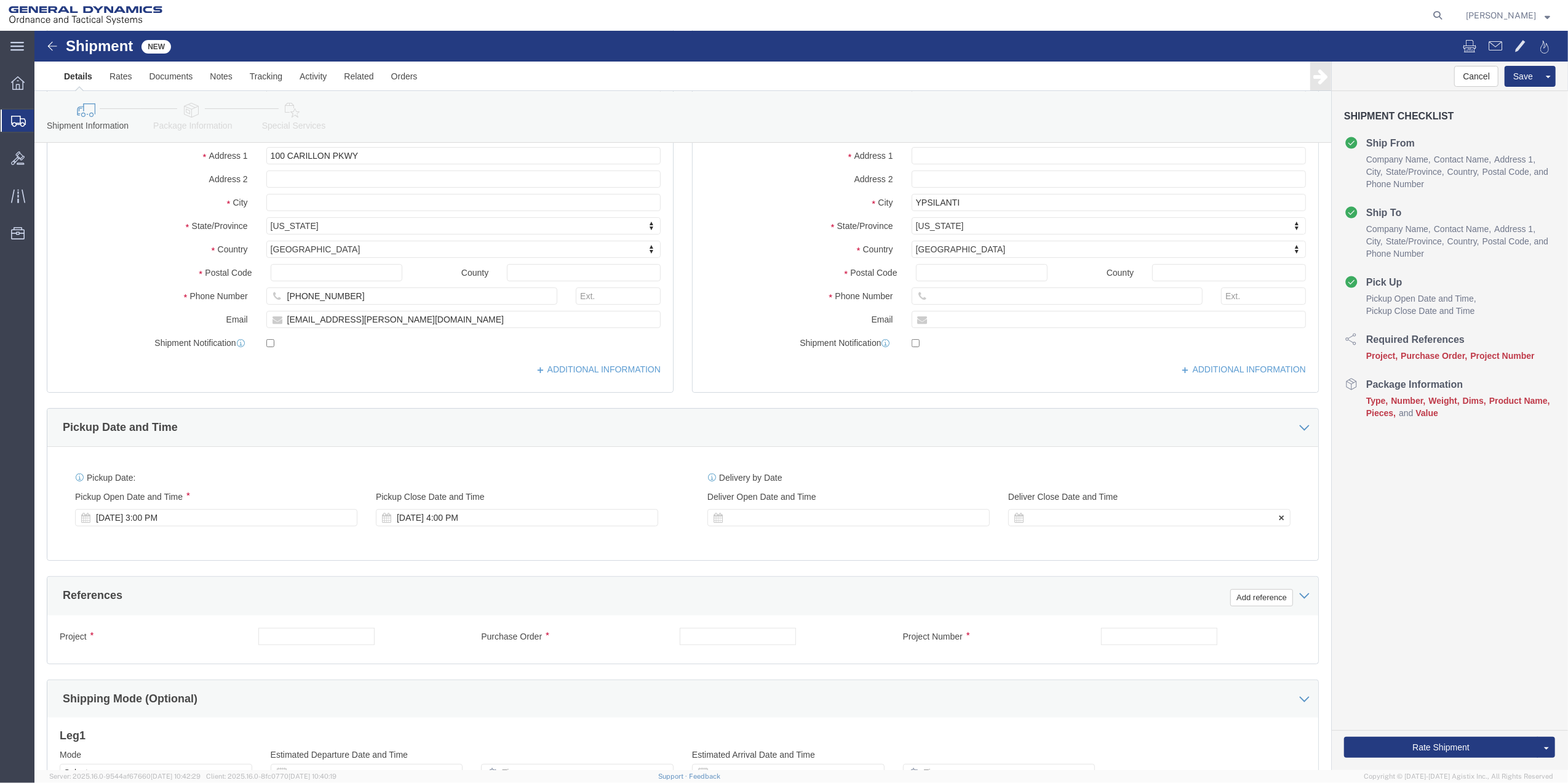
scroll to position [321, 0]
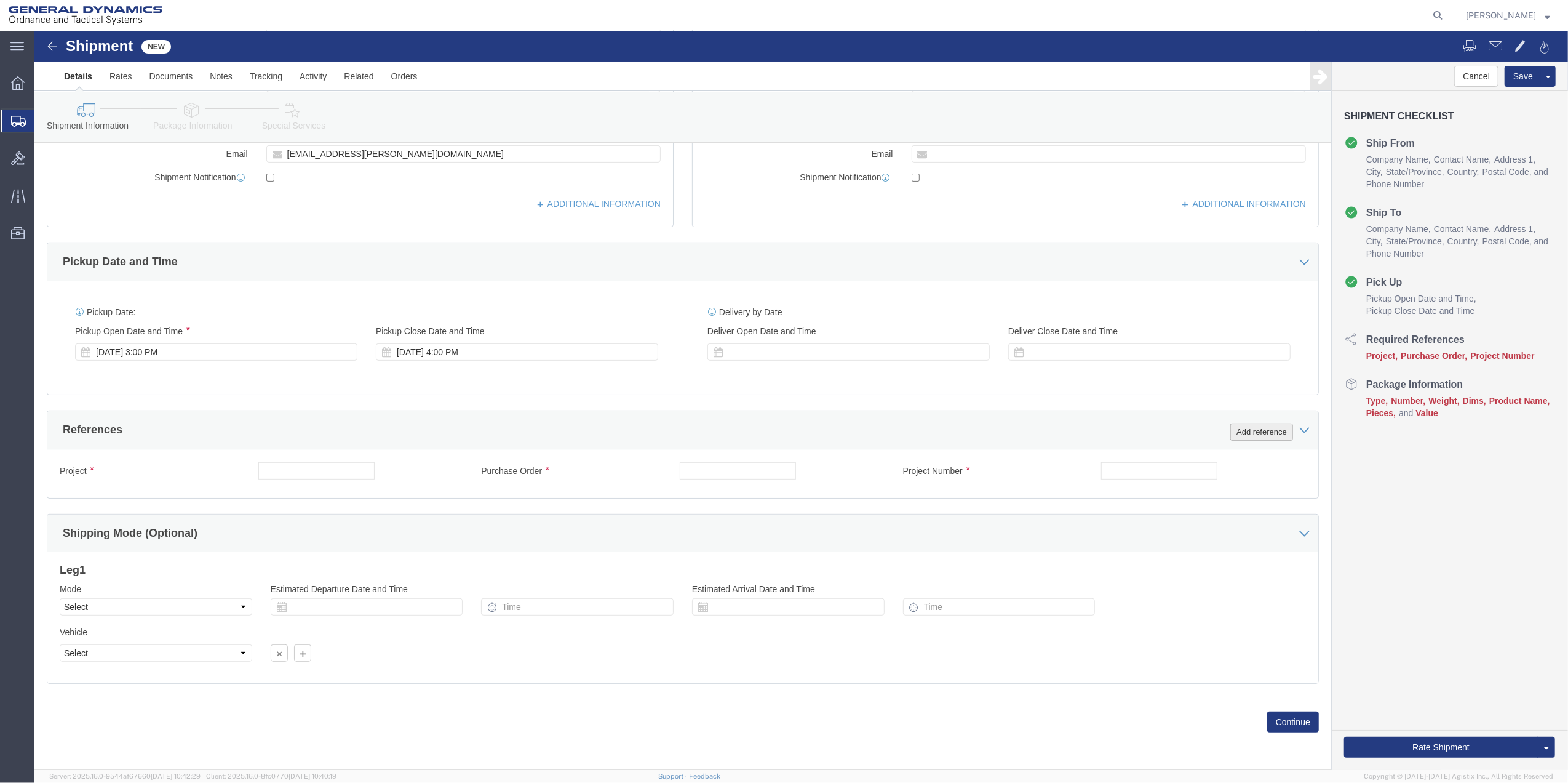
click button "Add reference"
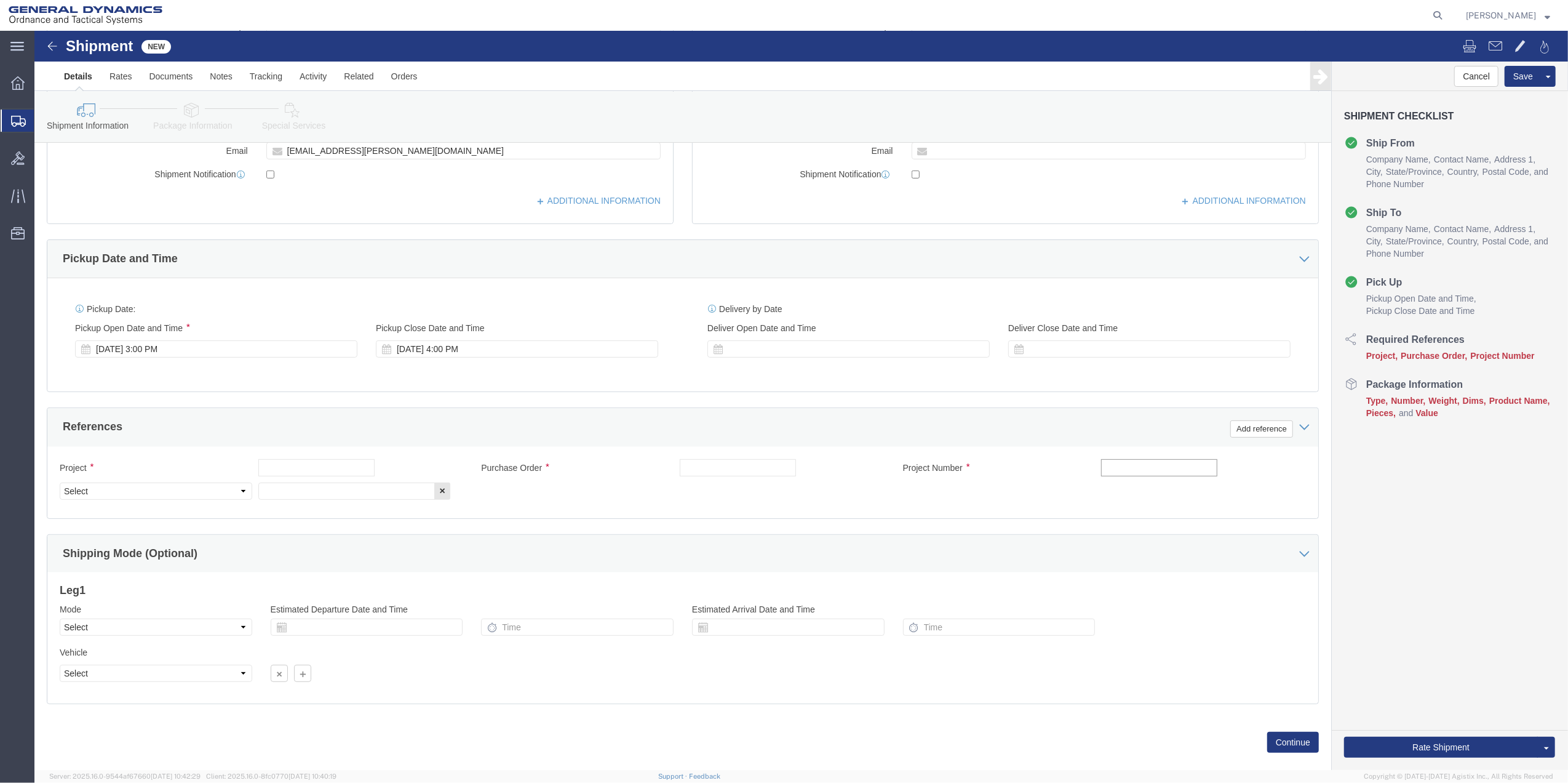
click input "text"
type input "9402"
click input "text"
paste input "9402"
type input "9402"
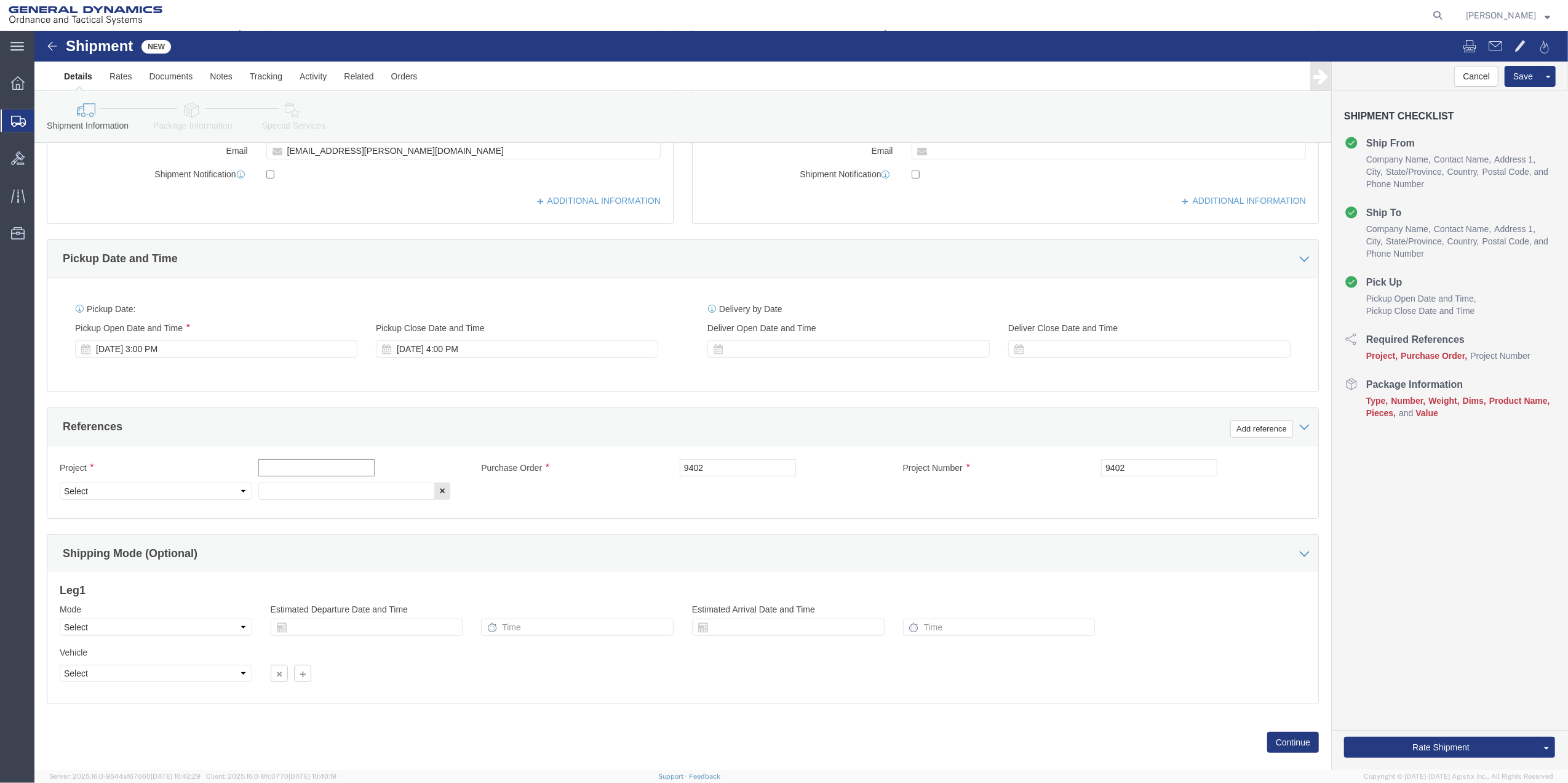
click input "text"
paste input "9402"
type input "9402"
click input "text"
paste input "9402"
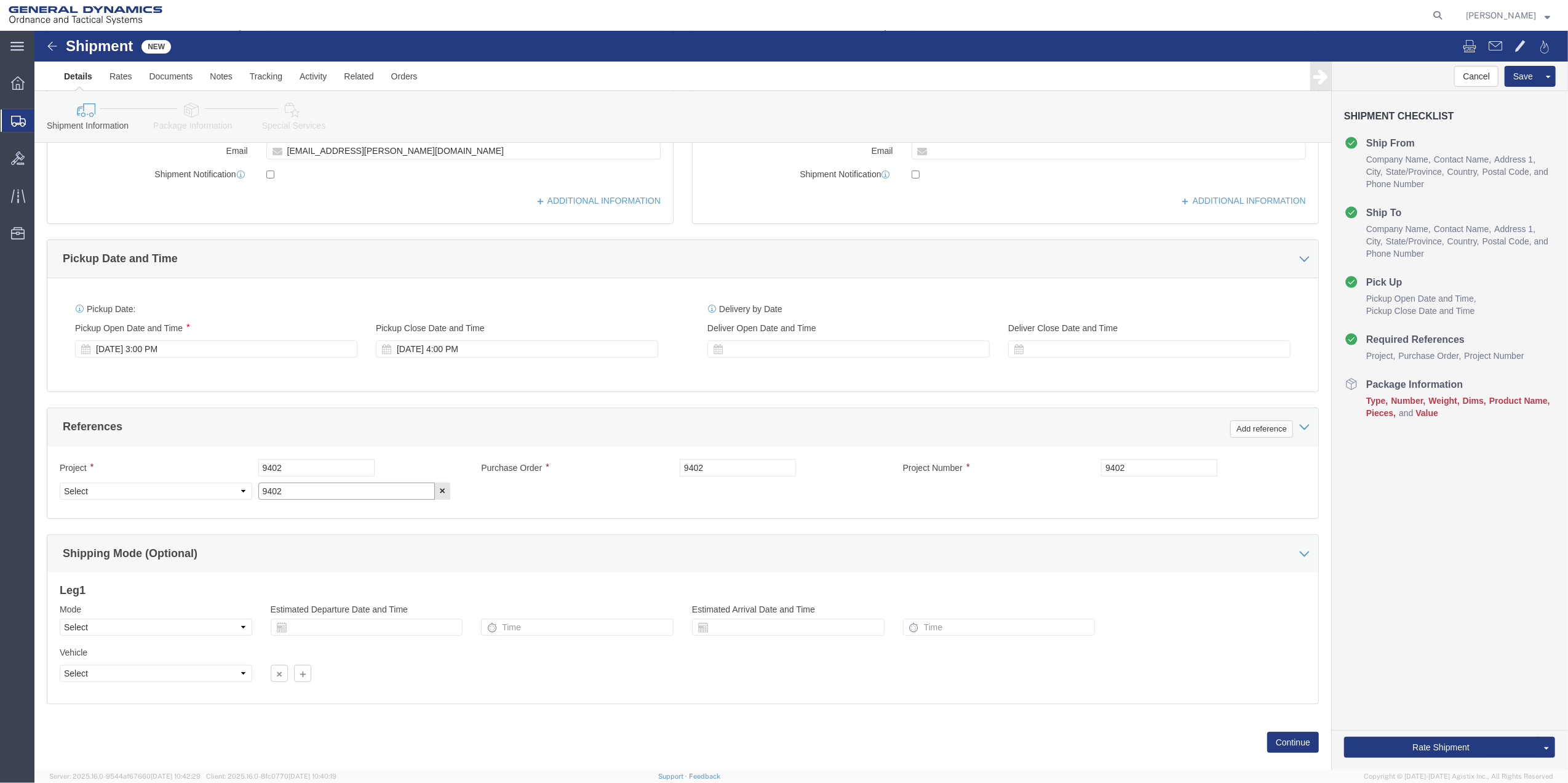
type input "9402"
drag, startPoint x: 190, startPoint y: 462, endPoint x: 177, endPoint y: 457, distance: 13.9
click select "Select Account Type Activity ID Airline Appointment Number ASN Batch Request # …"
select select "DEPT"
click select "Select Account Type Activity ID Airline Appointment Number ASN Batch Request # …"
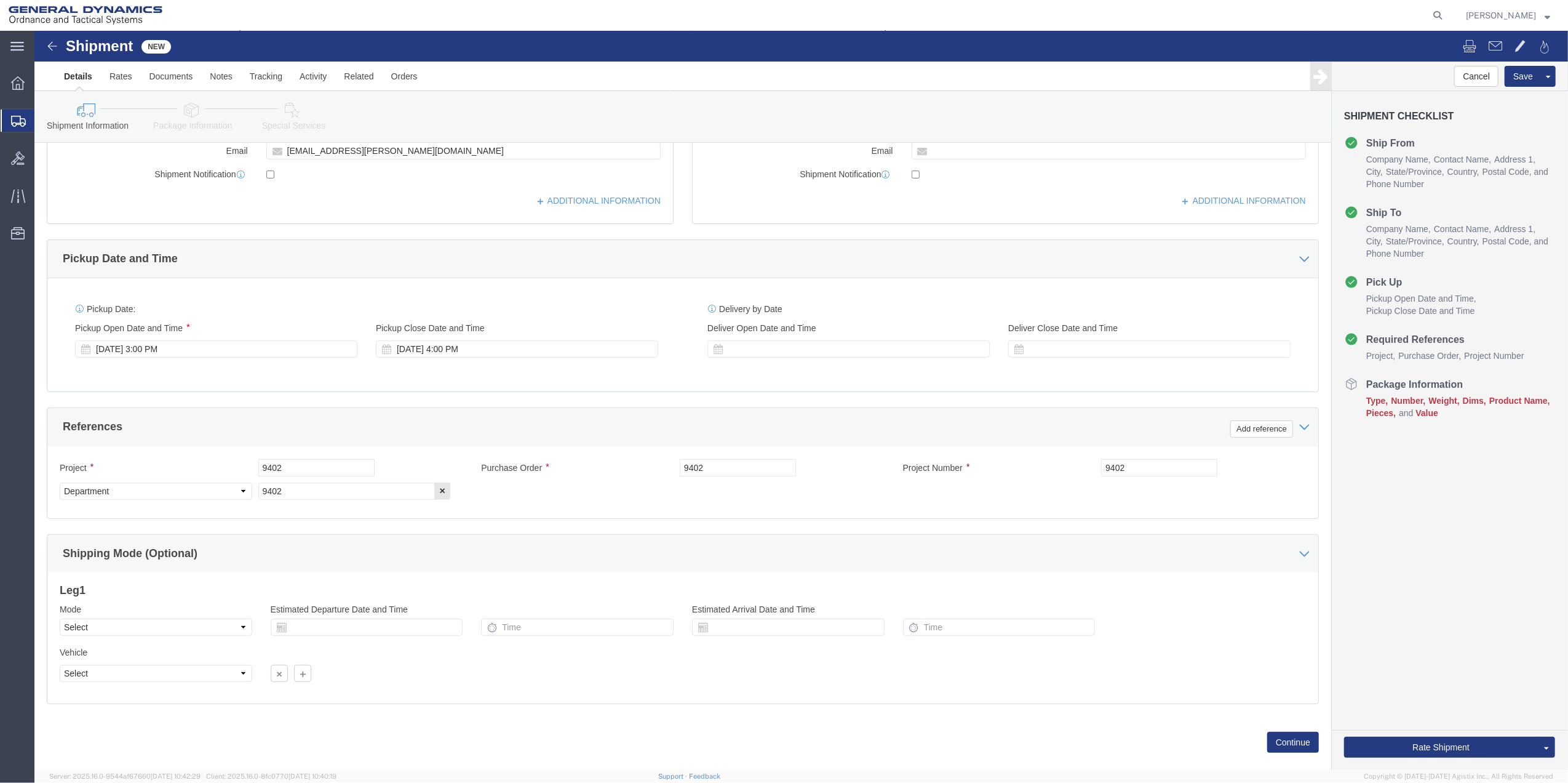
click icon
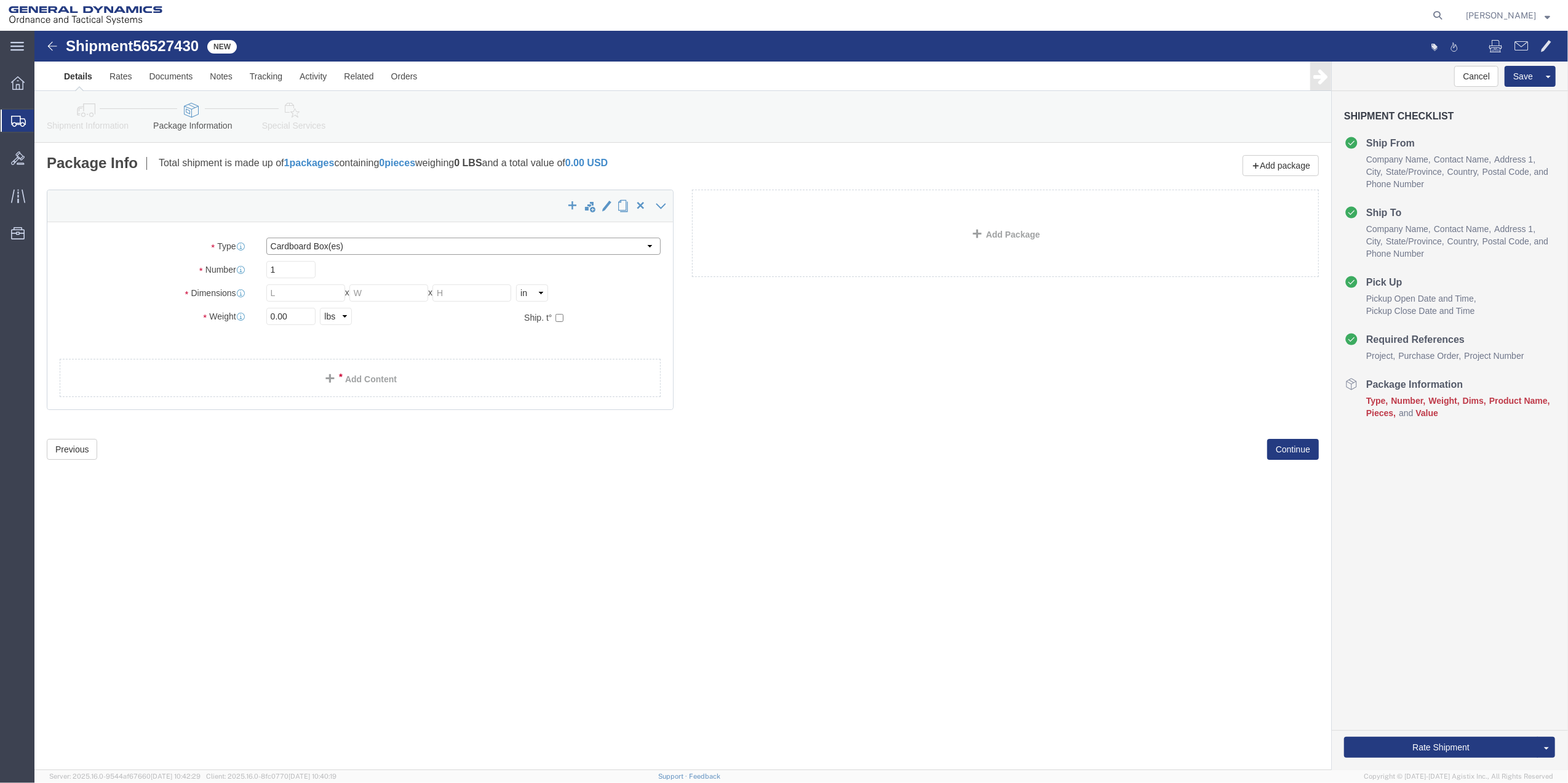
drag, startPoint x: 286, startPoint y: 219, endPoint x: 285, endPoint y: 225, distance: 6.1
click select "Select Bale(s) Basket(s) Bolt(s) Bottle(s) Buckets Bulk Bundle(s) Can(s) Cardbo…"
select select "ENV"
click select "Select Bale(s) Basket(s) Bolt(s) Bottle(s) Buckets Bulk Bundle(s) Can(s) Cardbo…"
type input "9.50"
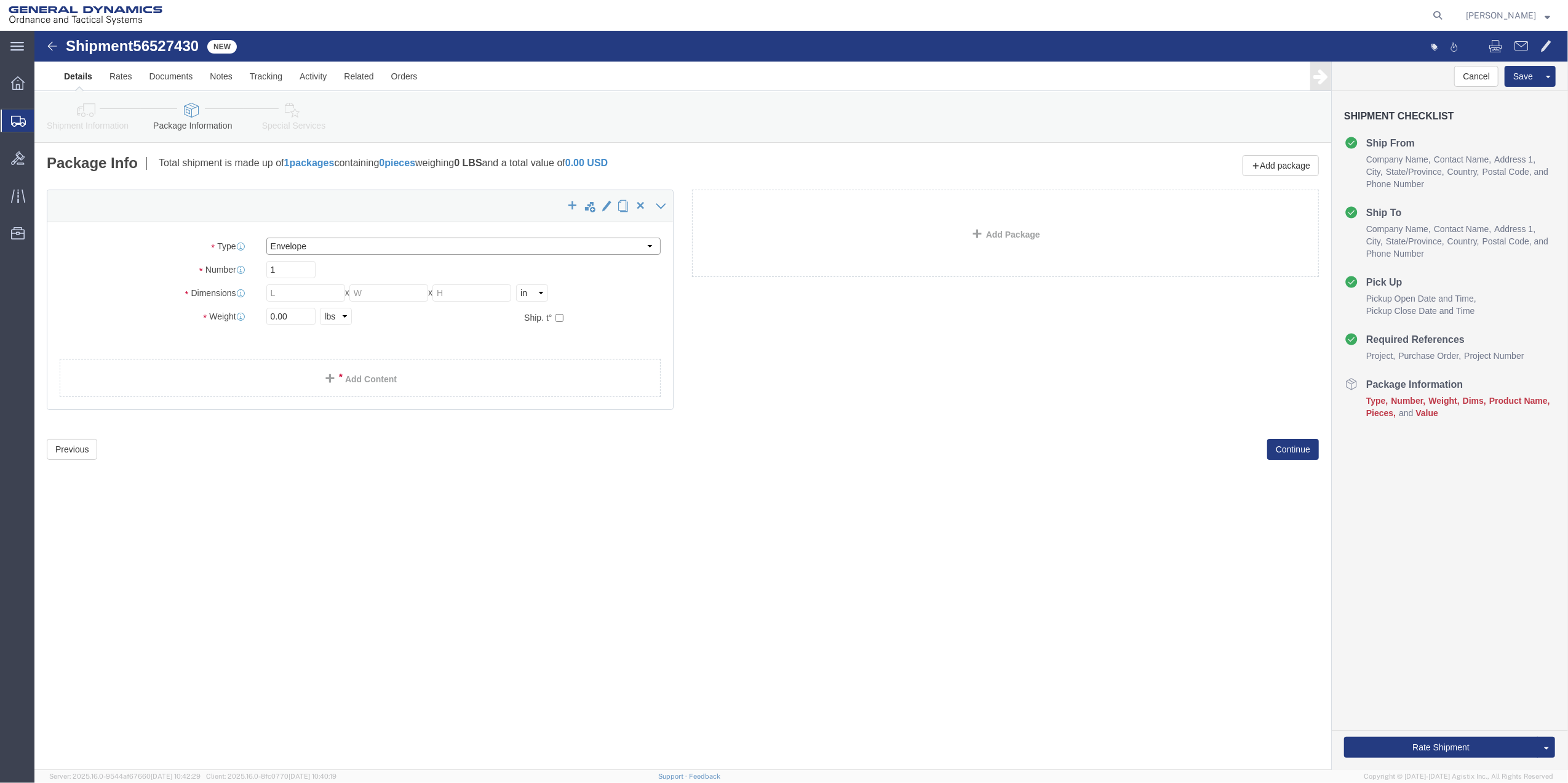
type input "12.50"
type input "0.25"
type input "1"
click link "Add Content"
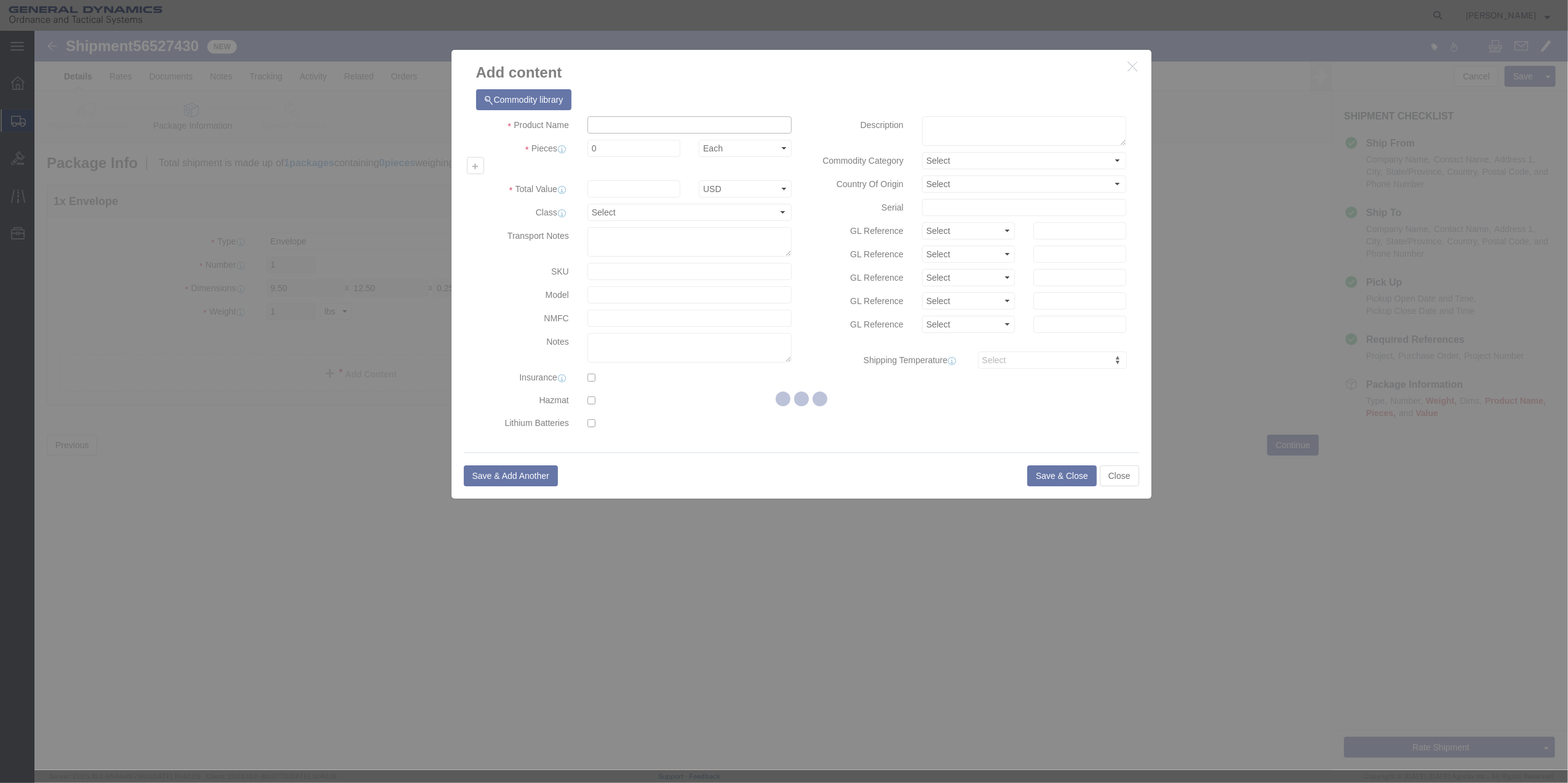
click input "text"
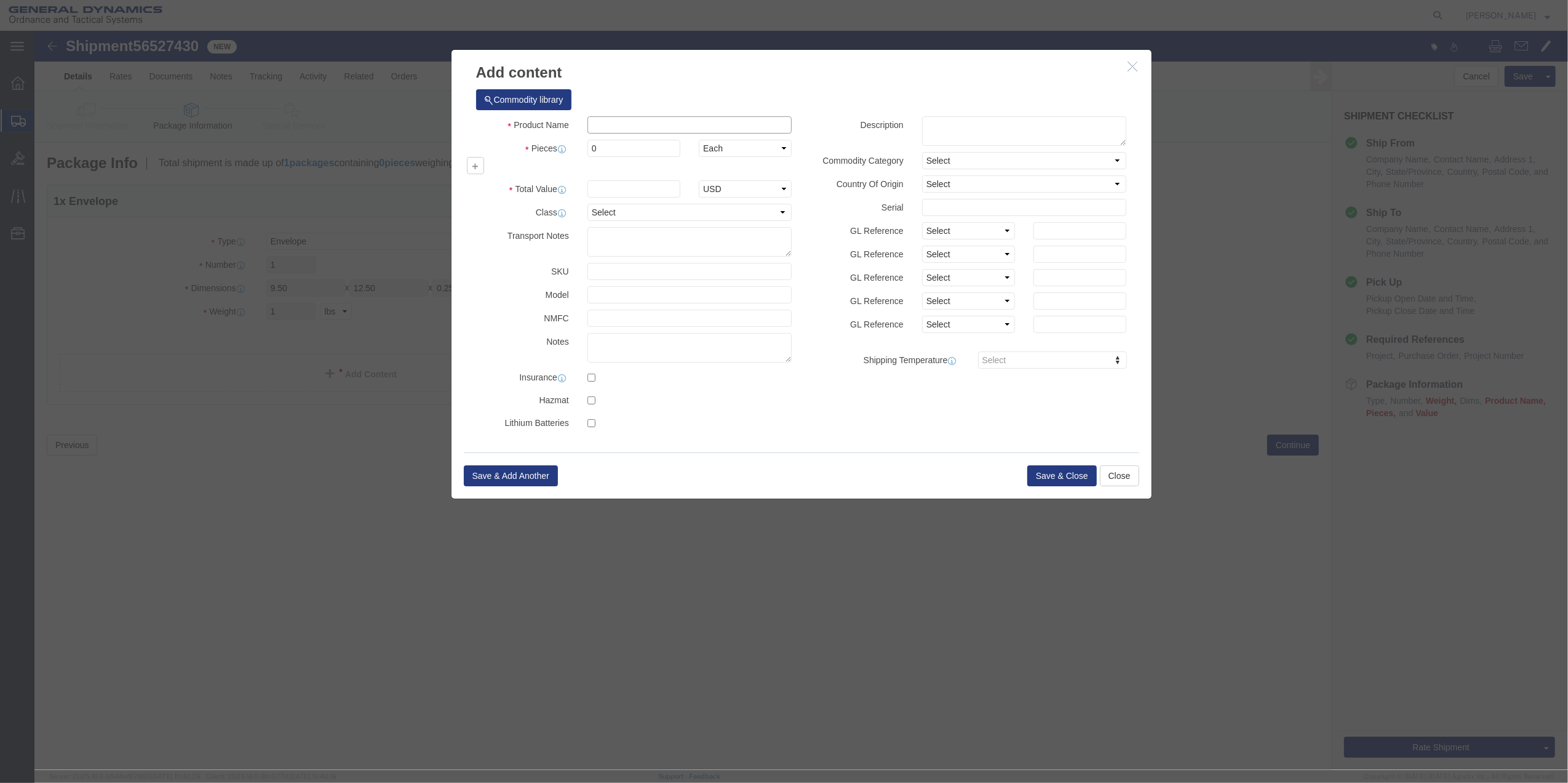
type input "PAPER"
type input "100"
select select "US"
click input "0"
type input "01"
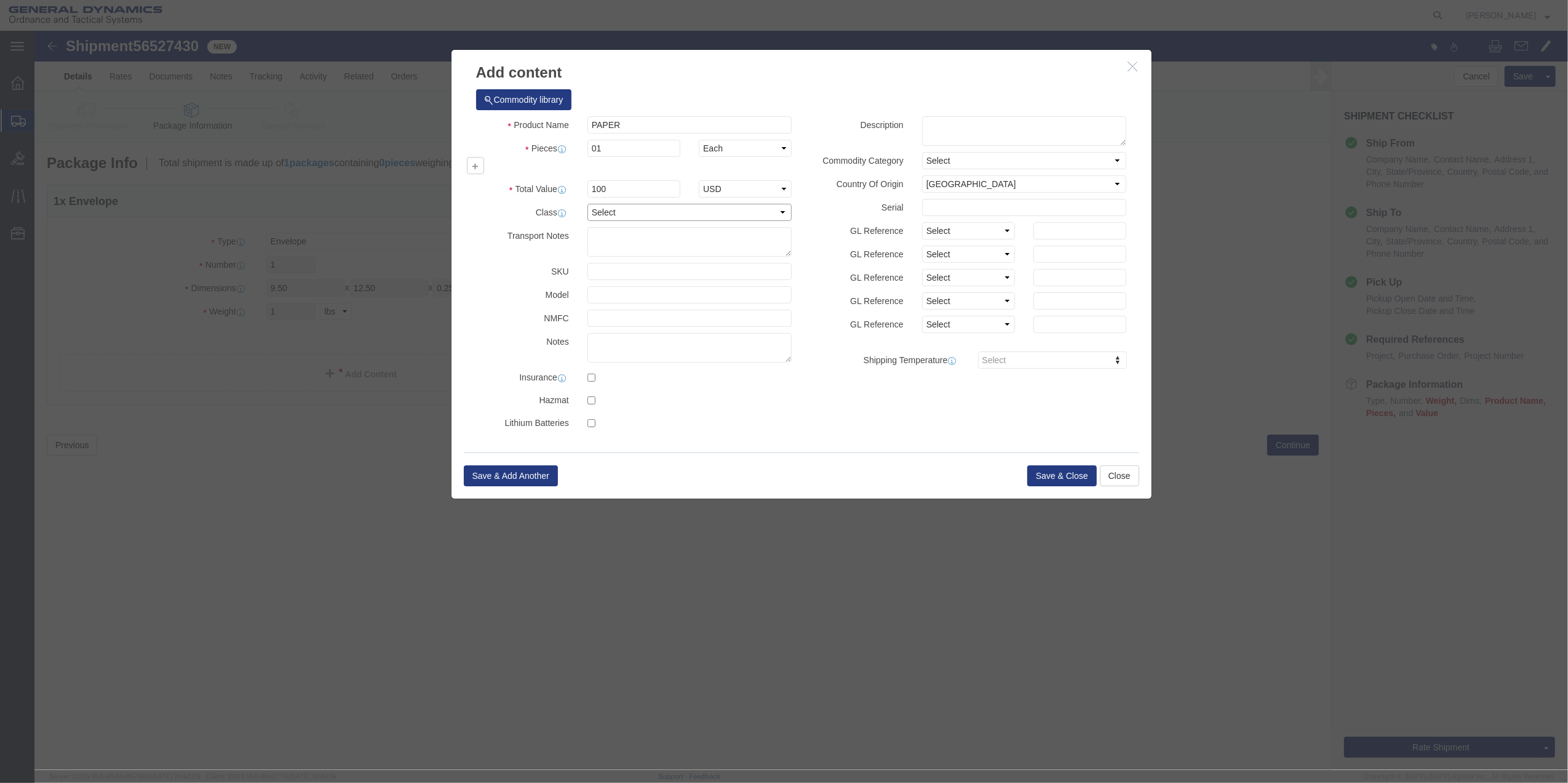
click select "Select 50 55 60 65 70 85 92.5 100 125 175 250 300 400"
select select "70"
click select "Select 50 55 60 65 70 85 92.5 100 125 175 250 300 400"
click button "Save & Close"
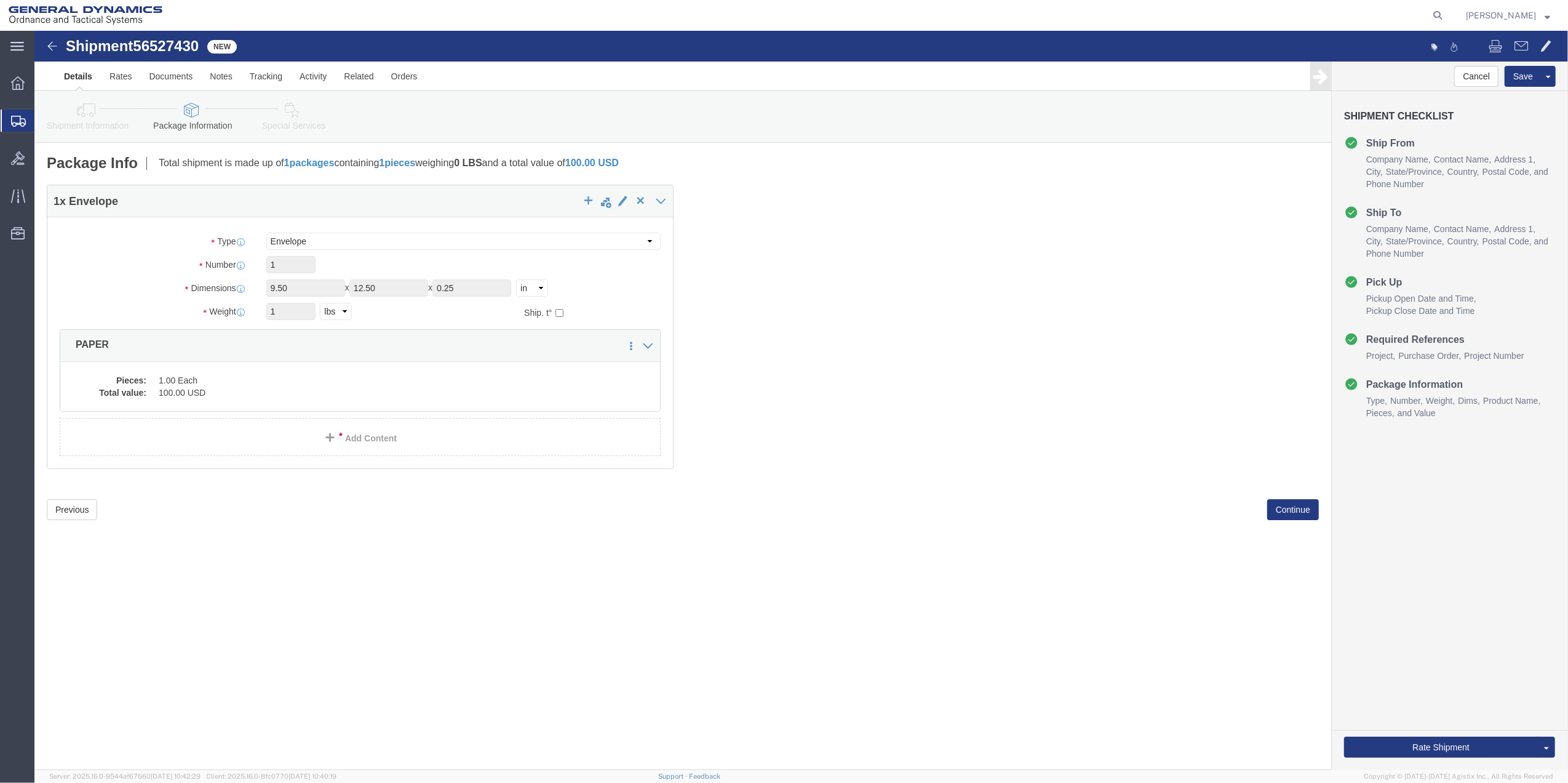
click link "Special Services"
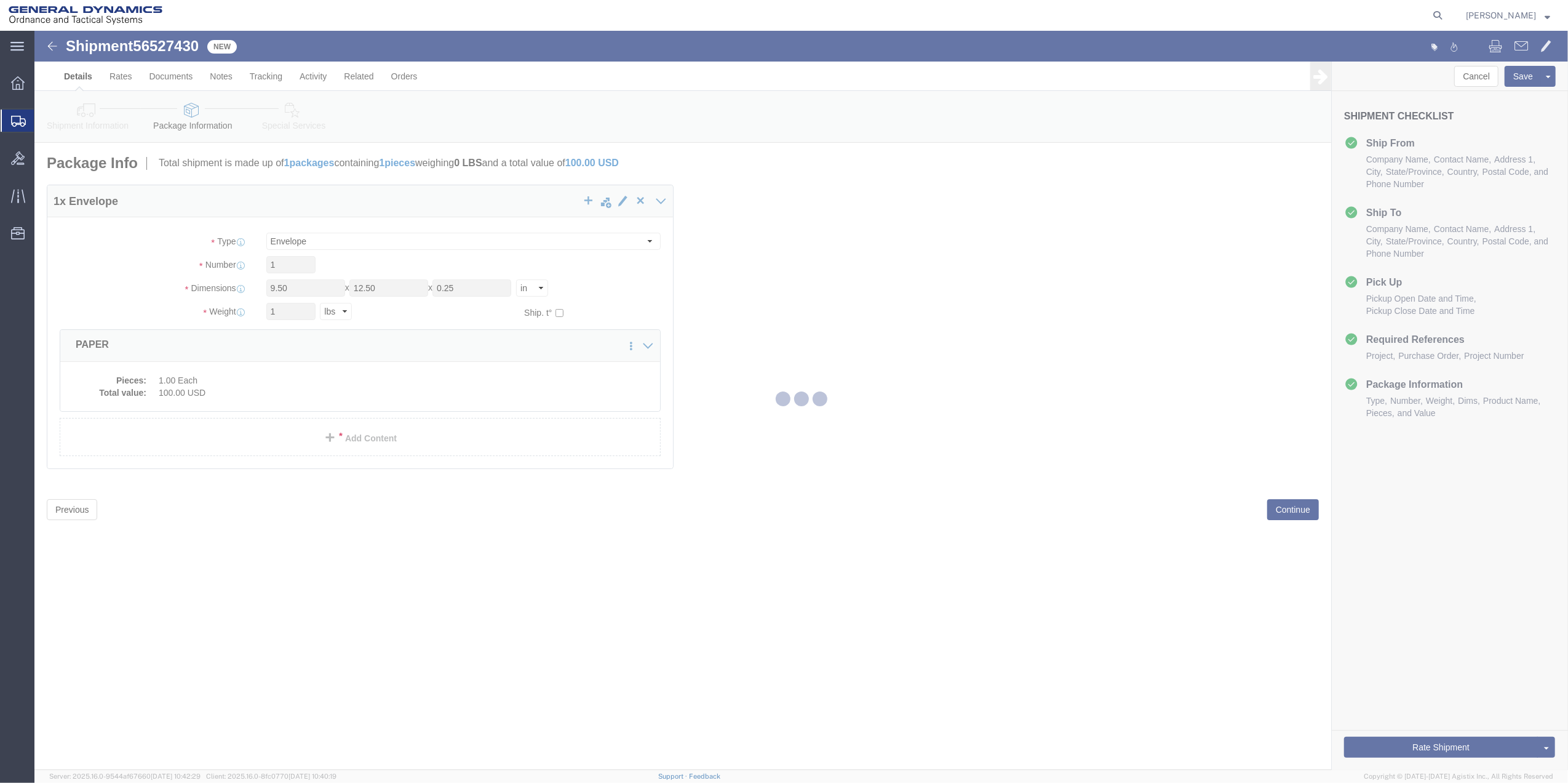
select select
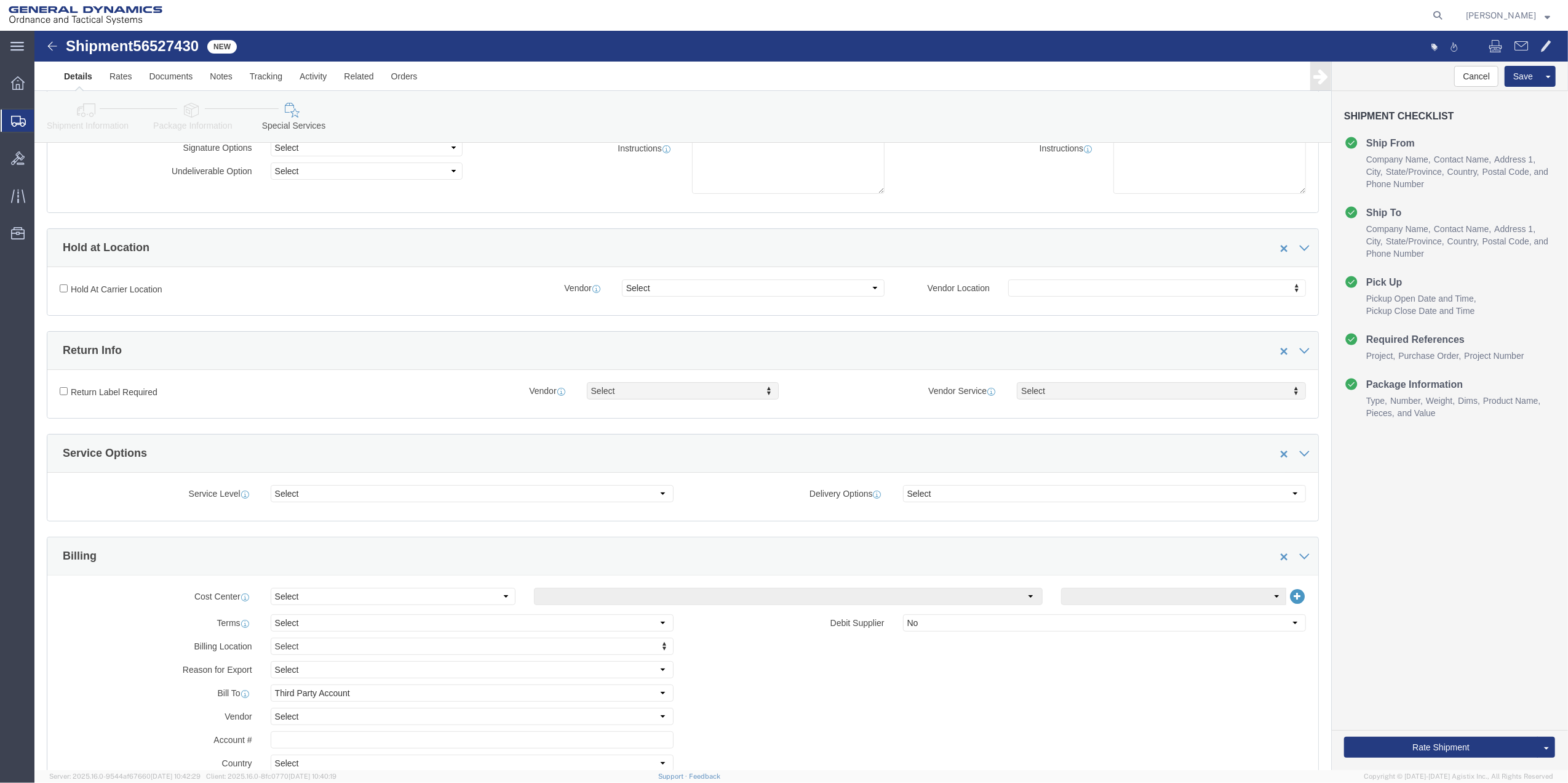
scroll to position [410, 0]
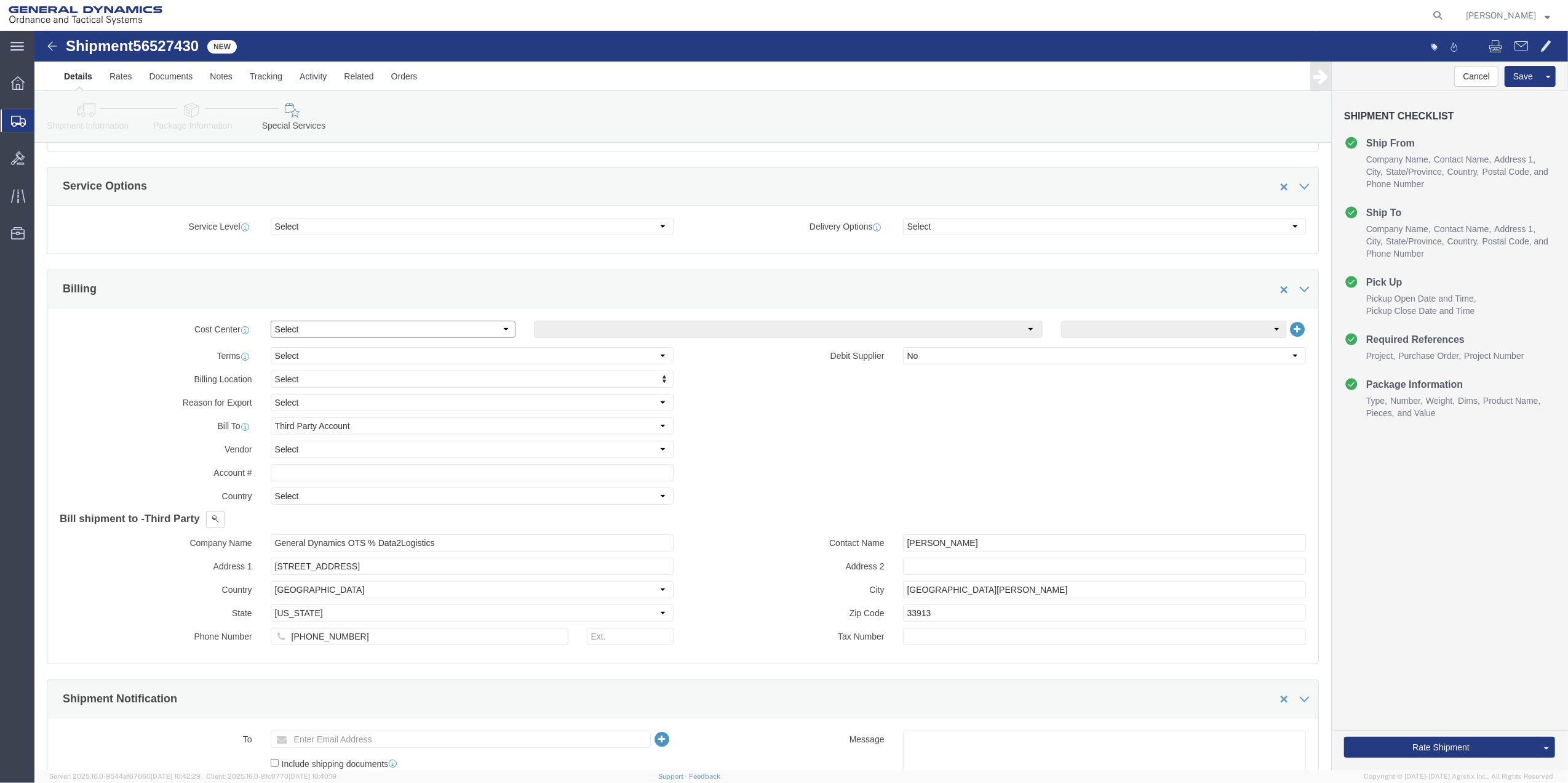
click select "Select Buyer Cost Center Department Operations Number Order Number Sales Person"
select select "DEPARTMENT"
click select "Select Buyer Cost Center Department Operations Number Order Number Sales Person"
click select "Select [GEOGRAPHIC_DATA] [GEOGRAPHIC_DATA] [GEOGRAPHIC_DATA] [GEOGRAPHIC_DATA] …"
select select "1763983"
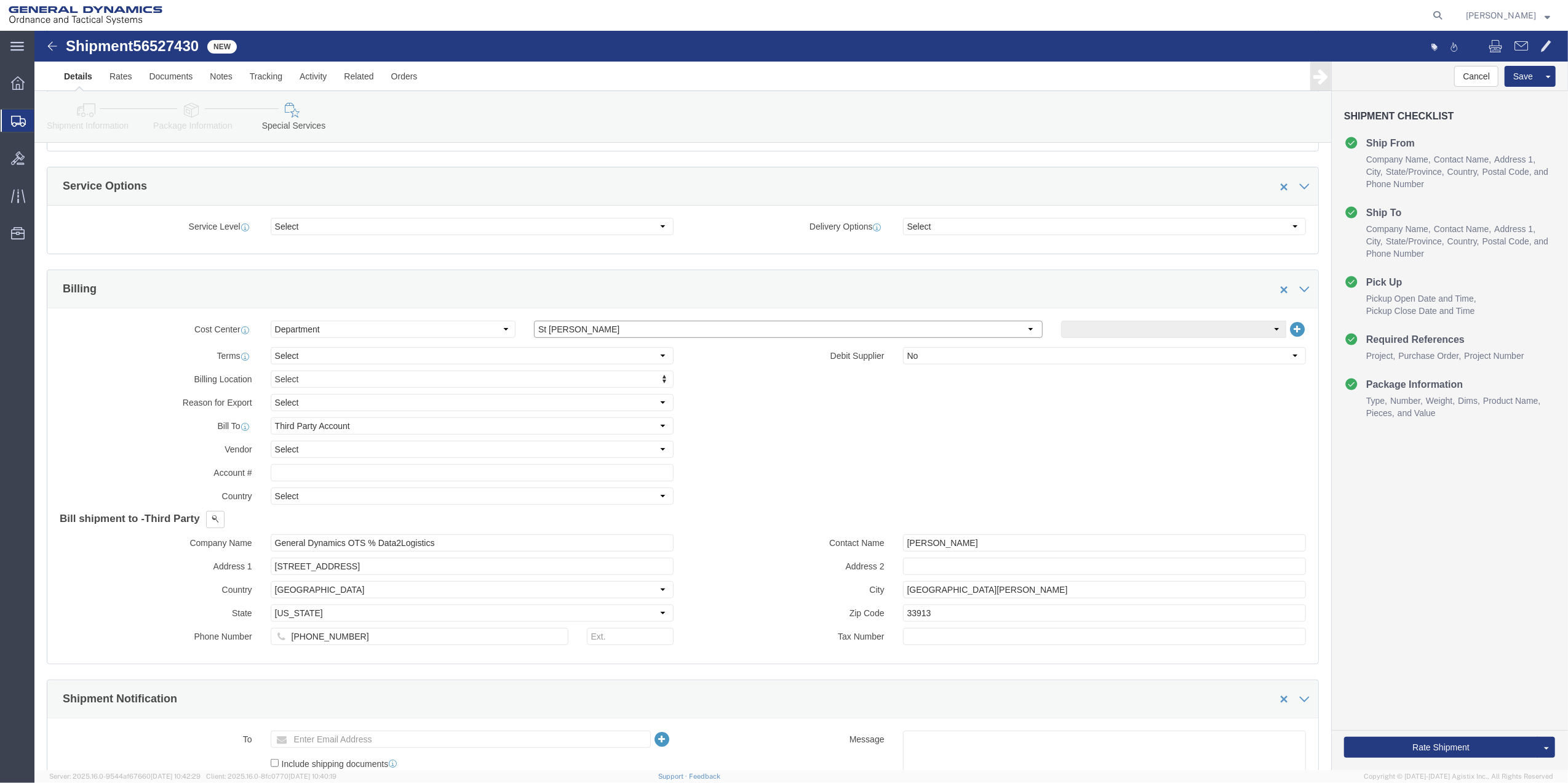
click select "Select [GEOGRAPHIC_DATA] [GEOGRAPHIC_DATA] [GEOGRAPHIC_DATA] [GEOGRAPHIC_DATA] …"
click select "Select 10AFM 10GAG 10GAH 10GFL 10GFO 10GIE 10GIS 30MABS St [PERSON_NAME] Program"
select select "214681"
click select "Select 10AFM 10GAG 10GAH 10GFL 10GFO 10GIE 10GIS 30MABS St [PERSON_NAME] Program"
click input "General Dynamics OTS % Data2Logistics"
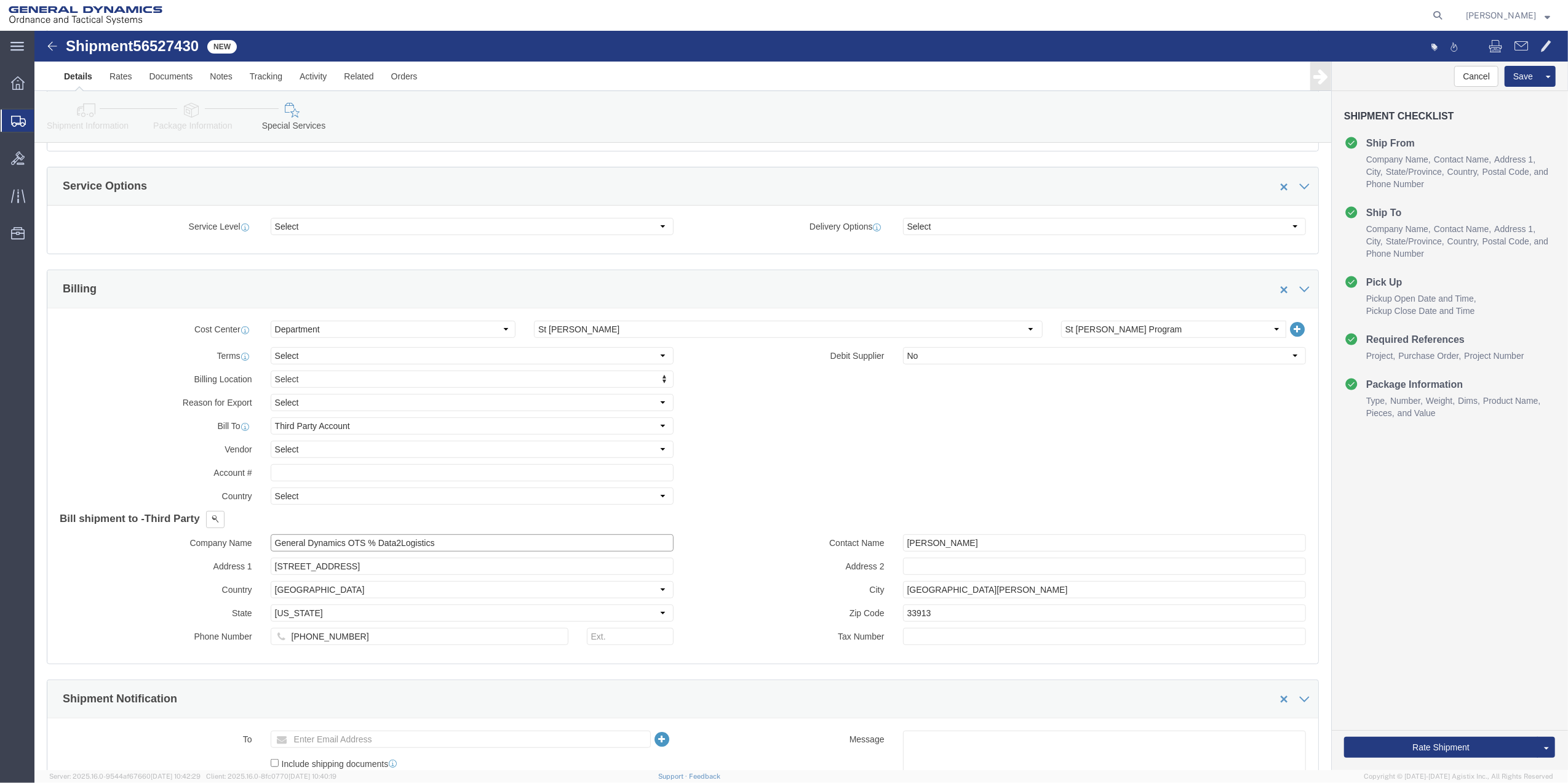
click input "General Dynamics OTS % Data2Logistics"
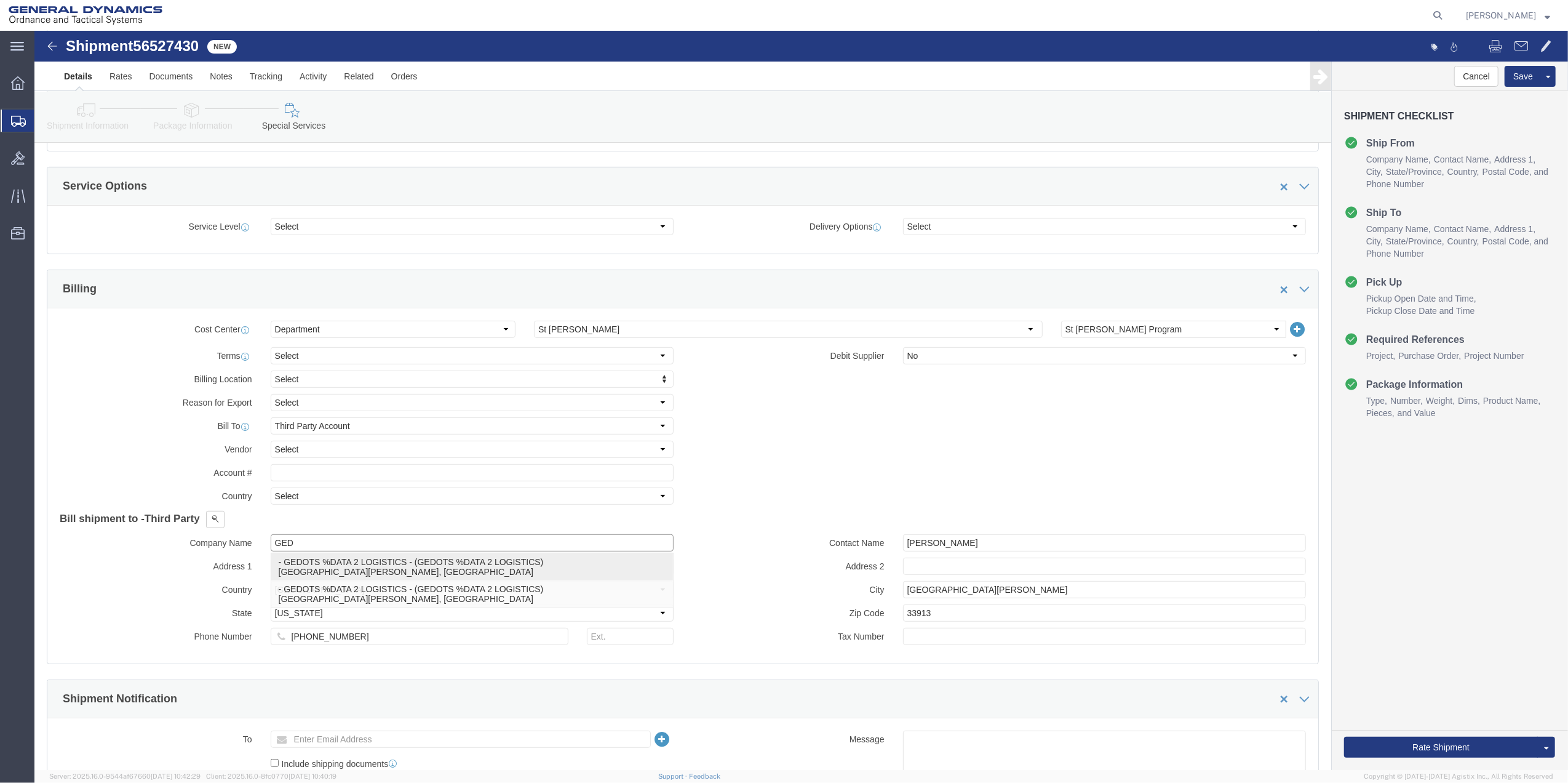
click p "- GEDOTS %DATA 2 LOGISTICS - (GEDOTS %DATA 2 LOGISTICS) [GEOGRAPHIC_DATA][PERSO…"
type input "GEDOTS %DATA 2 LOGISTICS"
type input "PO BOX 61050"
type input "GEDOTS %DATA 2 LOGISTICS"
type input "FORT [PERSON_NAME]"
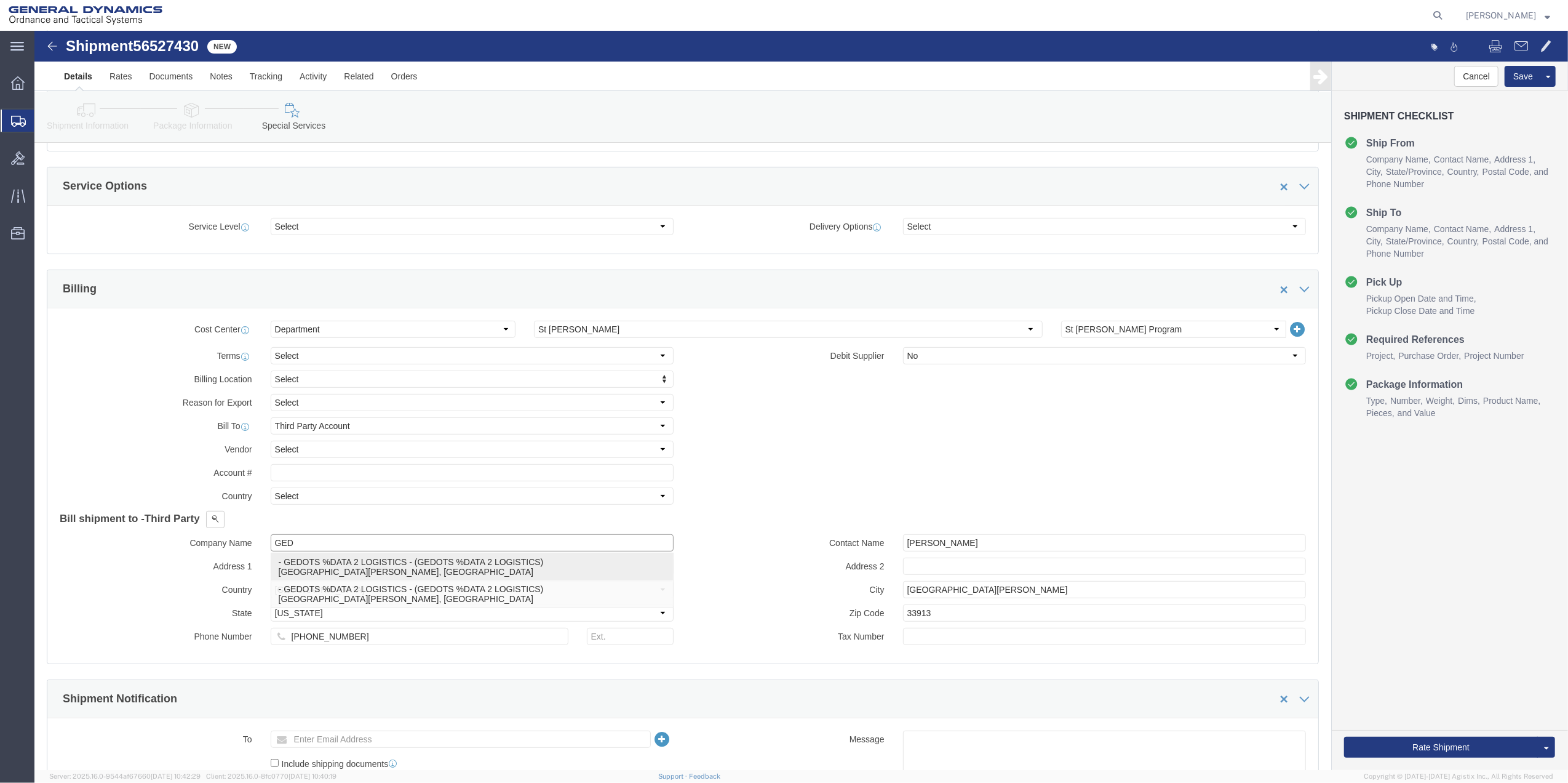
type input "33906"
select select "FL"
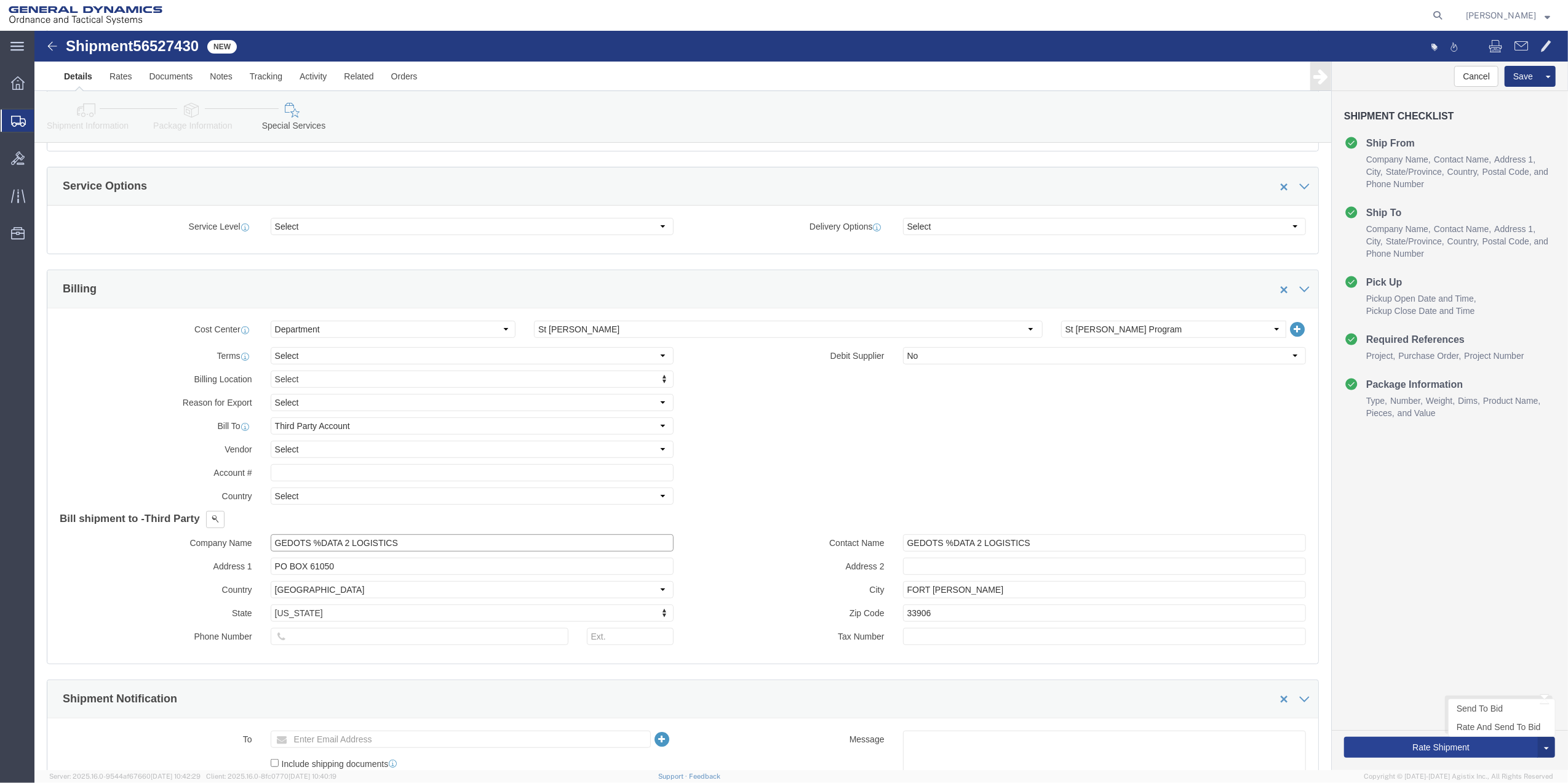
type input "GEDOTS %DATA 2 LOGISTICS"
click button "Rate Shipment"
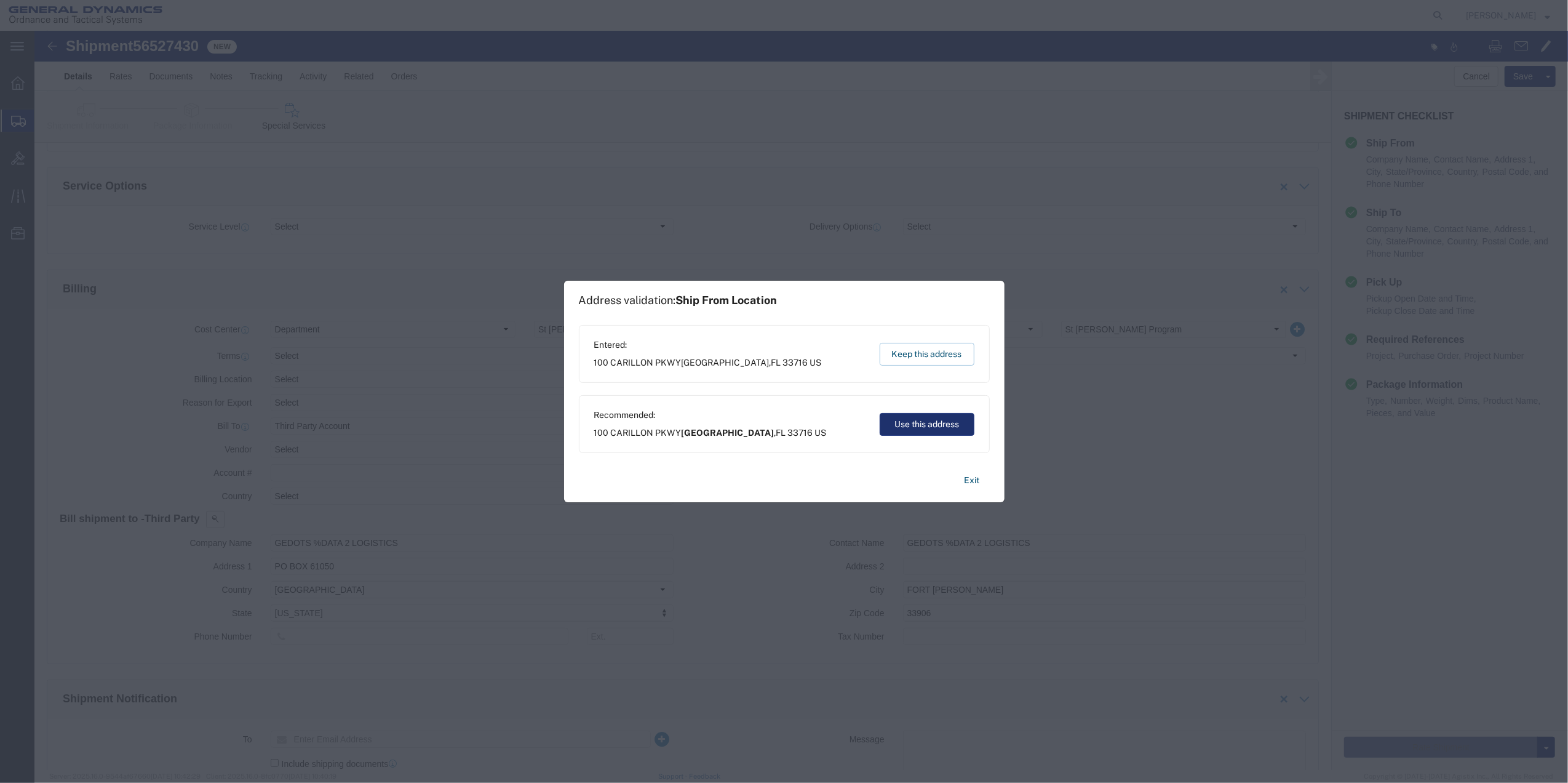
click at [939, 419] on button "Use this address" at bounding box center [927, 424] width 95 height 23
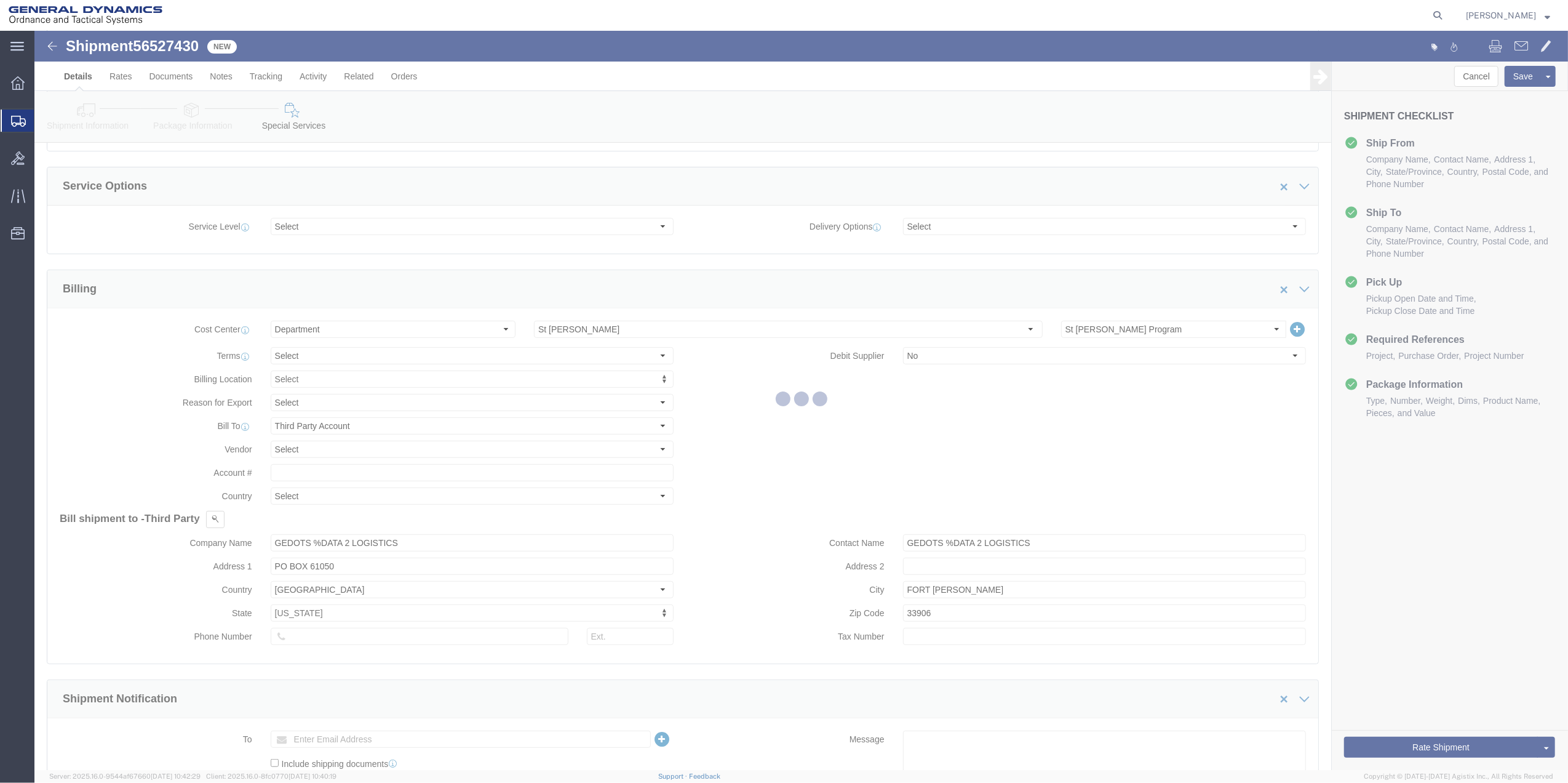
scroll to position [0, 0]
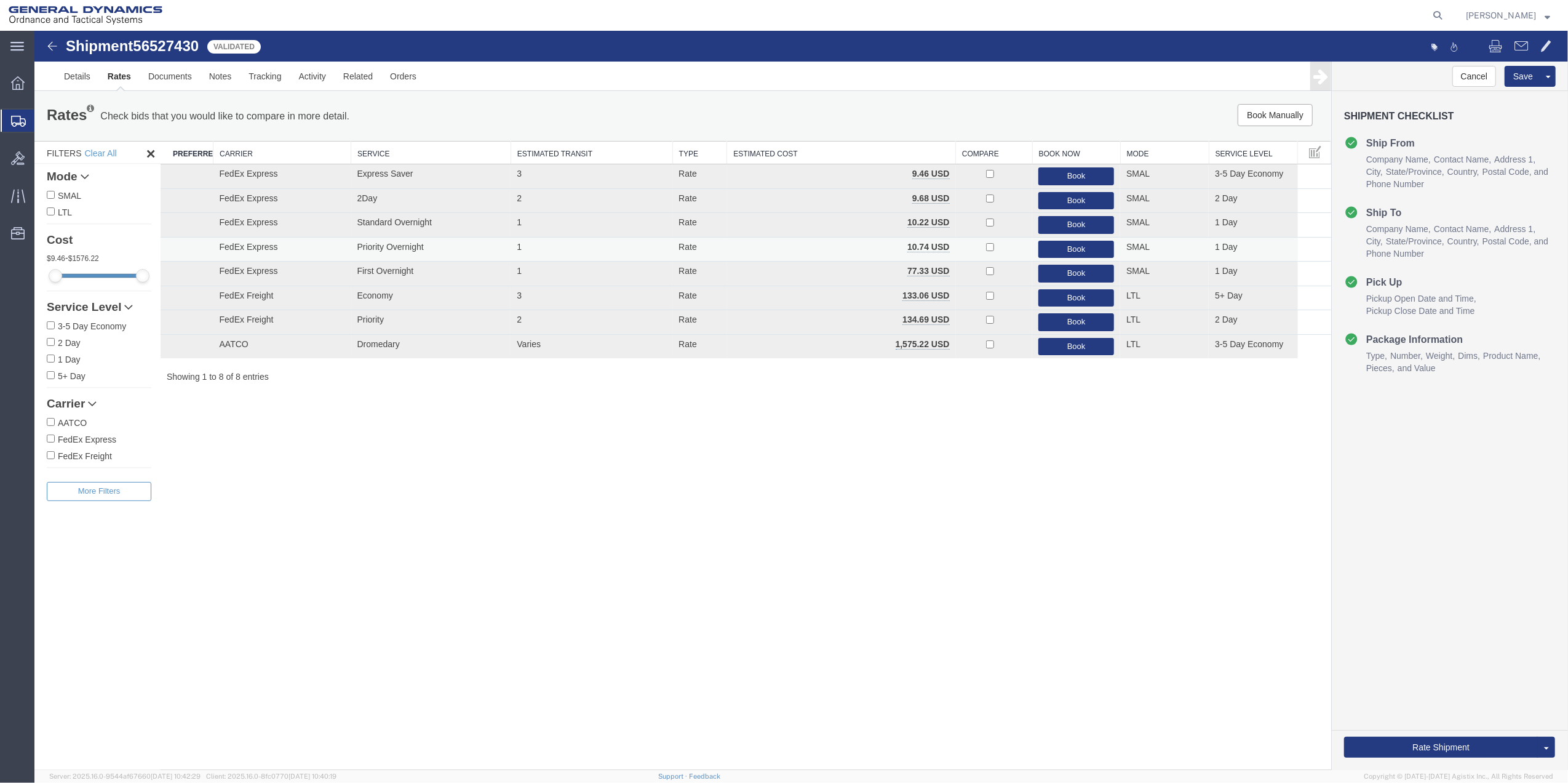
click at [1068, 237] on td "Book" at bounding box center [1076, 249] width 88 height 25
click at [1069, 247] on button "Book" at bounding box center [1076, 249] width 75 height 18
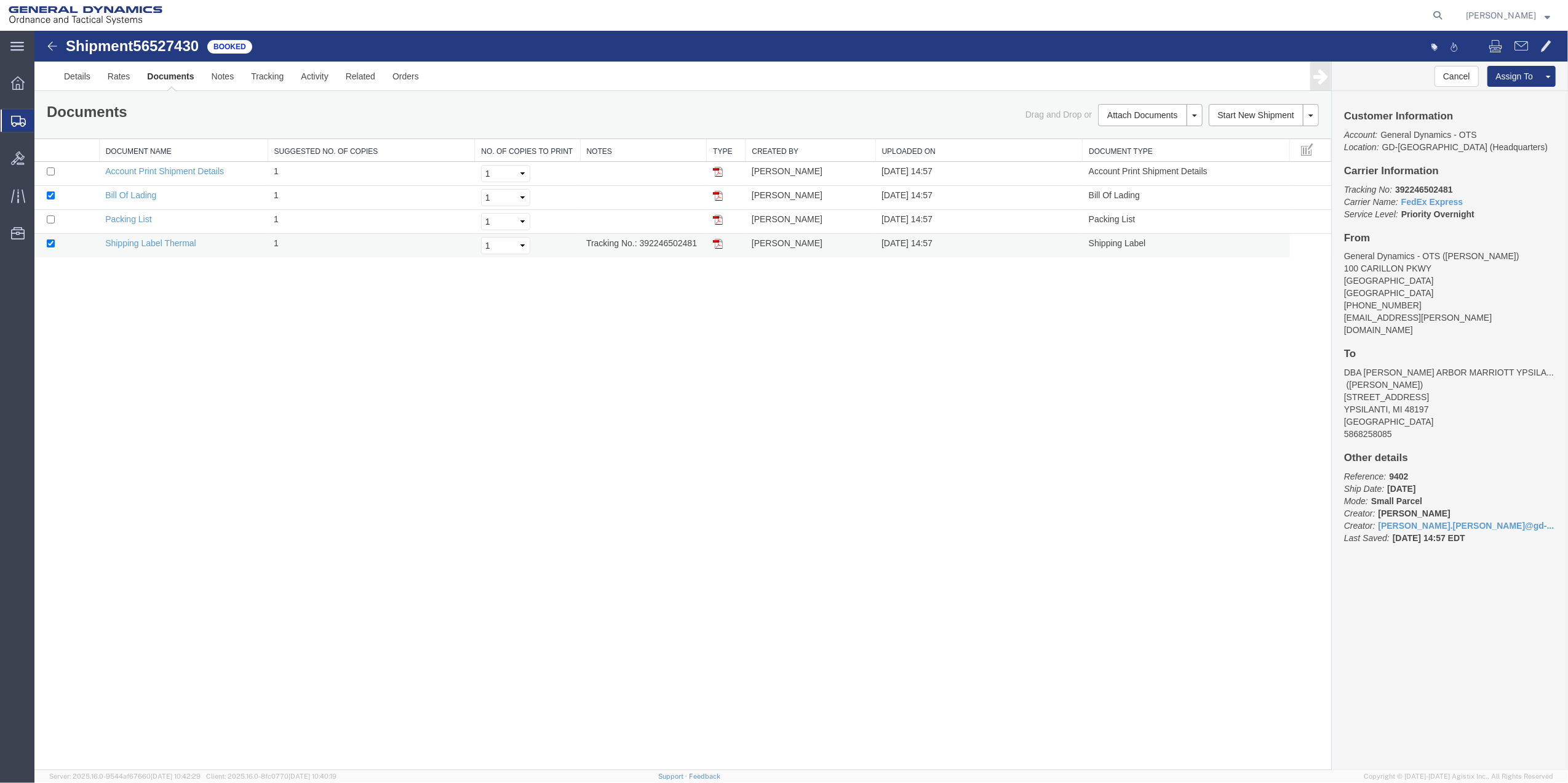
click at [150, 235] on td "Shipping Label Thermal" at bounding box center [183, 246] width 169 height 24
click at [151, 239] on link "Shipping Label Thermal" at bounding box center [150, 243] width 91 height 10
